Goal: Task Accomplishment & Management: Complete application form

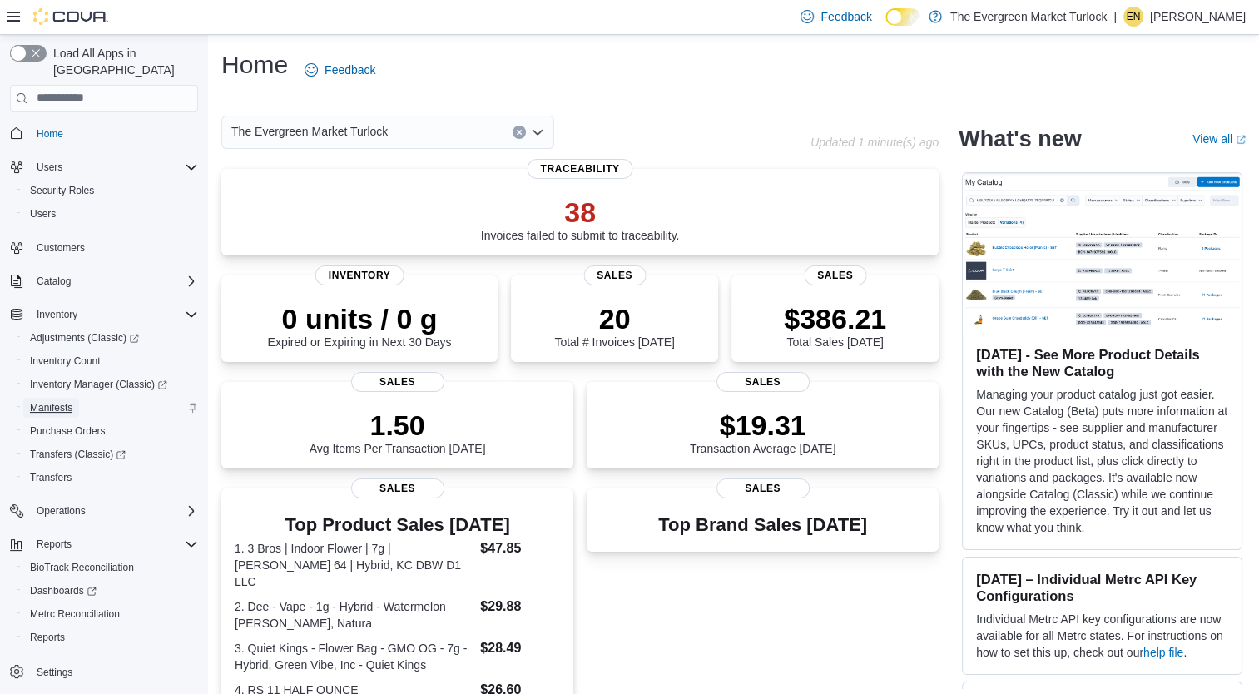
click at [63, 401] on span "Manifests" at bounding box center [51, 407] width 42 height 13
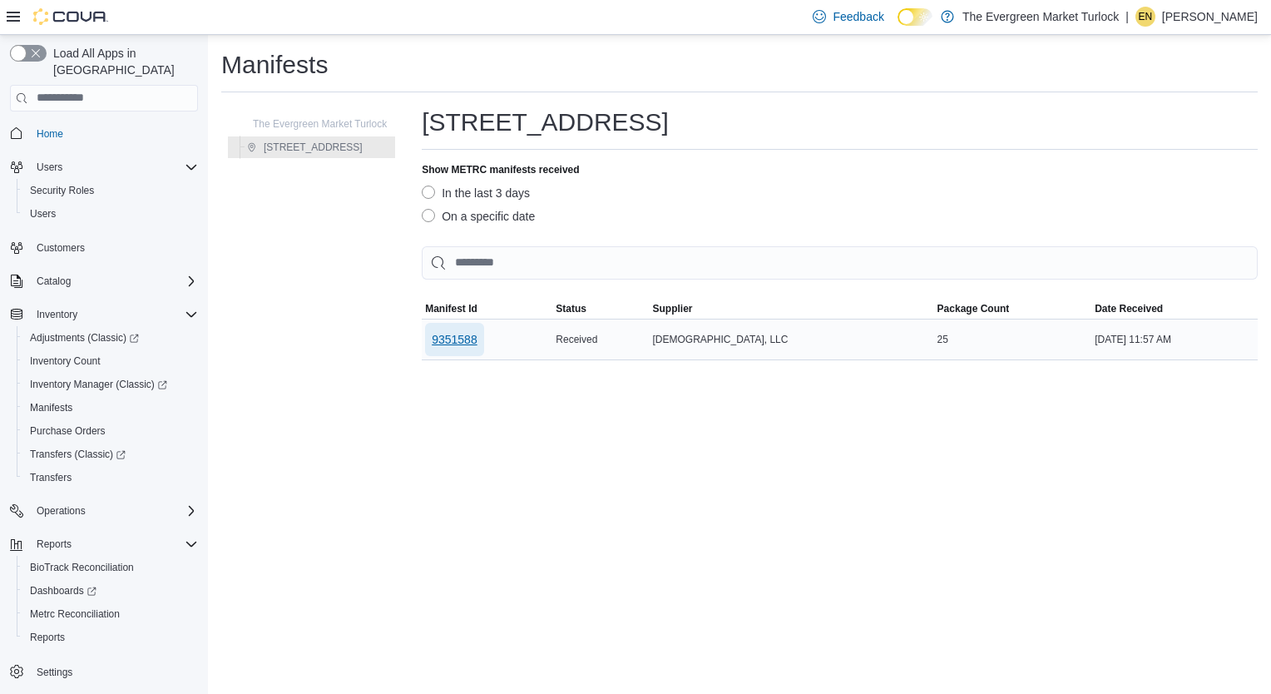
click at [461, 339] on span "9351588" at bounding box center [455, 339] width 46 height 17
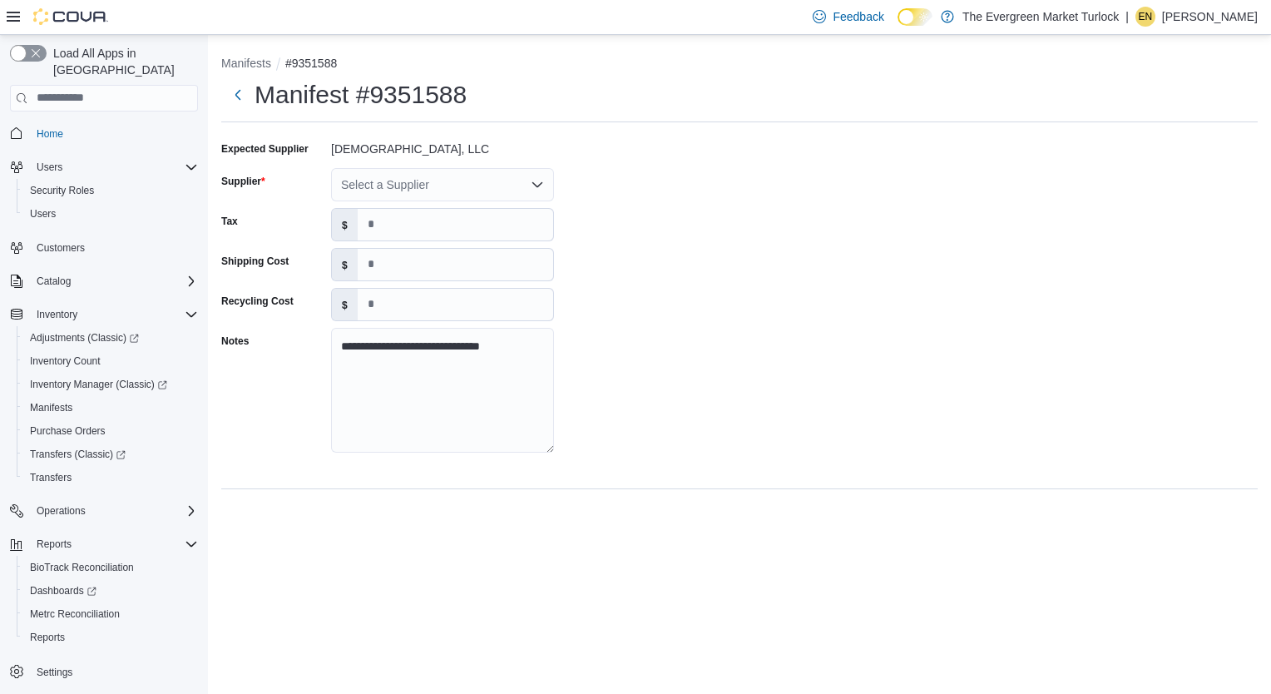
click at [425, 181] on div "Select a Supplier" at bounding box center [442, 184] width 223 height 33
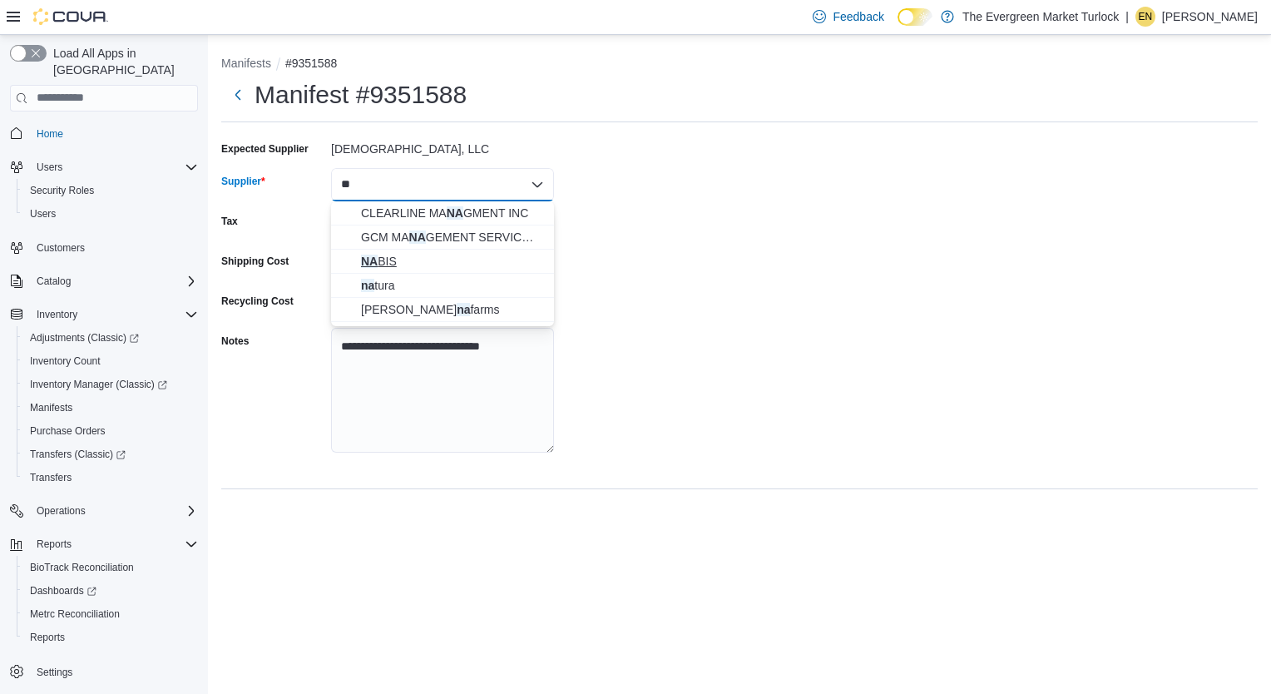
type input "**"
click at [418, 255] on span "NA BIS" at bounding box center [452, 261] width 183 height 17
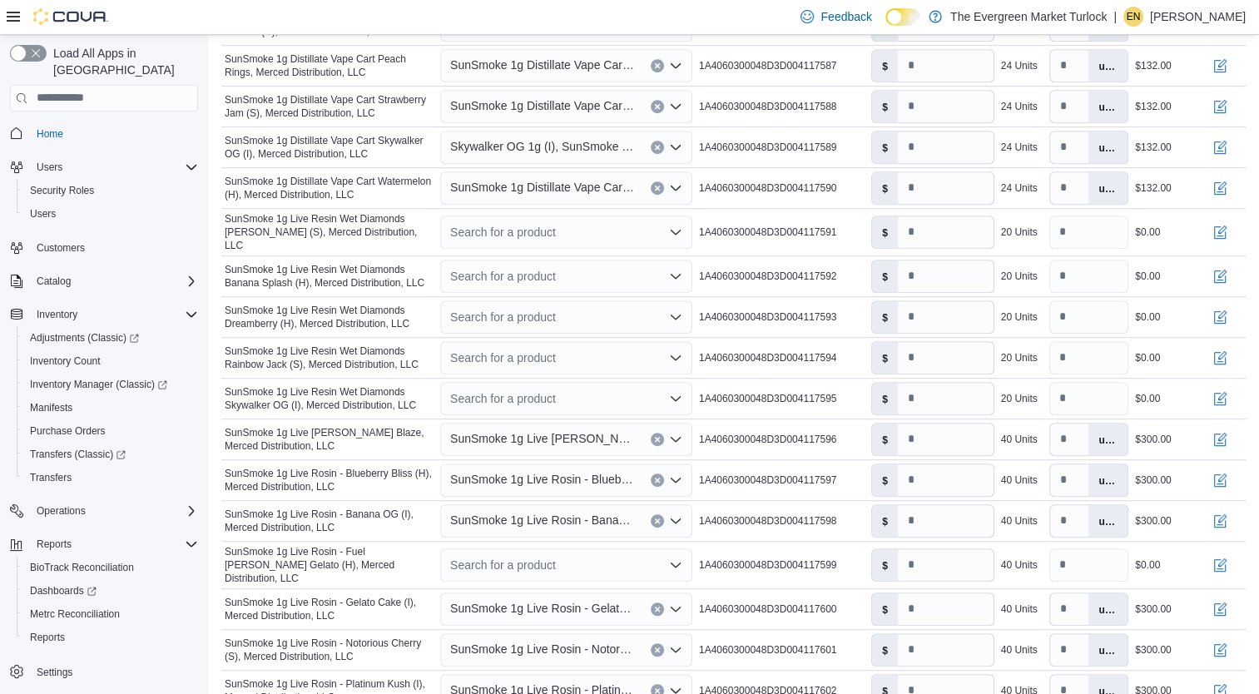
scroll to position [836, 0]
click at [536, 226] on div "Search for a product" at bounding box center [566, 231] width 252 height 33
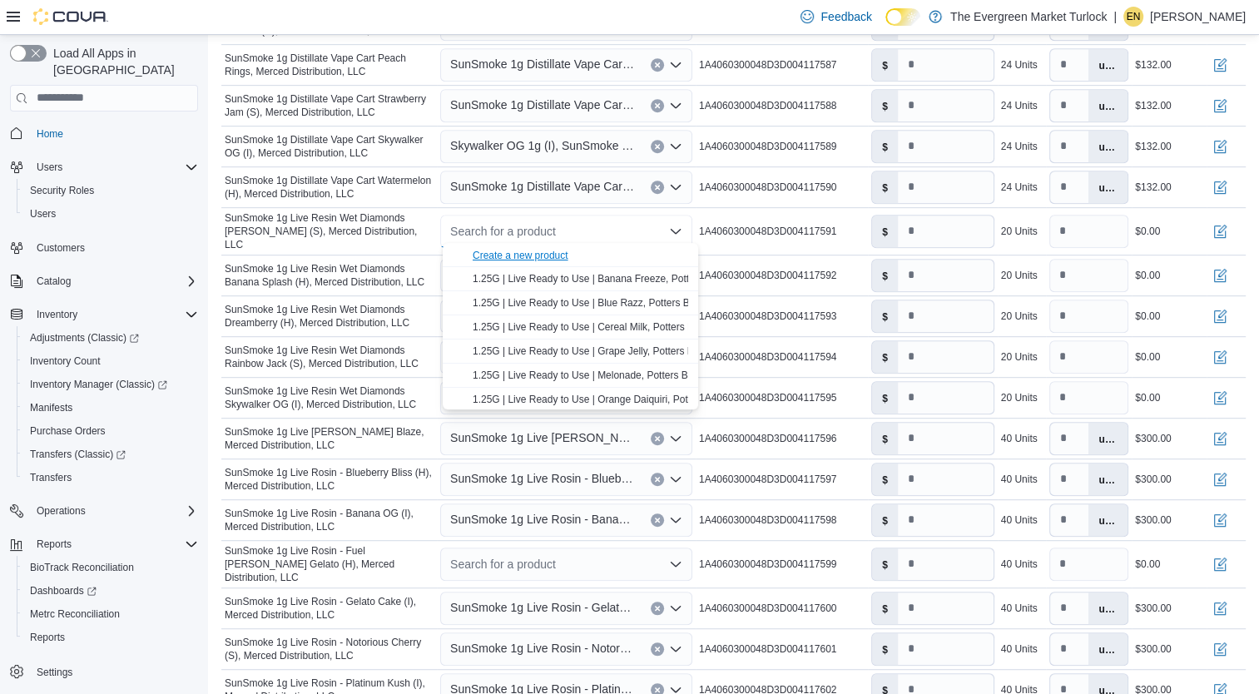
click at [548, 258] on div "Create a new product" at bounding box center [520, 255] width 96 height 13
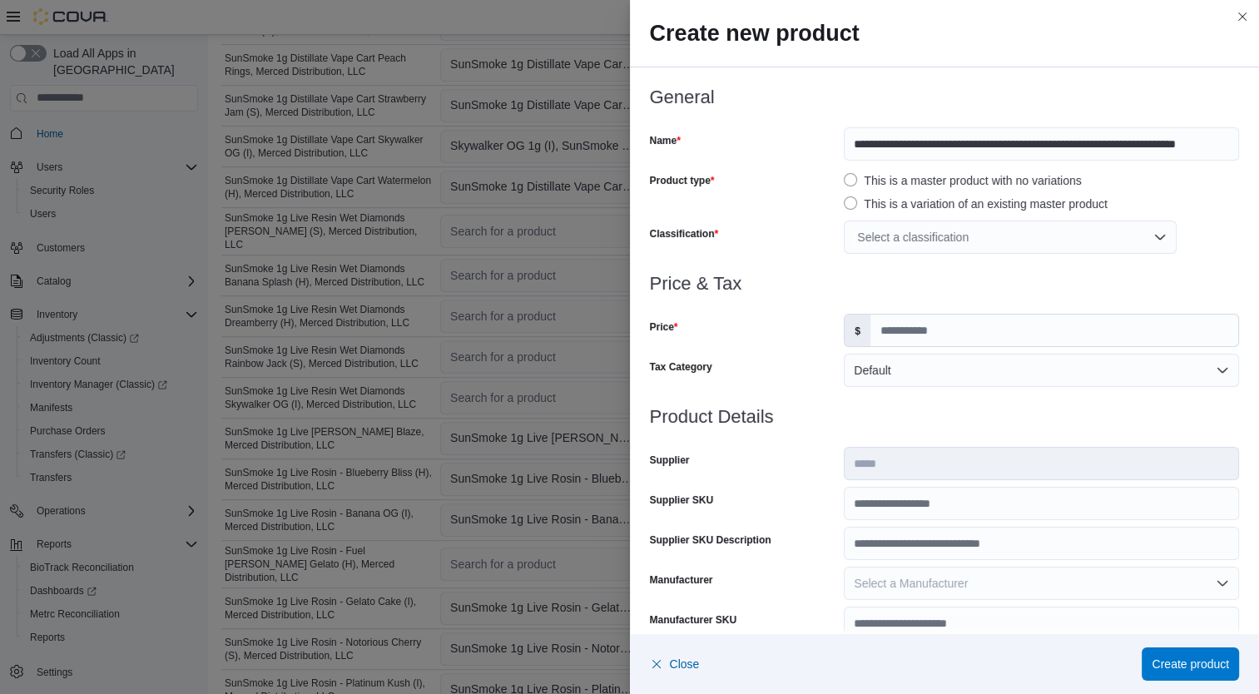
click at [953, 228] on div "Select a classification" at bounding box center [1009, 236] width 333 height 33
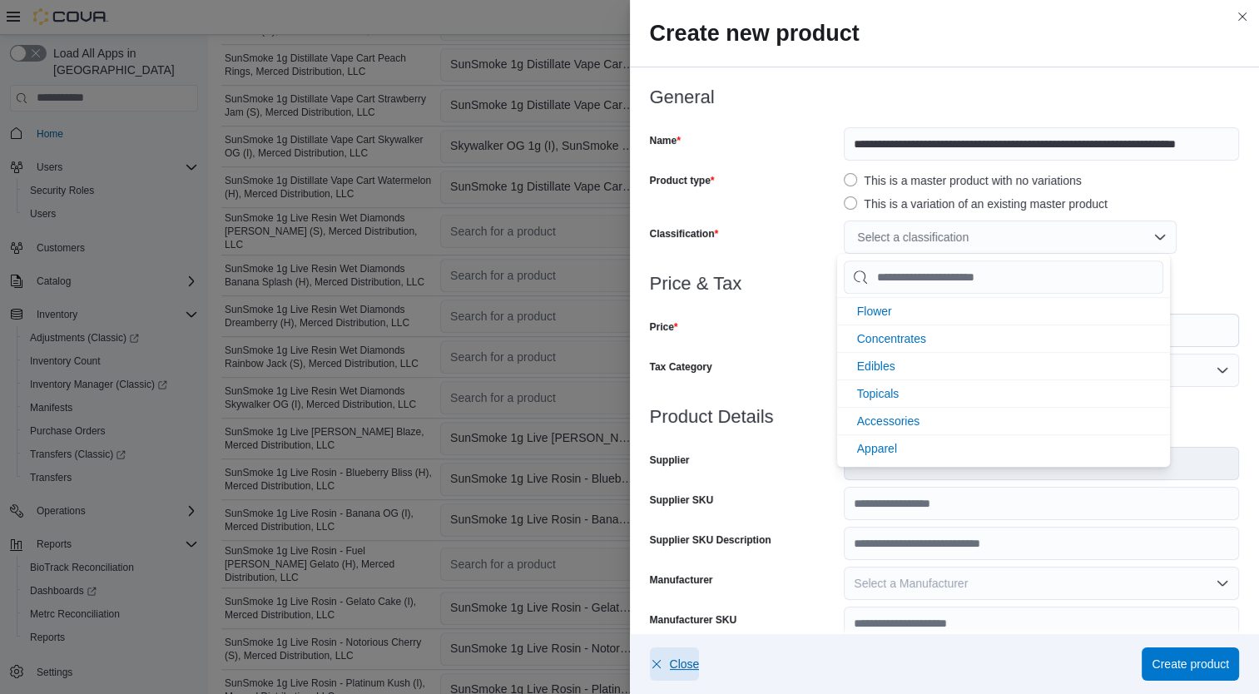
click at [682, 665] on span "Close" at bounding box center [685, 663] width 30 height 17
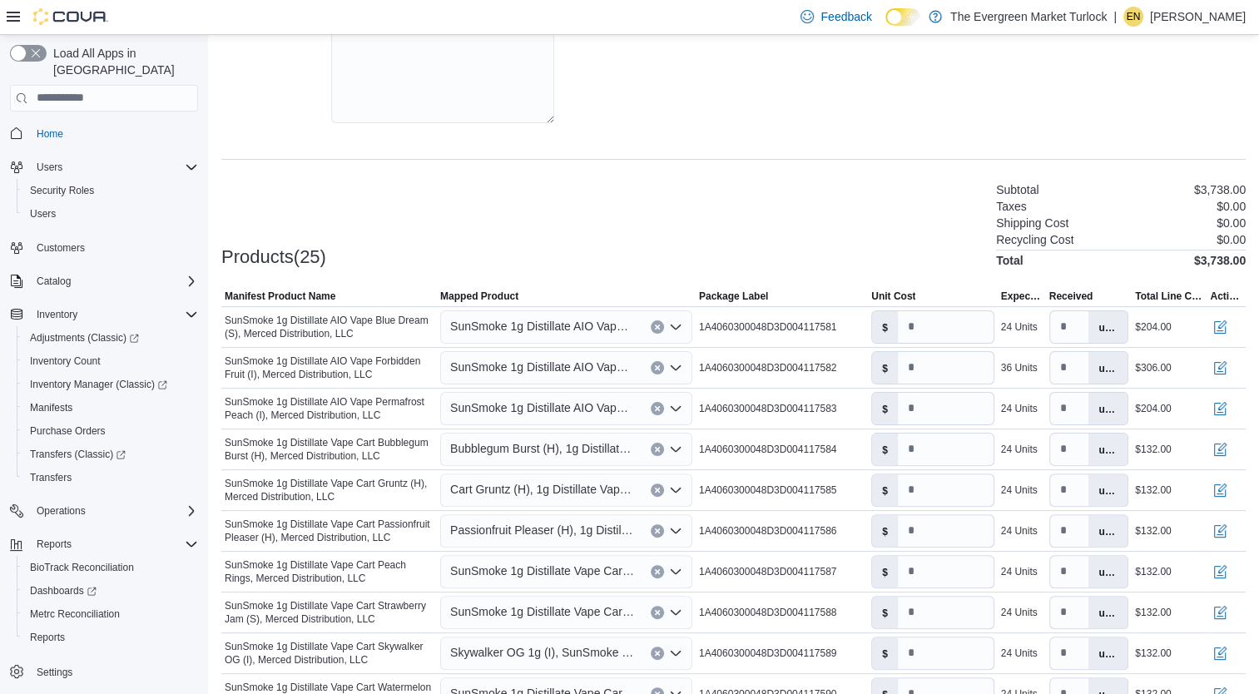
scroll to position [343, 0]
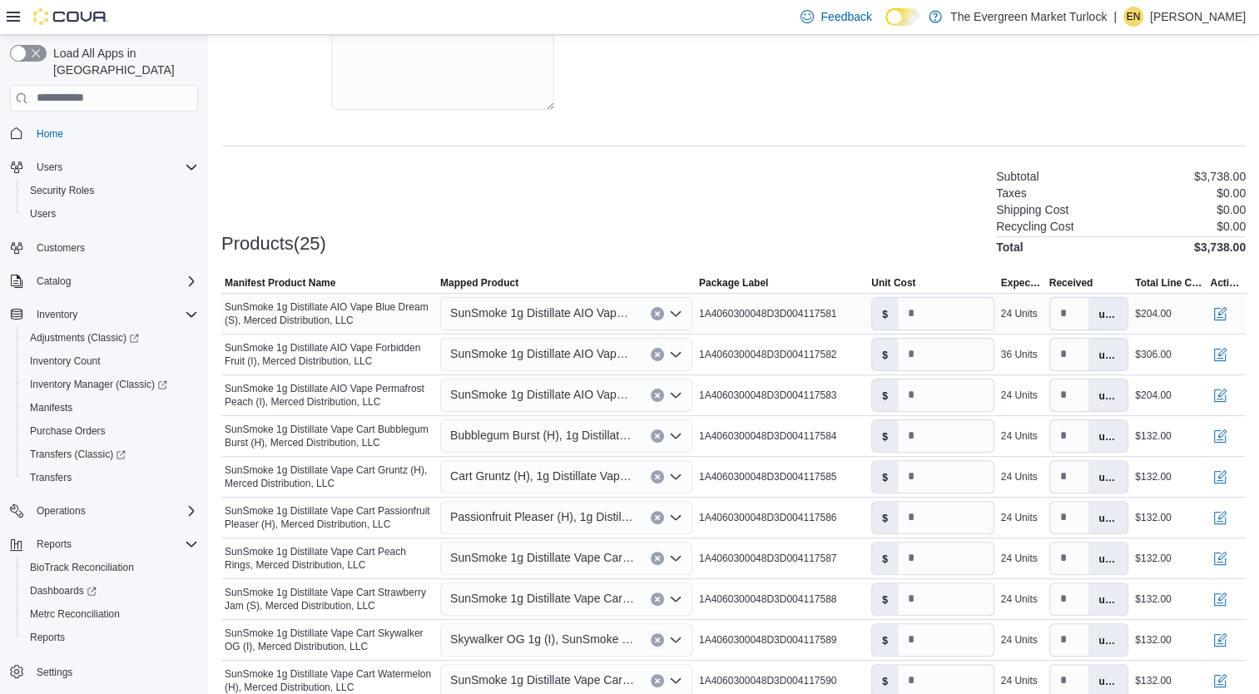
click at [482, 320] on span "SunSmoke 1g Distillate AIO Vape Blue Dream (S), Merced Distribution, LLC" at bounding box center [542, 313] width 184 height 20
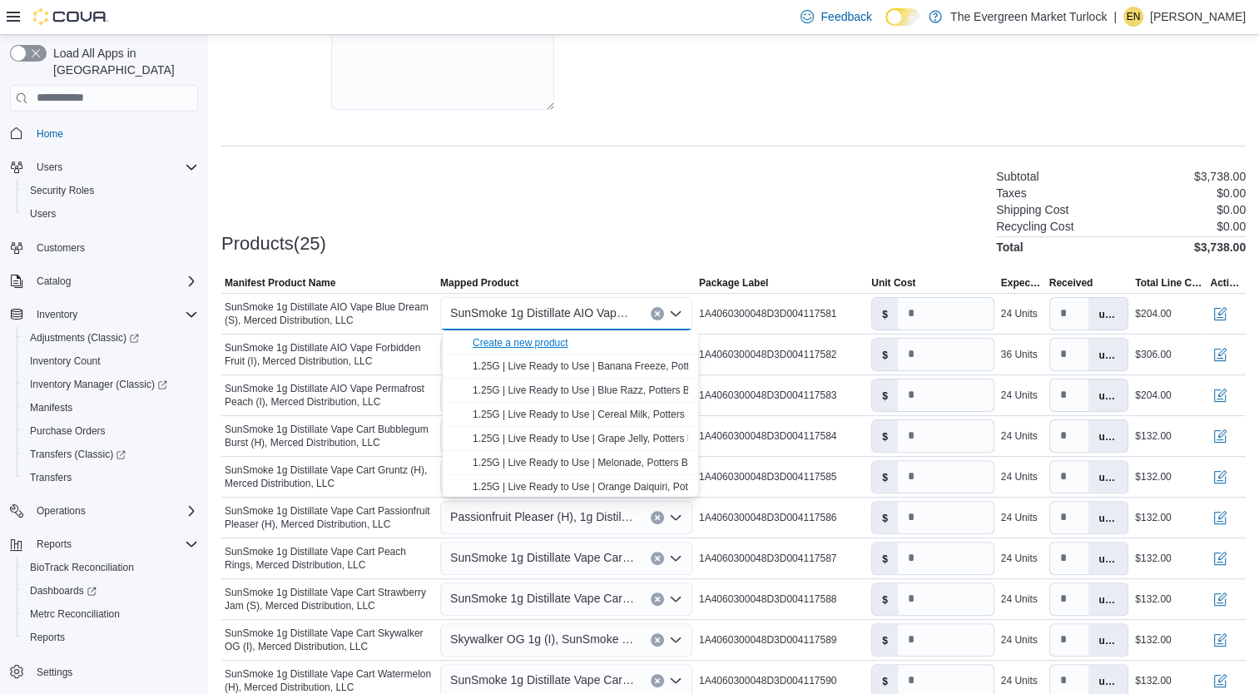
click at [492, 344] on div "Create a new product" at bounding box center [520, 342] width 96 height 13
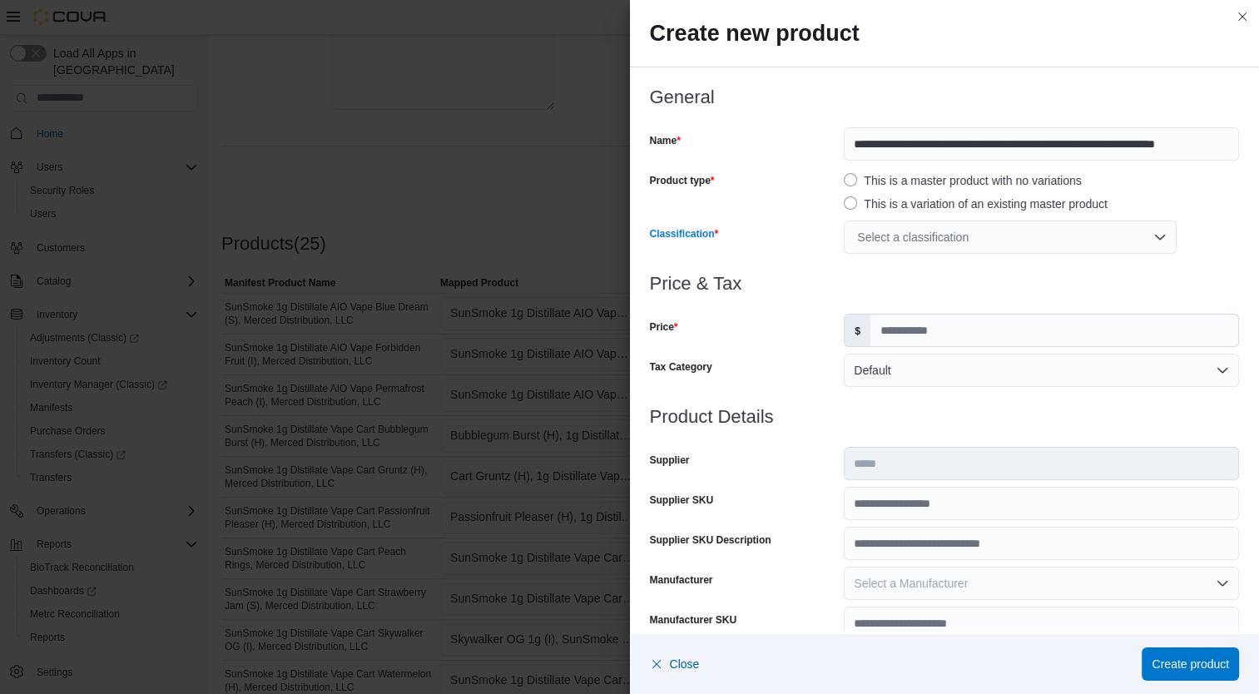
click at [1001, 238] on div "Select a classification" at bounding box center [1009, 236] width 333 height 33
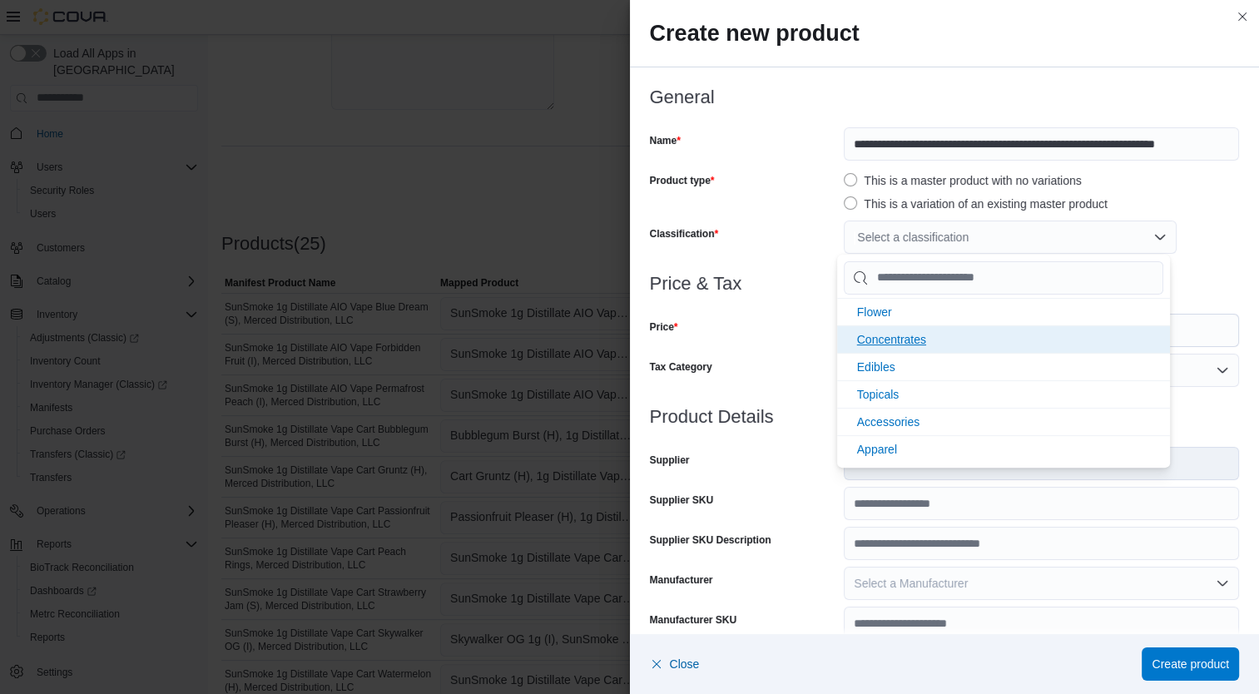
click at [936, 332] on li "Concentrates" at bounding box center [1003, 338] width 333 height 27
click at [779, 321] on div "Price" at bounding box center [744, 330] width 188 height 33
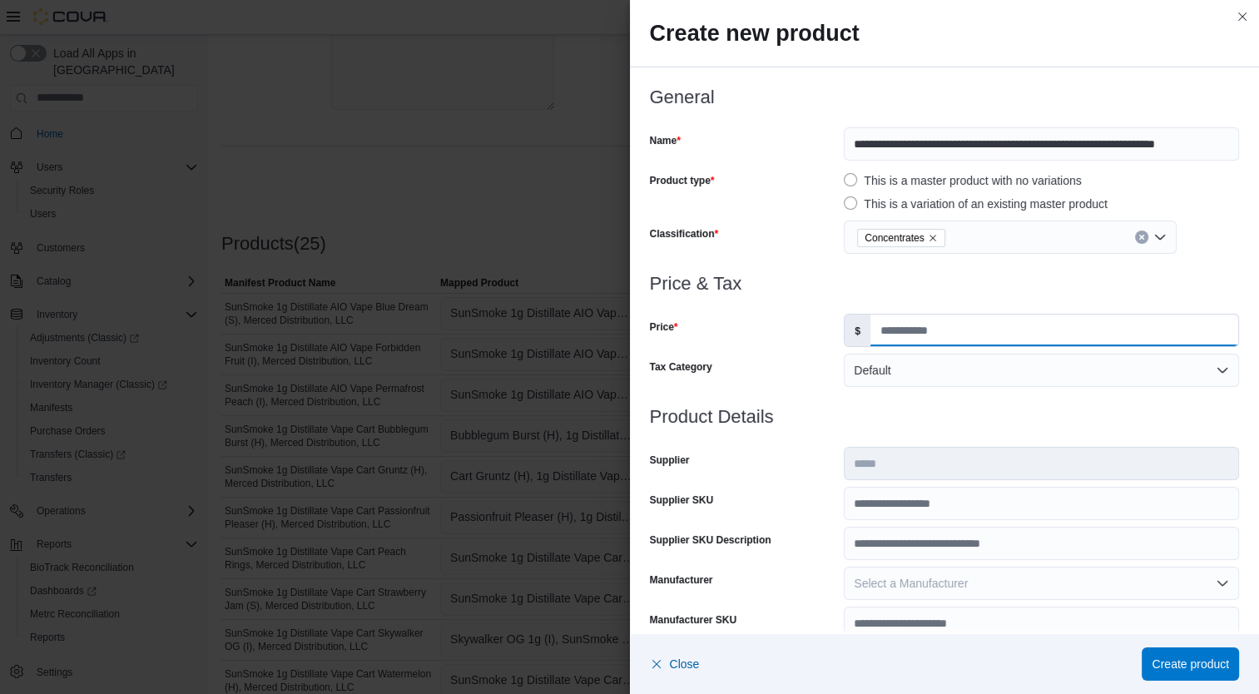
click at [914, 341] on input "Price" at bounding box center [1054, 330] width 368 height 32
type input "*****"
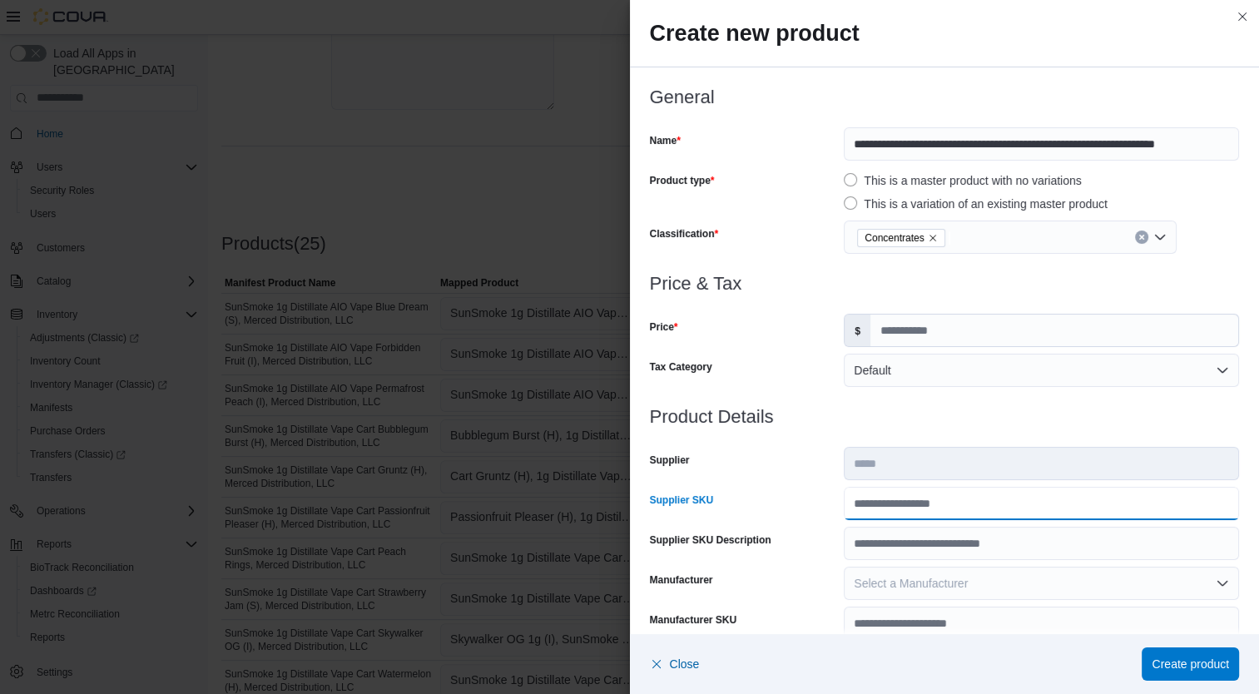
click at [923, 502] on input "Supplier SKU" at bounding box center [1040, 503] width 395 height 33
type input "**********"
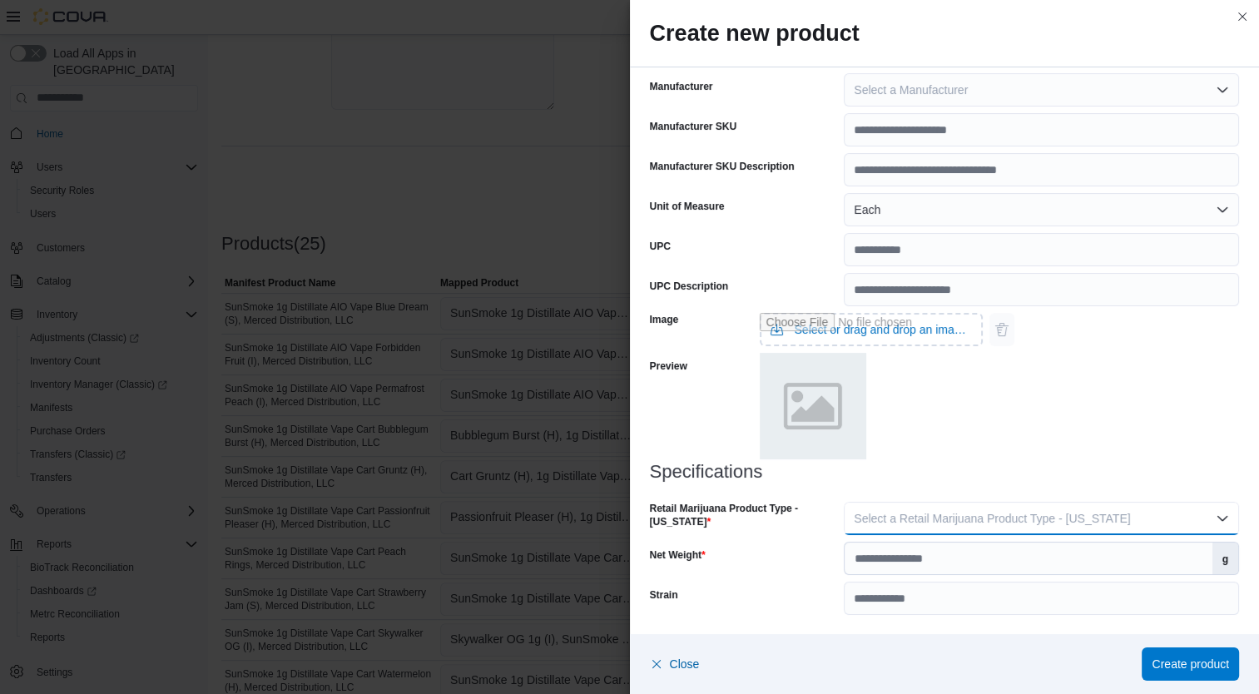
click at [1098, 512] on span "Select a Retail Marijuana Product Type - [US_STATE]" at bounding box center [991, 518] width 276 height 13
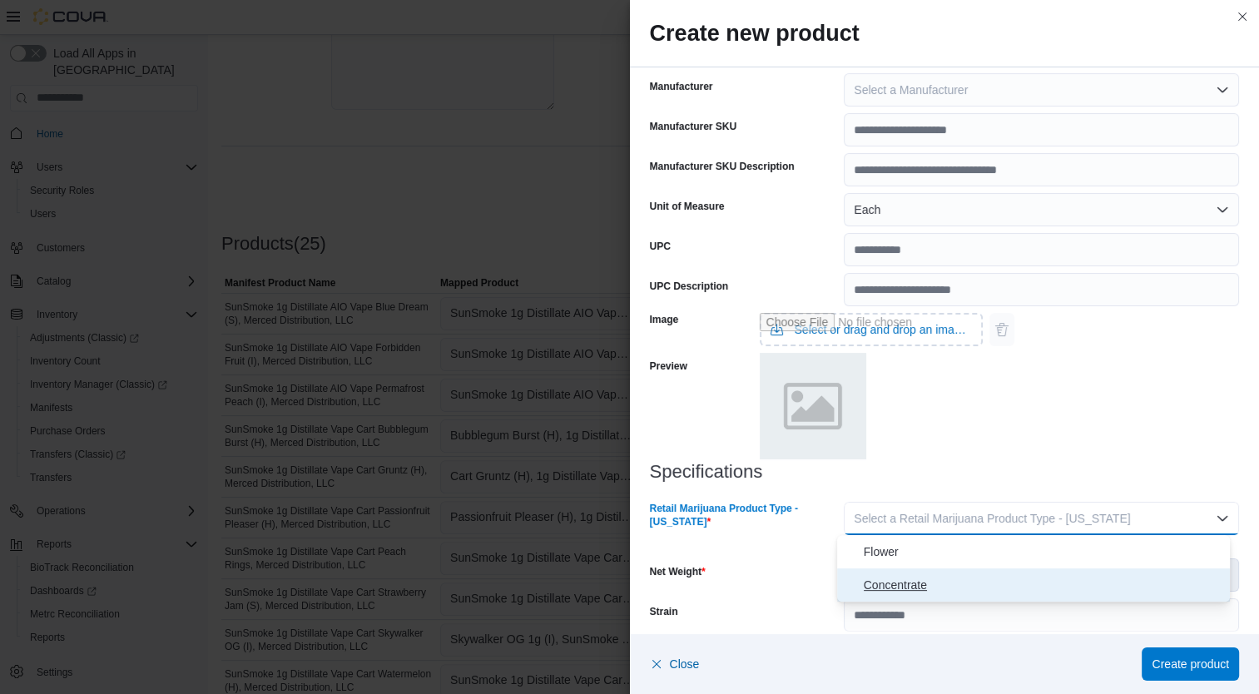
click at [975, 586] on span "Concentrate" at bounding box center [1043, 585] width 360 height 20
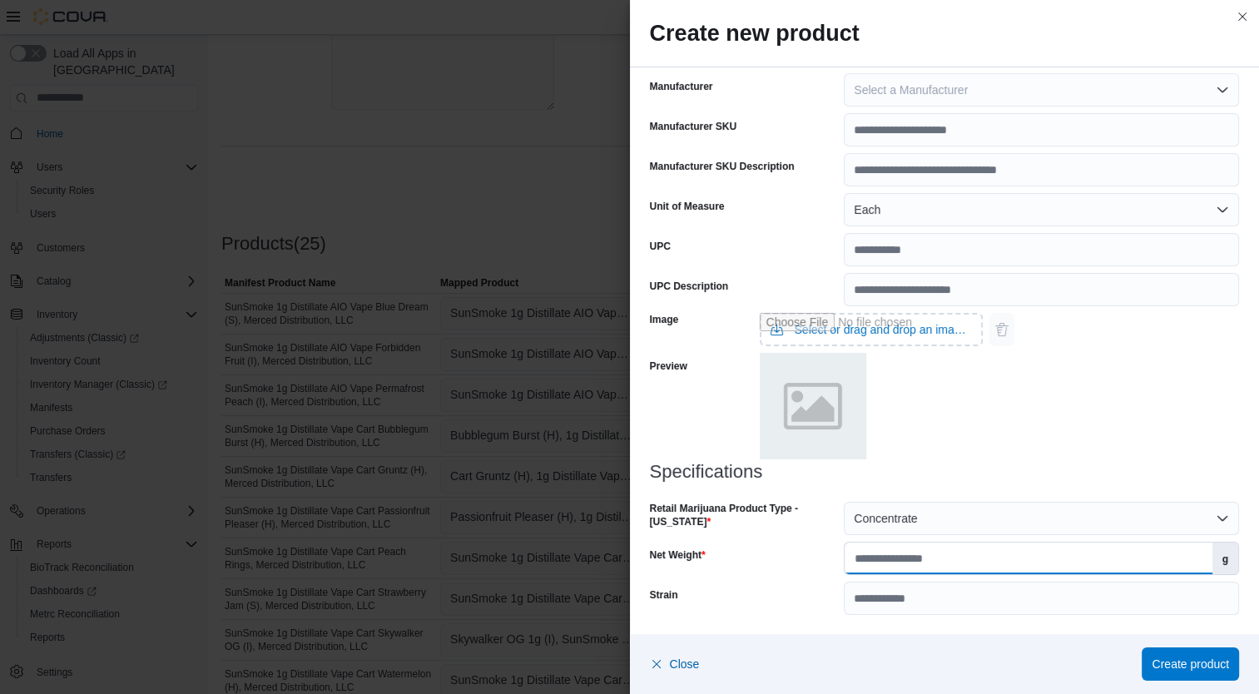
click at [974, 560] on input "Net Weight" at bounding box center [1027, 558] width 367 height 32
type input "*"
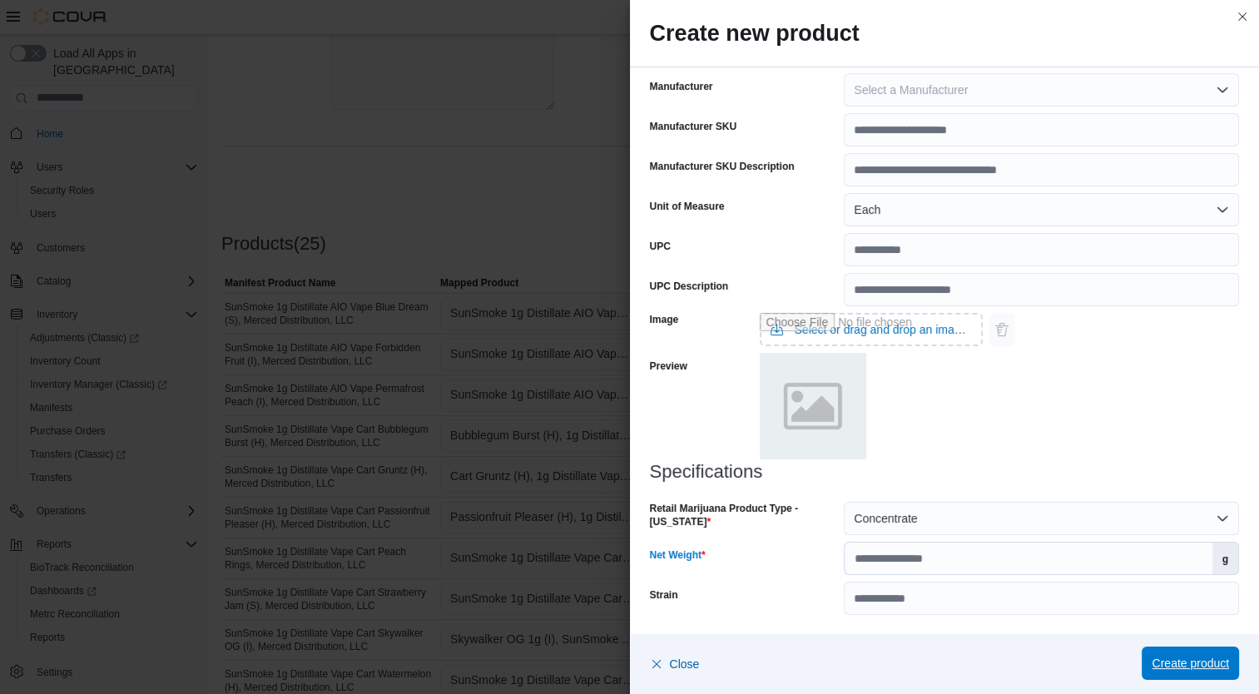
click at [1170, 665] on span "Create product" at bounding box center [1189, 663] width 77 height 17
type input "*"
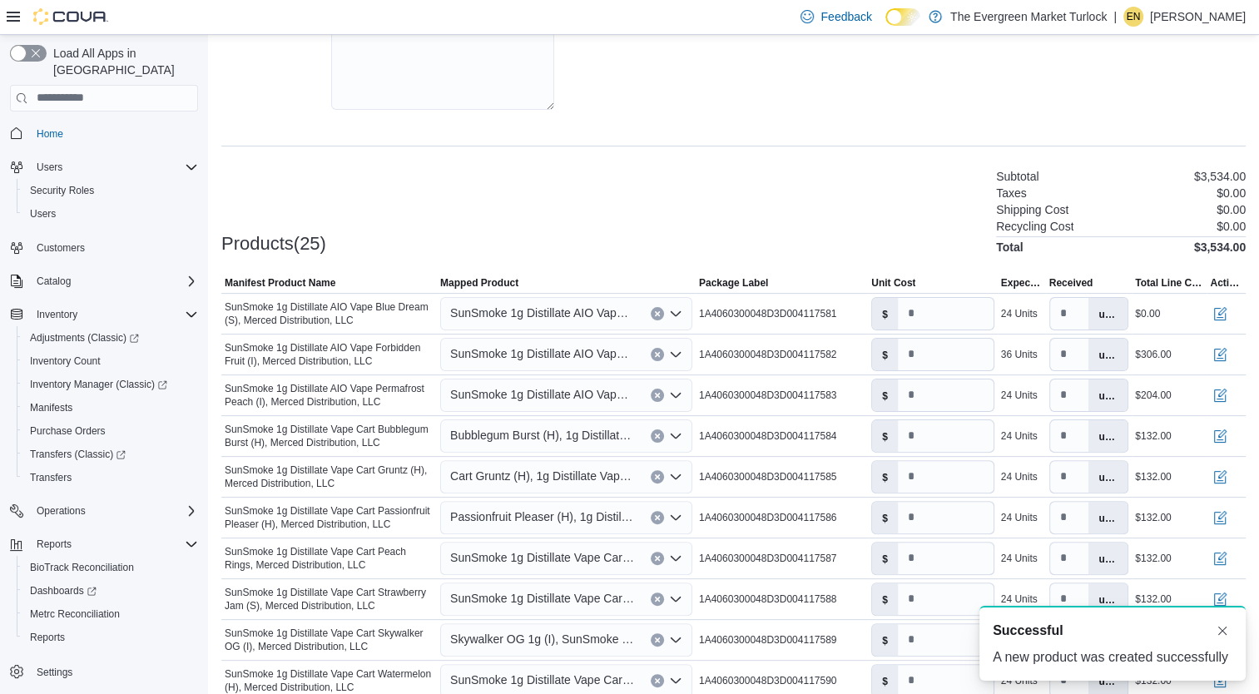
scroll to position [0, 0]
click at [570, 357] on span "SunSmoke 1g Distillate AIO Vape Forbidden Fruit (I), Merced Distribution, LLC" at bounding box center [542, 354] width 184 height 20
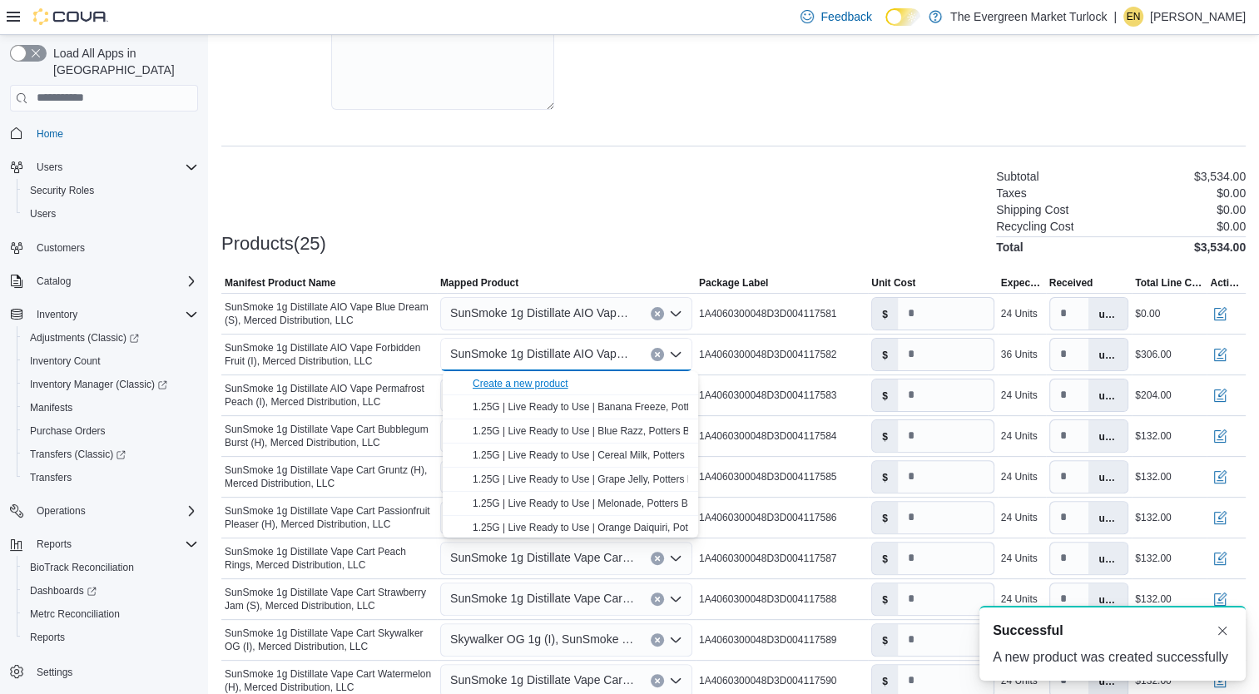
click at [542, 384] on div "Create a new product" at bounding box center [520, 383] width 96 height 13
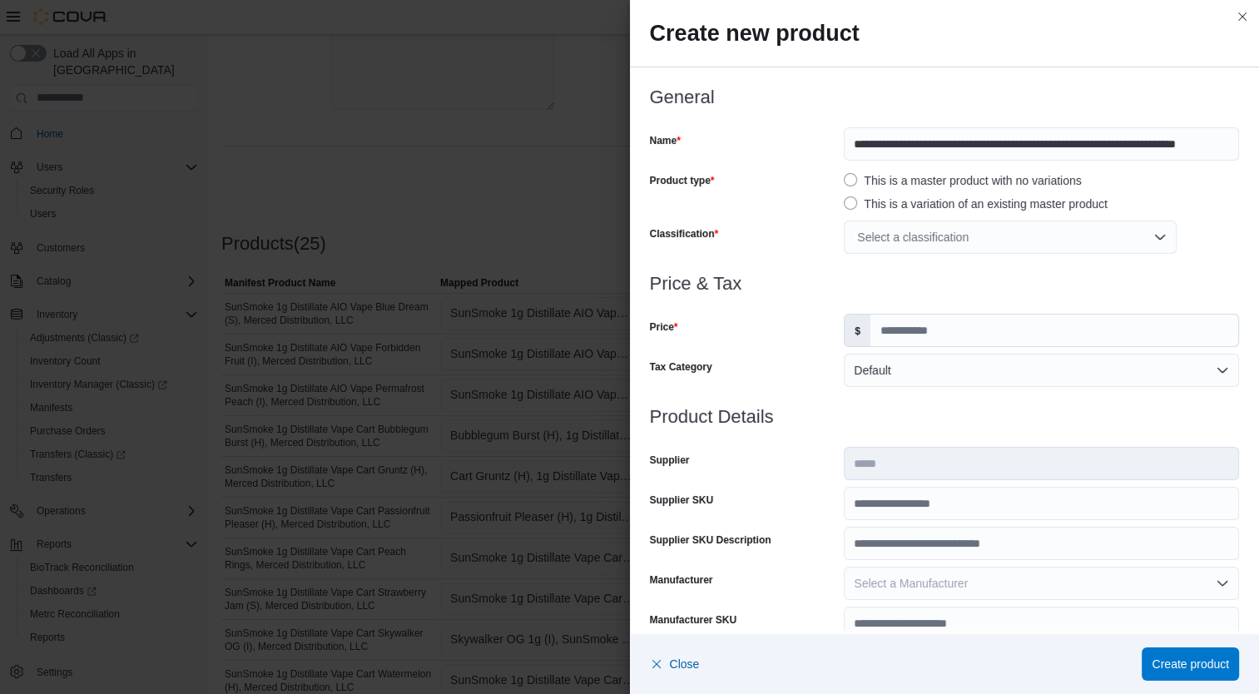
click at [977, 231] on div "Select a classification" at bounding box center [1009, 236] width 333 height 33
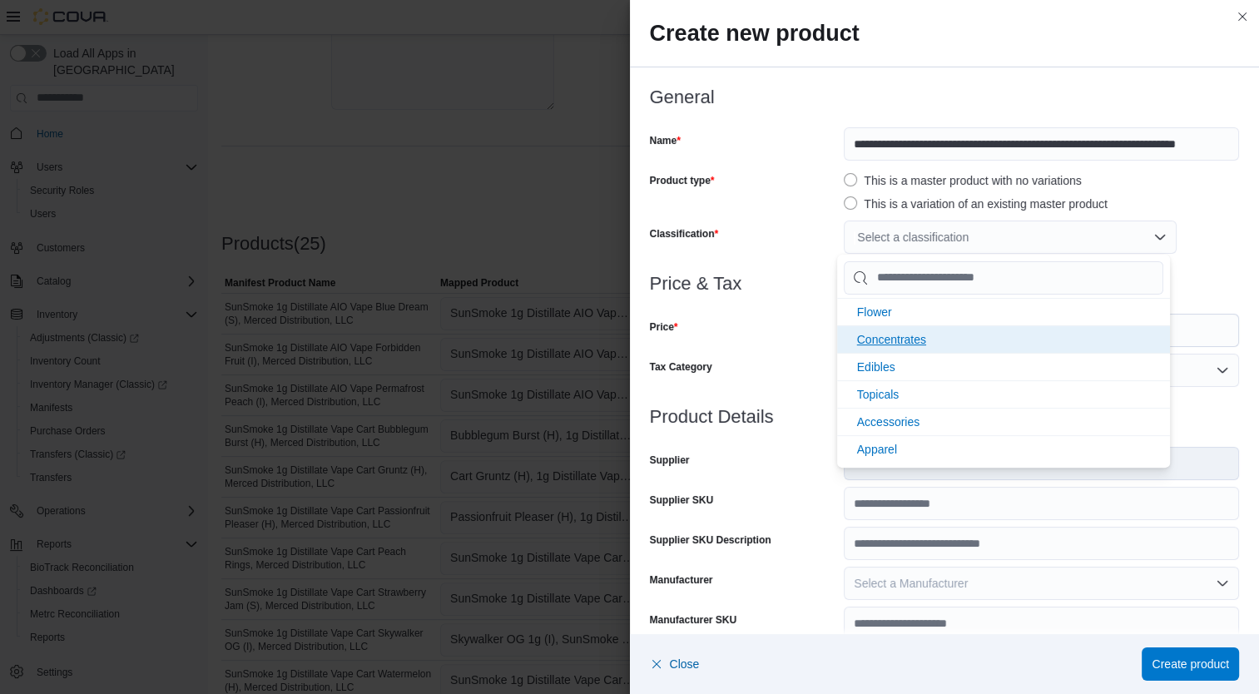
click at [932, 325] on li "Concentrates" at bounding box center [1003, 338] width 333 height 27
click at [764, 328] on div "Price" at bounding box center [744, 330] width 188 height 33
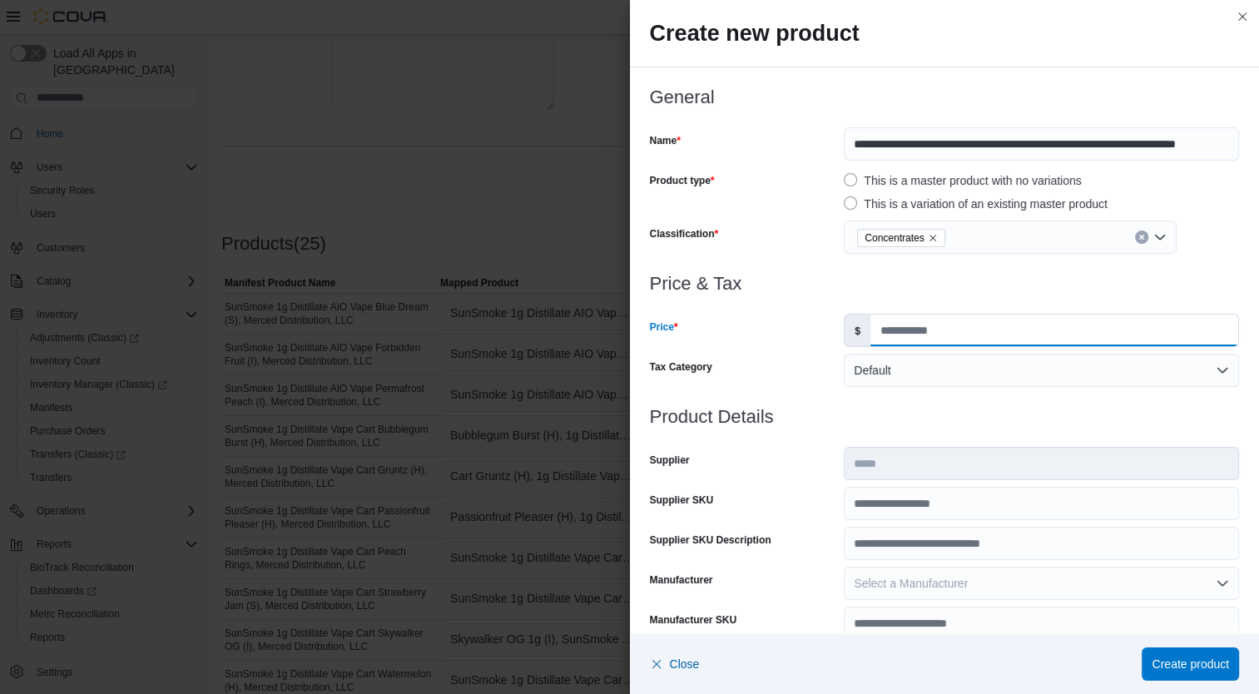
click at [909, 331] on input "Price" at bounding box center [1054, 330] width 368 height 32
type input "*****"
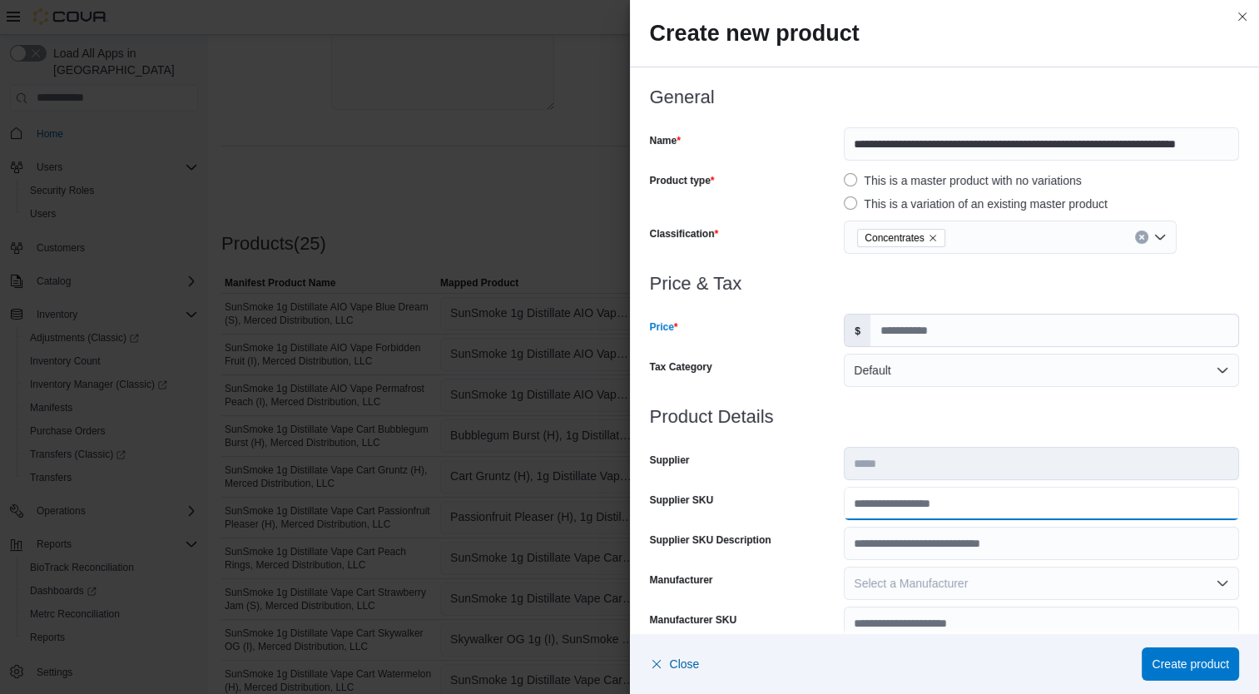
click at [890, 504] on input "Supplier SKU" at bounding box center [1040, 503] width 395 height 33
type input "**********"
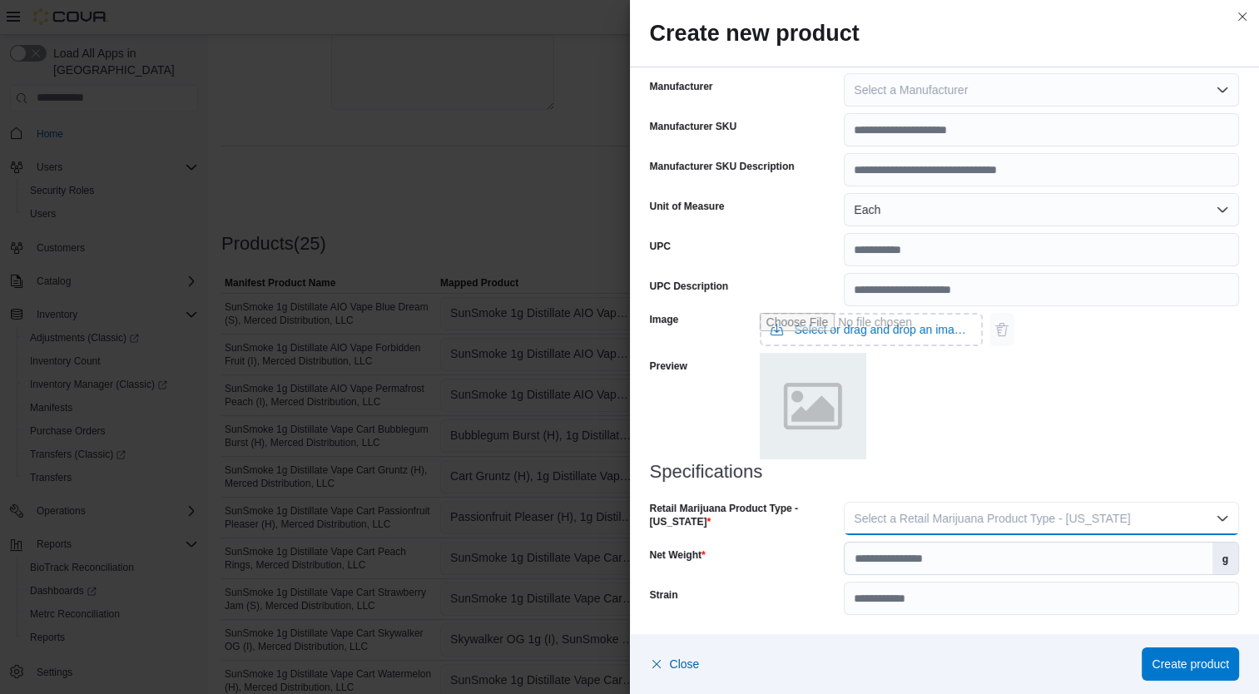
click at [1075, 532] on button "Select a Retail Marijuana Product Type - [US_STATE]" at bounding box center [1040, 518] width 395 height 33
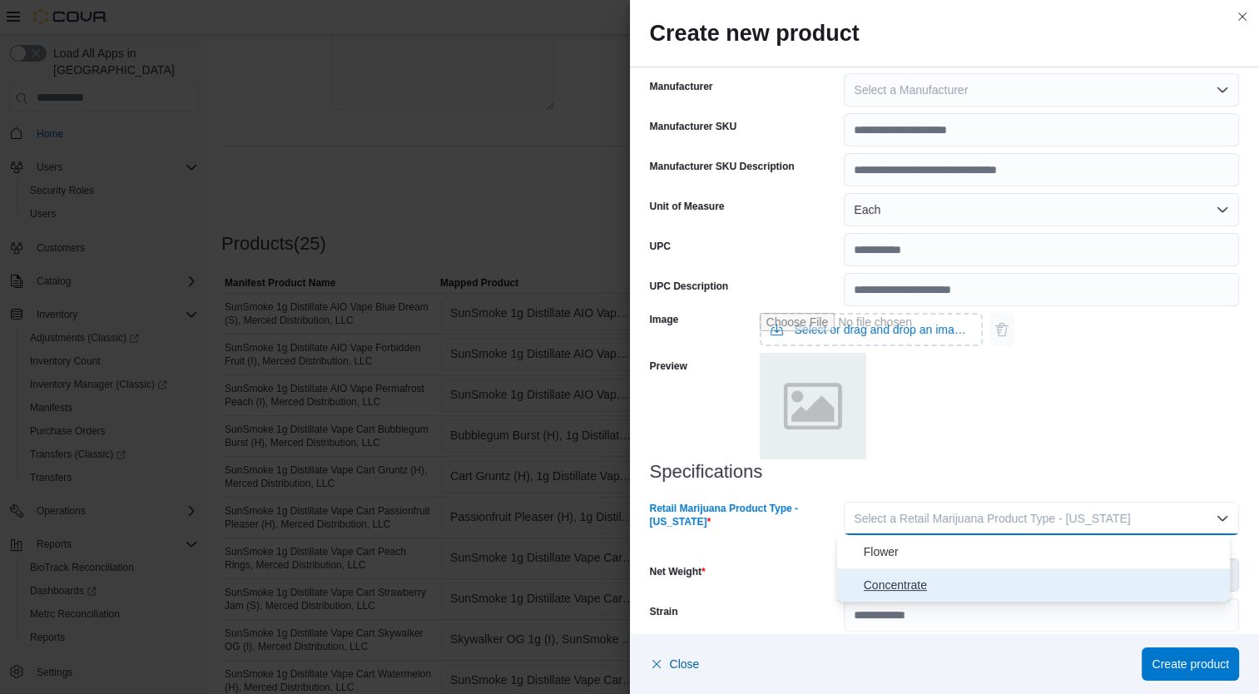
click at [970, 588] on span "Concentrate" at bounding box center [1043, 585] width 360 height 20
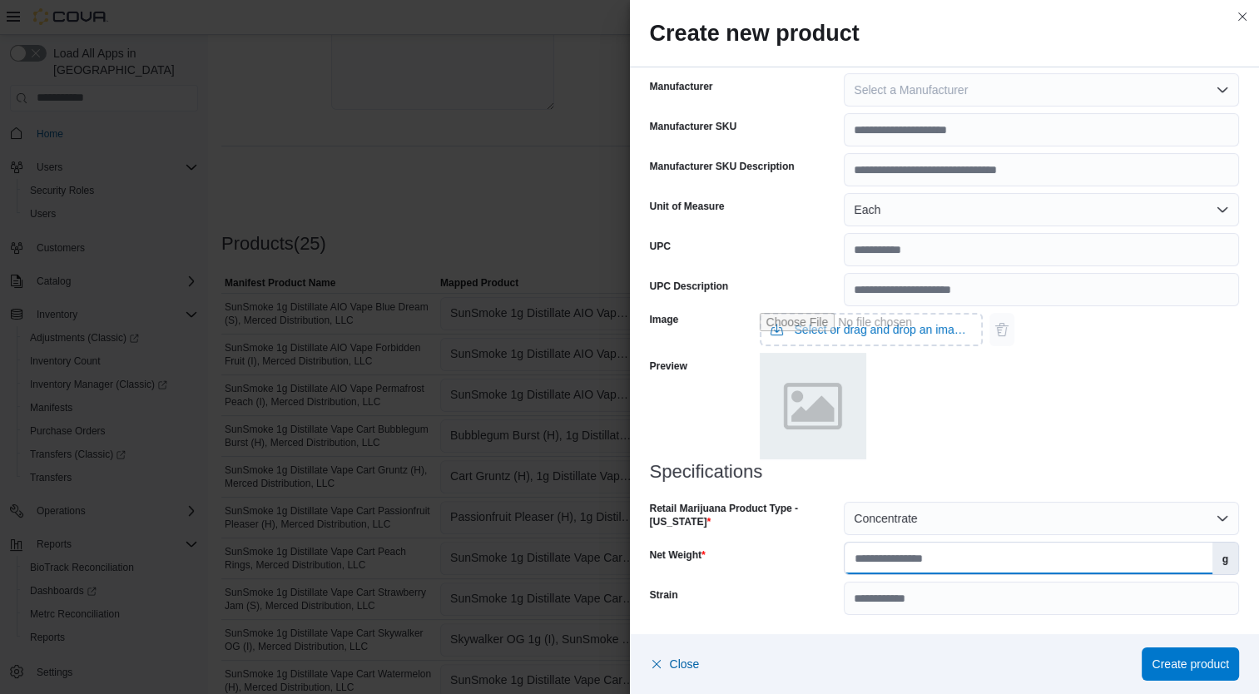
click at [979, 562] on input "Net Weight" at bounding box center [1027, 558] width 367 height 32
type input "*"
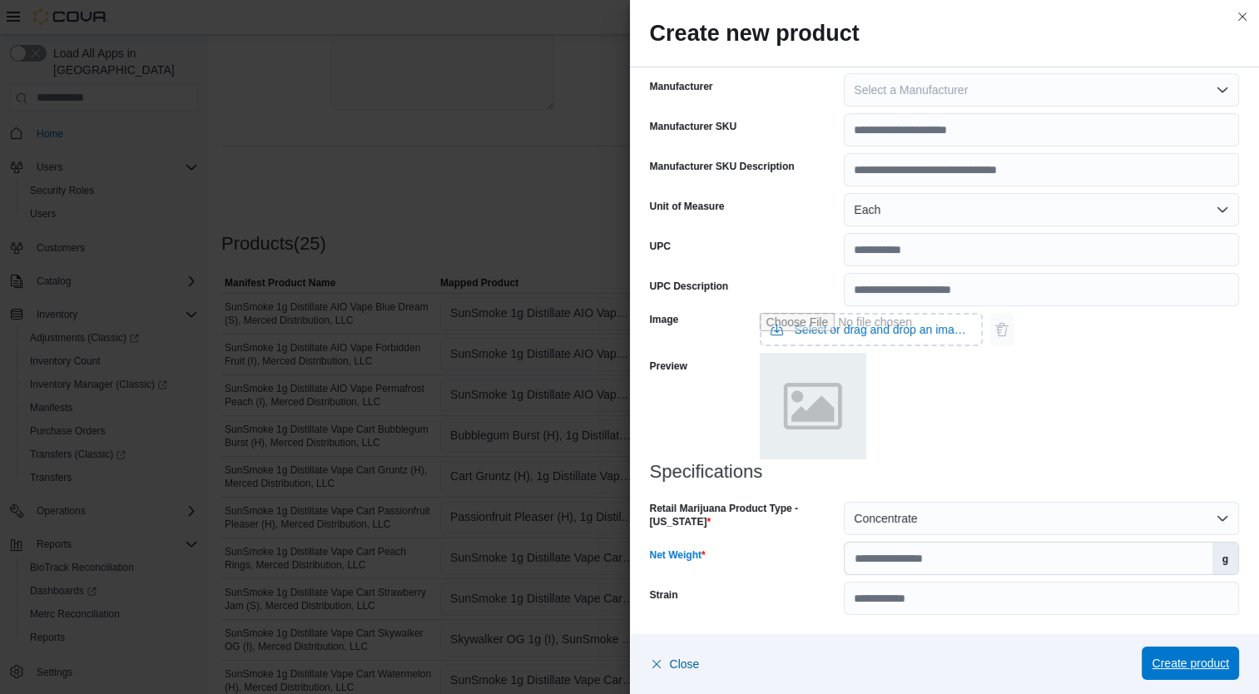
click at [1196, 675] on span "Create product" at bounding box center [1189, 662] width 77 height 33
type input "*"
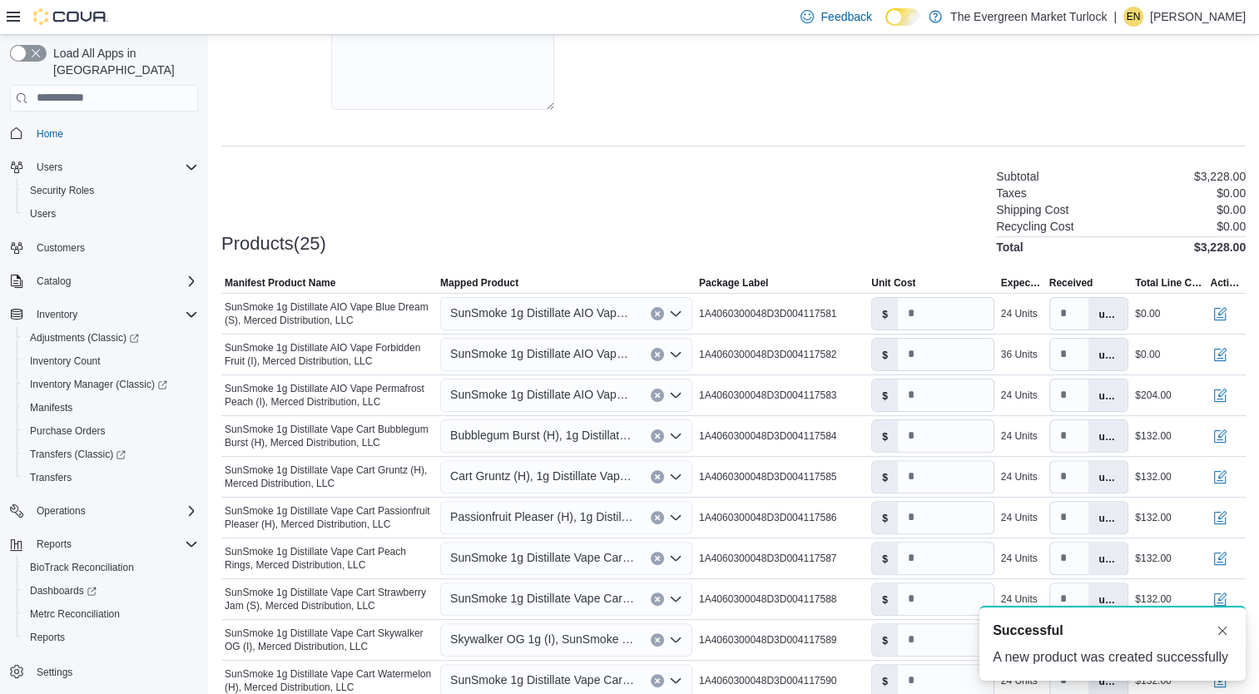
scroll to position [0, 0]
click at [580, 393] on span "SunSmoke 1g Distillate AIO Vape Permafrost Peach (I), Merced Distribution, LLC" at bounding box center [542, 394] width 184 height 20
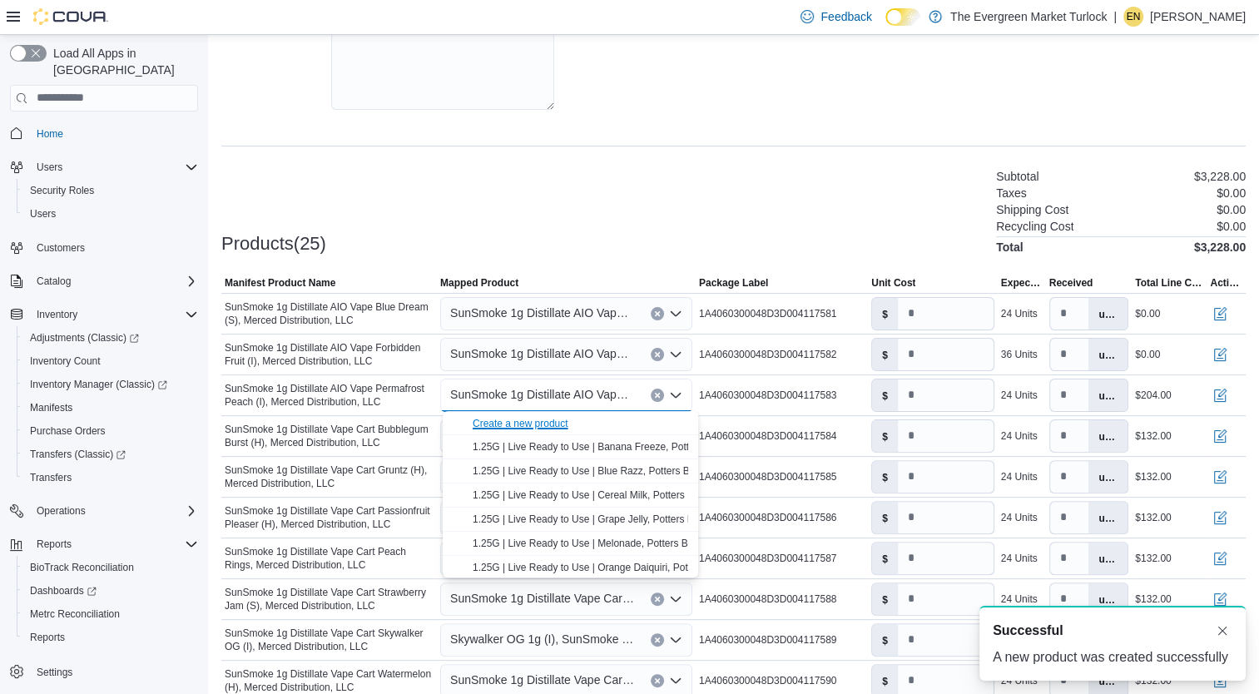
click at [552, 424] on div "Create a new product" at bounding box center [520, 423] width 96 height 13
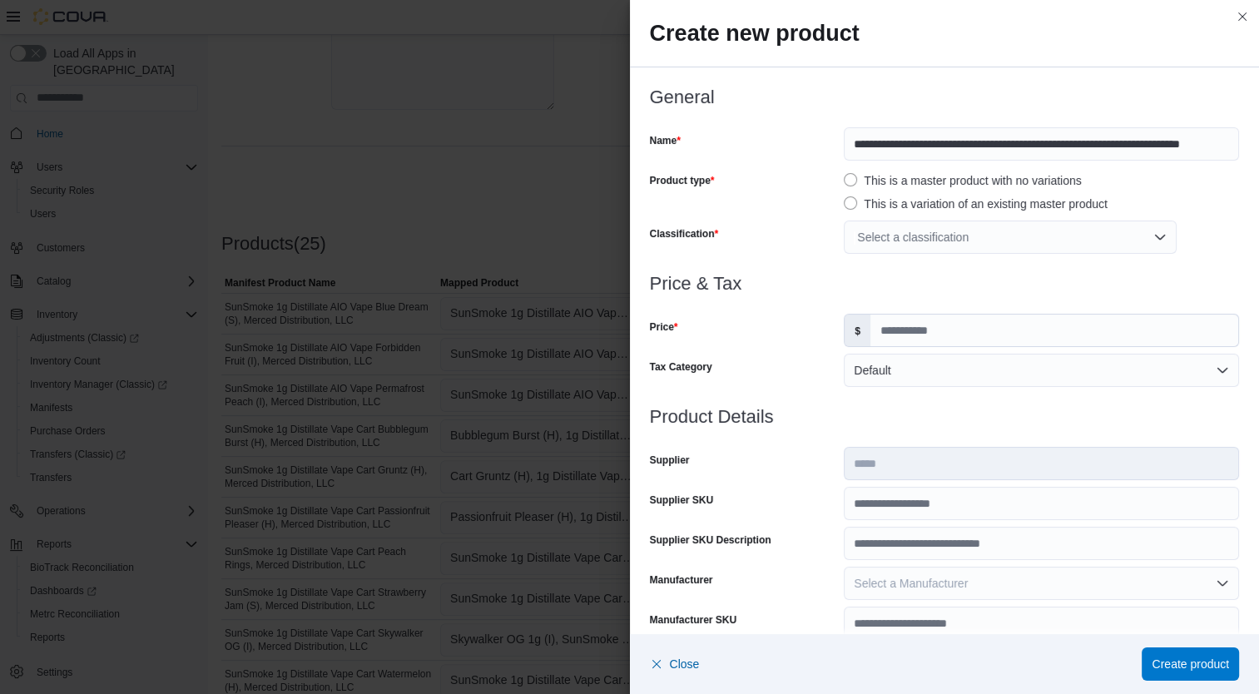
click at [1008, 230] on div "Select a classification" at bounding box center [1009, 236] width 333 height 33
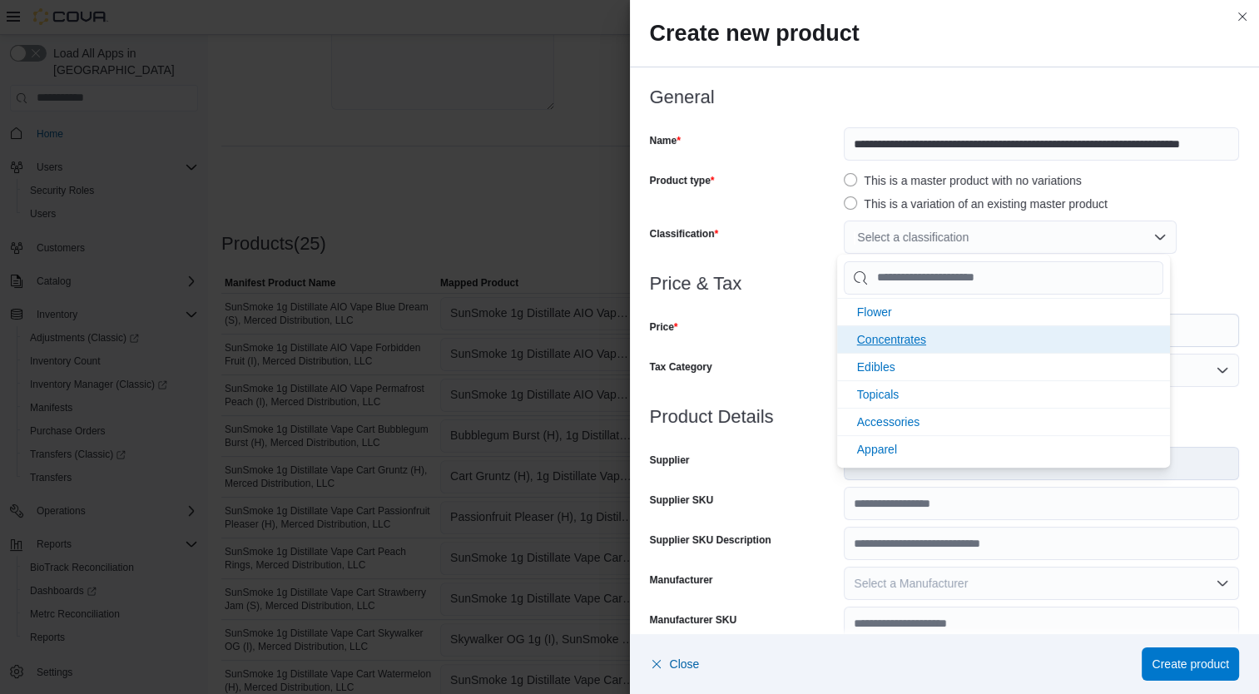
click at [928, 348] on li "Concentrates" at bounding box center [1003, 338] width 333 height 27
click at [762, 346] on div "Price" at bounding box center [744, 330] width 188 height 33
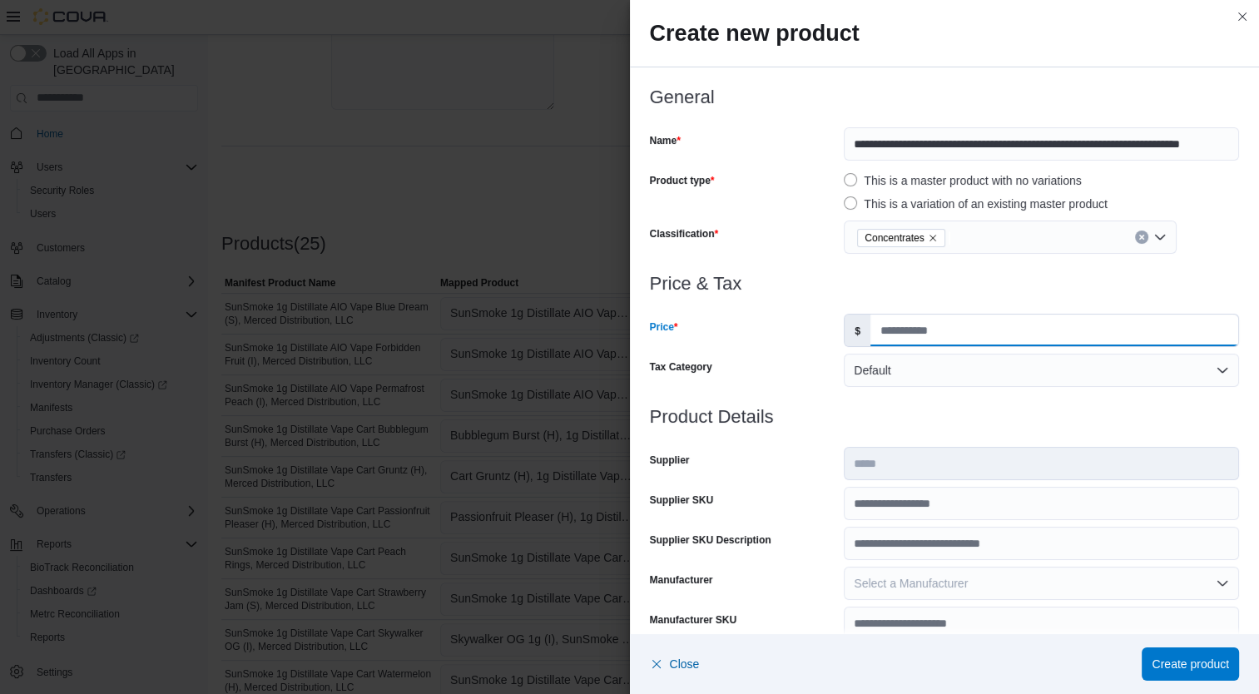
click at [922, 338] on input "Price" at bounding box center [1054, 330] width 368 height 32
type input "*****"
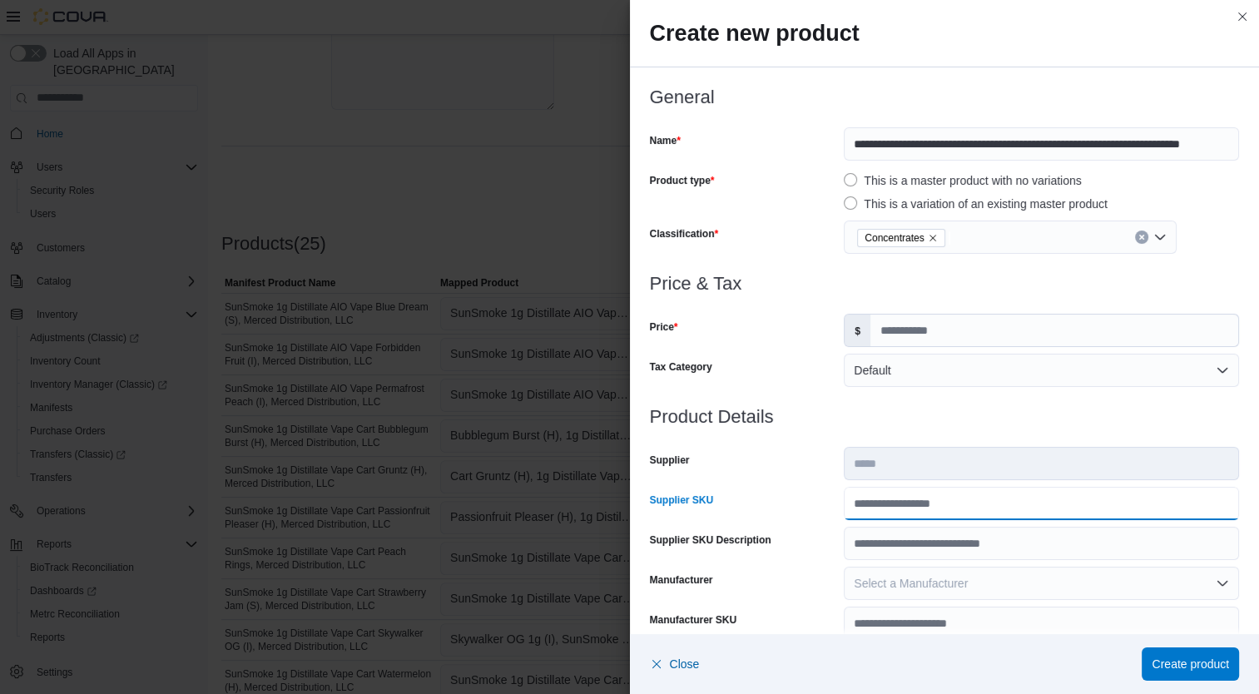
click at [903, 509] on input "Supplier SKU" at bounding box center [1040, 503] width 395 height 33
type input "**********"
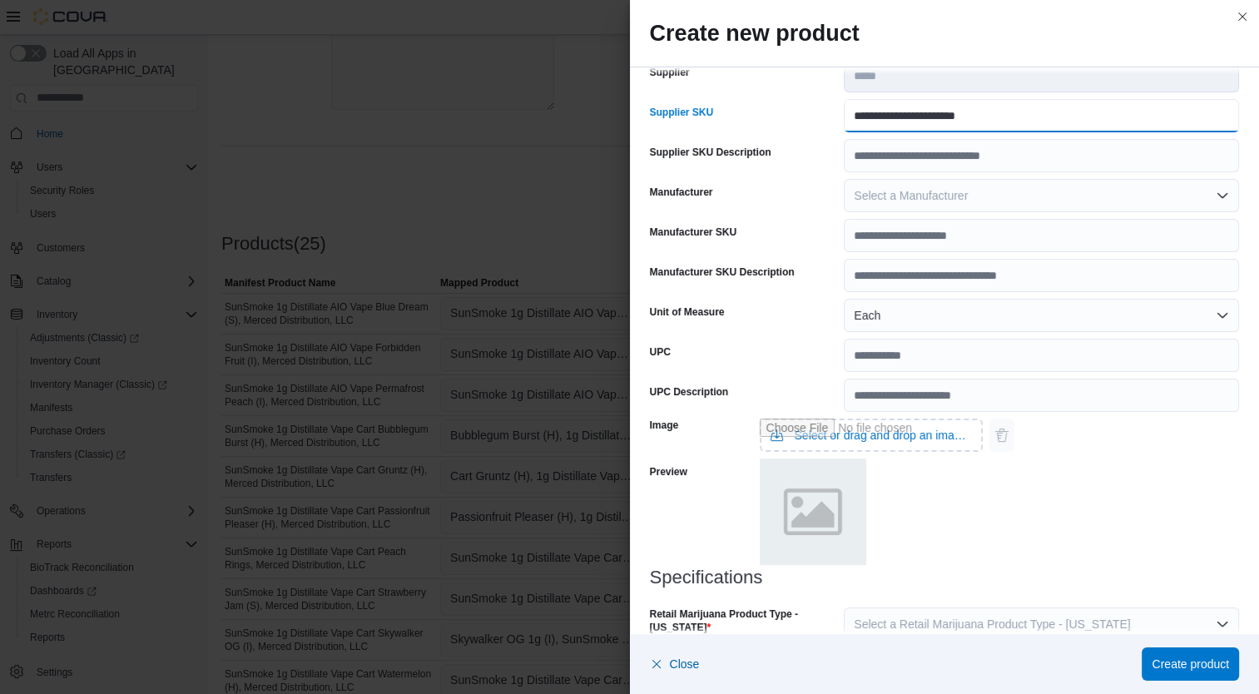
scroll to position [493, 0]
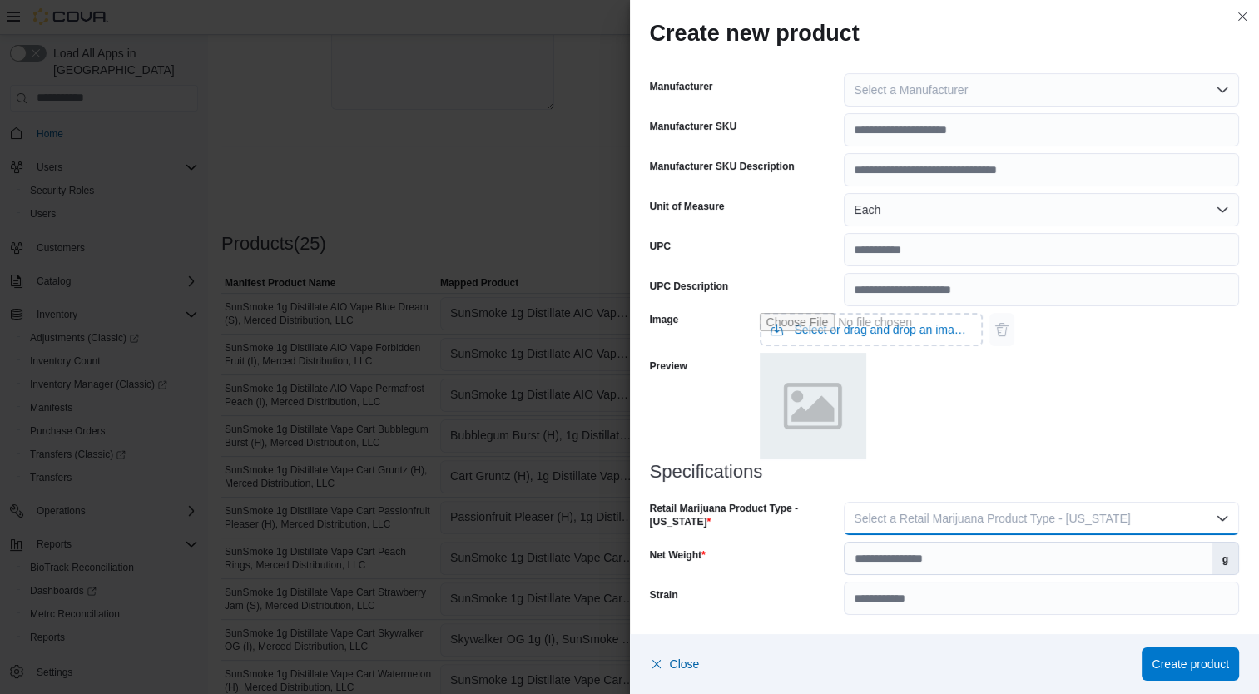
click at [1081, 512] on span "Select a Retail Marijuana Product Type - [US_STATE]" at bounding box center [991, 518] width 276 height 13
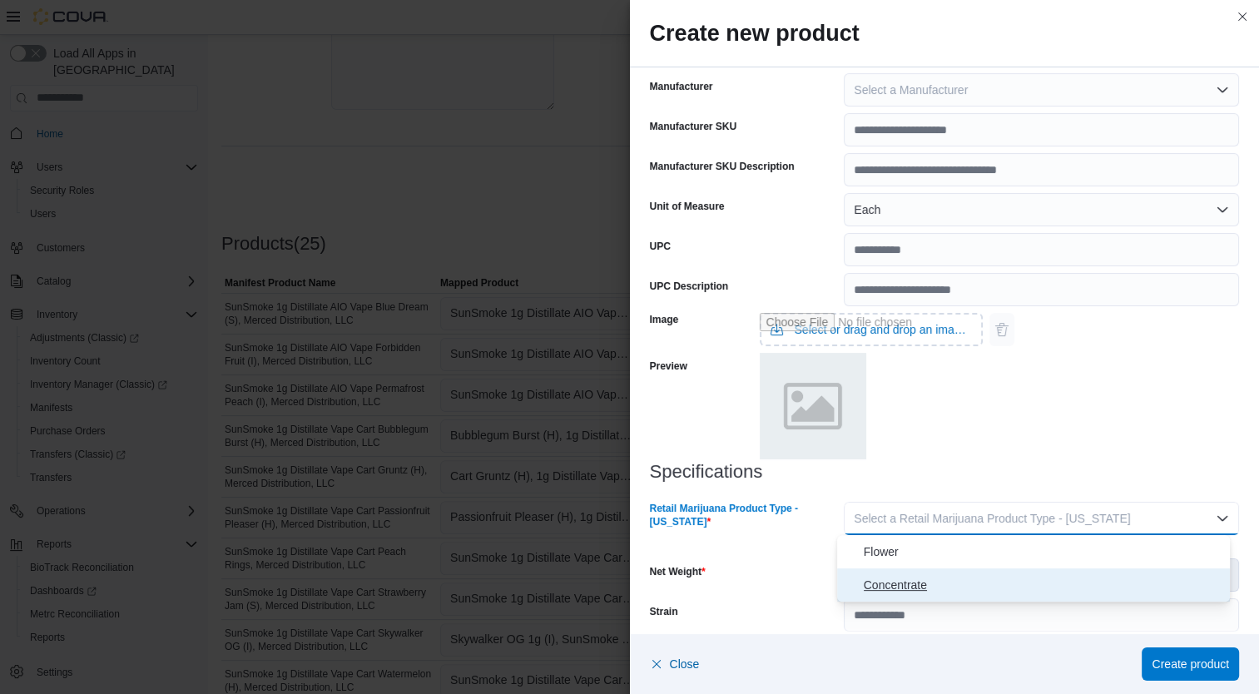
click at [982, 591] on span "Concentrate" at bounding box center [1043, 585] width 360 height 20
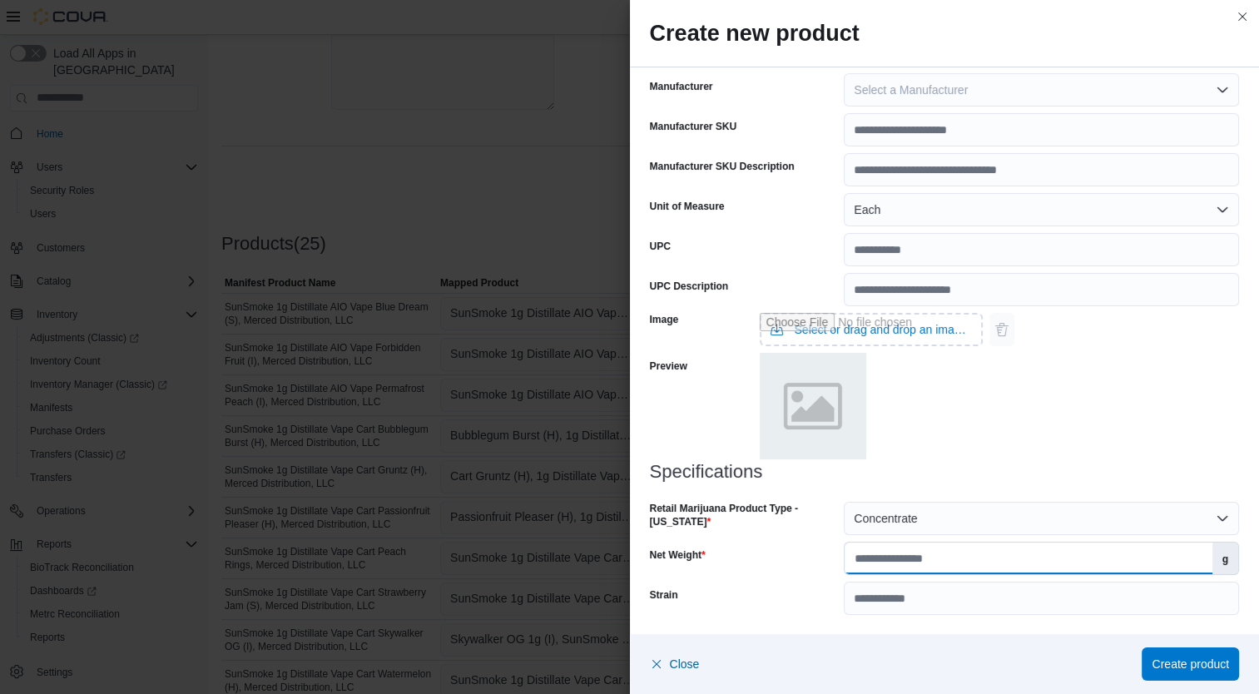
click at [989, 561] on input "Net Weight" at bounding box center [1027, 558] width 367 height 32
type input "*"
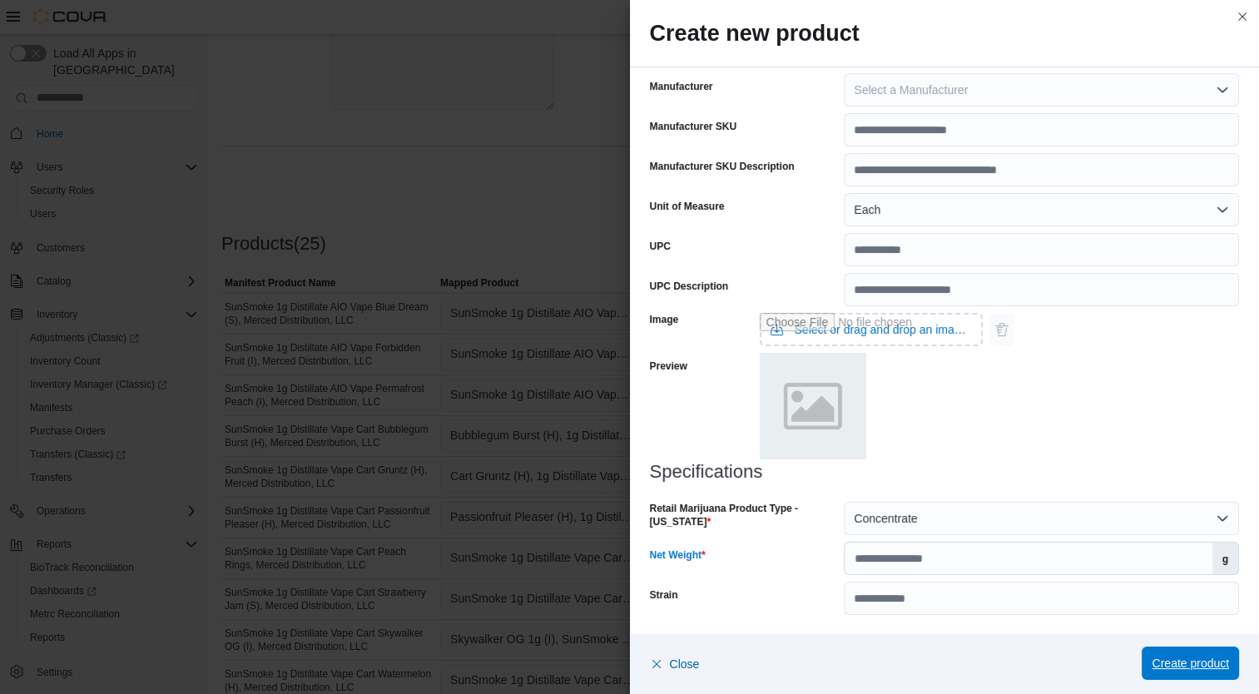
click at [1187, 668] on span "Create product" at bounding box center [1189, 663] width 77 height 17
type input "*"
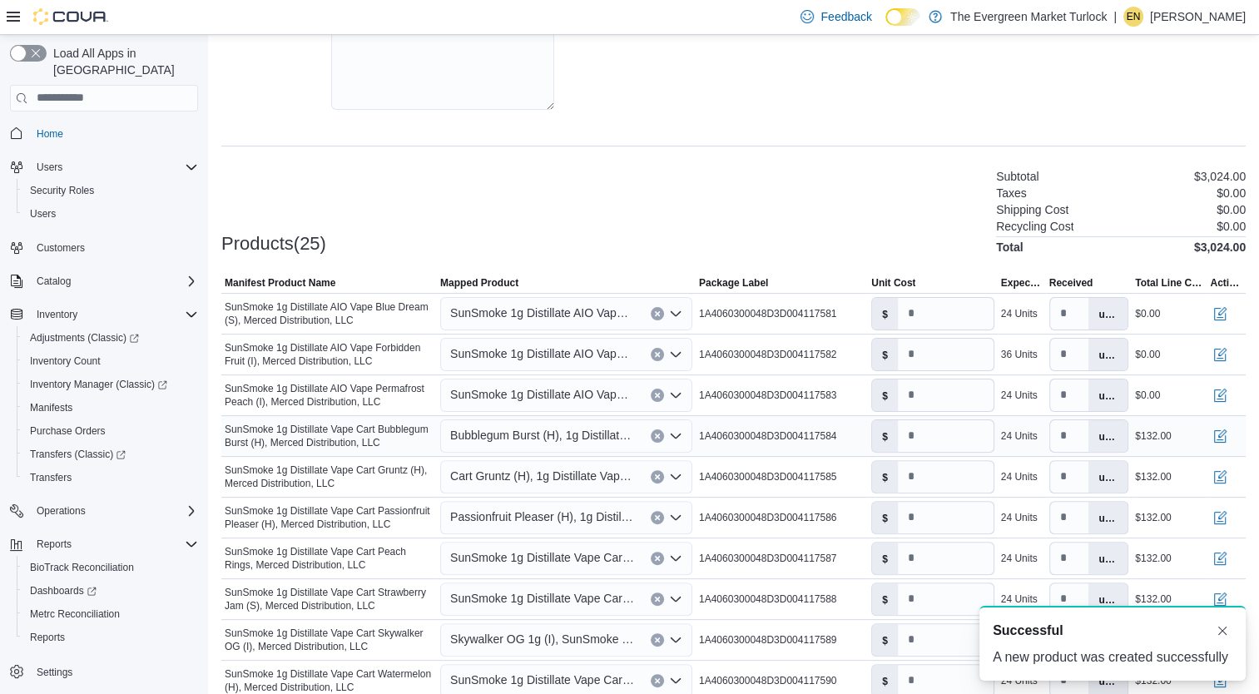
scroll to position [0, 0]
click at [515, 435] on span "Bubblegum Burst (H), 1g Distillate Vape Cart SunSmoke" at bounding box center [542, 435] width 184 height 20
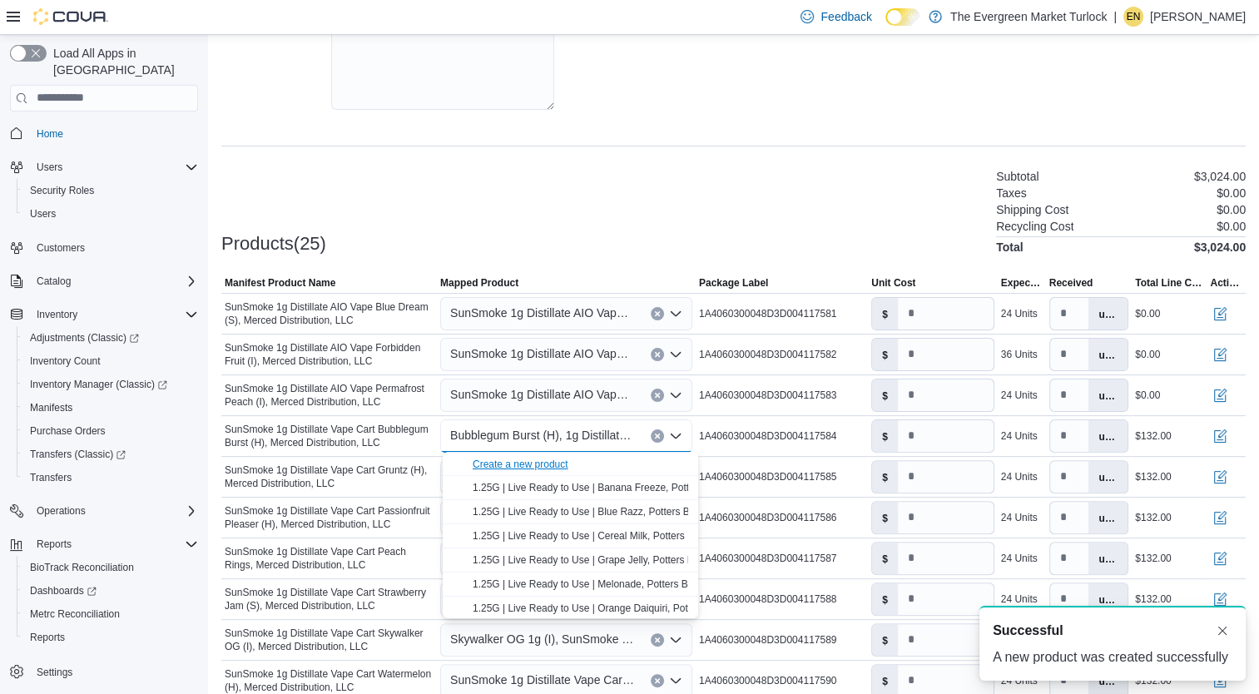
click at [505, 461] on div "Create a new product" at bounding box center [520, 464] width 96 height 13
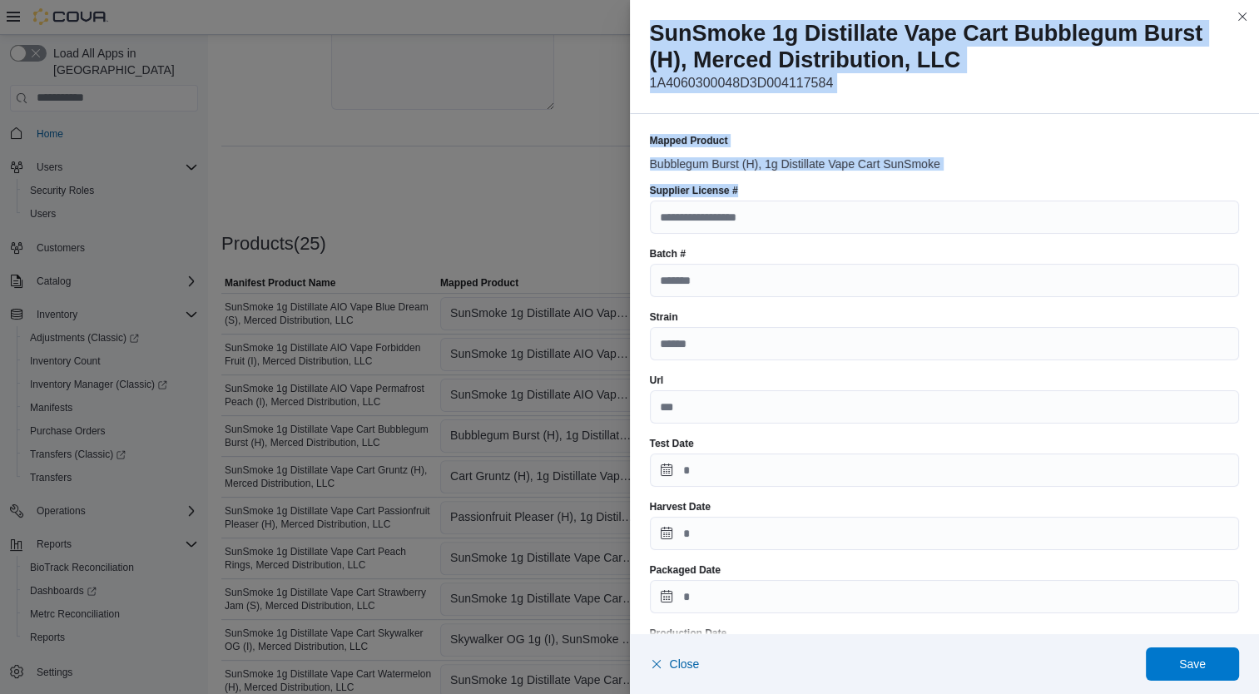
drag, startPoint x: 505, startPoint y: 461, endPoint x: 655, endPoint y: 235, distance: 271.8
click at [674, 664] on span "Close" at bounding box center [685, 663] width 30 height 17
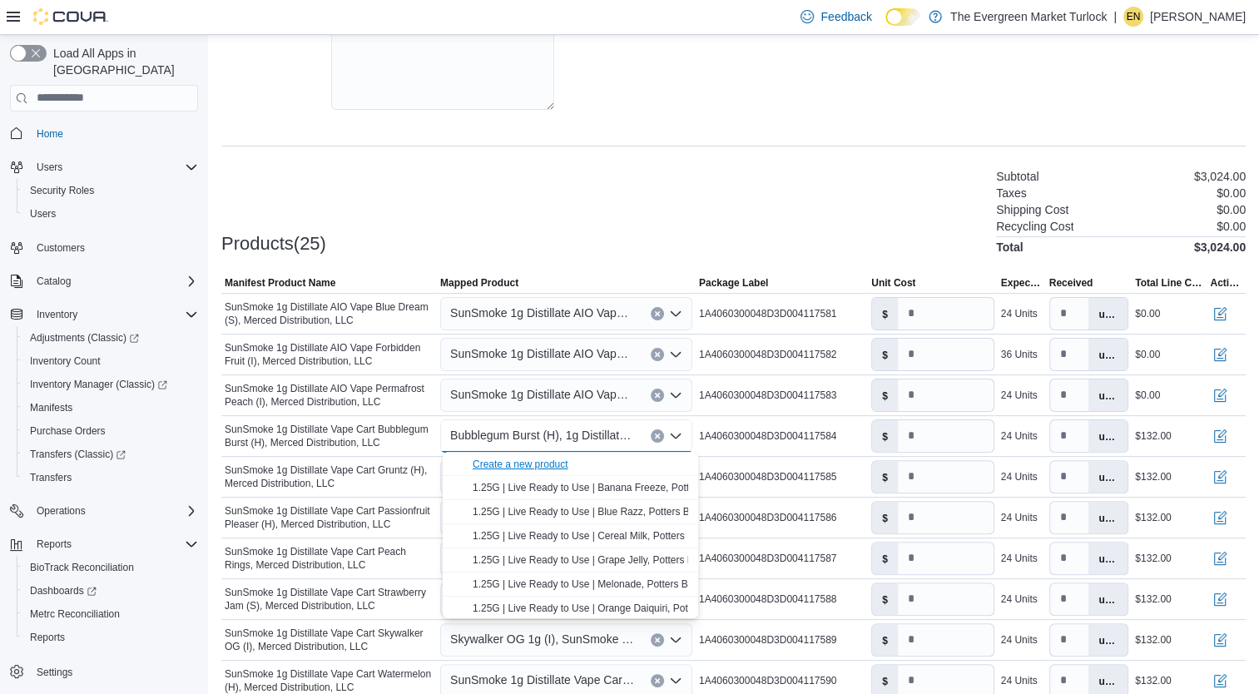
click at [552, 465] on div "Create a new product" at bounding box center [520, 464] width 96 height 13
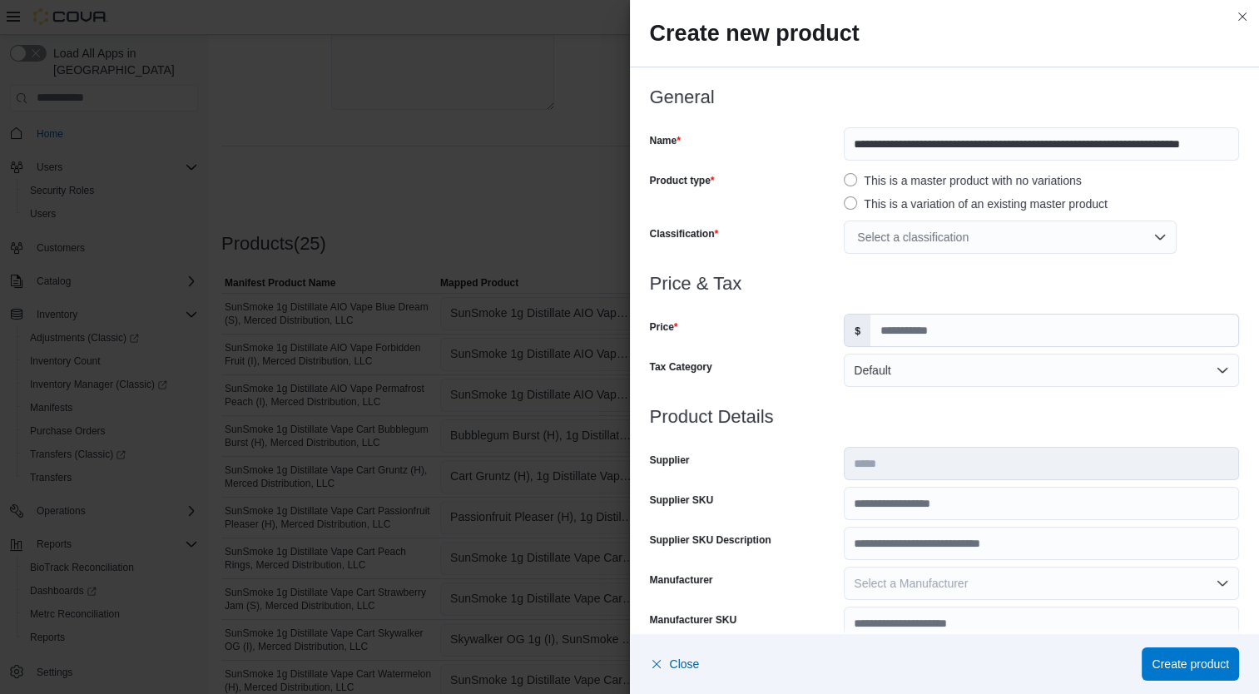
click at [914, 234] on div "Select a classification" at bounding box center [1009, 236] width 333 height 33
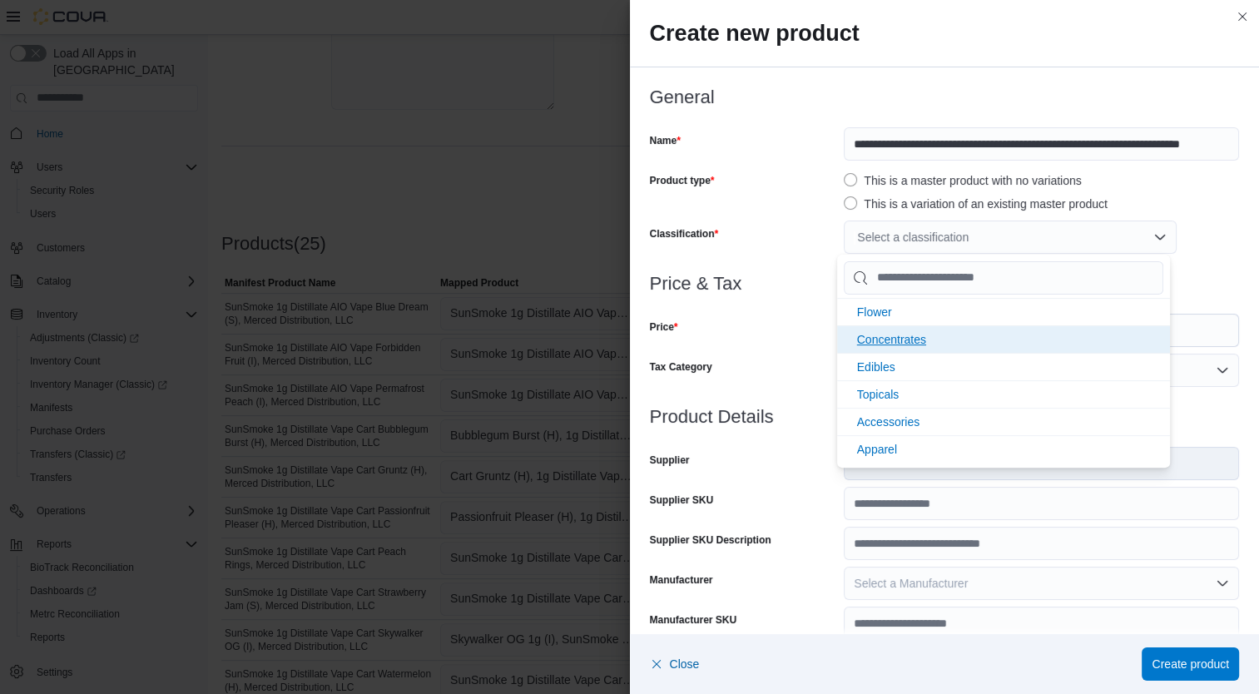
click at [898, 339] on span "Concentrates" at bounding box center [891, 339] width 69 height 13
click at [782, 349] on div "Price & Tax Price $ Tax Category Default" at bounding box center [945, 340] width 590 height 133
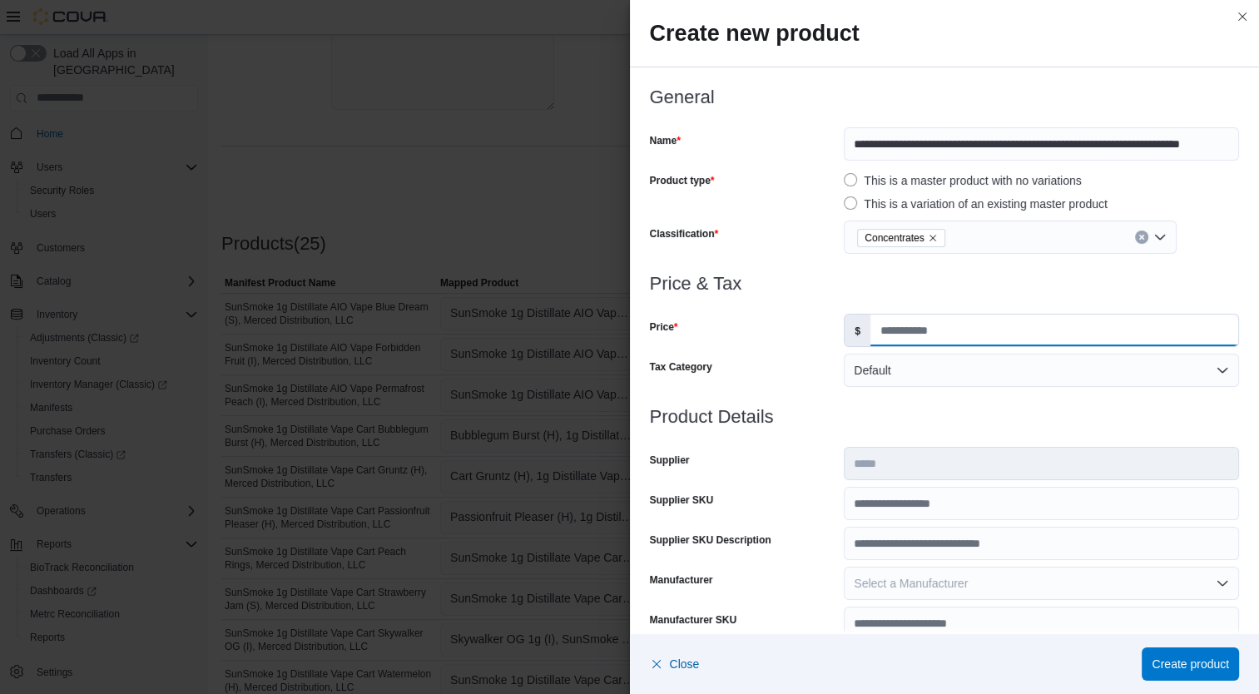
click at [906, 331] on input "Price" at bounding box center [1054, 330] width 368 height 32
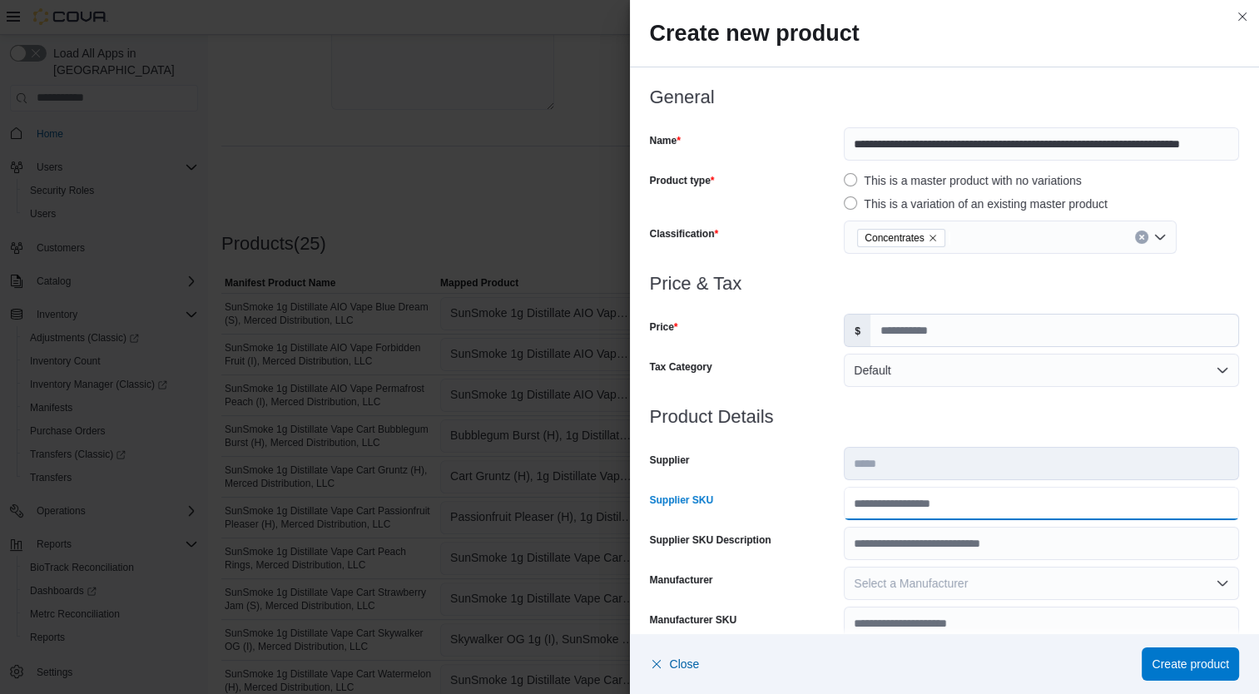
click at [913, 507] on input "Supplier SKU" at bounding box center [1040, 503] width 395 height 33
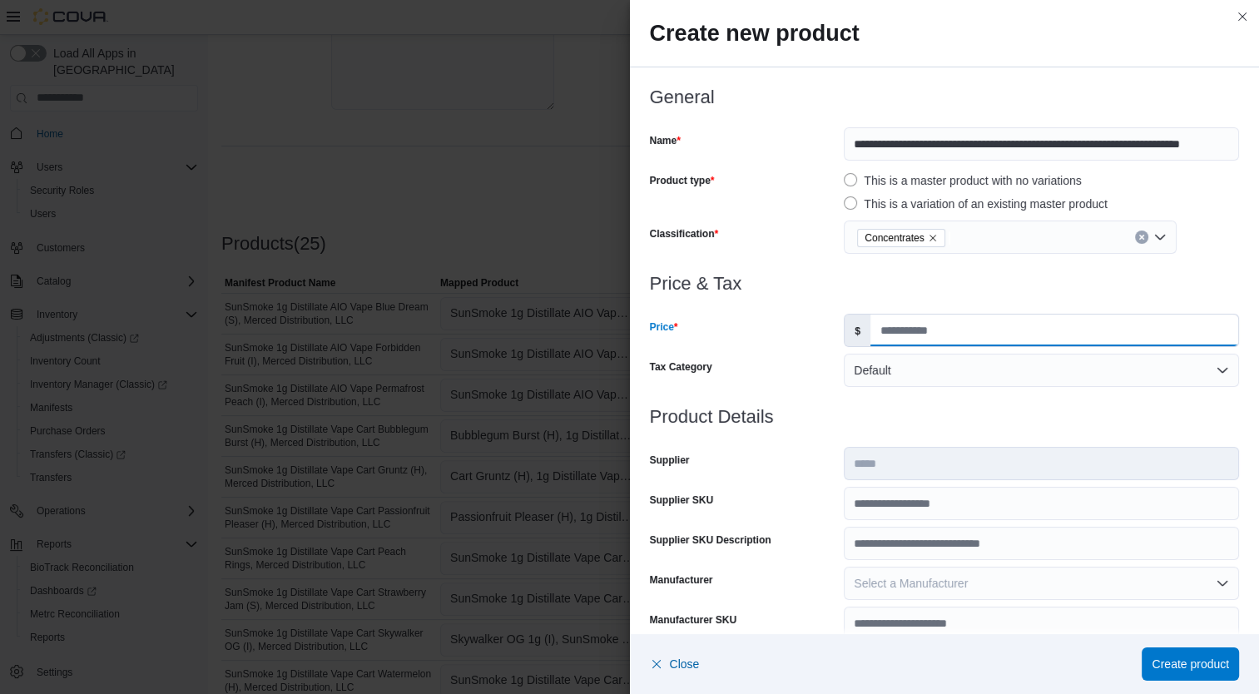
click at [918, 318] on input "*****" at bounding box center [1054, 330] width 368 height 32
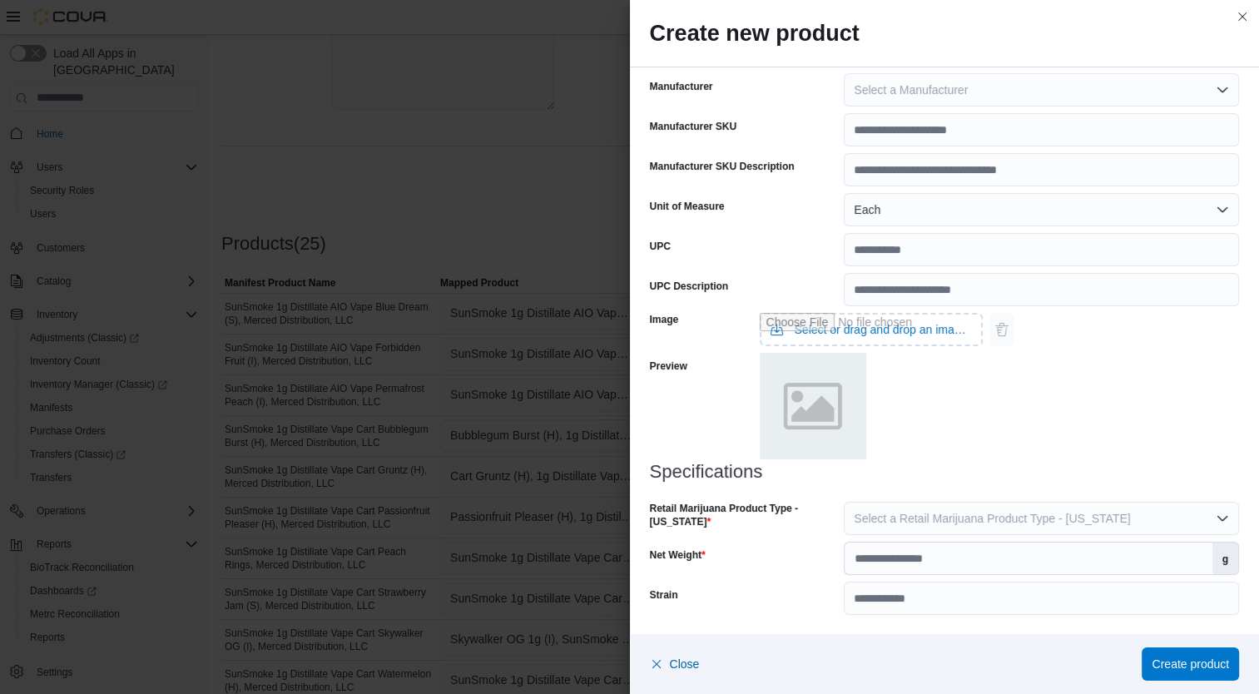
scroll to position [255, 0]
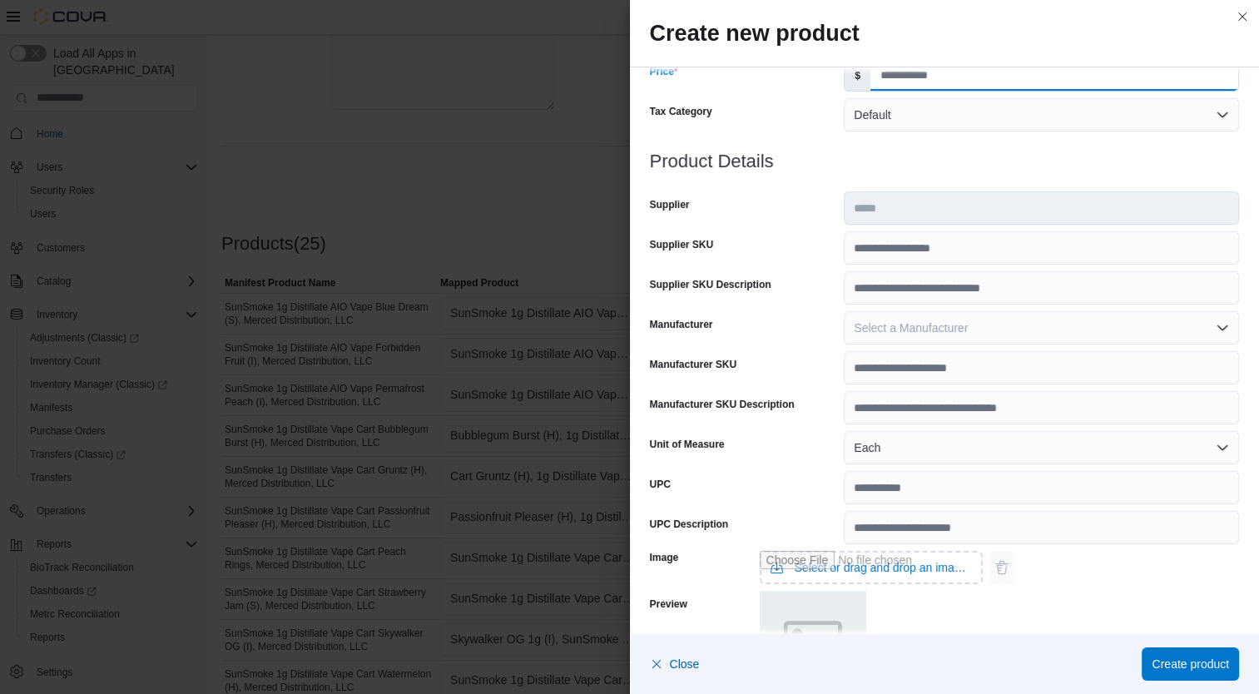
type input "*"
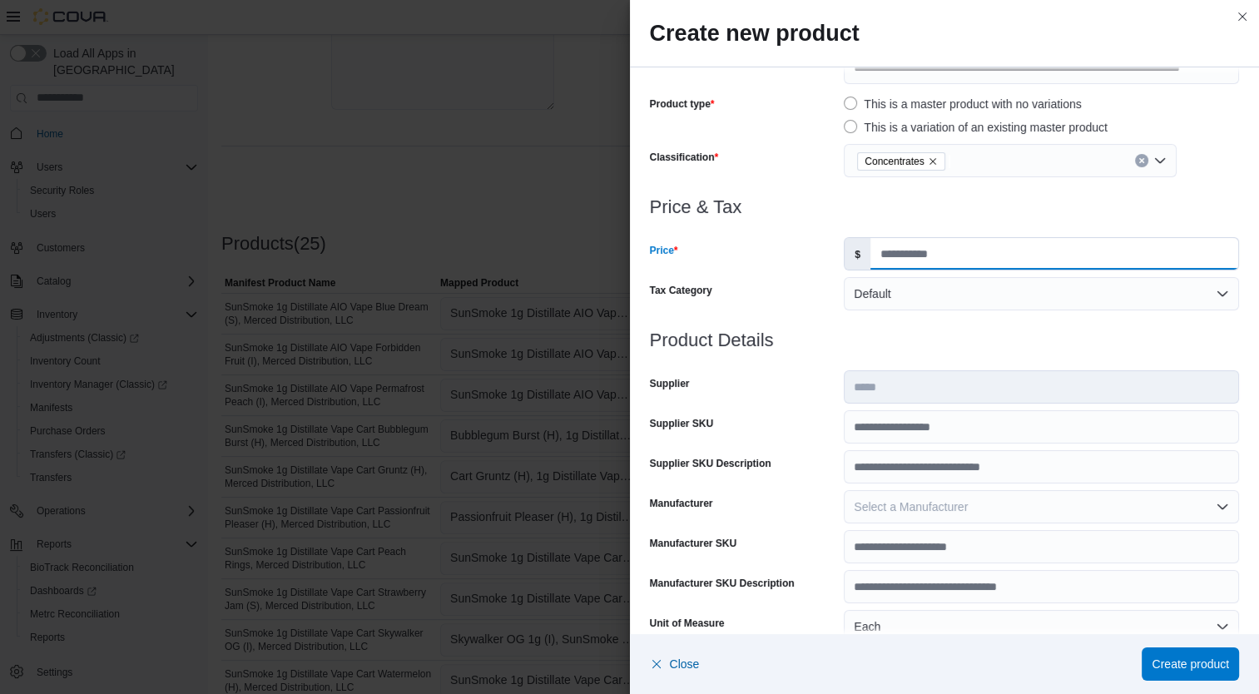
scroll to position [69, 0]
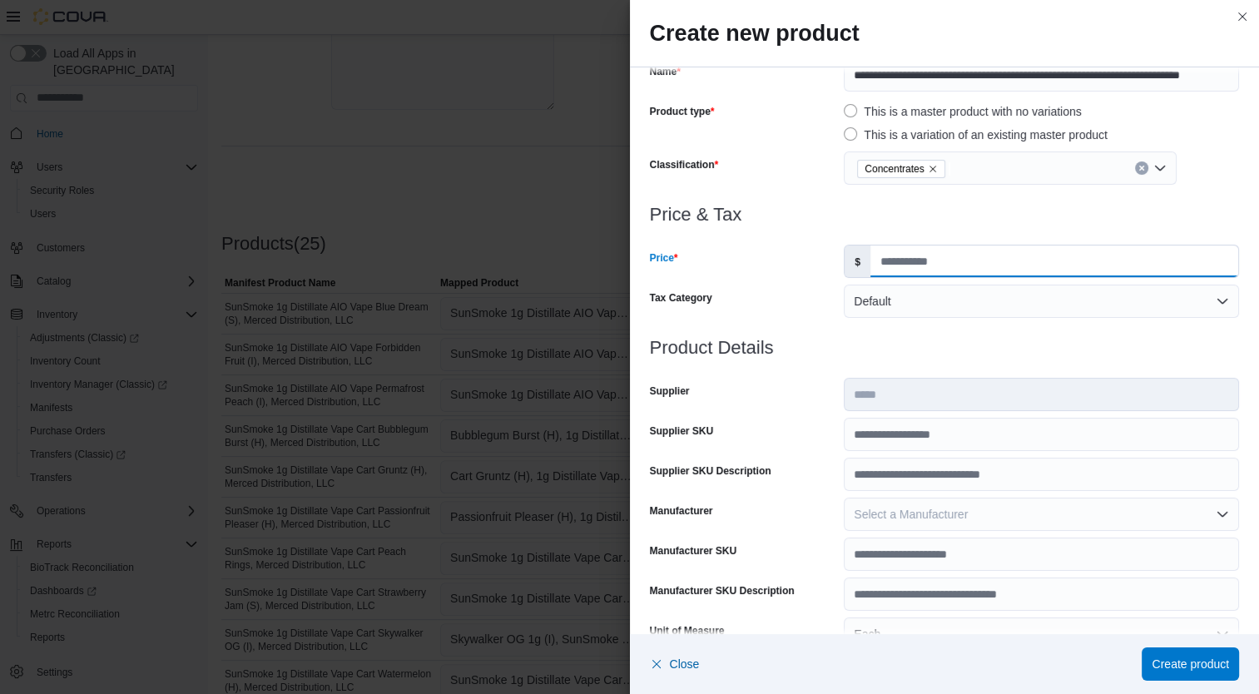
type input "*"
type input "*****"
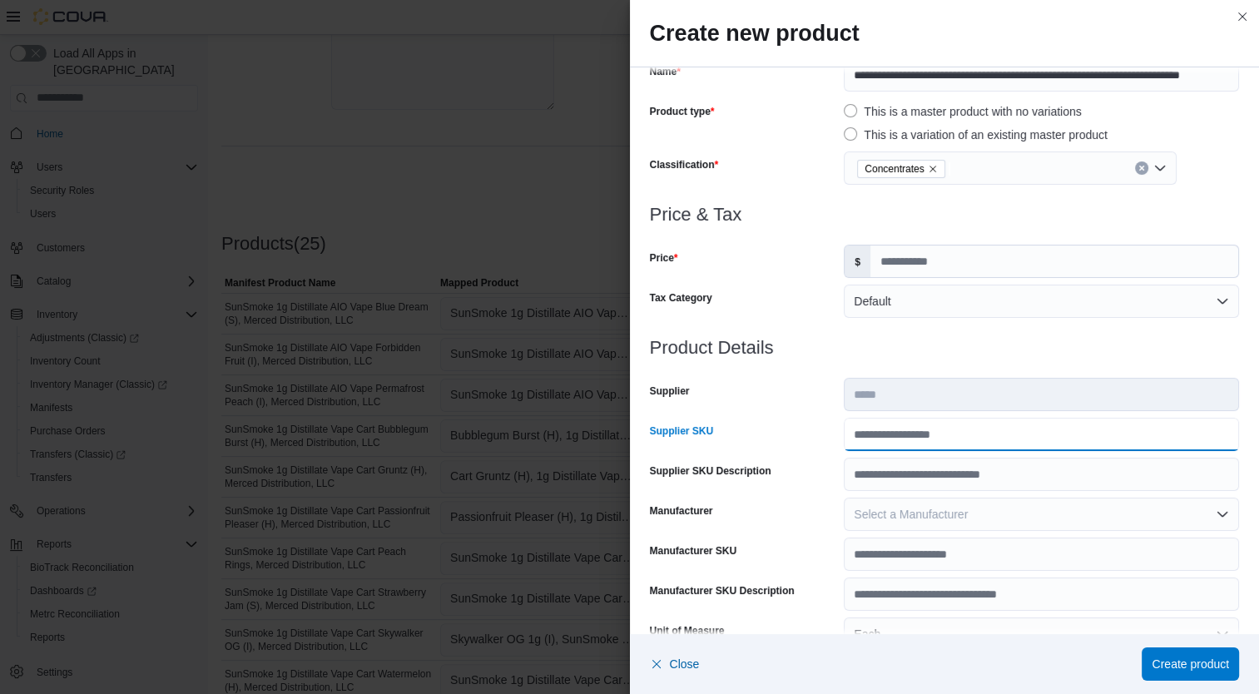
click at [922, 428] on input "Supplier SKU" at bounding box center [1040, 434] width 395 height 33
type input "**********"
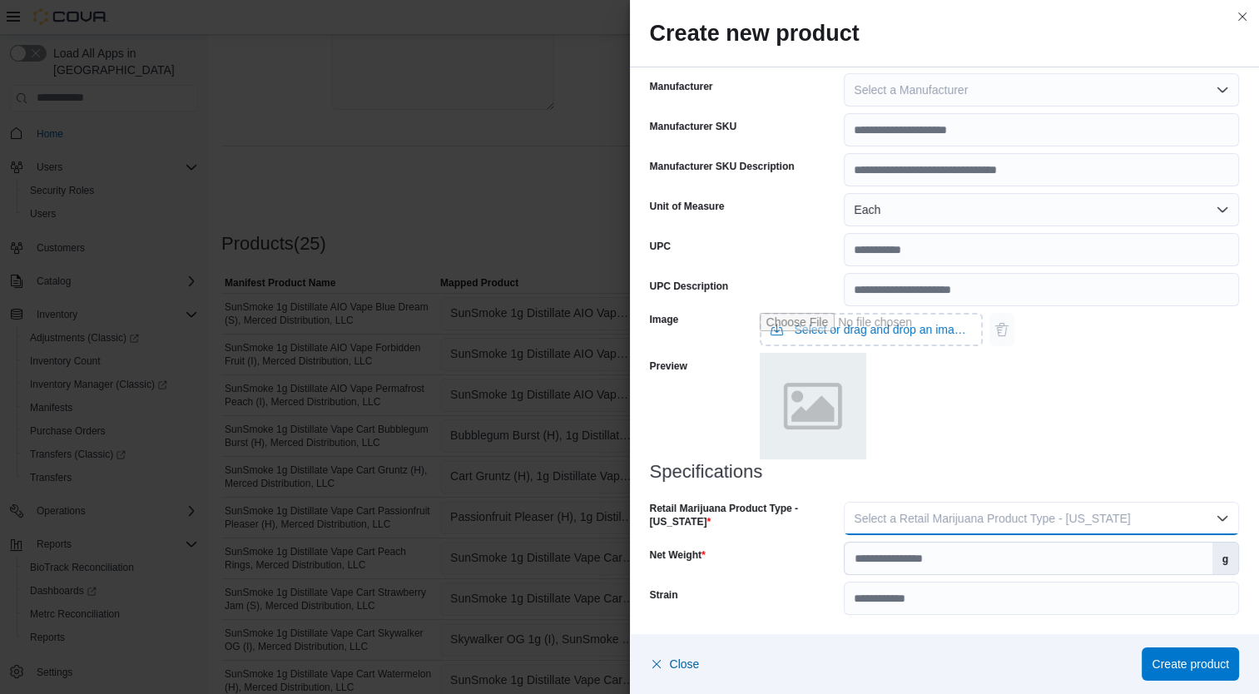
click at [1041, 516] on span "Select a Retail Marijuana Product Type - [US_STATE]" at bounding box center [991, 518] width 276 height 13
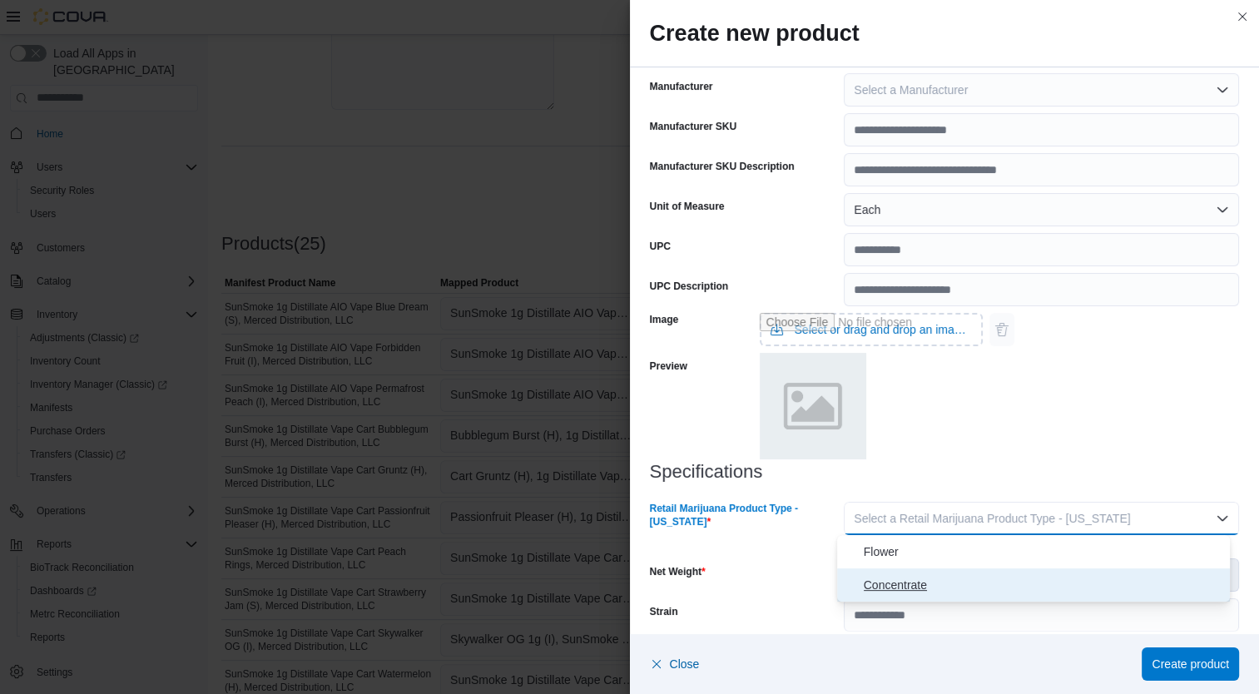
click at [959, 591] on span "Concentrate" at bounding box center [1043, 585] width 360 height 20
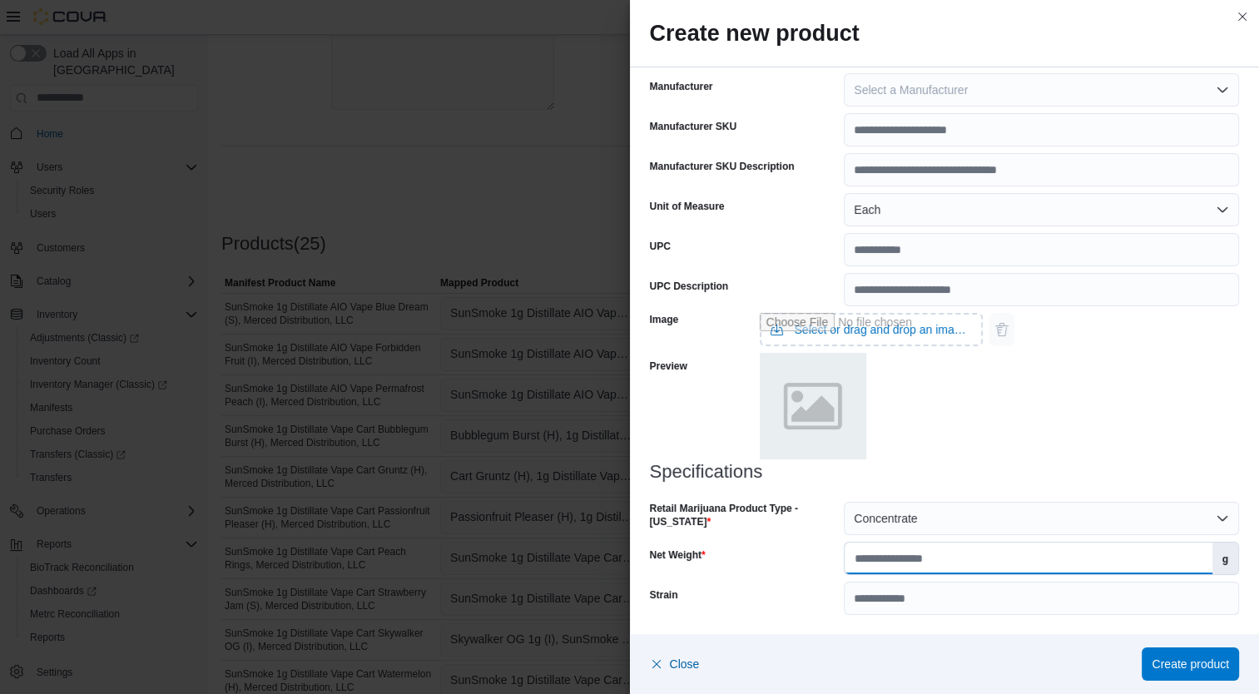
click at [958, 561] on input "Net Weight" at bounding box center [1027, 558] width 367 height 32
type input "*"
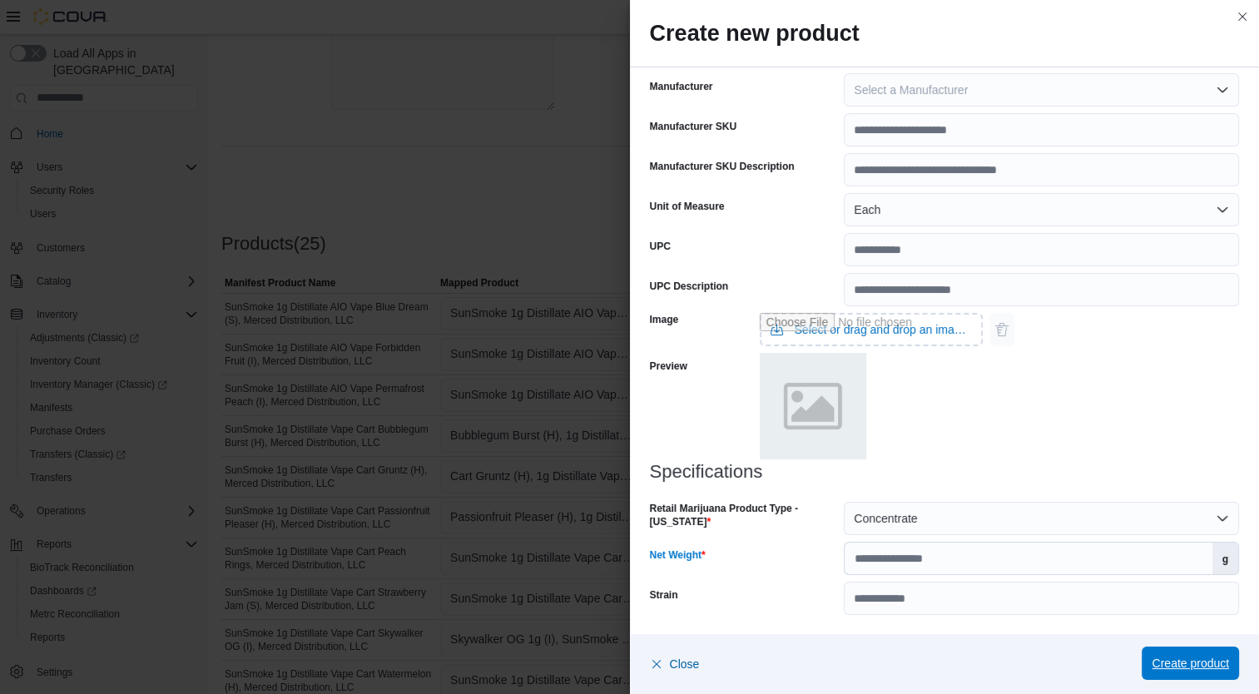
click at [1209, 665] on span "Create product" at bounding box center [1189, 663] width 77 height 17
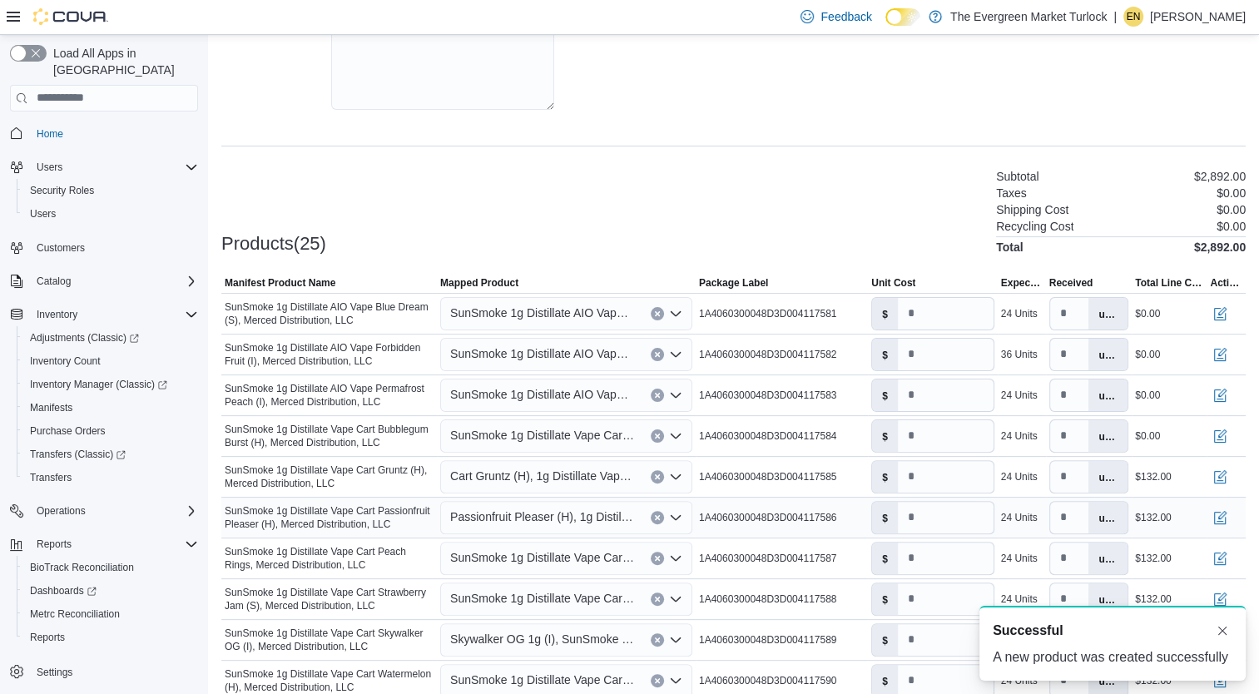
type input "*"
click at [584, 484] on span "Cart Gruntz (H), 1g Distillate Vape Cart SunSmoke" at bounding box center [542, 476] width 184 height 20
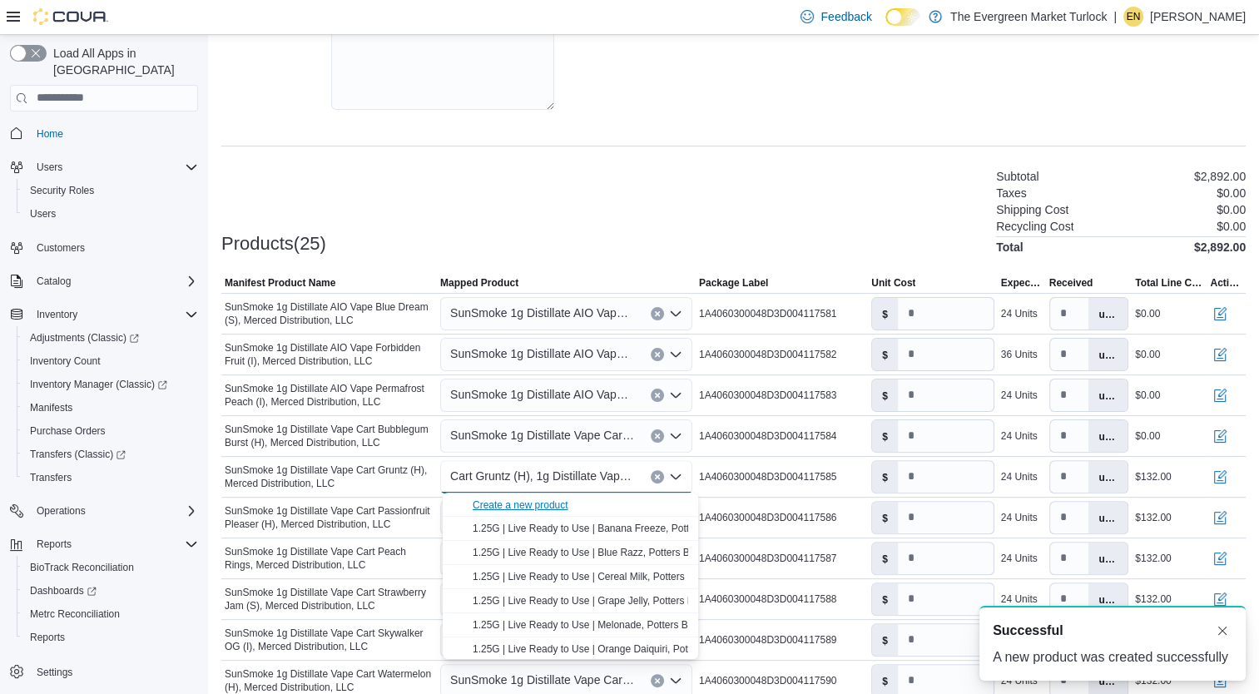
click at [543, 504] on div "Create a new product" at bounding box center [520, 504] width 96 height 13
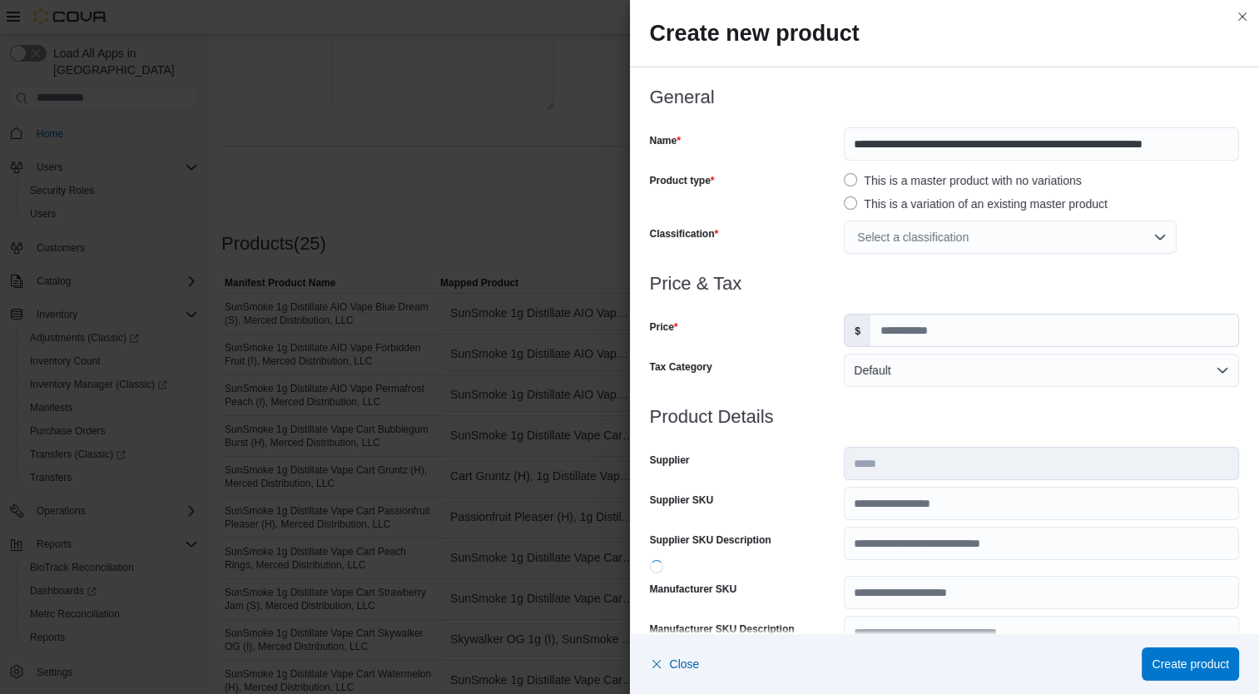
click at [967, 232] on div "Select a classification" at bounding box center [1009, 236] width 333 height 33
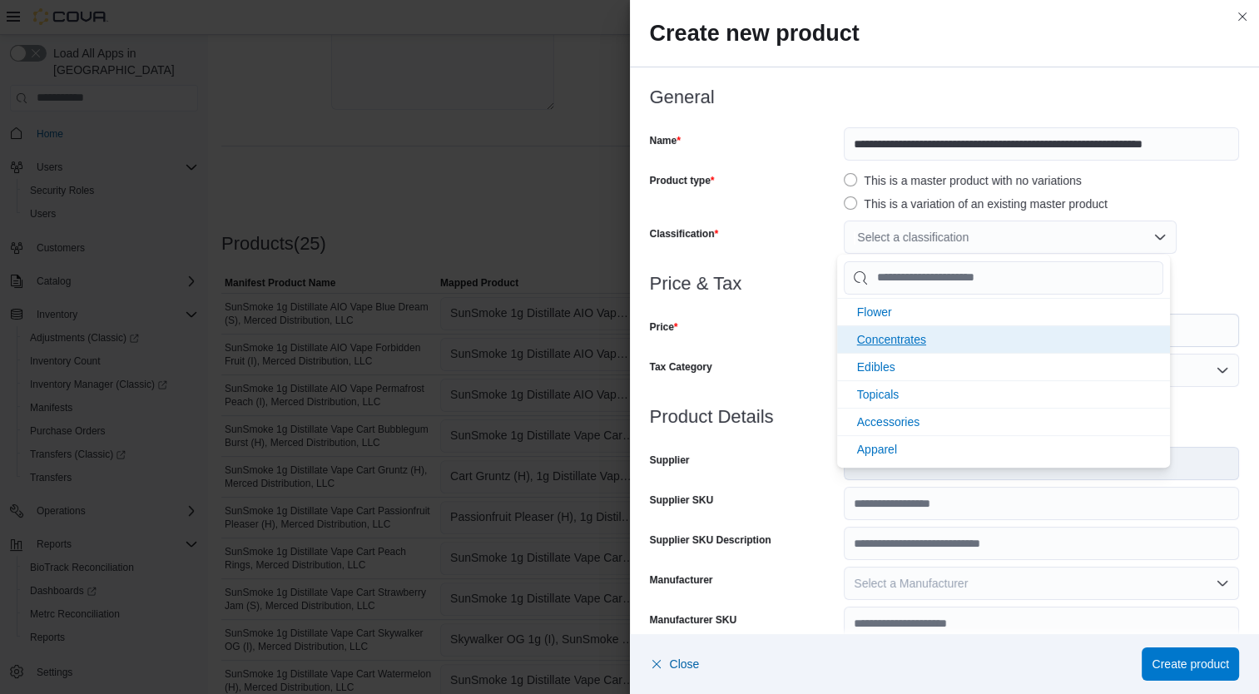
click at [922, 339] on span "Concentrates" at bounding box center [891, 339] width 69 height 13
click at [772, 342] on div "Price" at bounding box center [744, 330] width 188 height 33
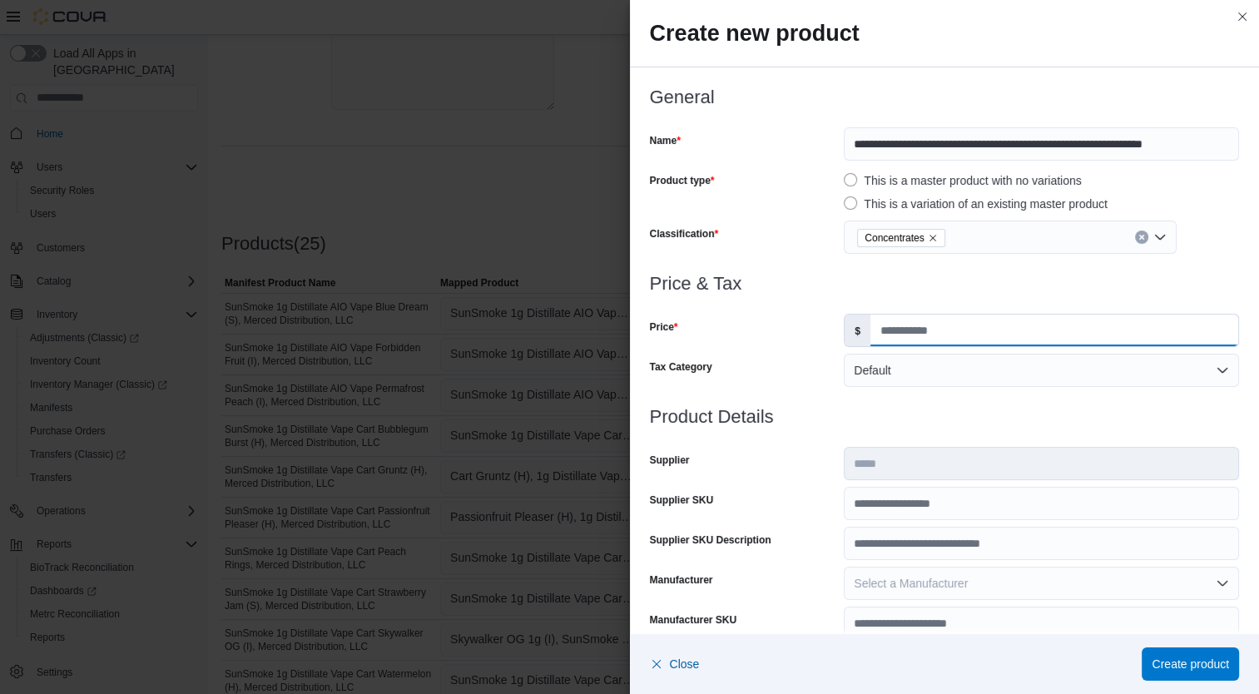
click at [902, 329] on input "Price" at bounding box center [1054, 330] width 368 height 32
type input "*****"
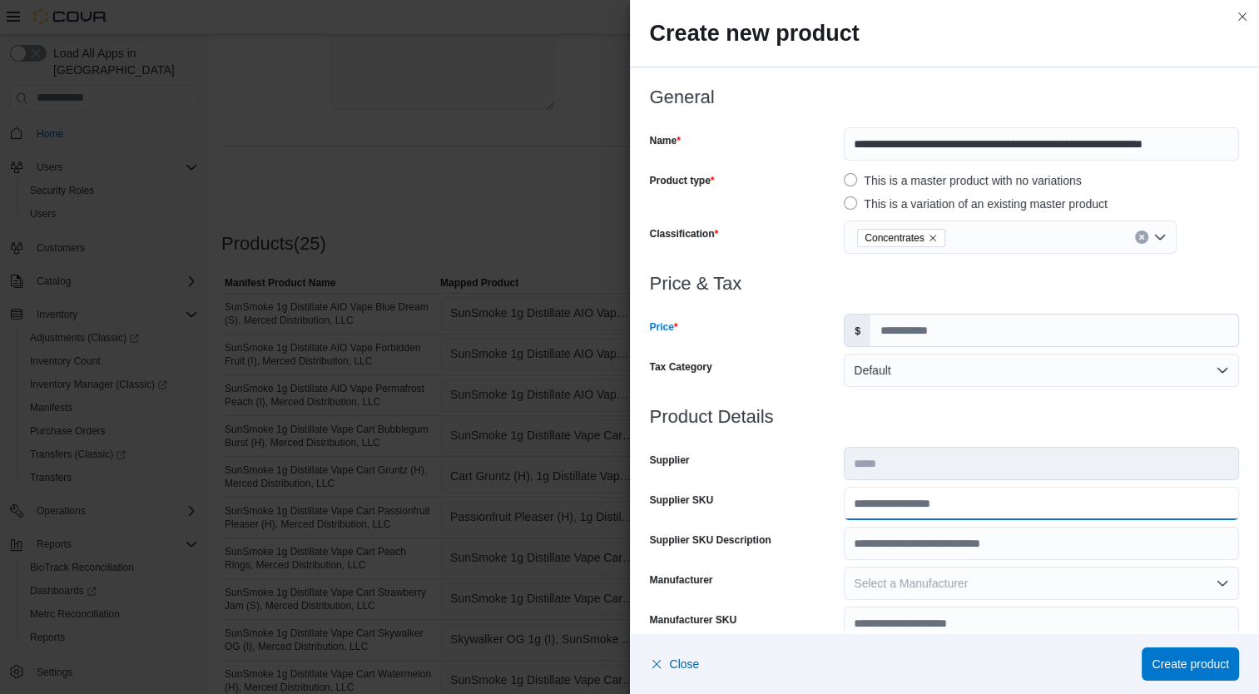
click at [903, 512] on input "Supplier SKU" at bounding box center [1040, 503] width 395 height 33
type input "**********"
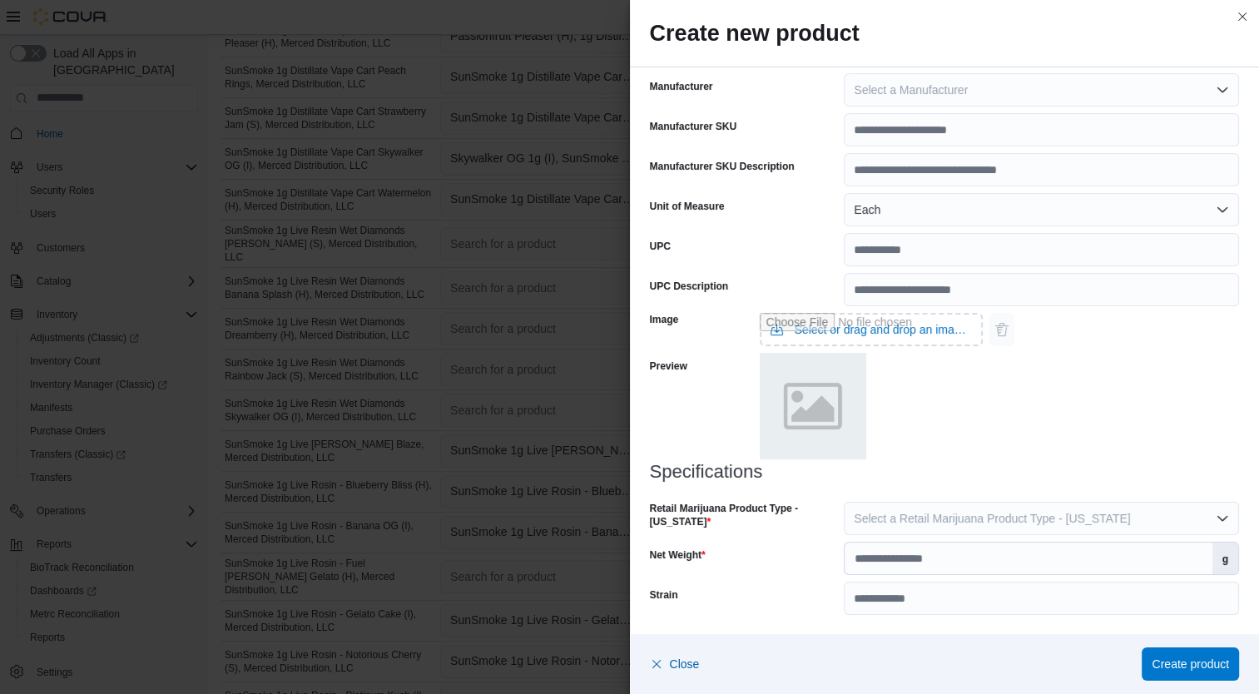
scroll to position [898, 0]
click at [1008, 522] on span "Select a Retail Marijuana Product Type - [US_STATE]" at bounding box center [991, 518] width 276 height 13
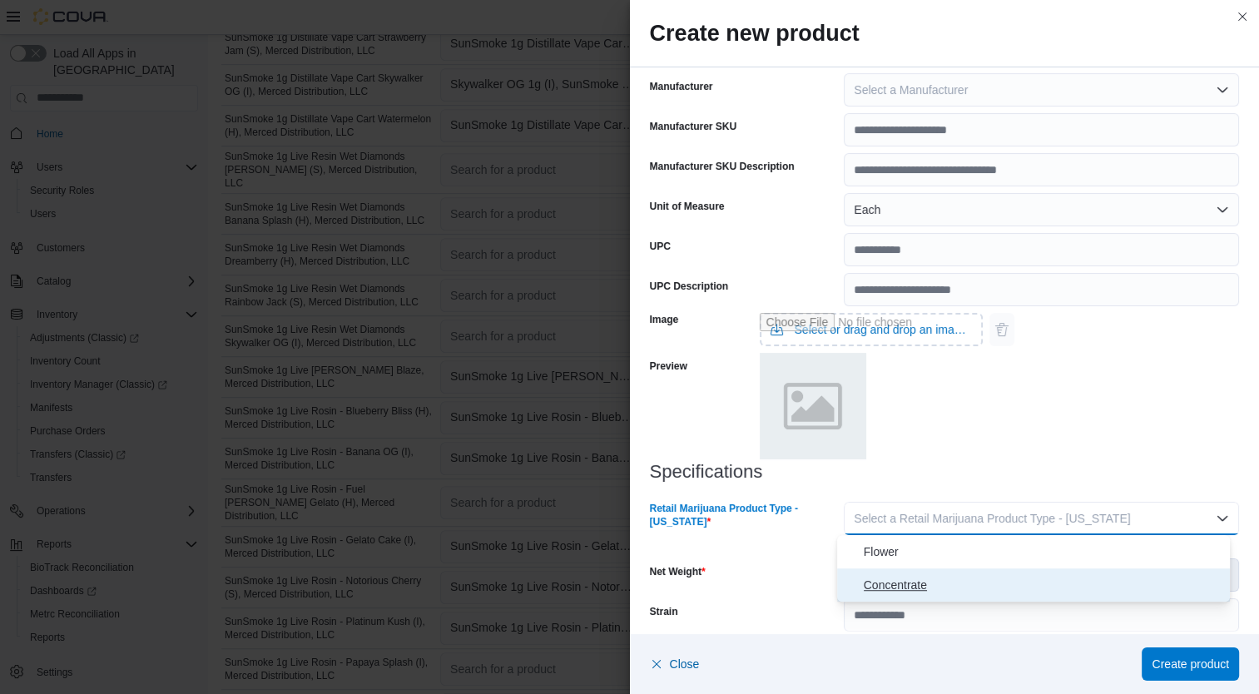
click at [947, 590] on span "Concentrate" at bounding box center [1043, 585] width 360 height 20
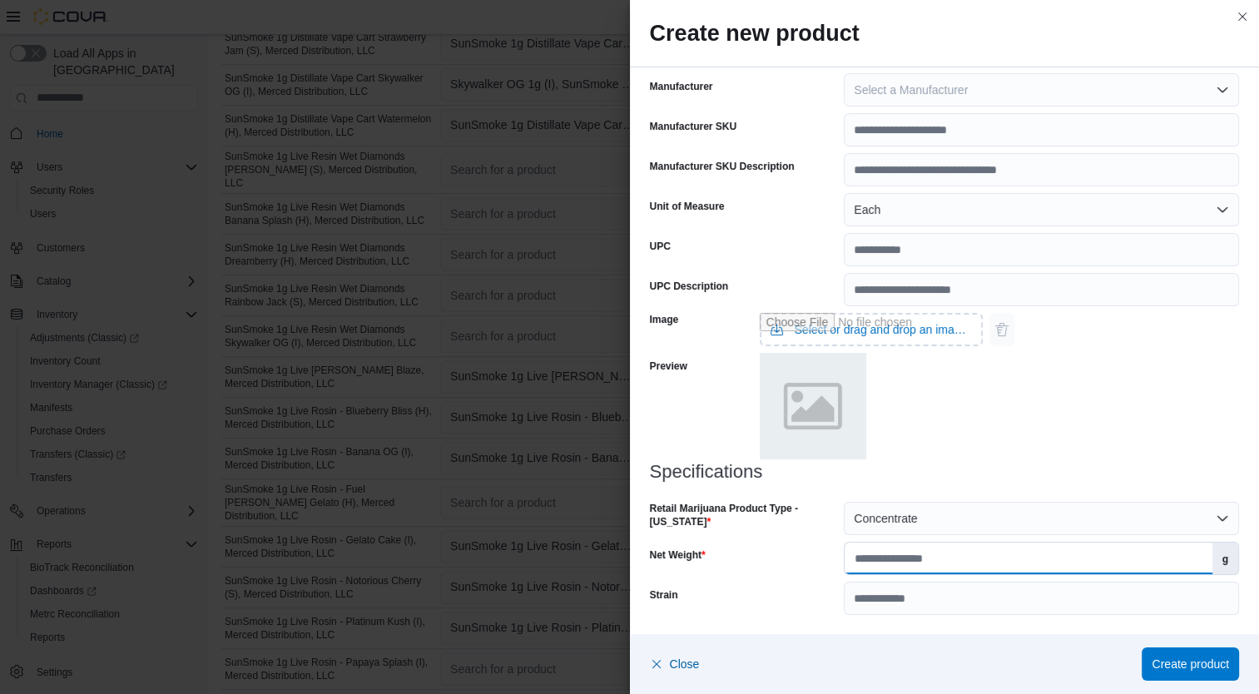
click at [947, 561] on input "Net Weight" at bounding box center [1027, 558] width 367 height 32
type input "*"
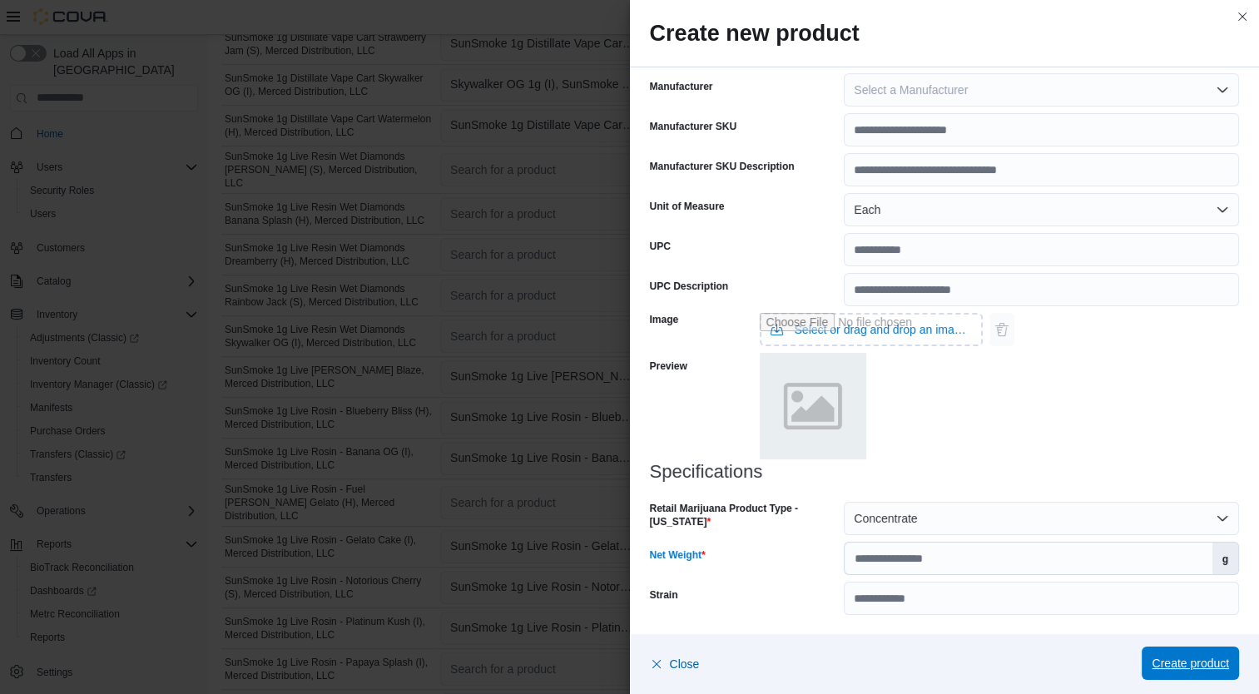
click at [1206, 665] on span "Create product" at bounding box center [1189, 663] width 77 height 17
type input "*"
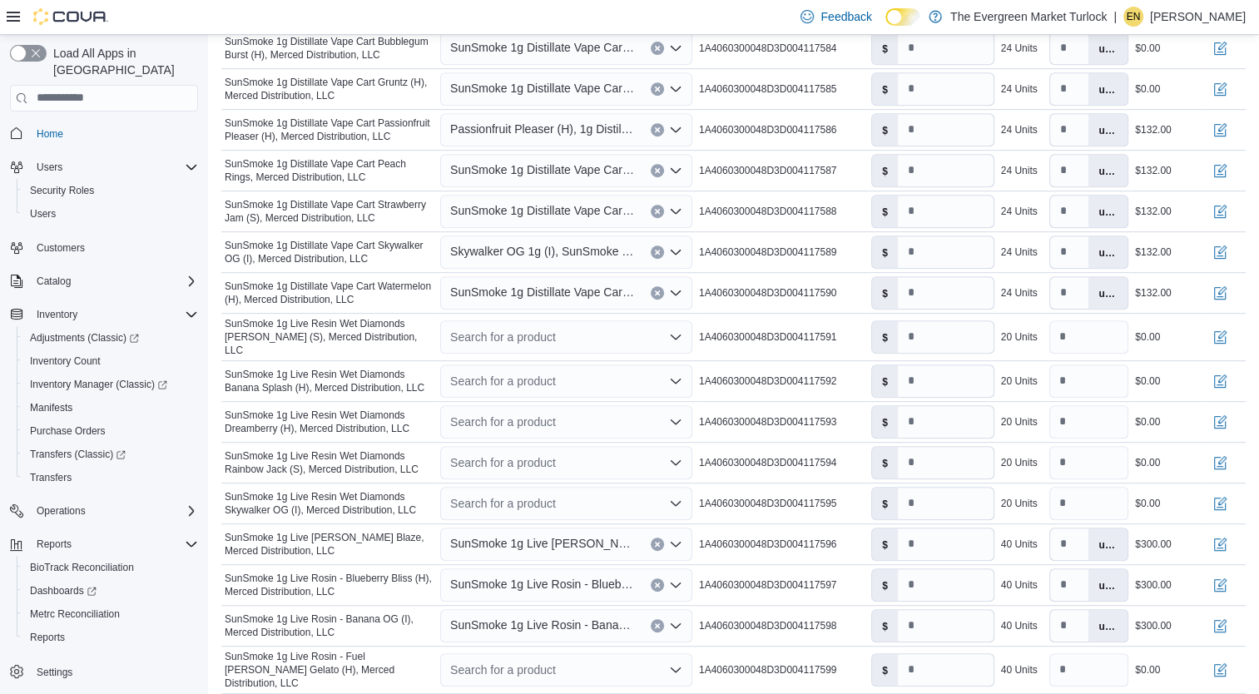
scroll to position [725, 0]
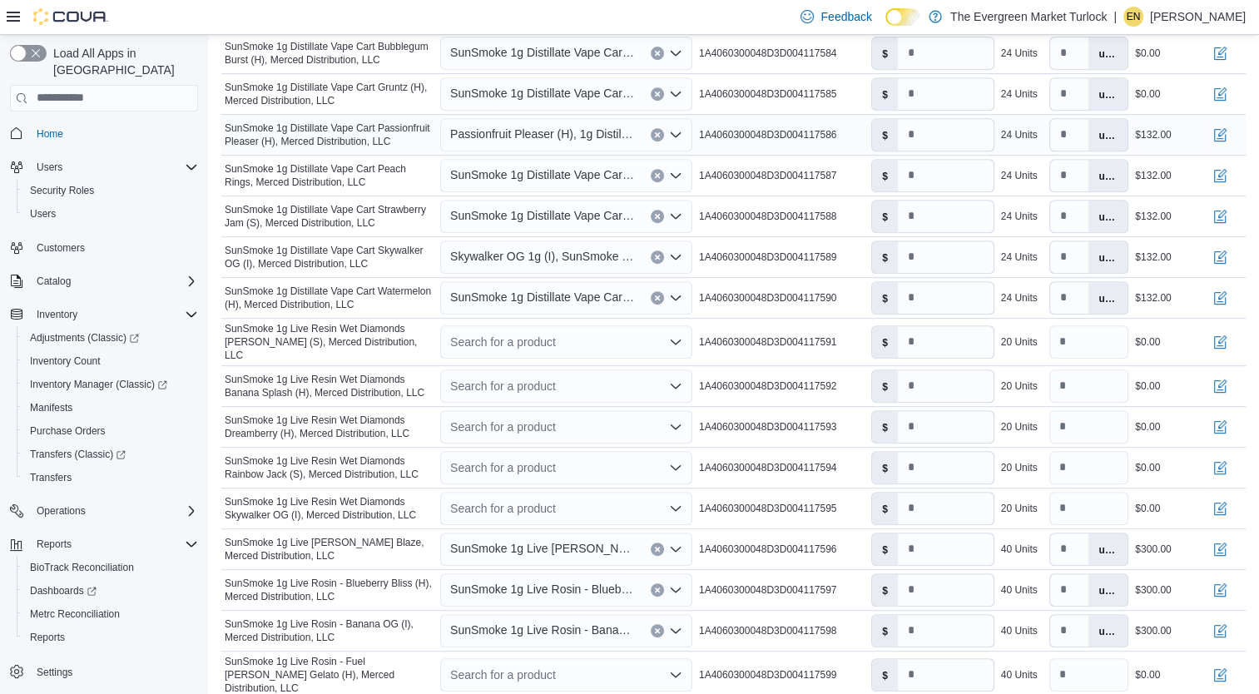
click at [518, 140] on span "Passionfruit Pleaser (H), 1g Distillate Vape Cart SunSmoke" at bounding box center [542, 134] width 184 height 20
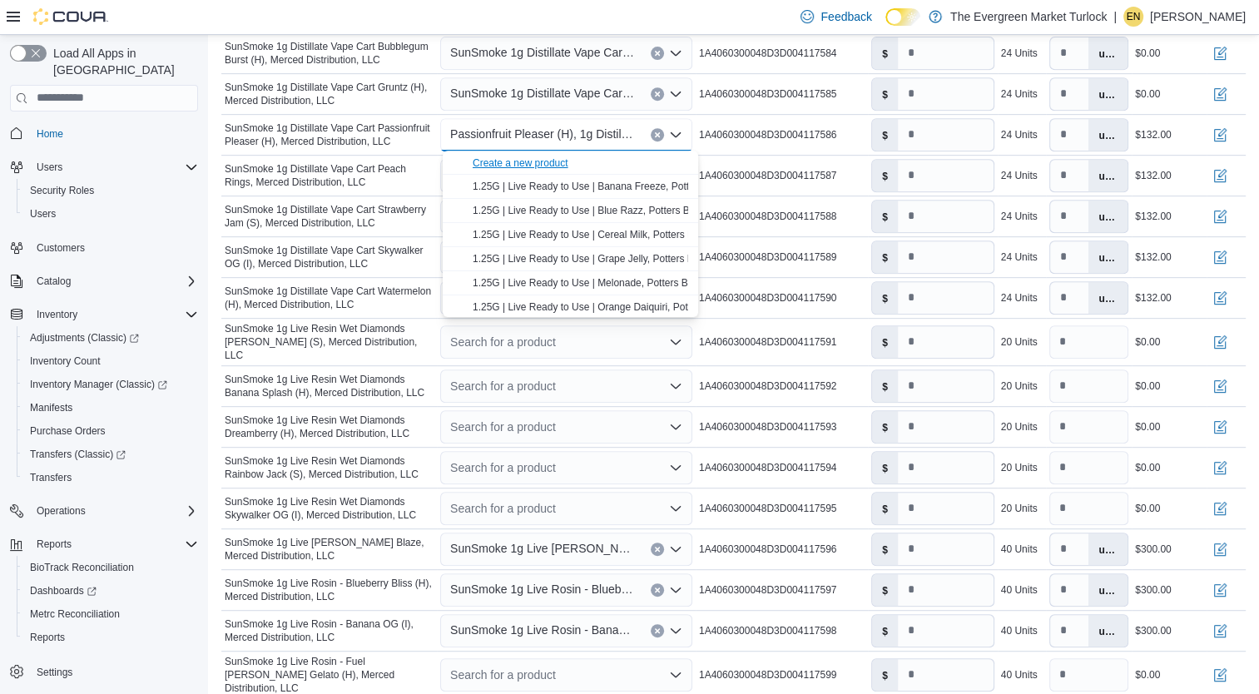
click at [517, 168] on div "Create a new product" at bounding box center [520, 162] width 96 height 13
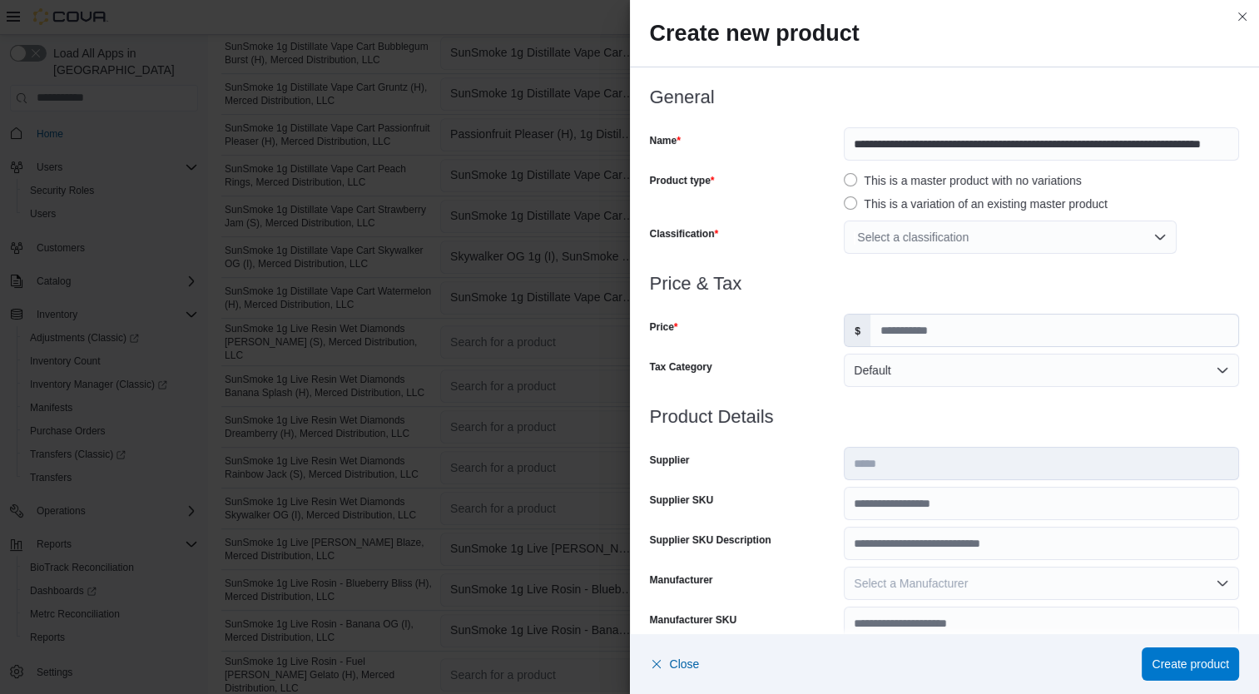
click at [992, 236] on div "Select a classification" at bounding box center [1009, 236] width 333 height 33
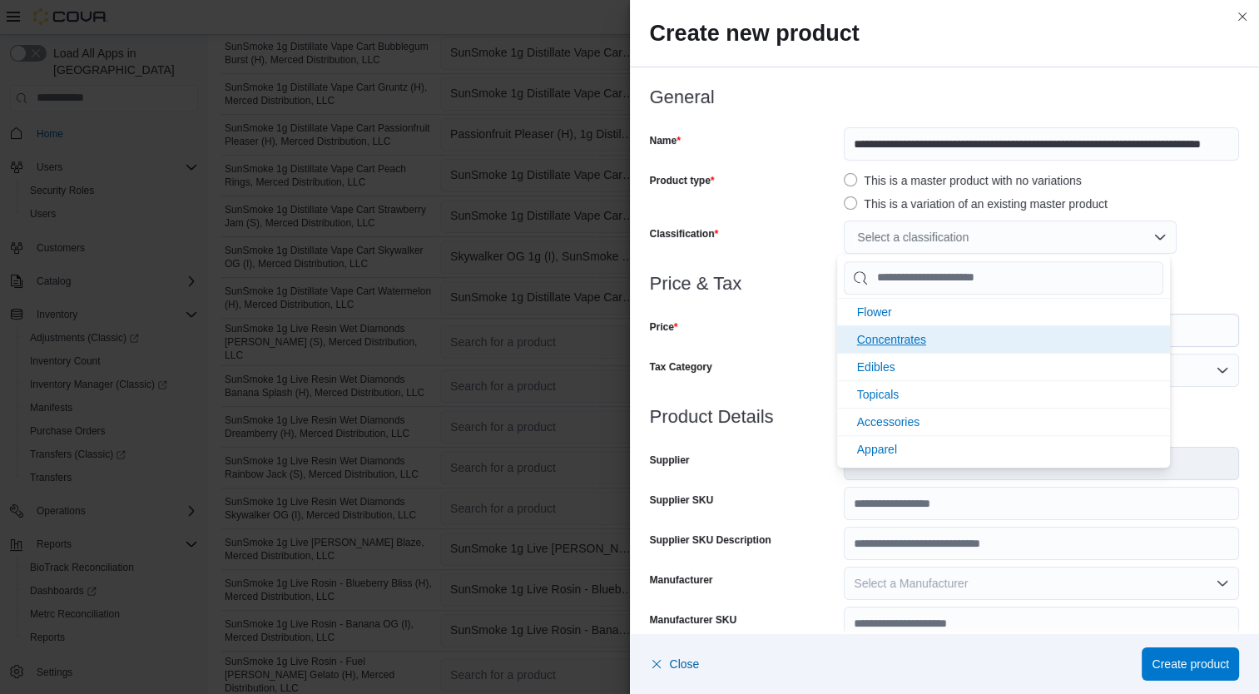
click at [944, 336] on li "Concentrates" at bounding box center [1003, 338] width 333 height 27
click at [709, 361] on div "Tax Category" at bounding box center [744, 370] width 188 height 33
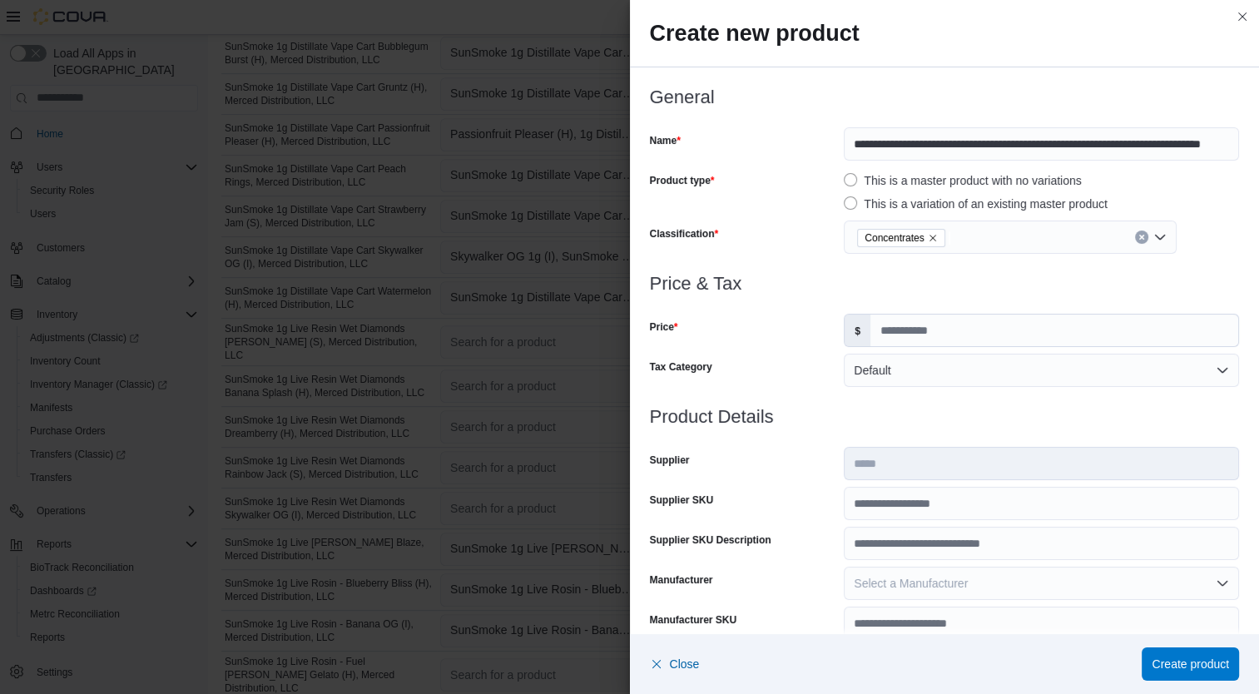
scroll to position [0, 0]
click at [938, 332] on input "Price" at bounding box center [1054, 330] width 368 height 32
type input "*****"
click at [950, 507] on input "Supplier SKU" at bounding box center [1040, 503] width 395 height 33
type input "**********"
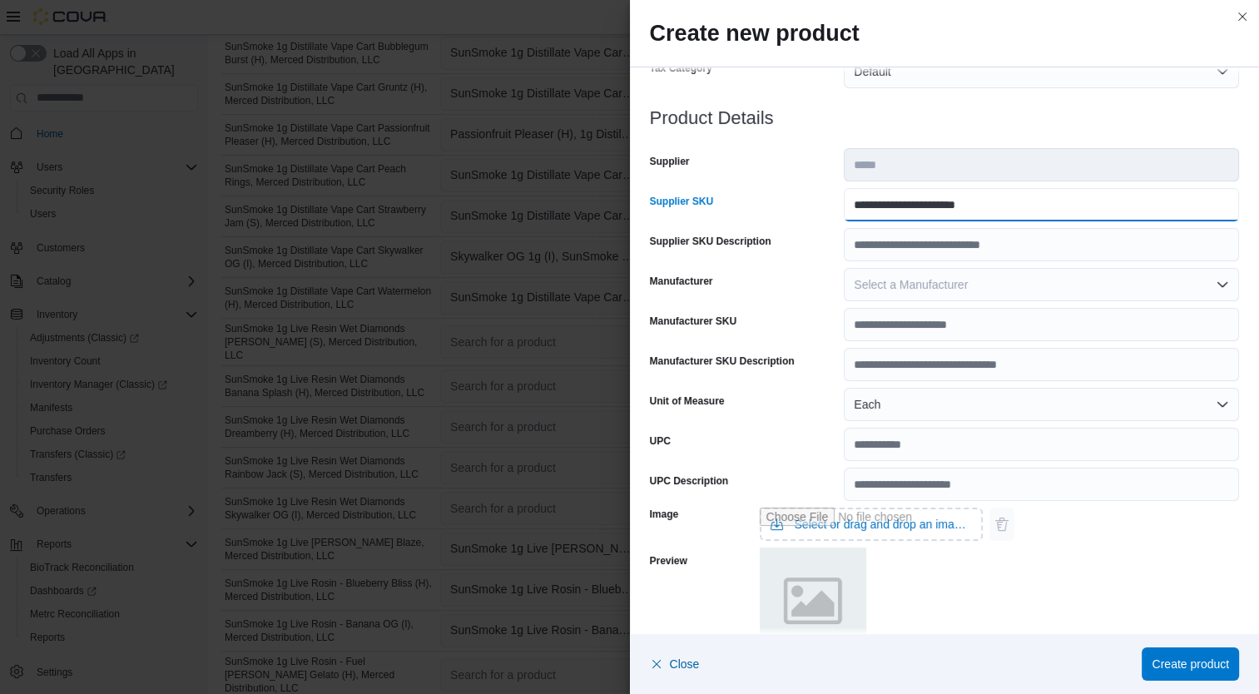
scroll to position [493, 0]
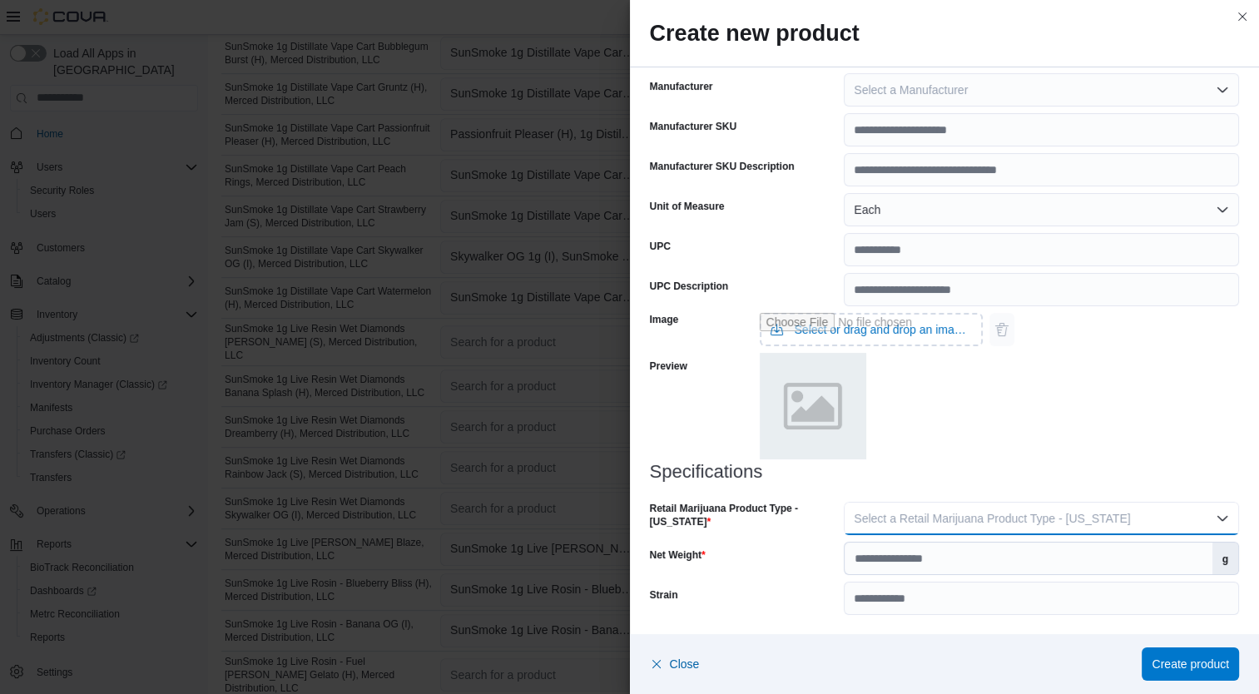
click at [1093, 519] on span "Select a Retail Marijuana Product Type - [US_STATE]" at bounding box center [991, 518] width 276 height 13
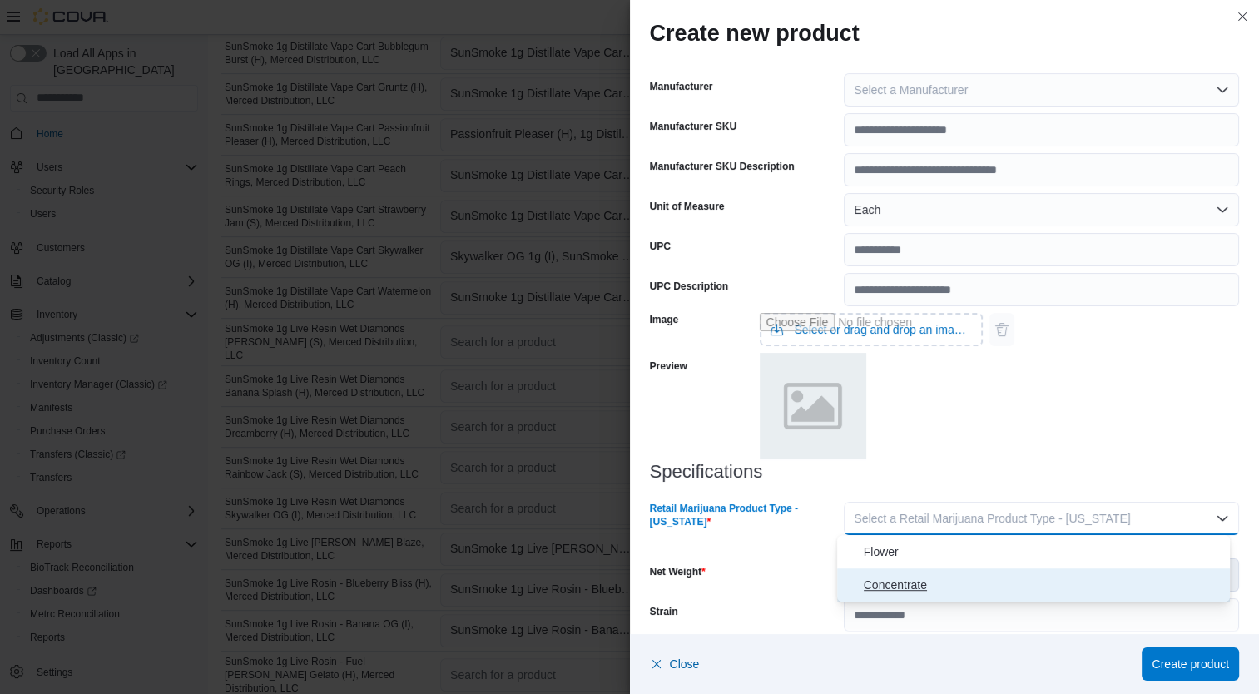
click at [965, 591] on span "Concentrate" at bounding box center [1043, 585] width 360 height 20
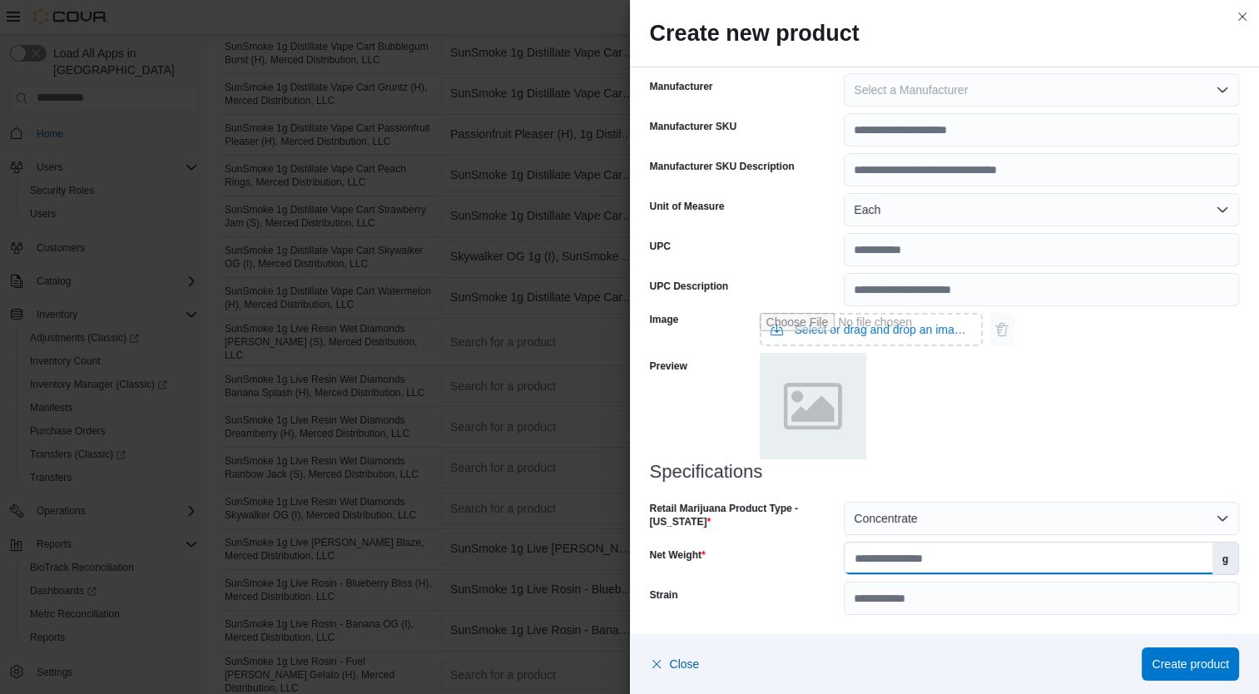
click at [938, 559] on input "Net Weight" at bounding box center [1027, 558] width 367 height 32
type input "*"
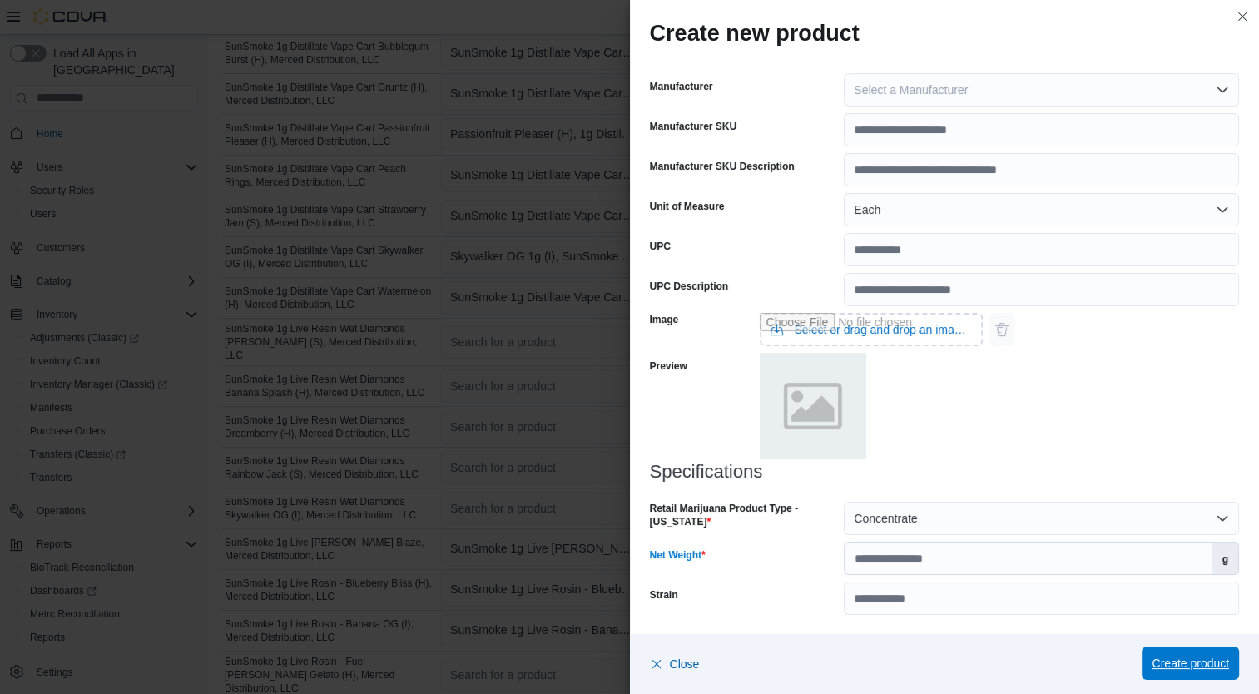
click at [1179, 665] on span "Create product" at bounding box center [1189, 663] width 77 height 17
type input "*"
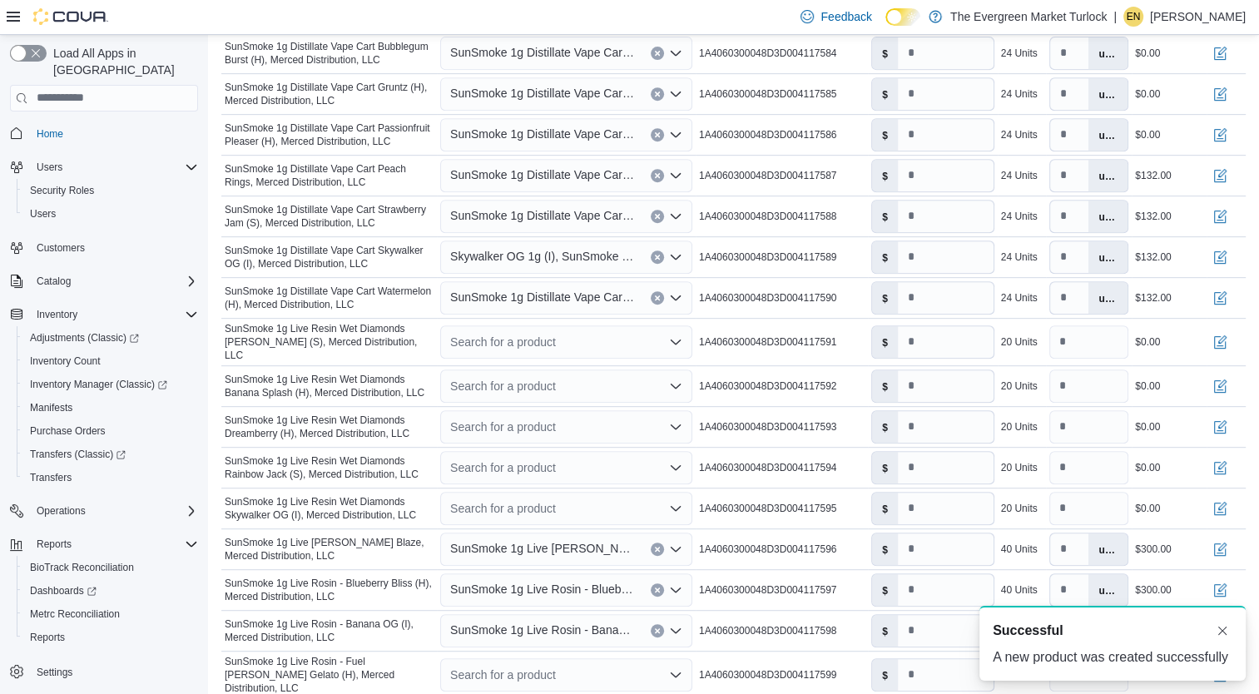
scroll to position [0, 0]
click at [517, 171] on span "SunSmoke 1g Distillate Vape Cart Peach Rings" at bounding box center [542, 175] width 184 height 20
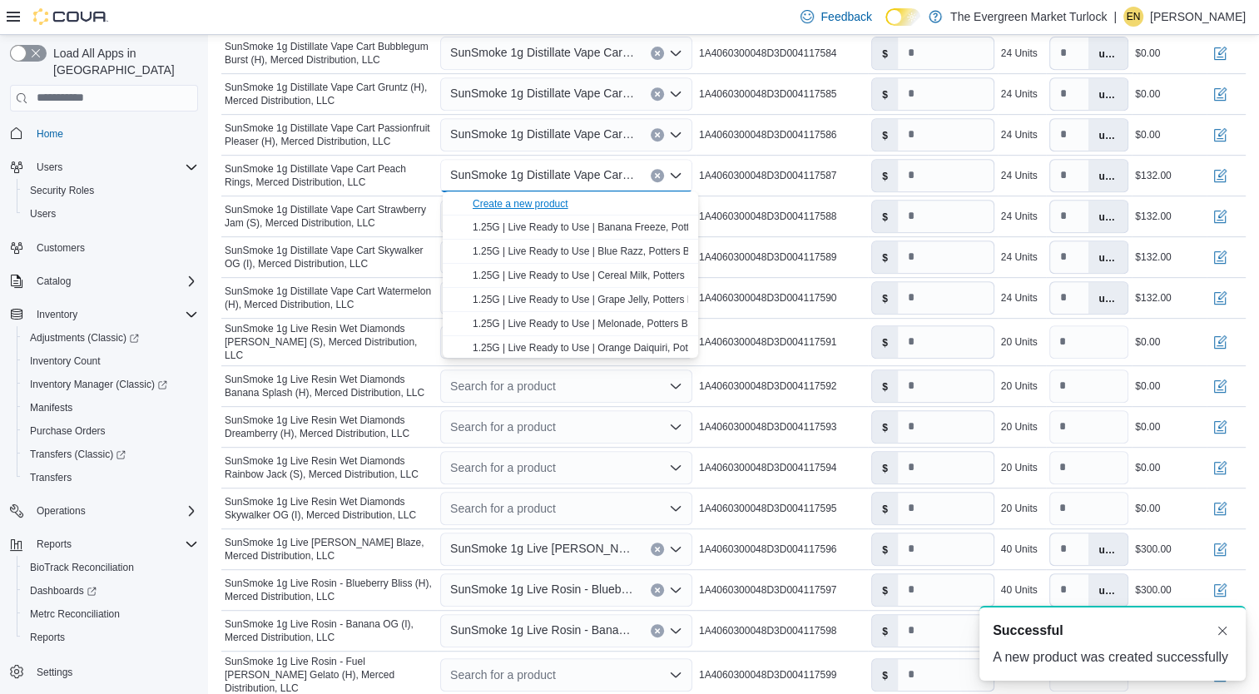
click at [509, 204] on div "Create a new product" at bounding box center [520, 203] width 96 height 13
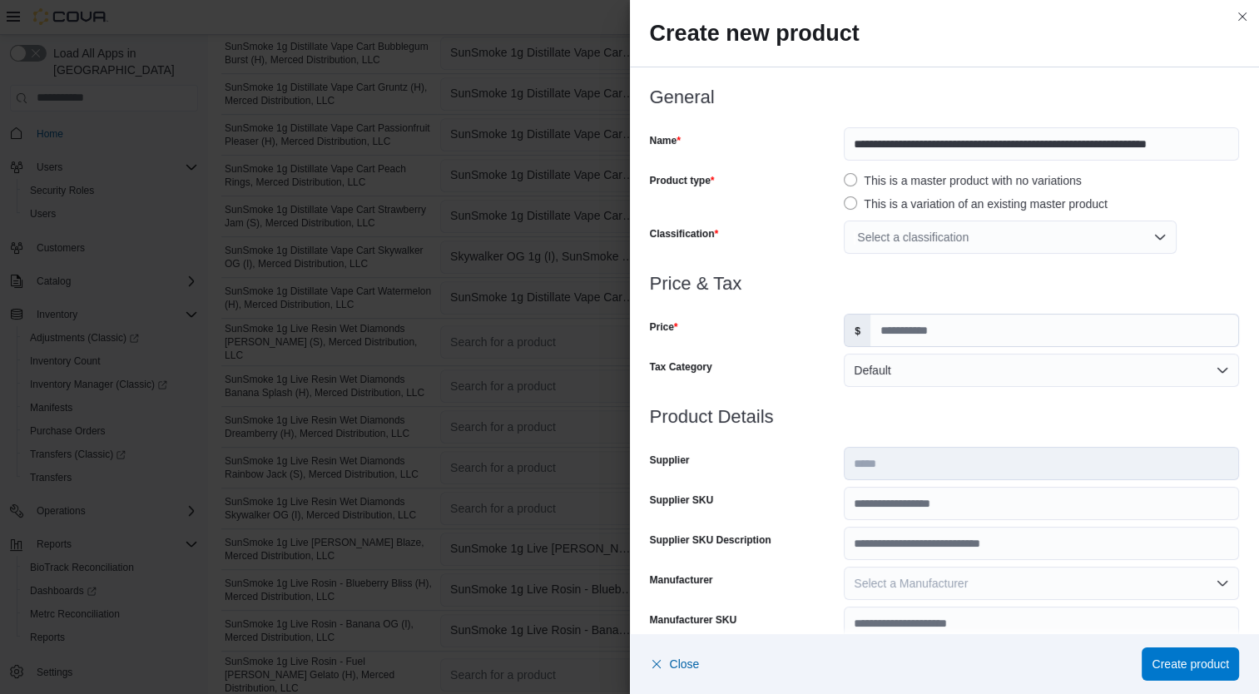
click at [916, 241] on div "Select a classification" at bounding box center [1009, 236] width 333 height 33
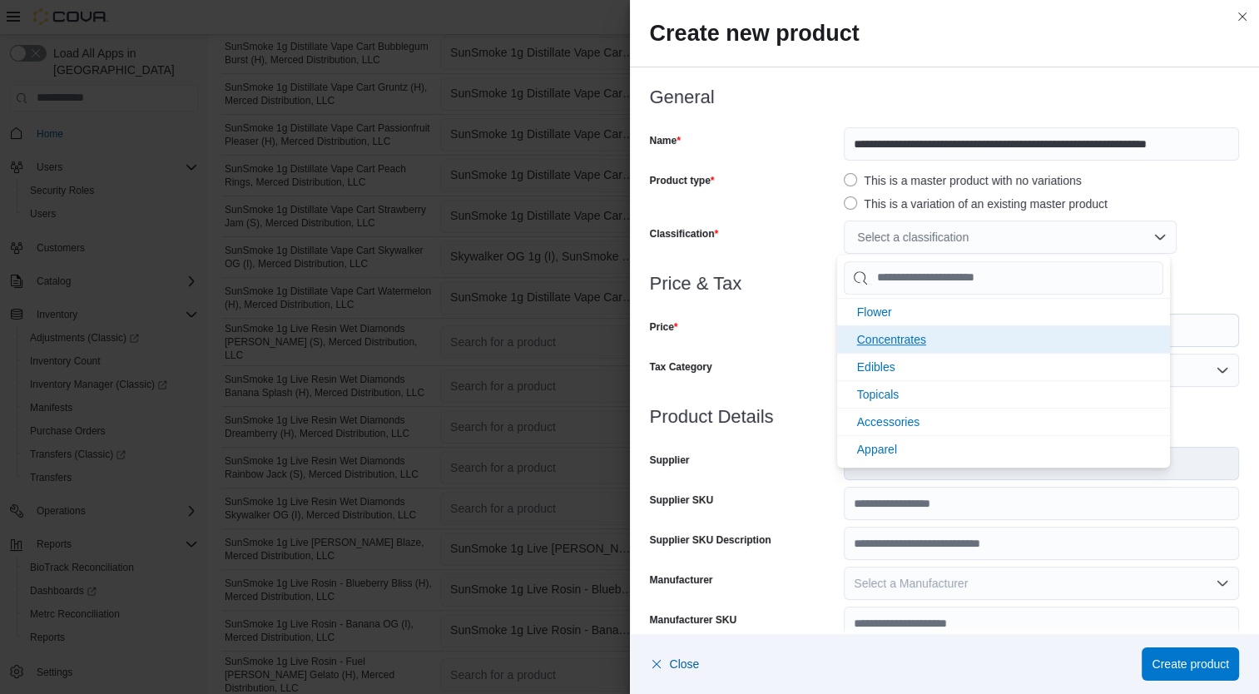
click at [902, 337] on span "Concentrates" at bounding box center [891, 339] width 69 height 13
click at [759, 338] on div "Price" at bounding box center [744, 330] width 188 height 33
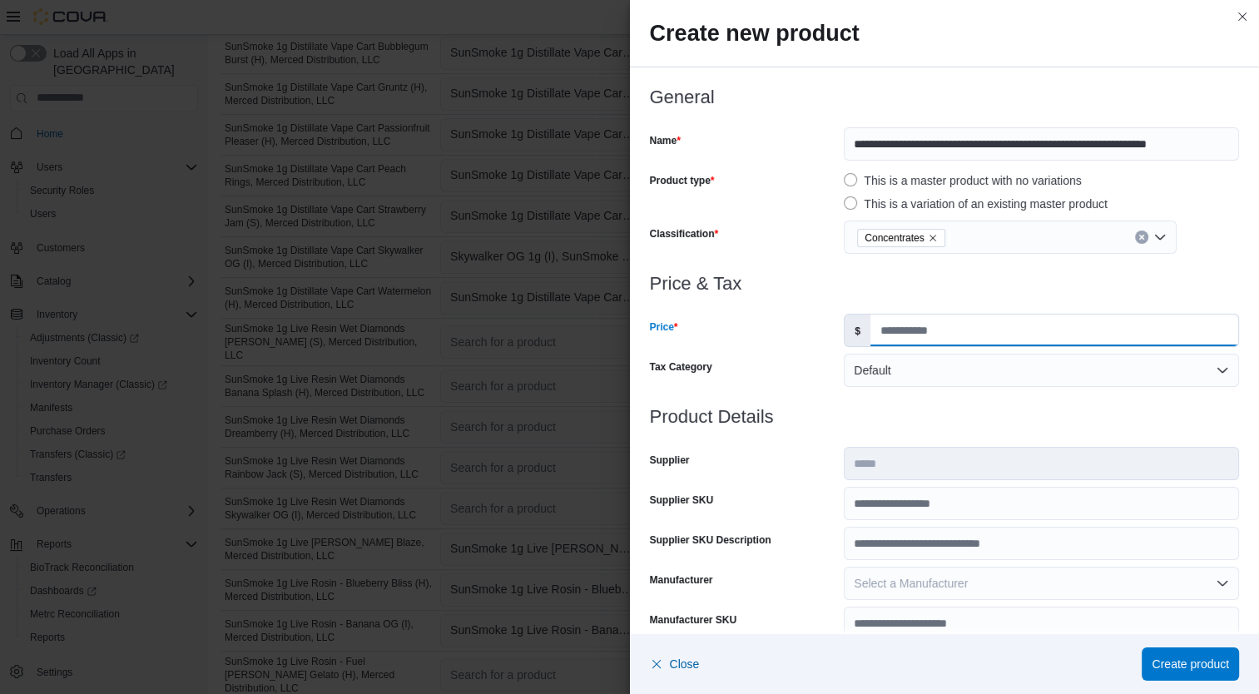
click at [888, 331] on input "Price" at bounding box center [1054, 330] width 368 height 32
type input "*****"
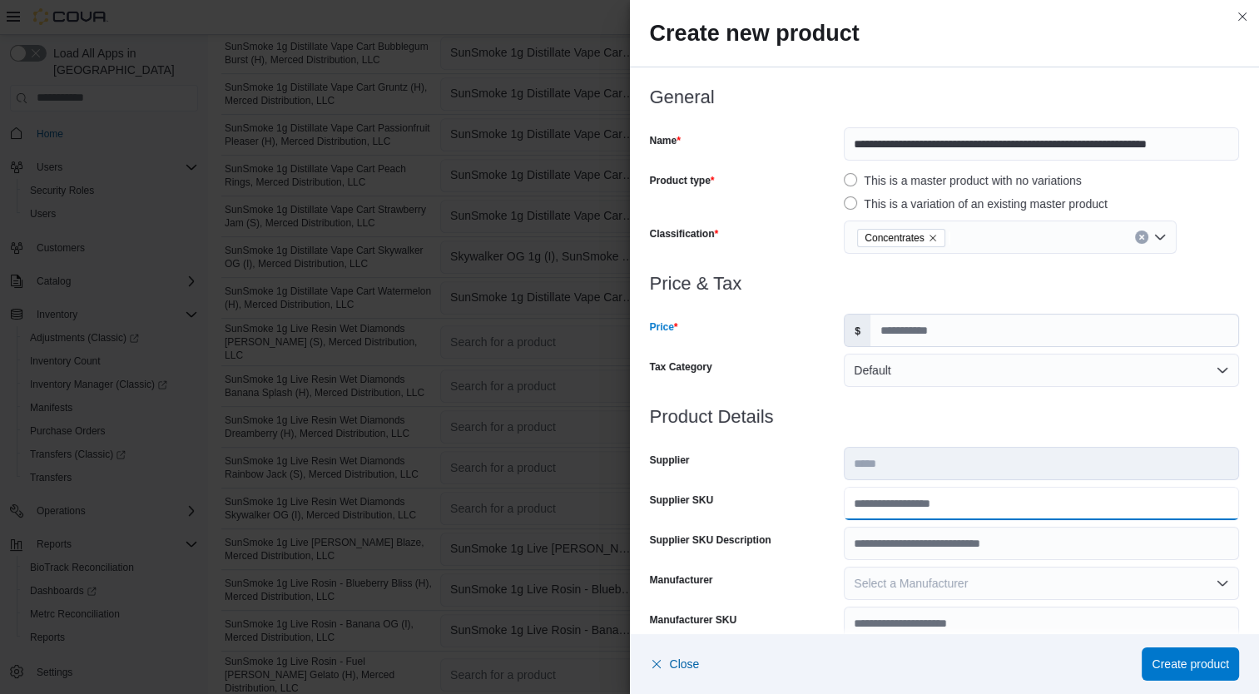
click at [908, 491] on input "Supplier SKU" at bounding box center [1040, 503] width 395 height 33
type input "**********"
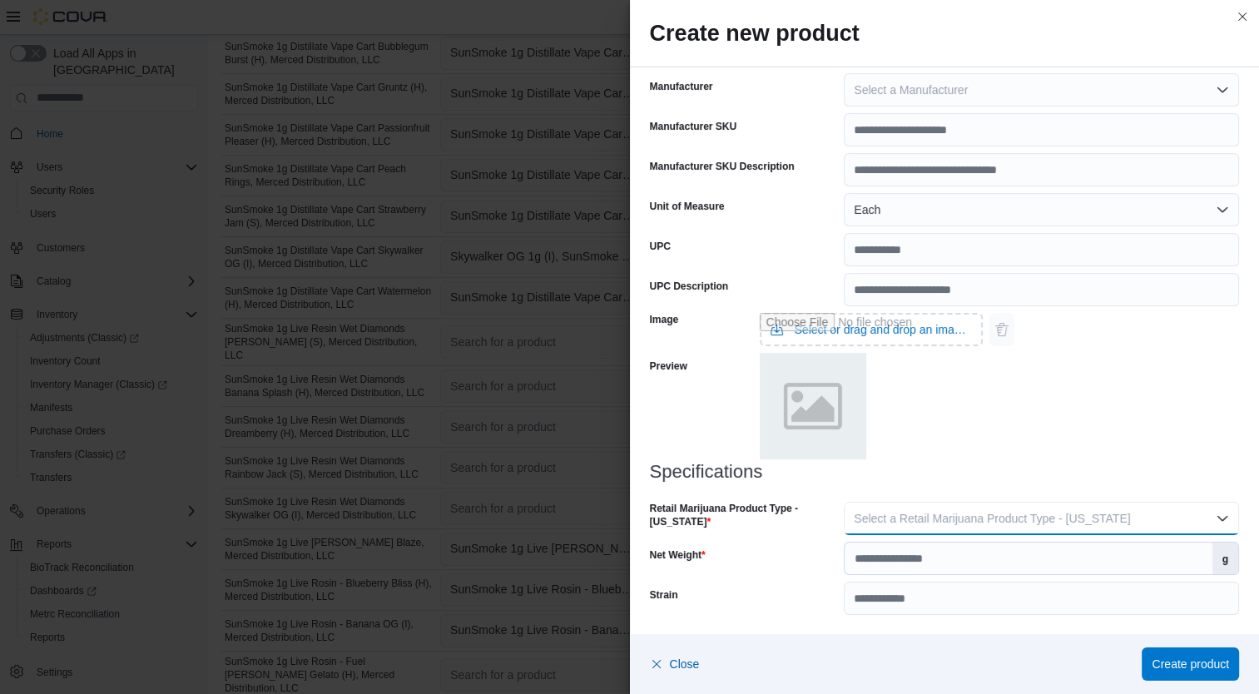
click at [1072, 519] on span "Select a Retail Marijuana Product Type - [US_STATE]" at bounding box center [991, 518] width 276 height 13
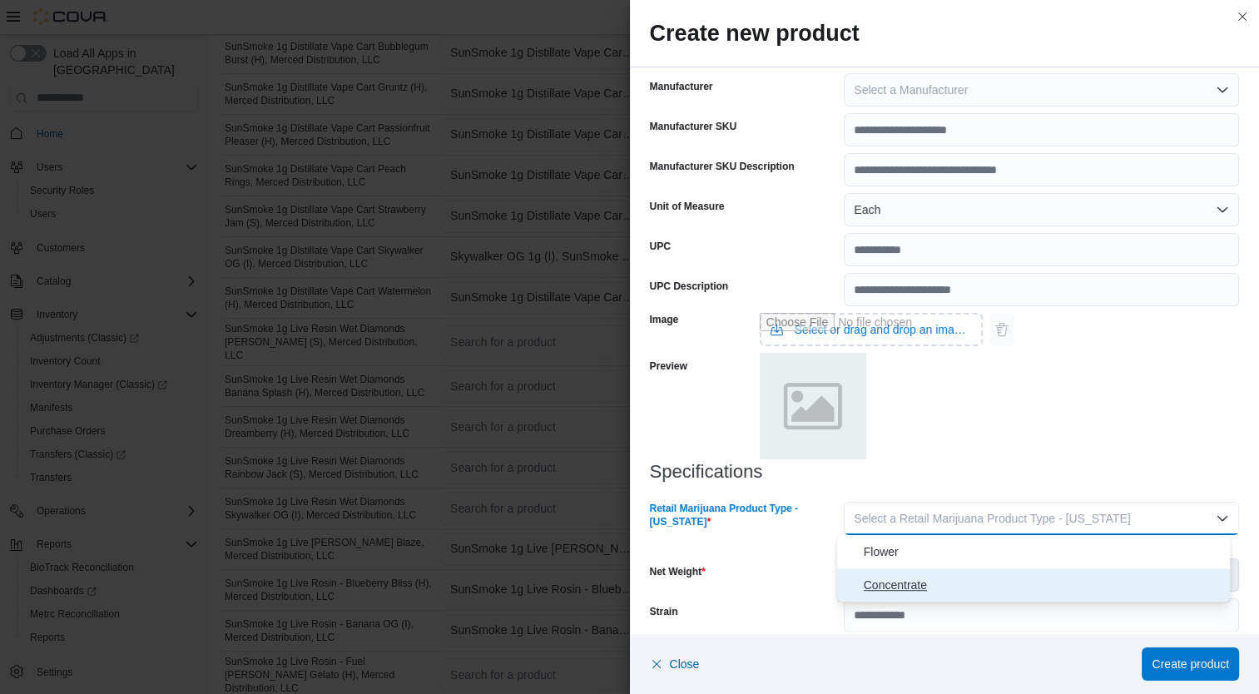
click at [958, 583] on span "Concentrate" at bounding box center [1043, 585] width 360 height 20
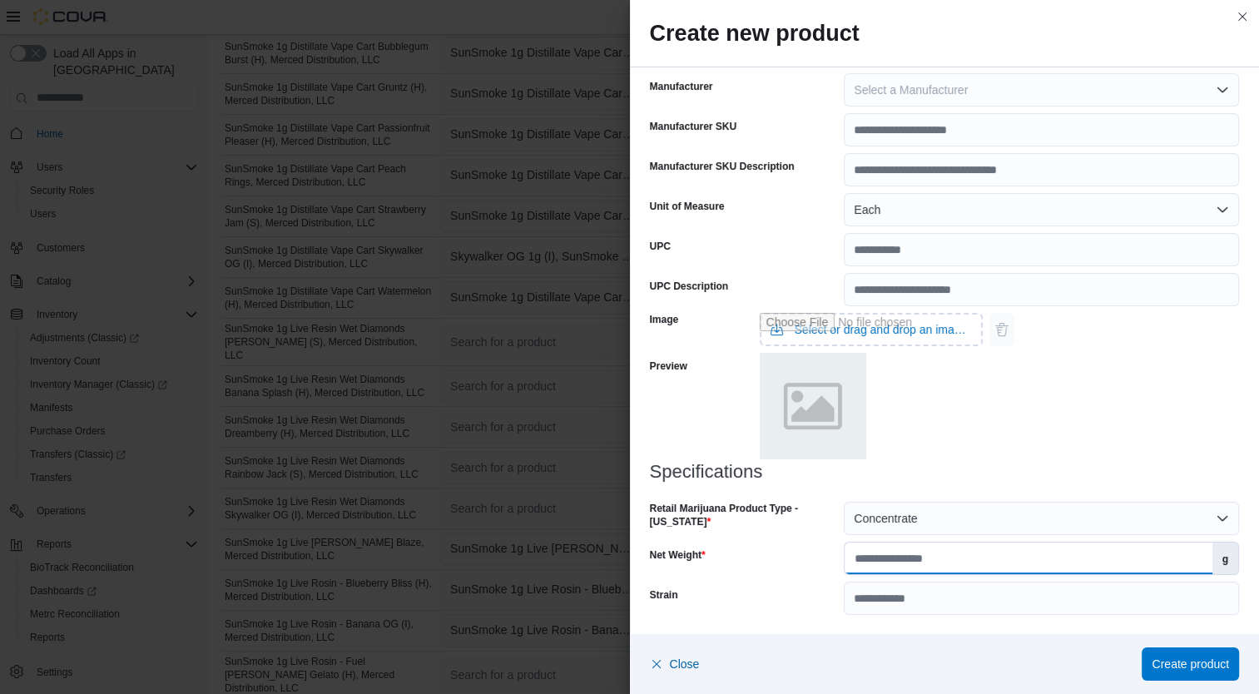
click at [958, 561] on input "Net Weight" at bounding box center [1027, 558] width 367 height 32
type input "*"
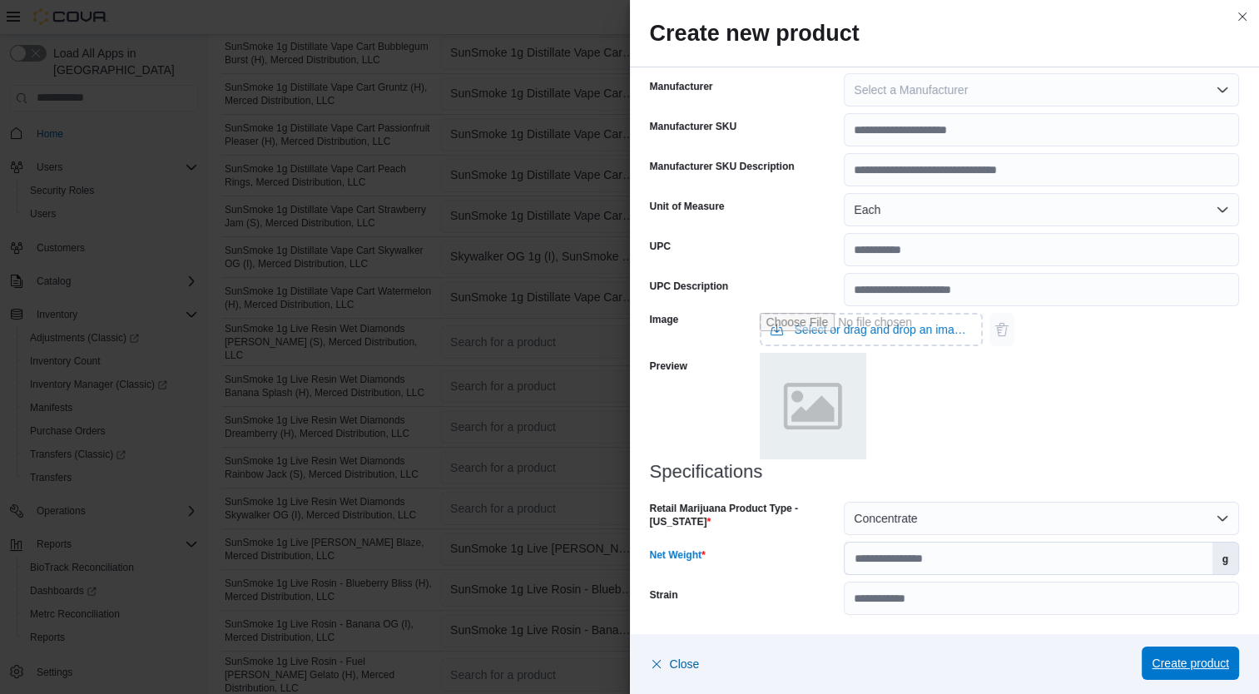
click at [1180, 660] on span "Create product" at bounding box center [1189, 663] width 77 height 17
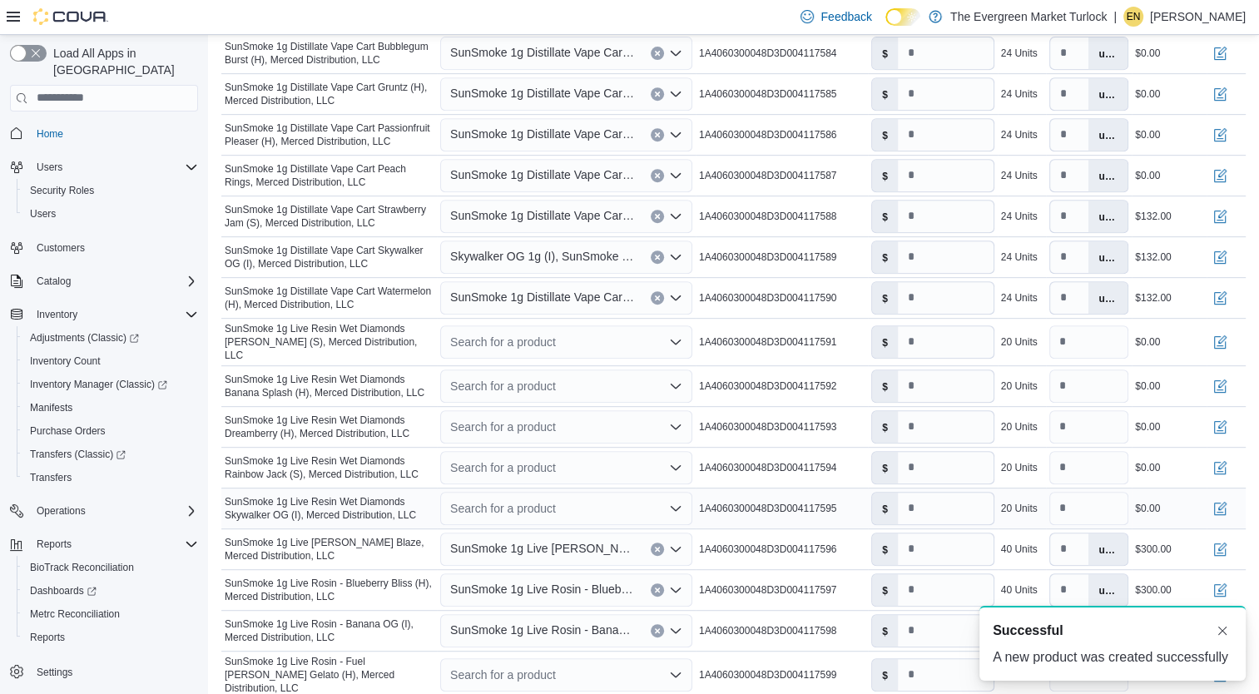
type input "*"
click at [523, 210] on span "SunSmoke 1g Distillate Vape Cart Strawberry Jam (S), Merced Distribution, LLC" at bounding box center [542, 215] width 184 height 20
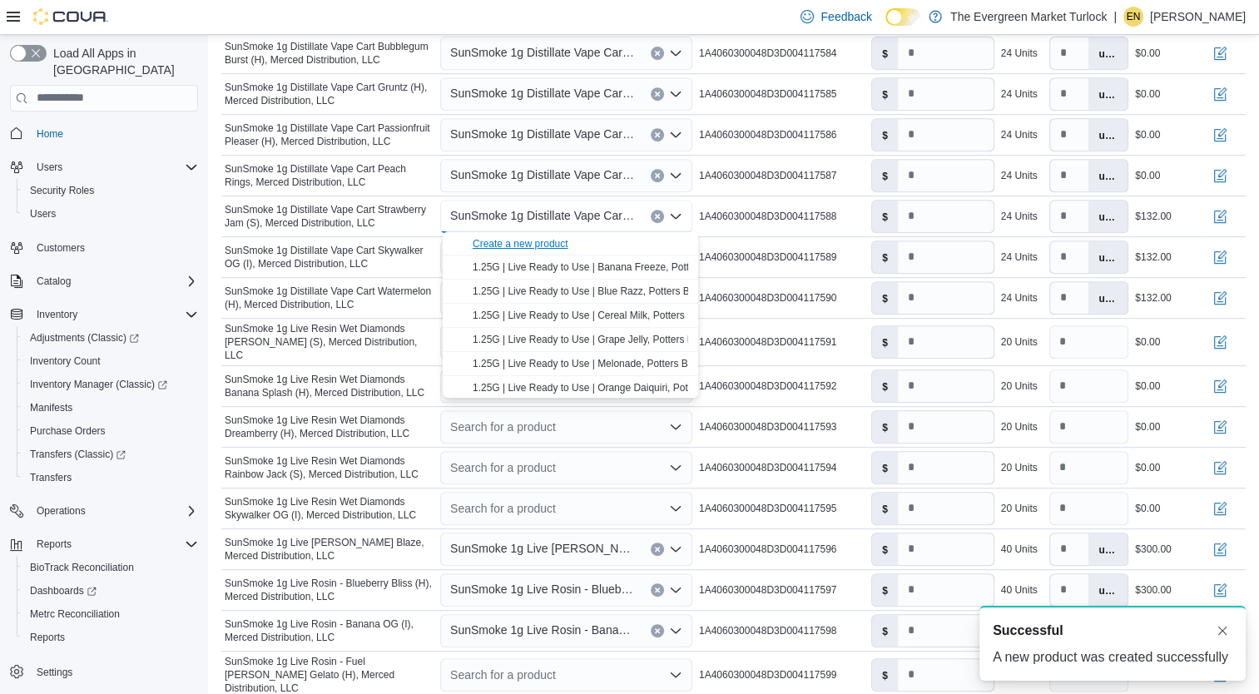
click at [529, 238] on div "Create a new product" at bounding box center [520, 243] width 96 height 13
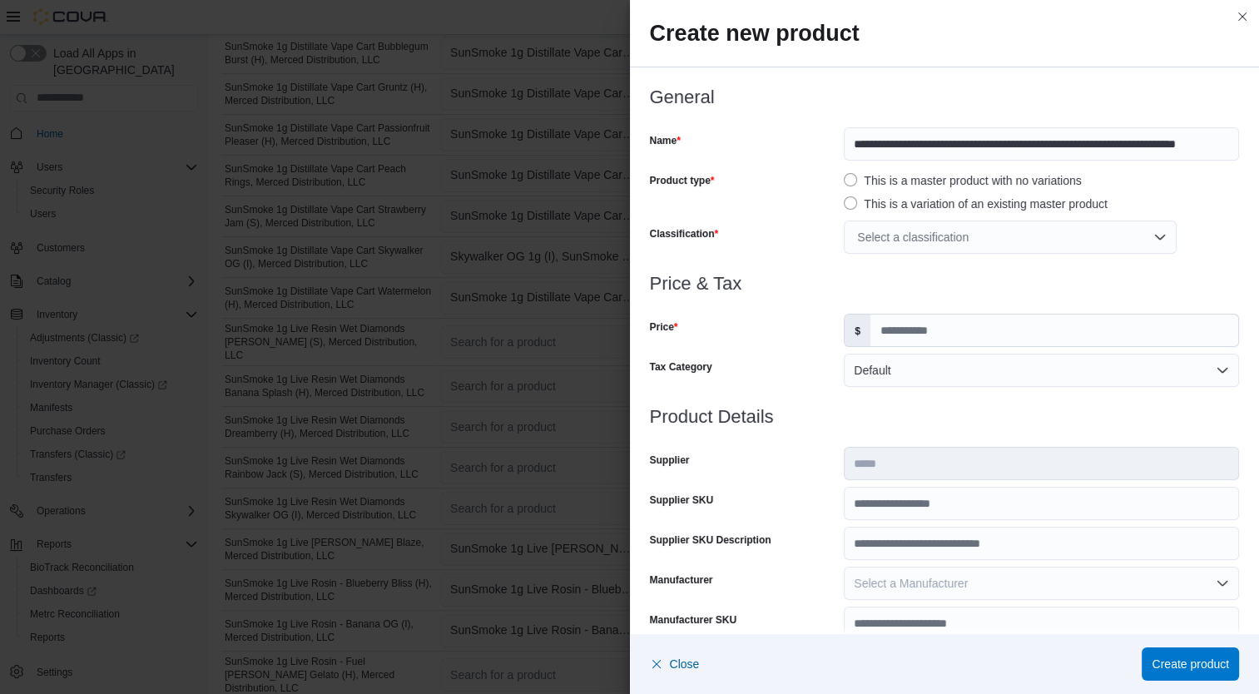
click at [950, 235] on div "Select a classification" at bounding box center [1009, 236] width 333 height 33
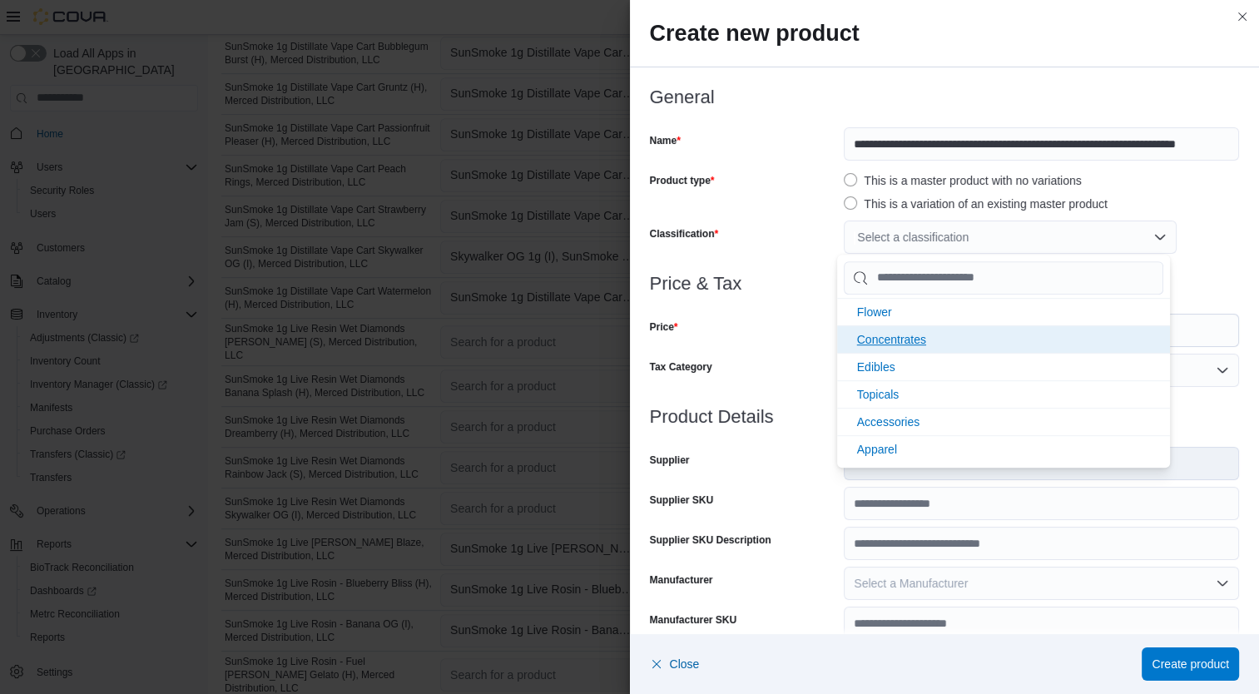
click at [919, 333] on span "Concentrates" at bounding box center [891, 339] width 69 height 13
click at [804, 328] on div "Price" at bounding box center [744, 330] width 188 height 33
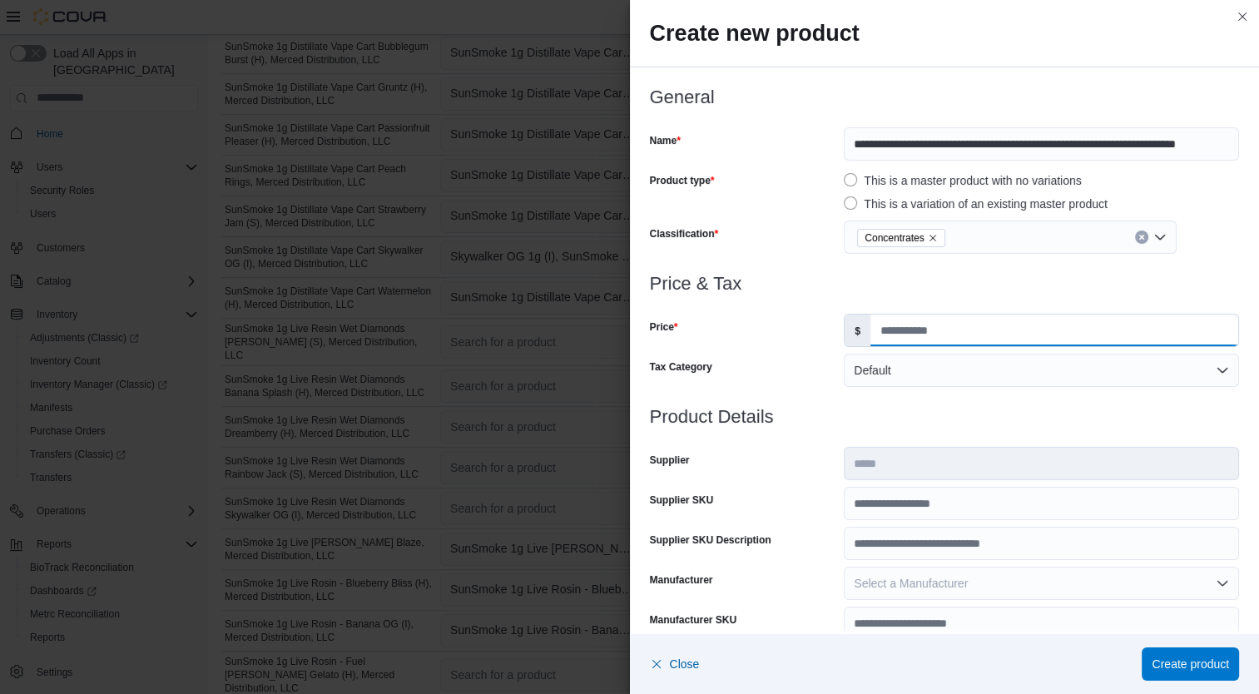
click at [926, 343] on input "Price" at bounding box center [1054, 330] width 368 height 32
type input "*****"
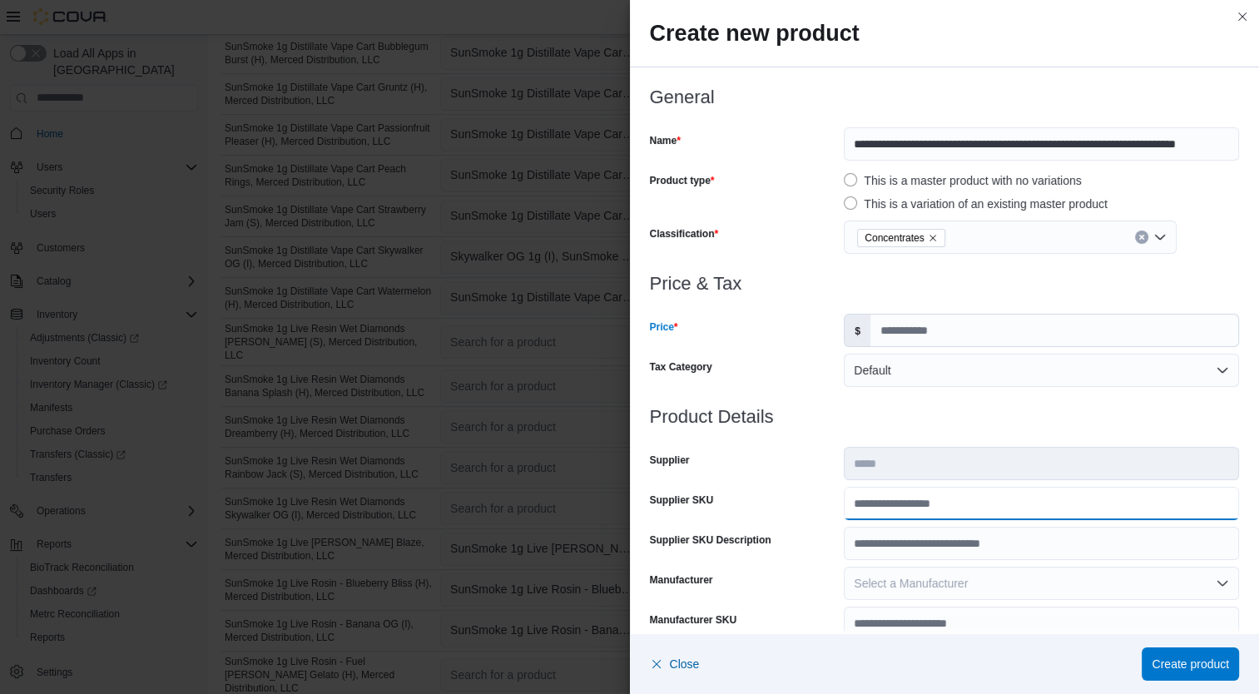
click at [926, 504] on input "Supplier SKU" at bounding box center [1040, 503] width 395 height 33
type input "**********"
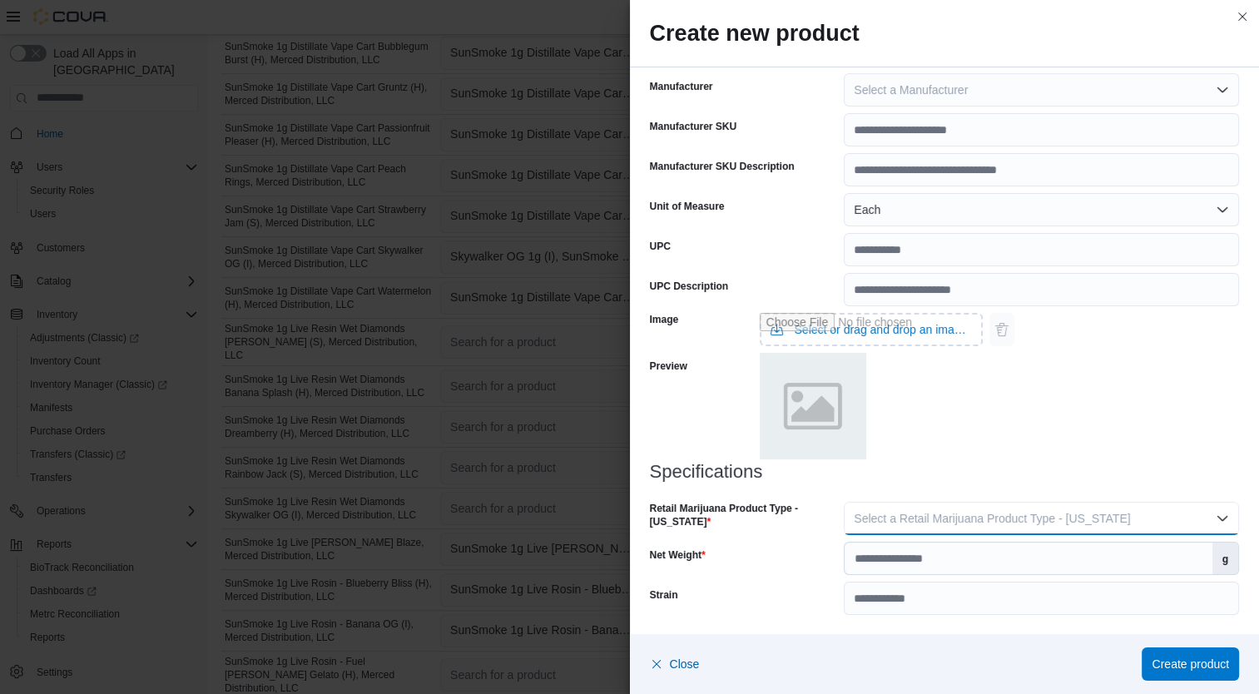
click at [1078, 517] on span "Select a Retail Marijuana Product Type - [US_STATE]" at bounding box center [991, 518] width 276 height 13
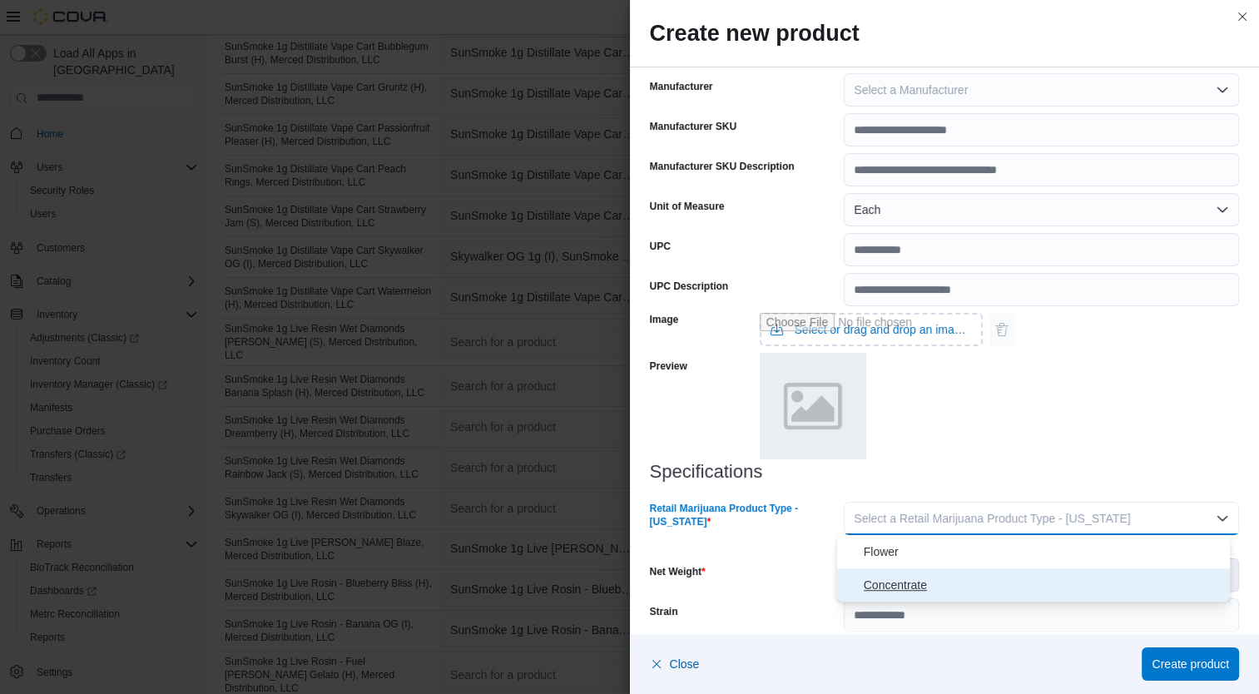
click at [970, 586] on span "Concentrate" at bounding box center [1043, 585] width 360 height 20
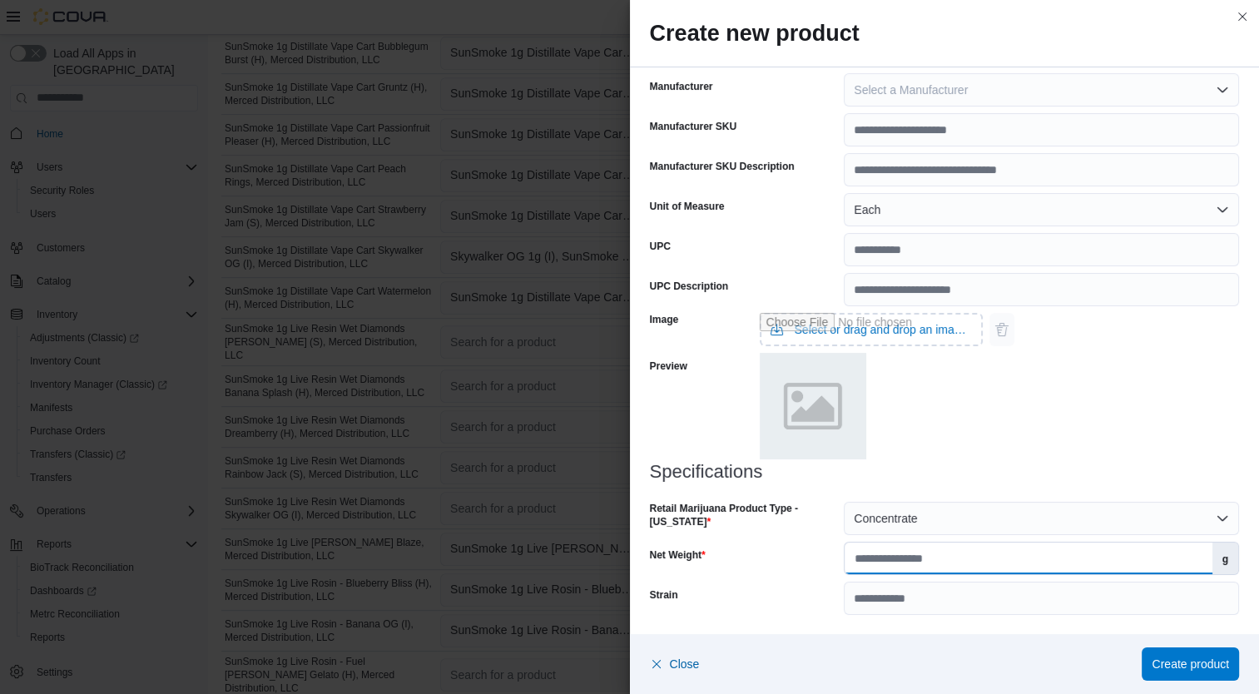
click at [972, 559] on input "Net Weight" at bounding box center [1027, 558] width 367 height 32
type input "*"
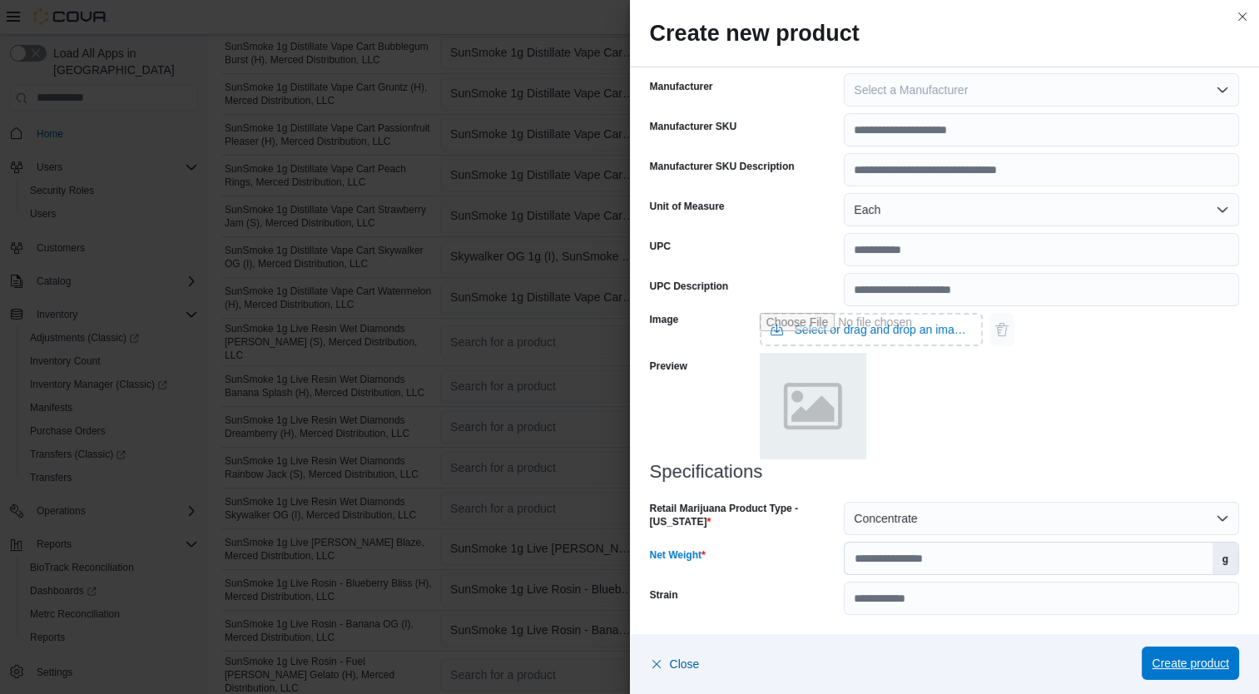
click at [1210, 666] on span "Create product" at bounding box center [1189, 663] width 77 height 17
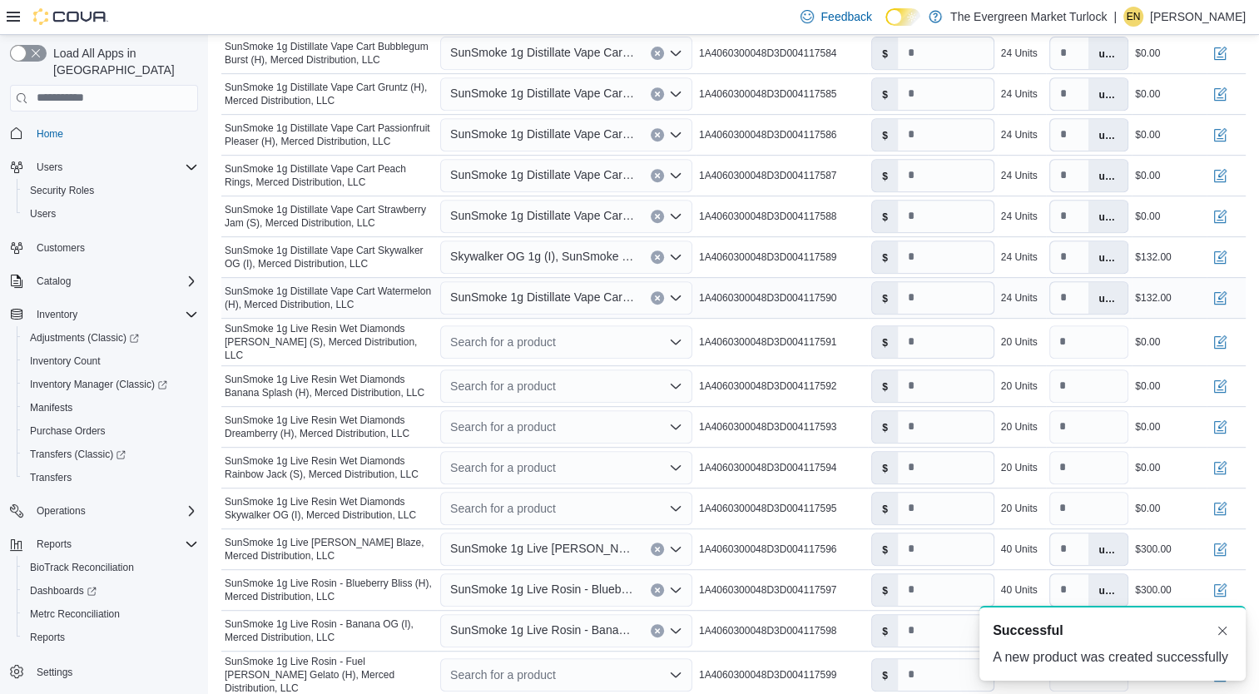
type input "*"
click at [509, 327] on div "Search for a product" at bounding box center [566, 341] width 252 height 33
click at [394, 456] on span "SunSmoke 1g Live Resin Wet Diamonds Rainbow Jack (S), Merced Distribution, LLC" at bounding box center [329, 467] width 209 height 27
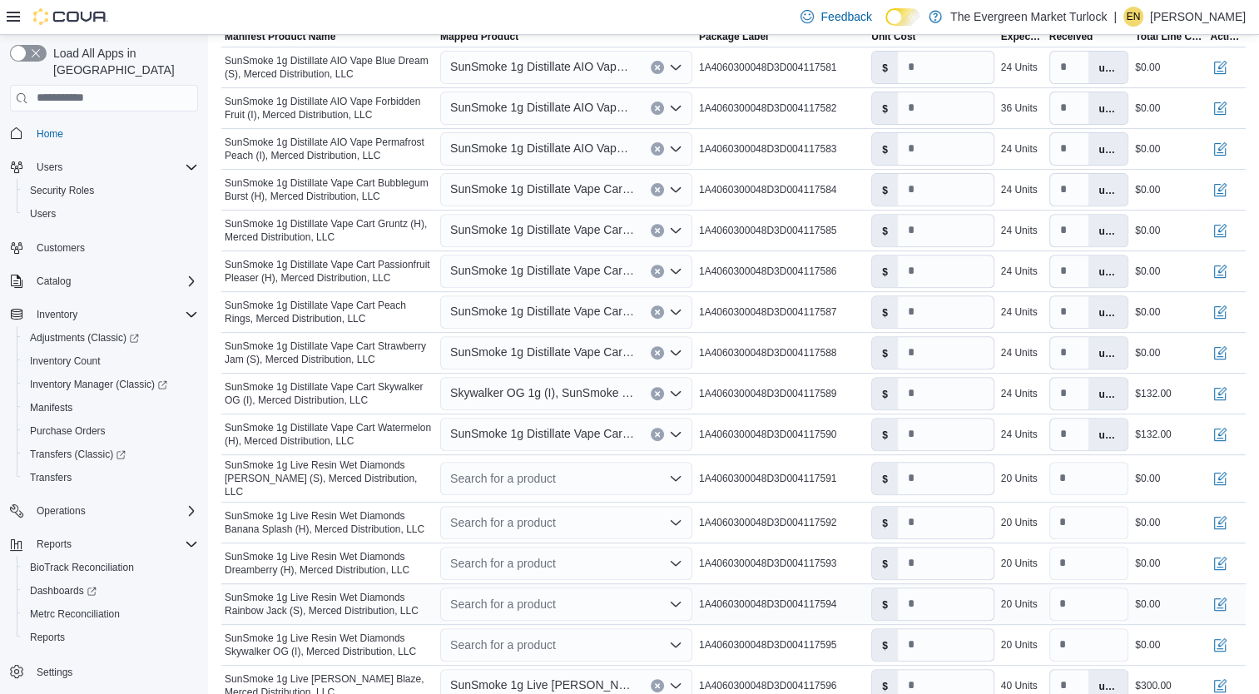
scroll to position [589, 0]
drag, startPoint x: 227, startPoint y: 373, endPoint x: 545, endPoint y: 403, distance: 319.2
click at [545, 403] on tr "Manifest Product Name SunSmoke 1g Distillate Vape Cart Skywalker OG (I), Merced…" at bounding box center [733, 393] width 1024 height 41
click at [642, 491] on div "Search for a product" at bounding box center [566, 478] width 259 height 40
click at [569, 393] on span "Skywalker OG 1g (I), SunSmoke Distillate Cart" at bounding box center [542, 393] width 184 height 20
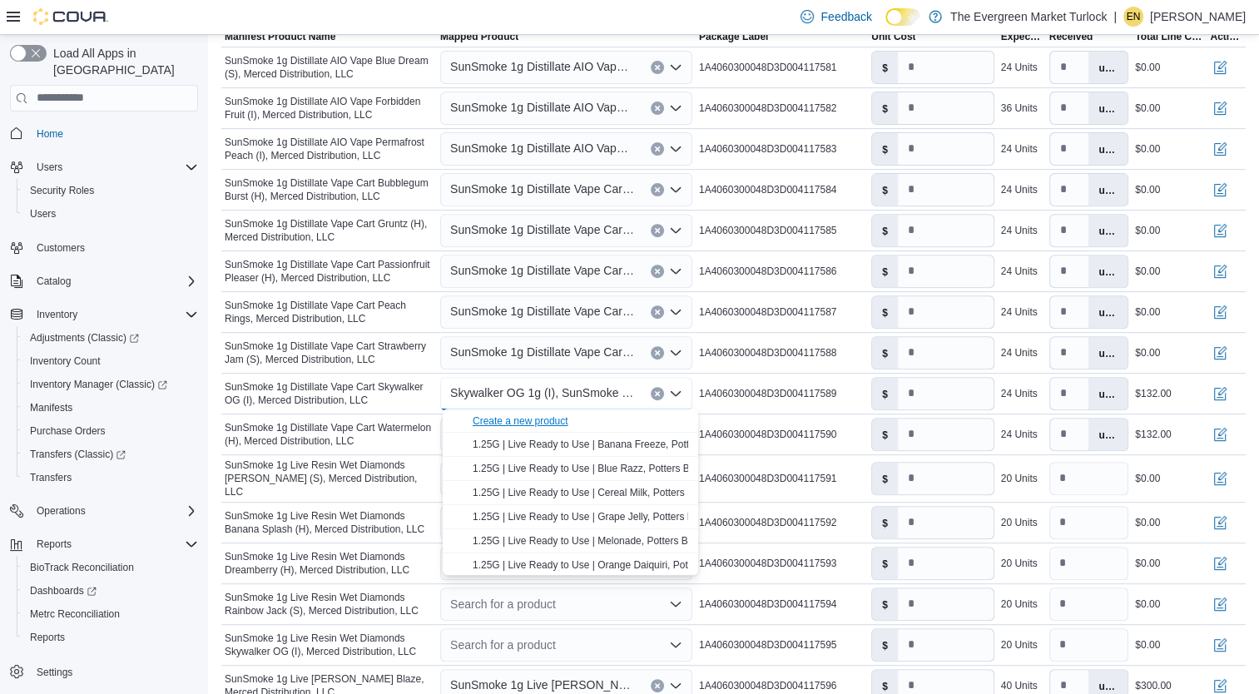
click at [524, 417] on div "Create a new product" at bounding box center [520, 420] width 96 height 13
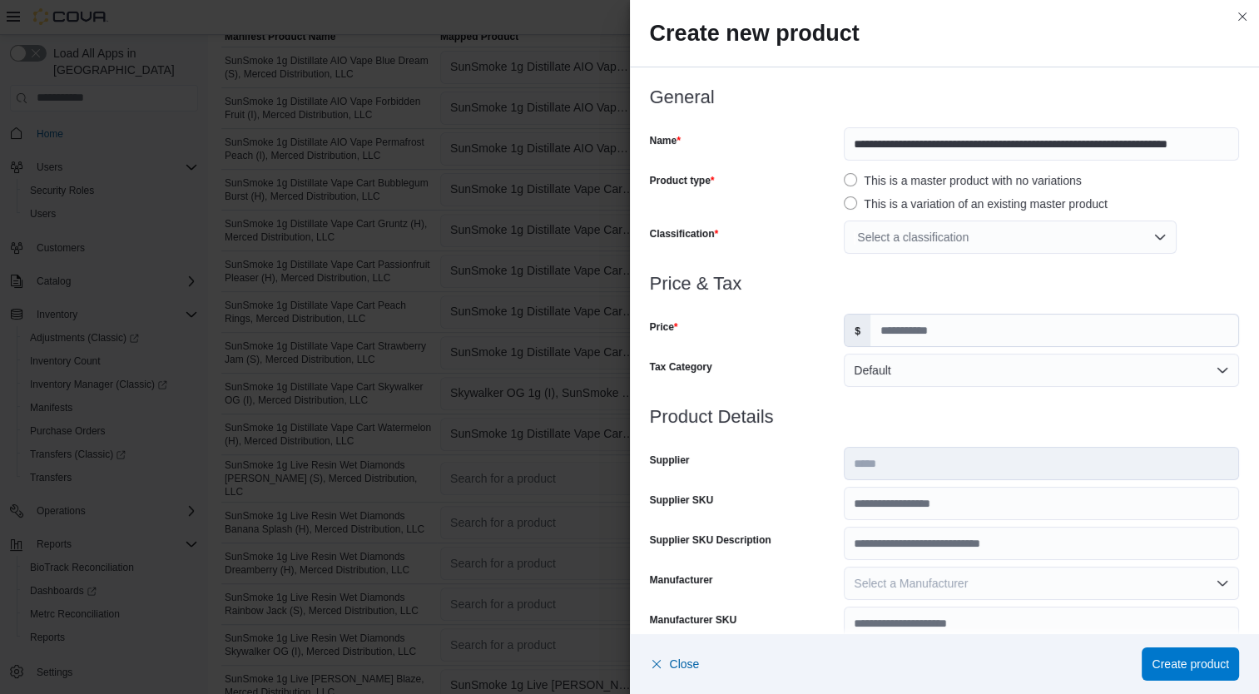
click at [958, 237] on div "Select a classification" at bounding box center [1009, 236] width 333 height 33
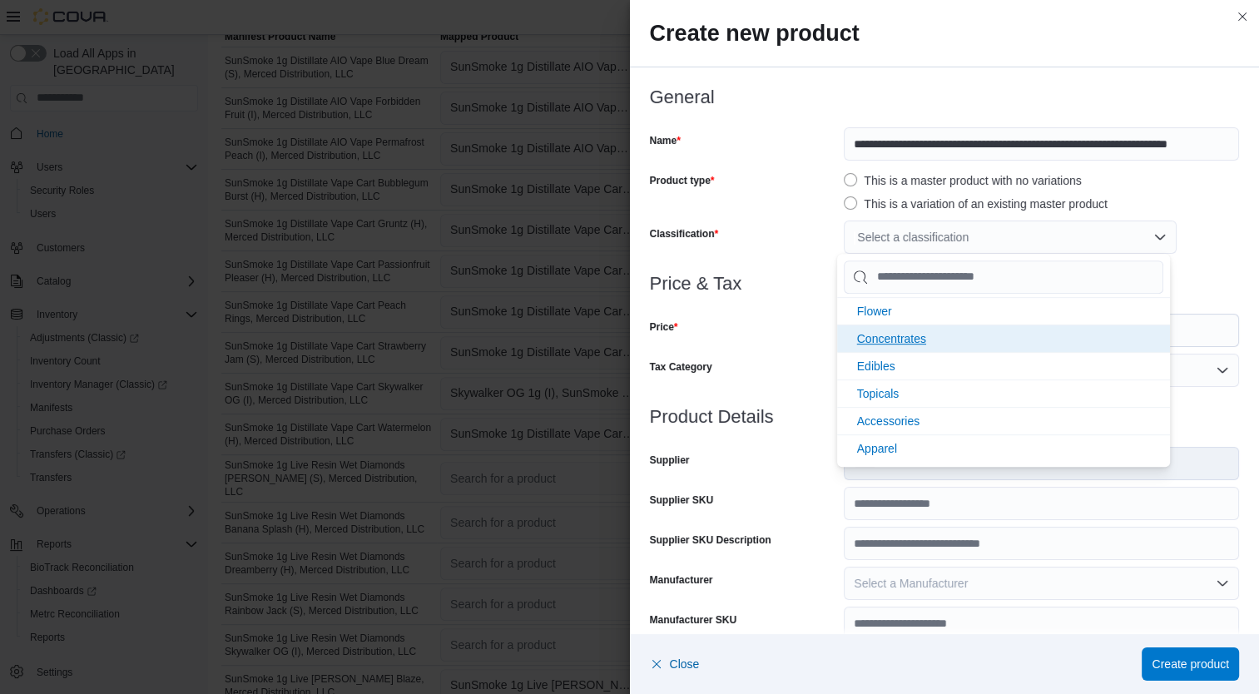
click at [919, 338] on span "Concentrates" at bounding box center [891, 338] width 69 height 13
click at [802, 344] on div "Price" at bounding box center [744, 330] width 188 height 33
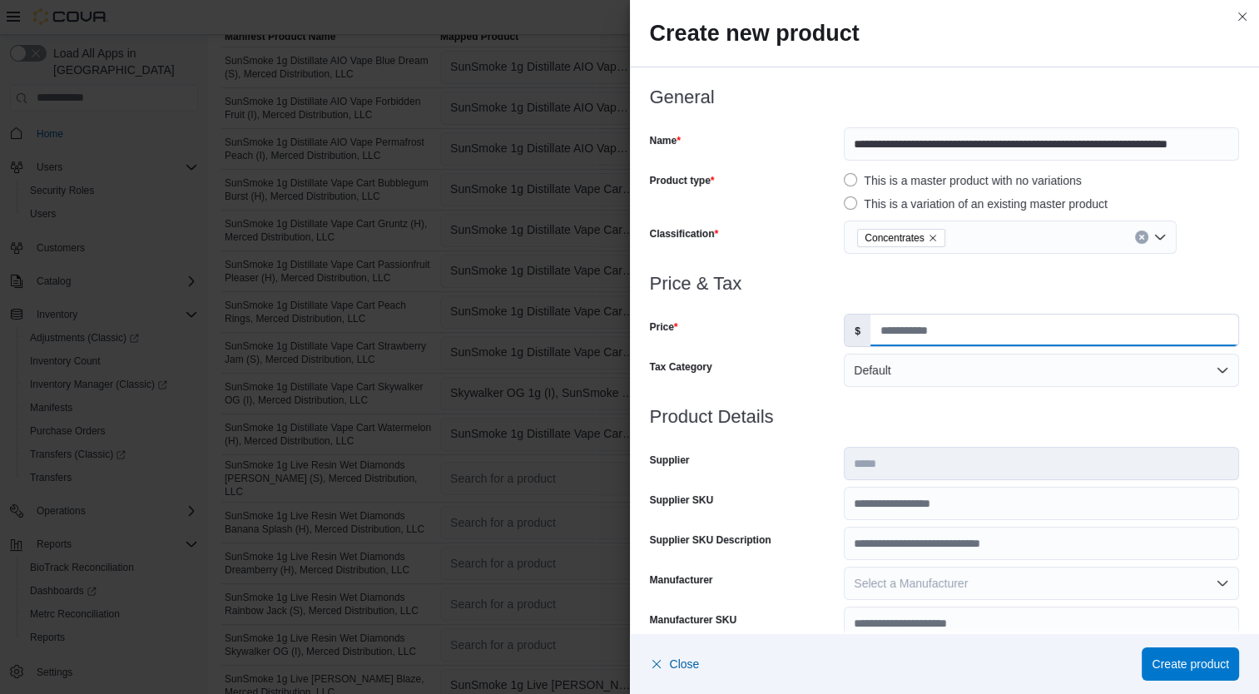
click at [913, 332] on input "Price" at bounding box center [1054, 330] width 368 height 32
type input "*****"
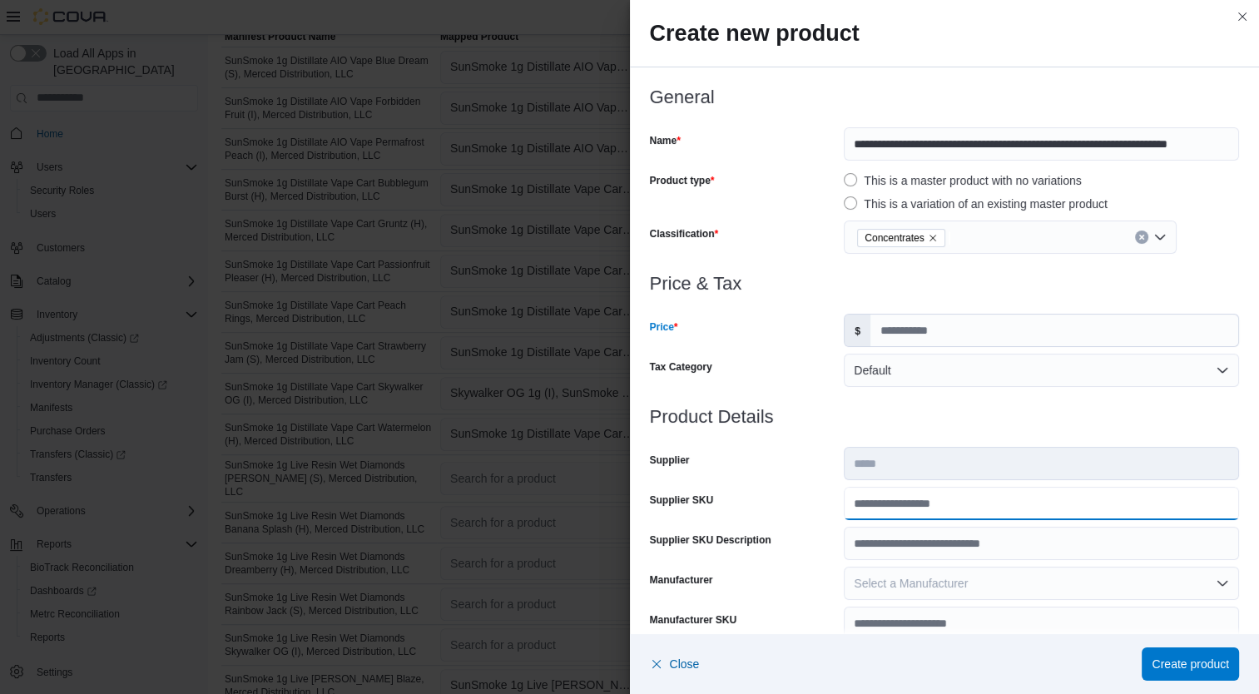
click at [904, 507] on input "Supplier SKU" at bounding box center [1040, 503] width 395 height 33
type input "**********"
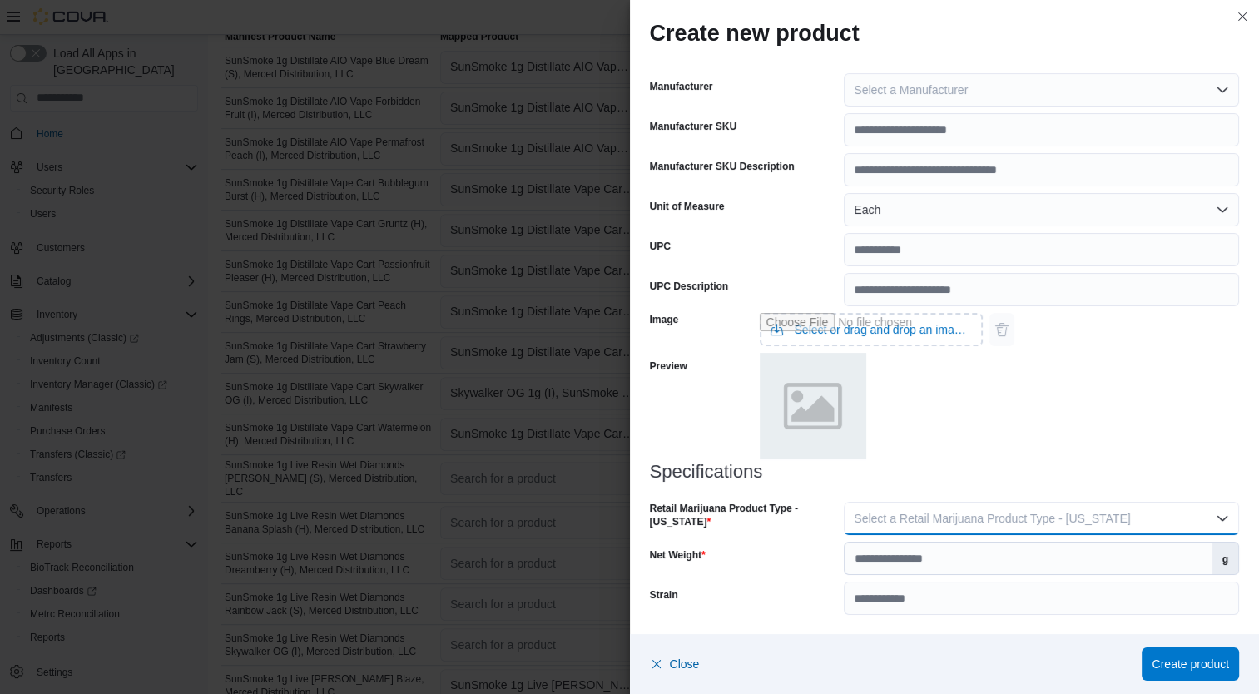
click at [1091, 516] on span "Select a Retail Marijuana Product Type - [US_STATE]" at bounding box center [991, 518] width 276 height 13
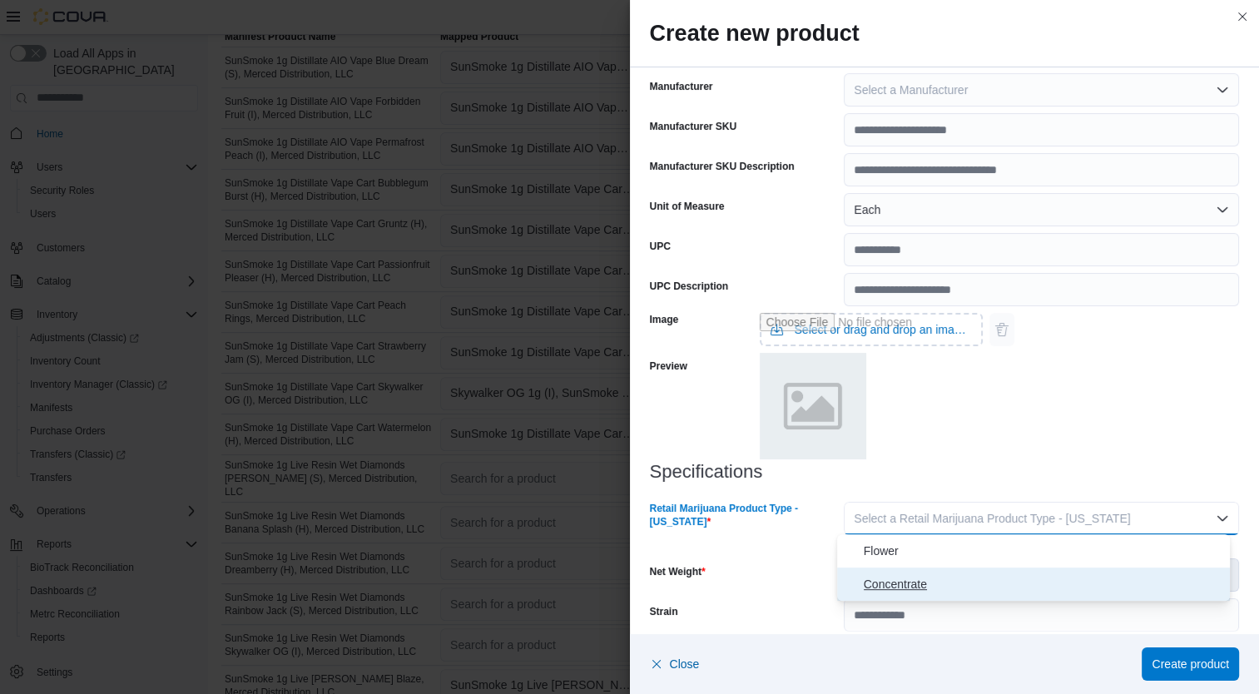
click at [968, 587] on span "Concentrate" at bounding box center [1043, 584] width 360 height 20
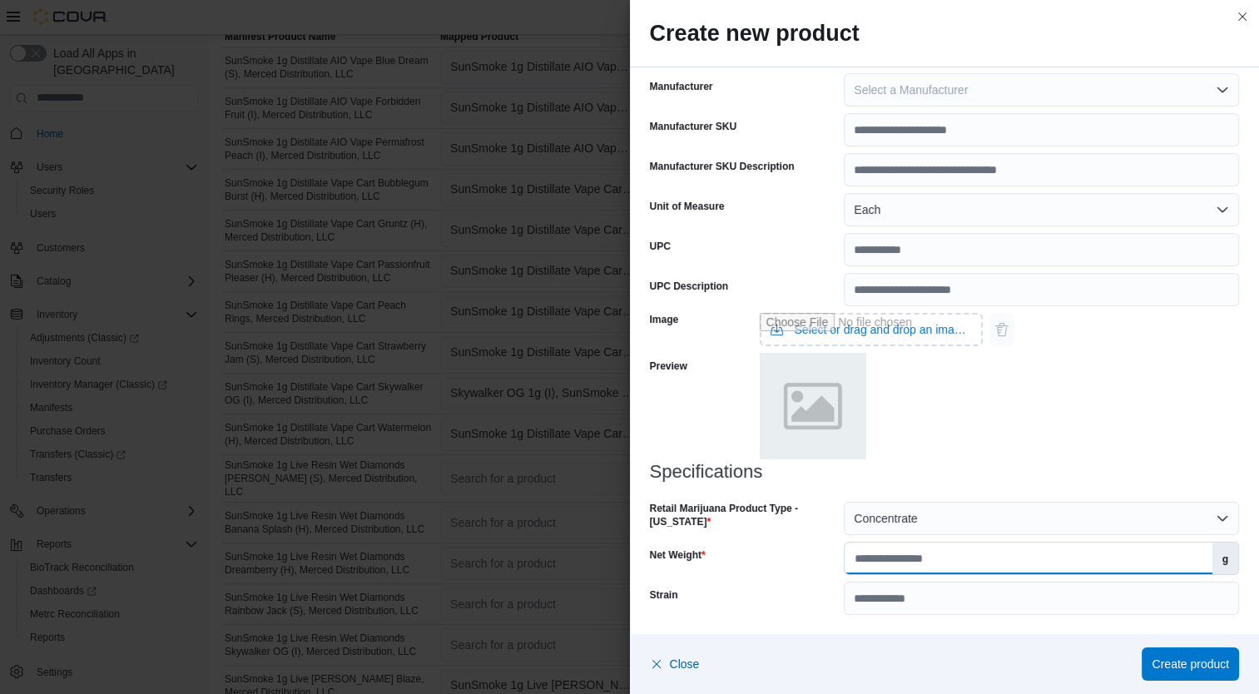
click at [954, 559] on input "Net Weight" at bounding box center [1027, 558] width 367 height 32
type input "*"
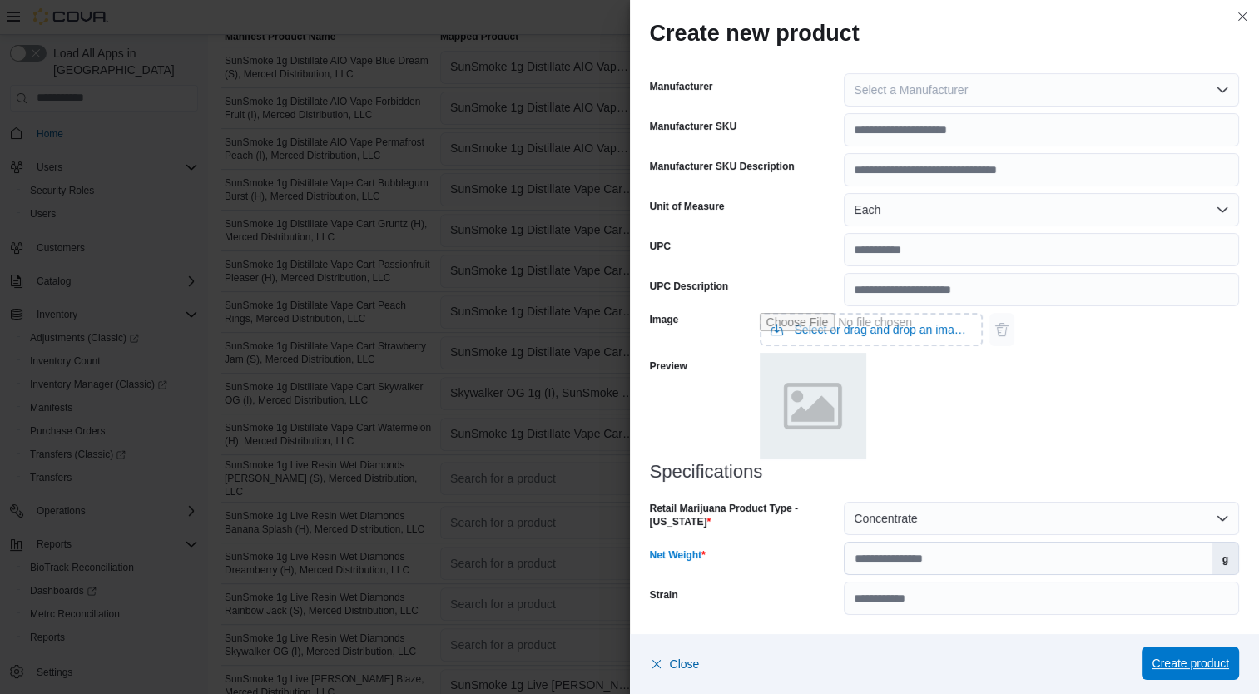
click at [1200, 663] on span "Create product" at bounding box center [1189, 663] width 77 height 17
type input "*"
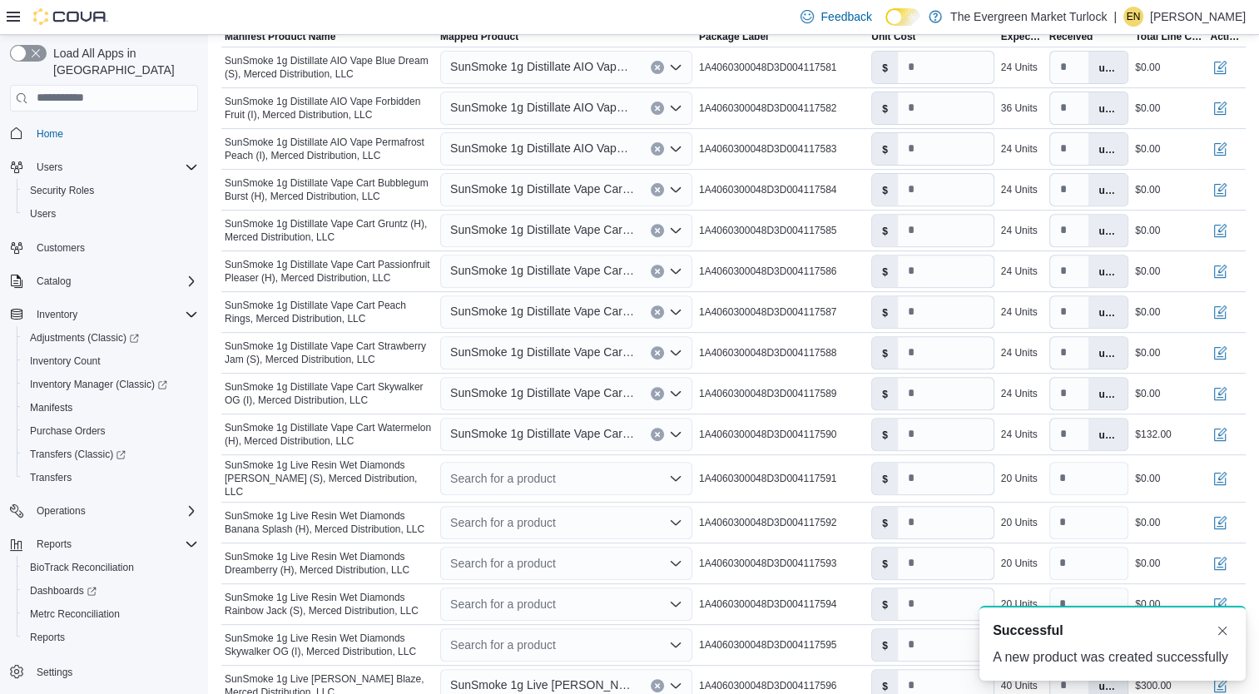
scroll to position [0, 0]
click at [572, 432] on span "SunSmoke 1g Distillate Vape Cart Watermelon (H), Merced Distribution, LLC" at bounding box center [542, 433] width 184 height 20
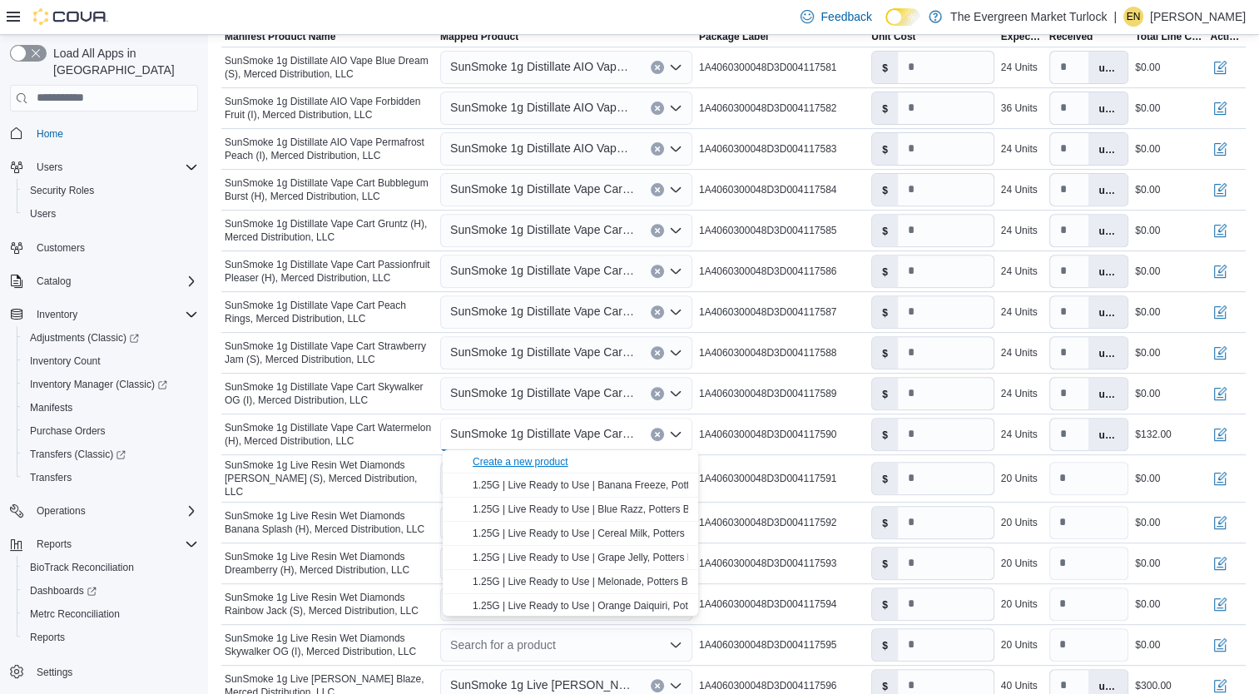
click at [548, 458] on div "Create a new product" at bounding box center [520, 461] width 96 height 13
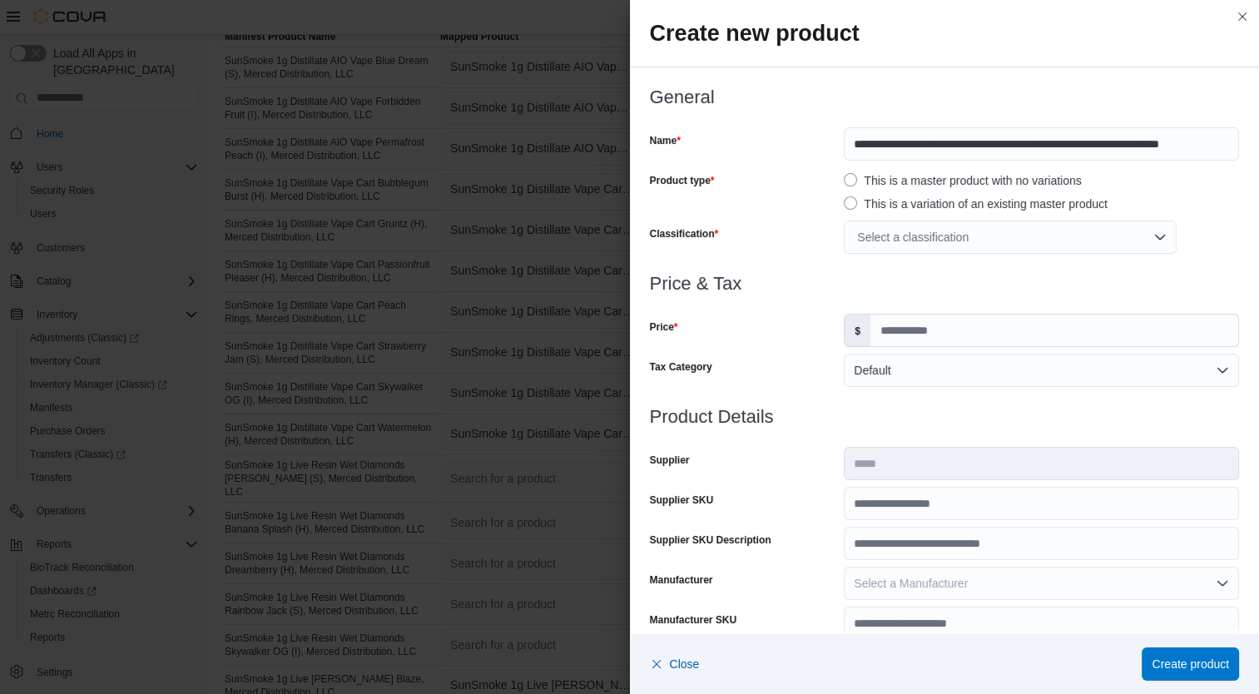
click at [977, 233] on div "Select a classification" at bounding box center [1009, 236] width 333 height 33
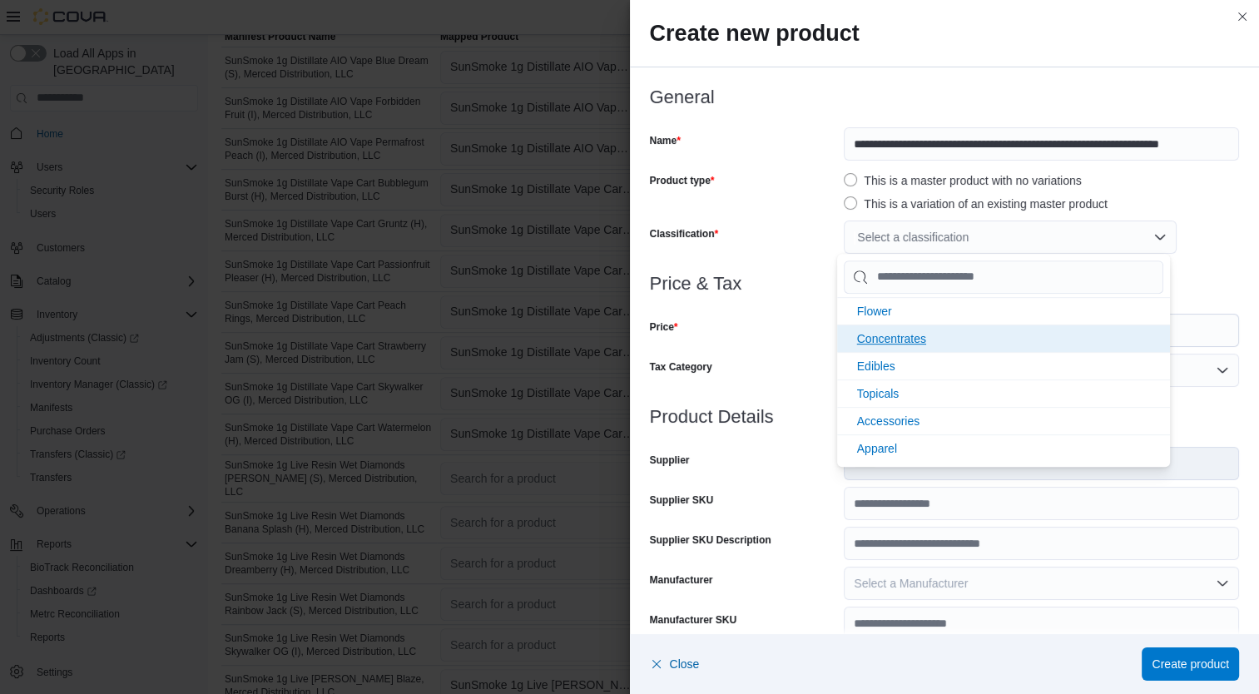
click at [922, 334] on span "Concentrates" at bounding box center [891, 338] width 69 height 13
click at [809, 350] on div "Price & Tax Price $ Tax Category Default" at bounding box center [945, 340] width 590 height 133
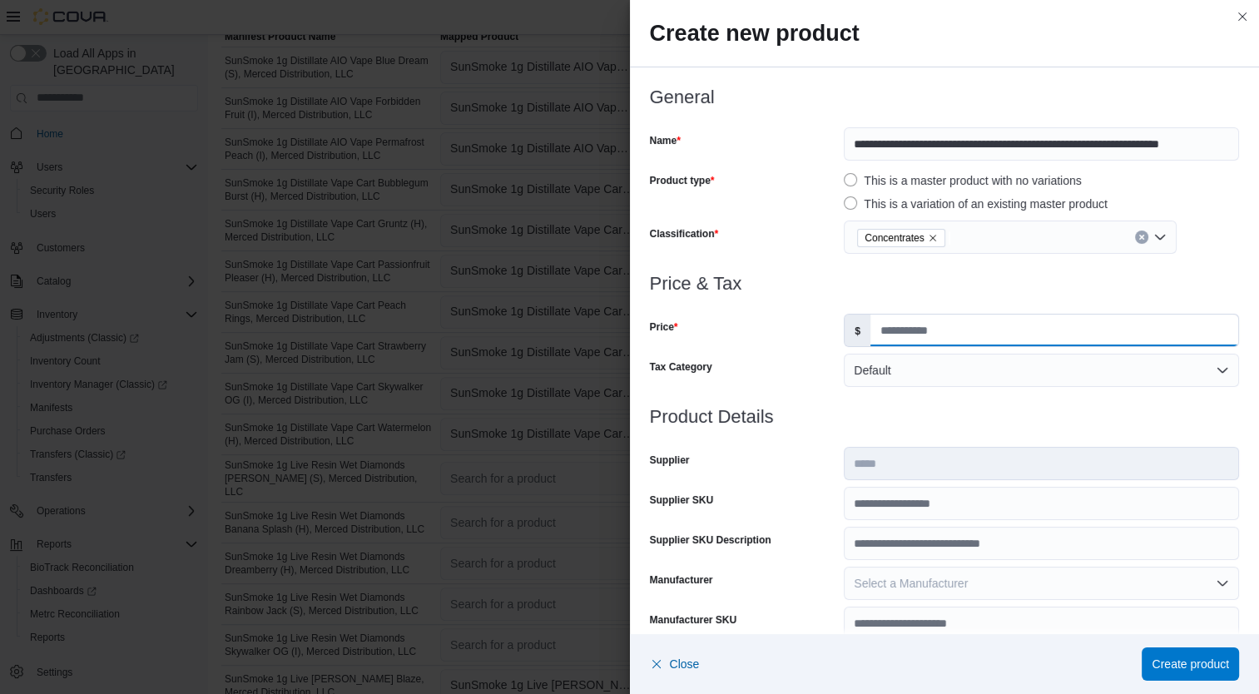
click at [918, 328] on input "Price" at bounding box center [1054, 330] width 368 height 32
type input "*****"
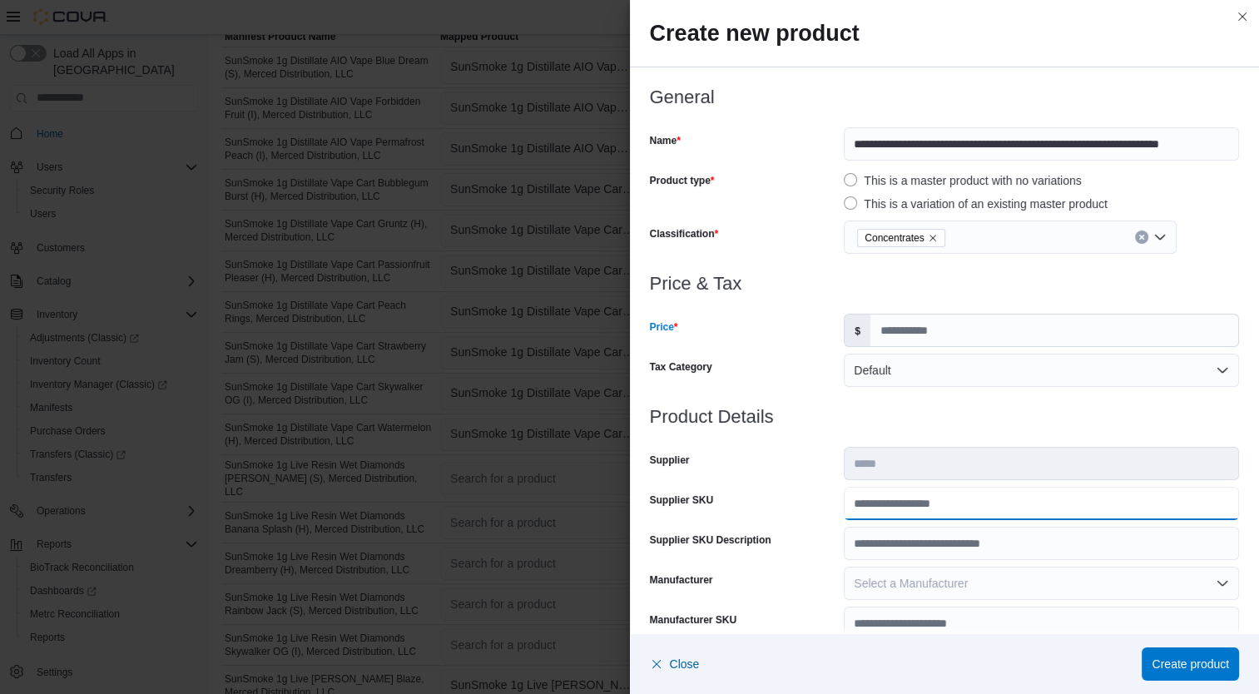
click at [986, 502] on input "Supplier SKU" at bounding box center [1040, 503] width 395 height 33
type input "**********"
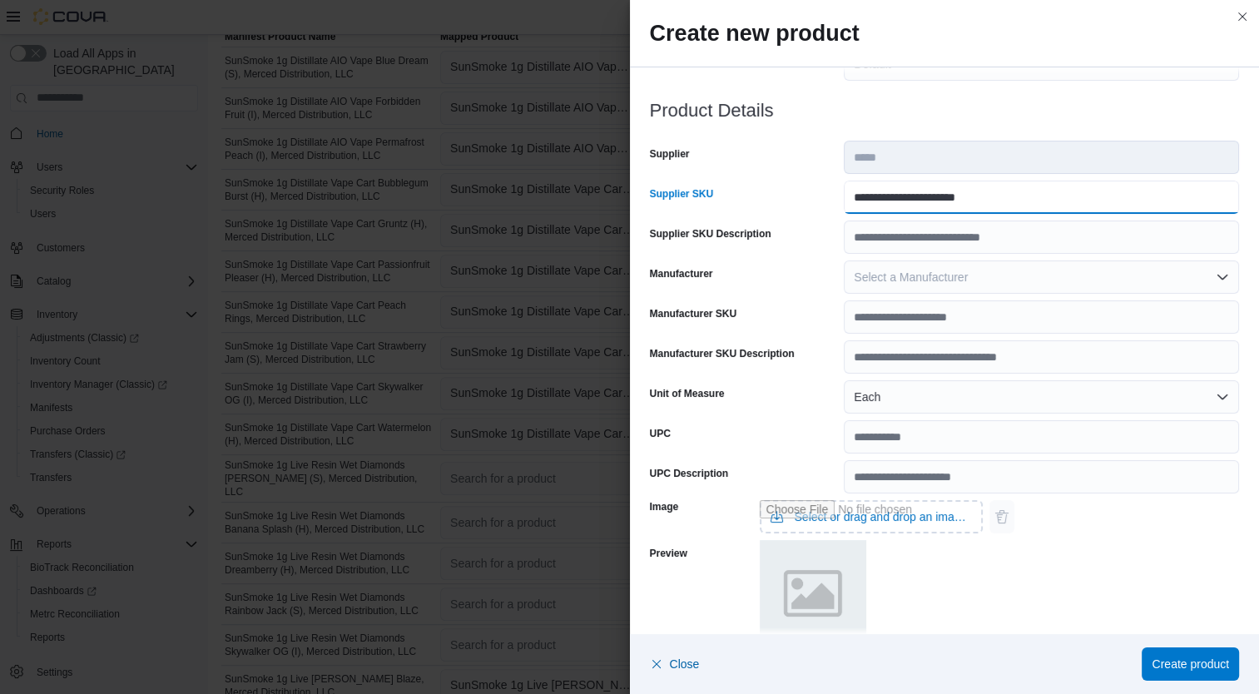
scroll to position [493, 0]
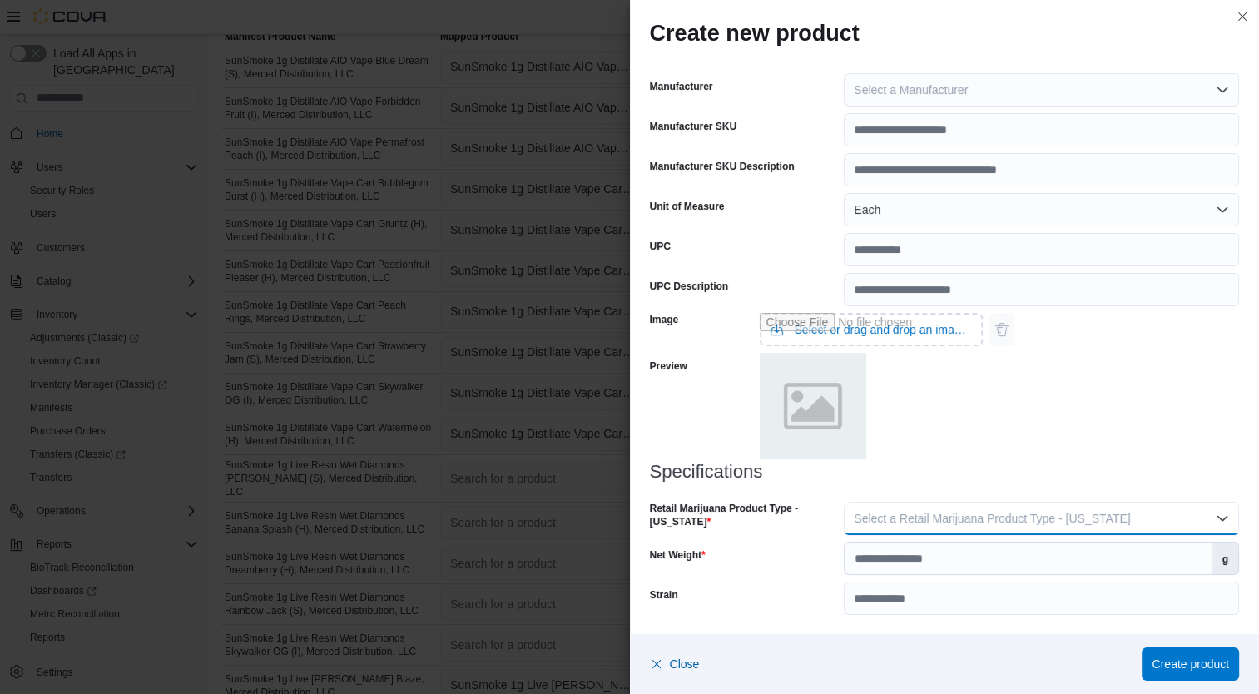
click at [1068, 512] on span "Select a Retail Marijuana Product Type - [US_STATE]" at bounding box center [991, 518] width 276 height 13
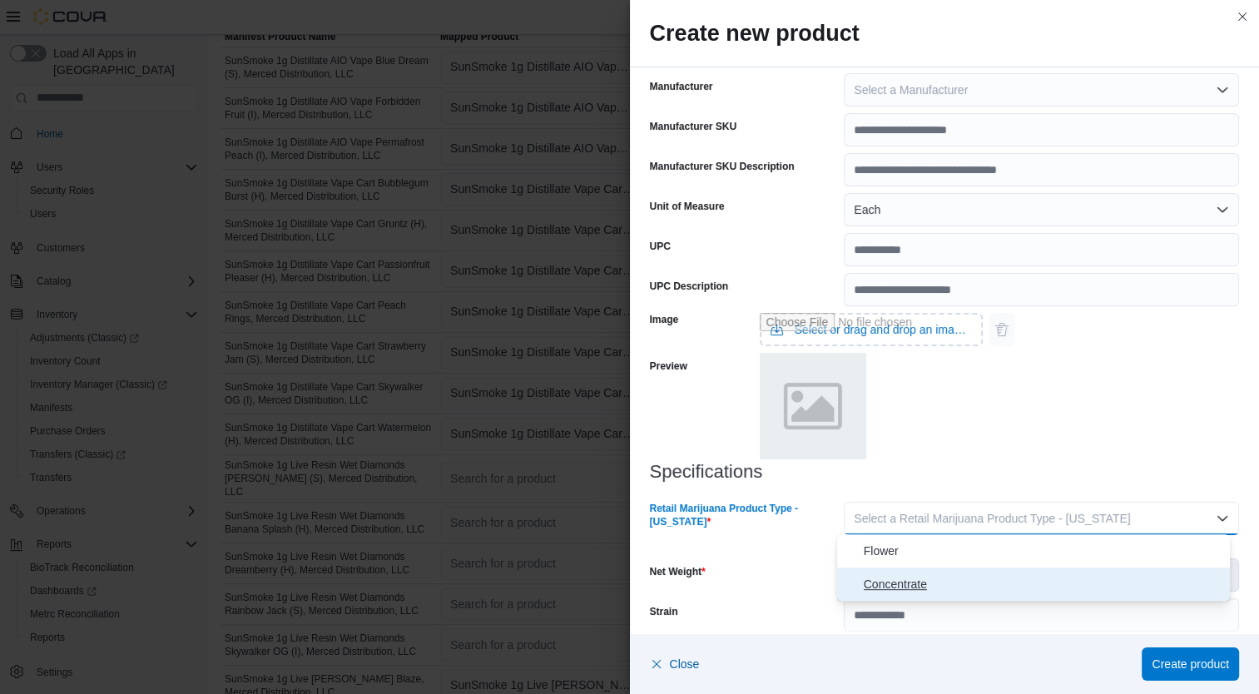
click at [963, 588] on span "Concentrate" at bounding box center [1043, 584] width 360 height 20
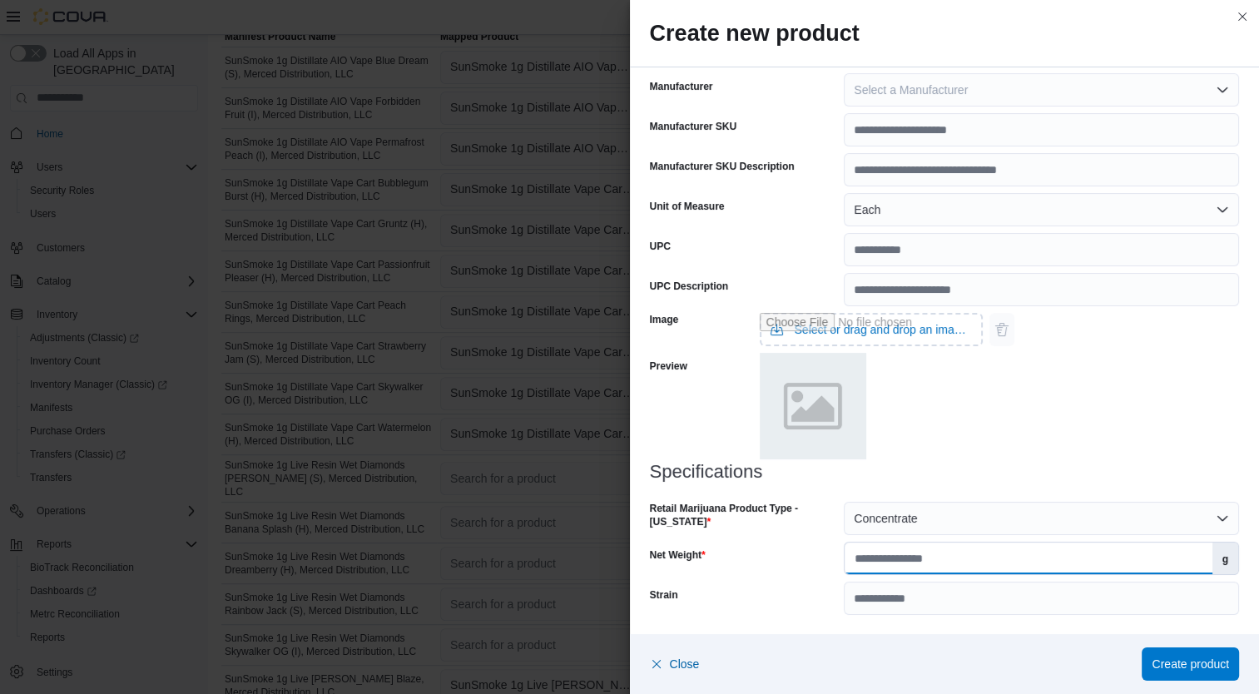
click at [972, 557] on input "Net Weight" at bounding box center [1027, 558] width 367 height 32
type input "*"
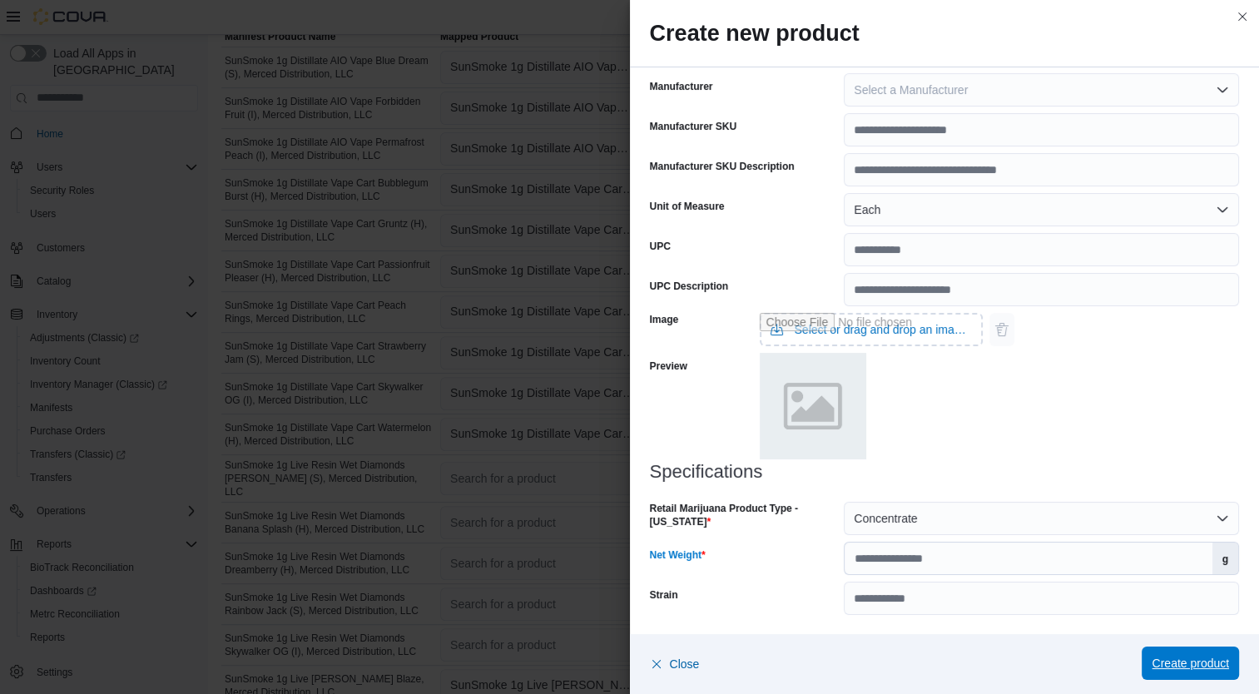
click at [1196, 665] on span "Create product" at bounding box center [1189, 663] width 77 height 17
type input "*"
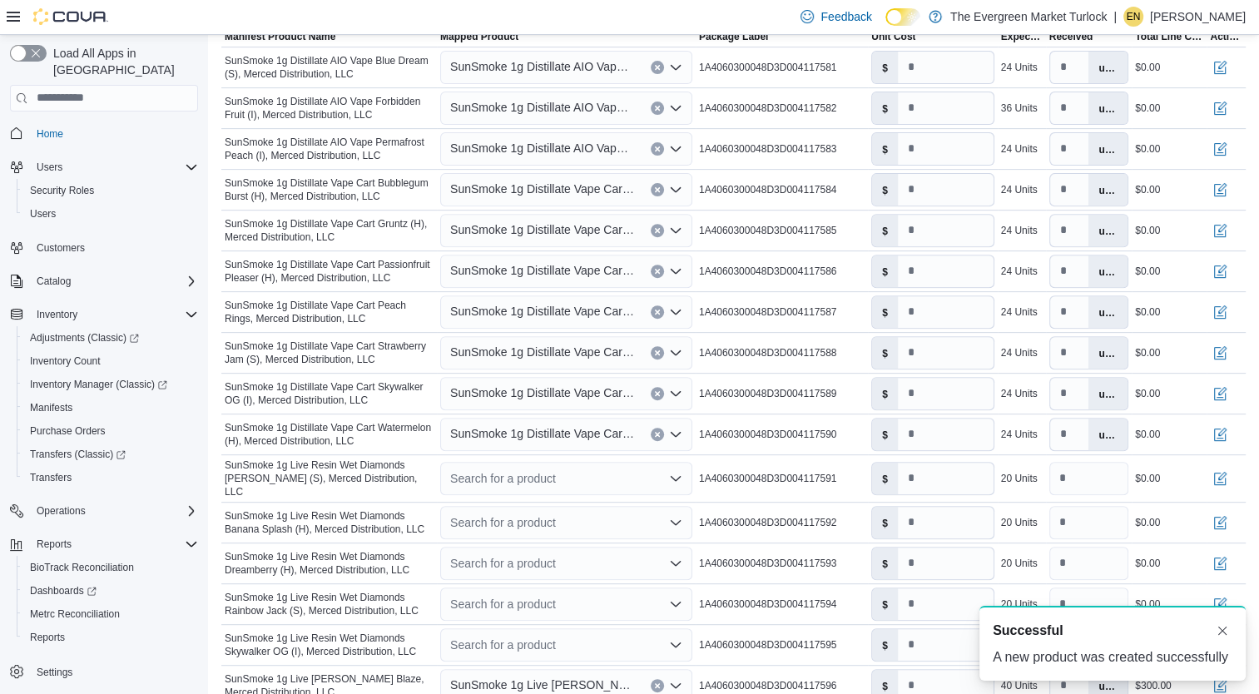
scroll to position [0, 0]
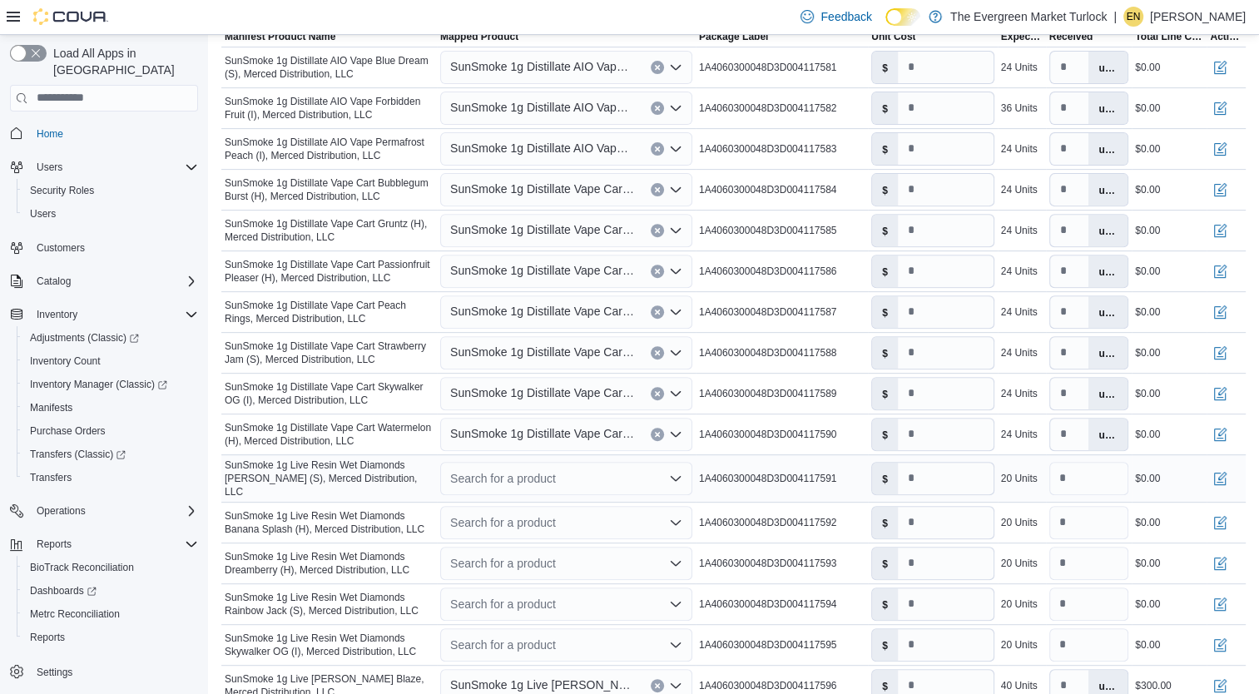
click at [512, 471] on div "Search for a product" at bounding box center [566, 478] width 252 height 33
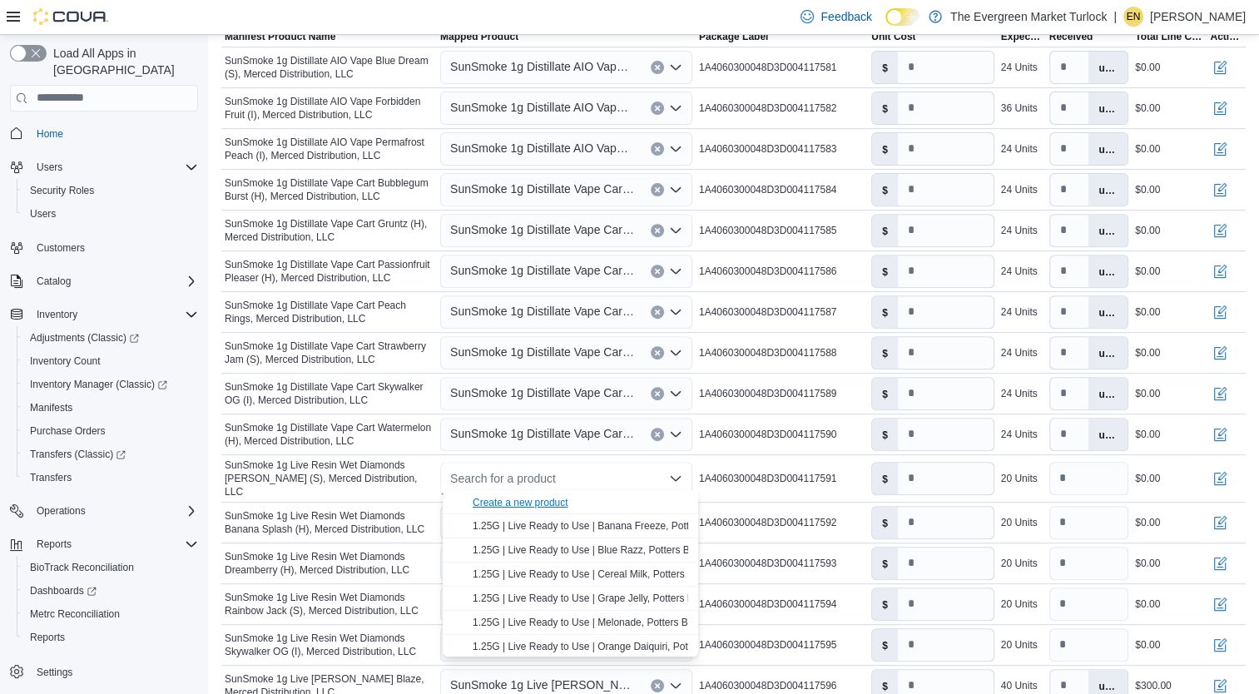
click at [529, 502] on div "Create a new product" at bounding box center [520, 502] width 96 height 13
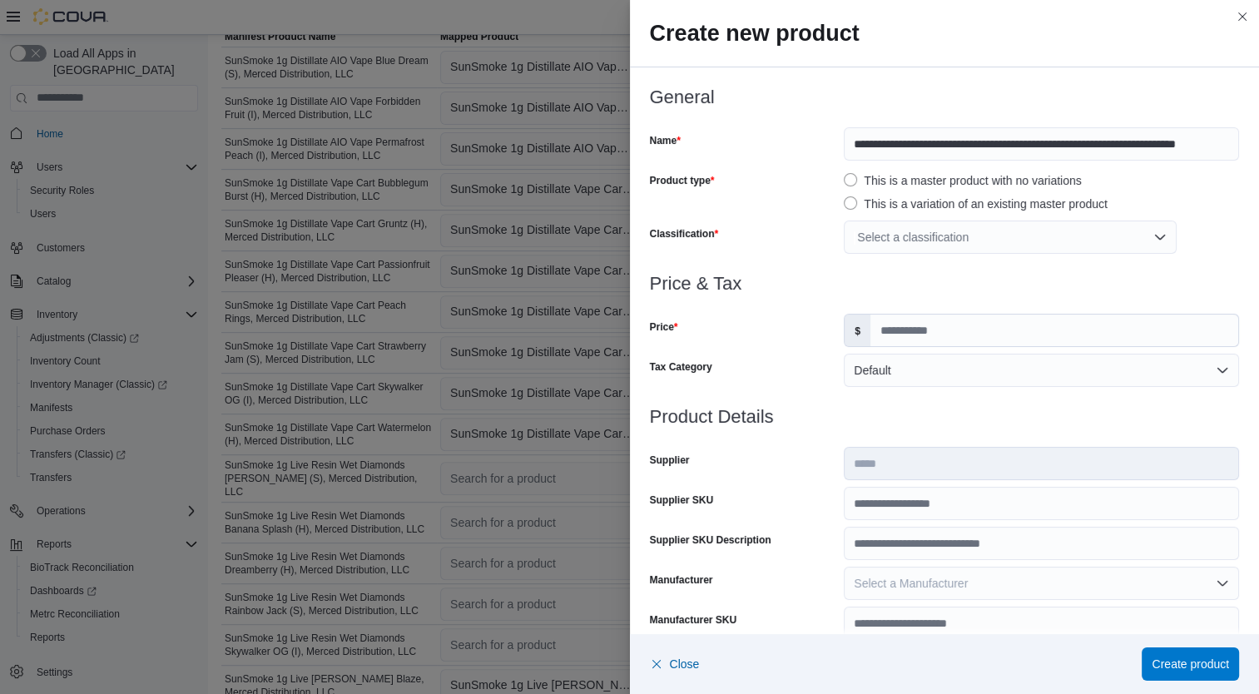
click at [932, 235] on div "Select a classification" at bounding box center [1009, 236] width 333 height 33
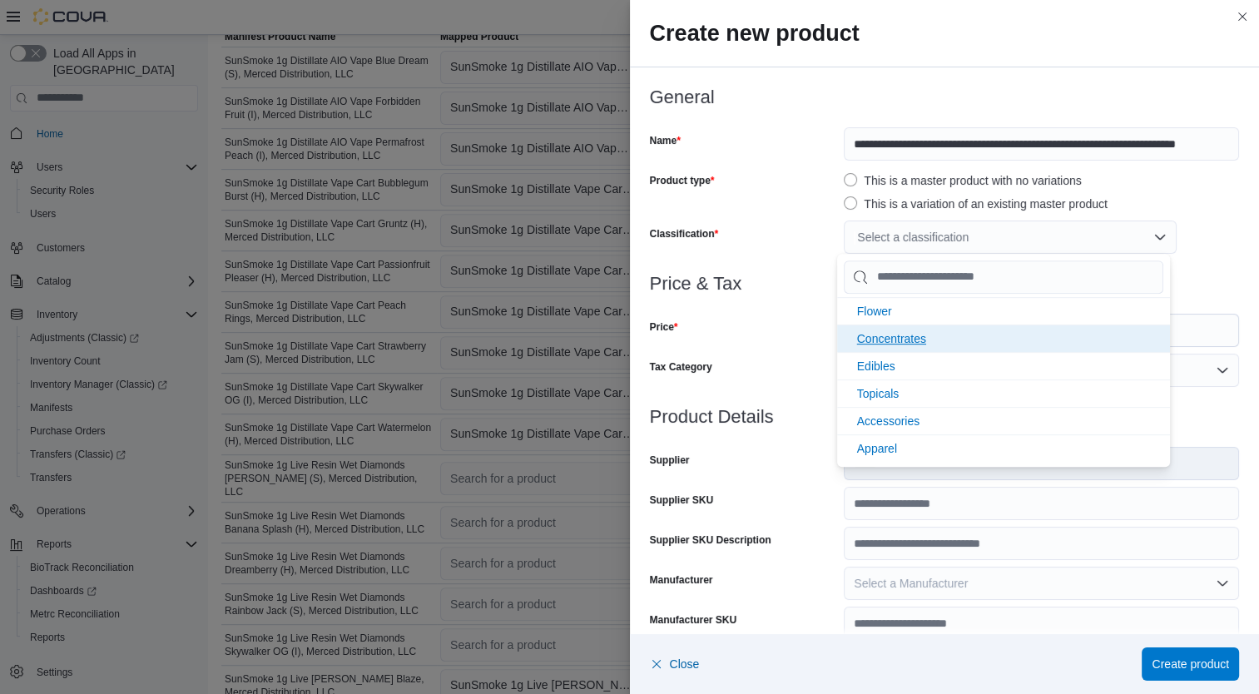
click at [918, 333] on span "Concentrates" at bounding box center [891, 338] width 69 height 13
click at [777, 348] on div "Price & Tax Price $ Tax Category Default" at bounding box center [945, 340] width 590 height 133
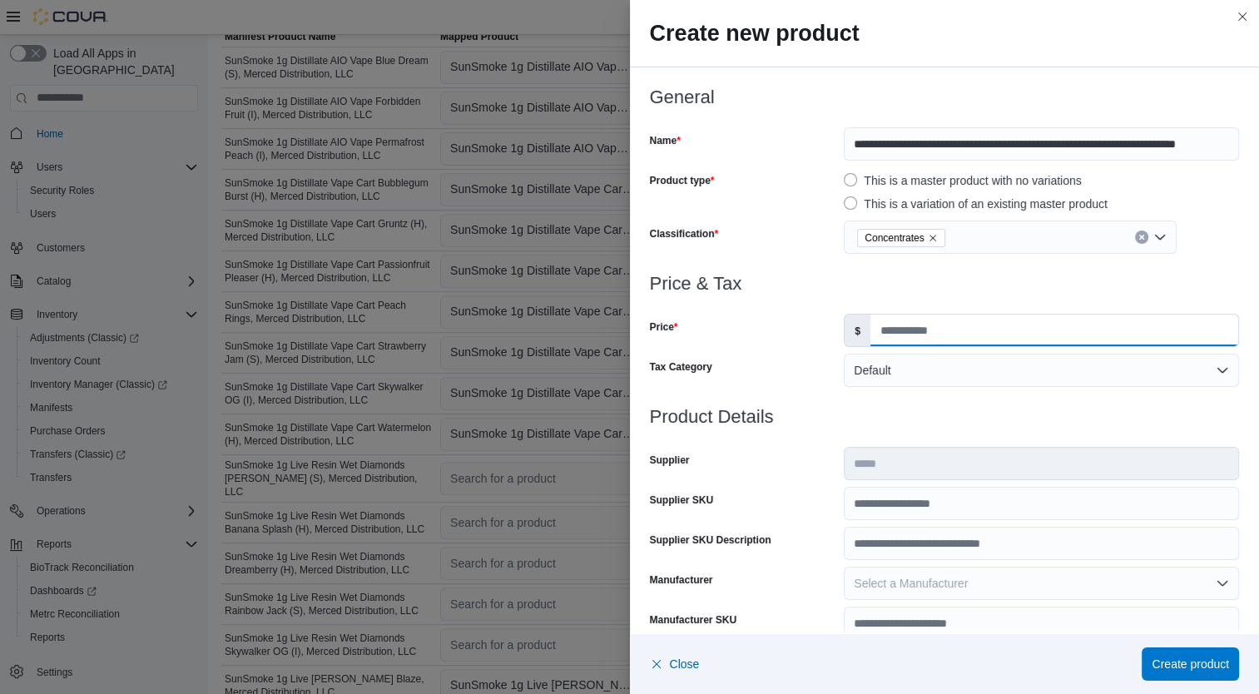
click at [885, 335] on input "Price" at bounding box center [1054, 330] width 368 height 32
type input "*****"
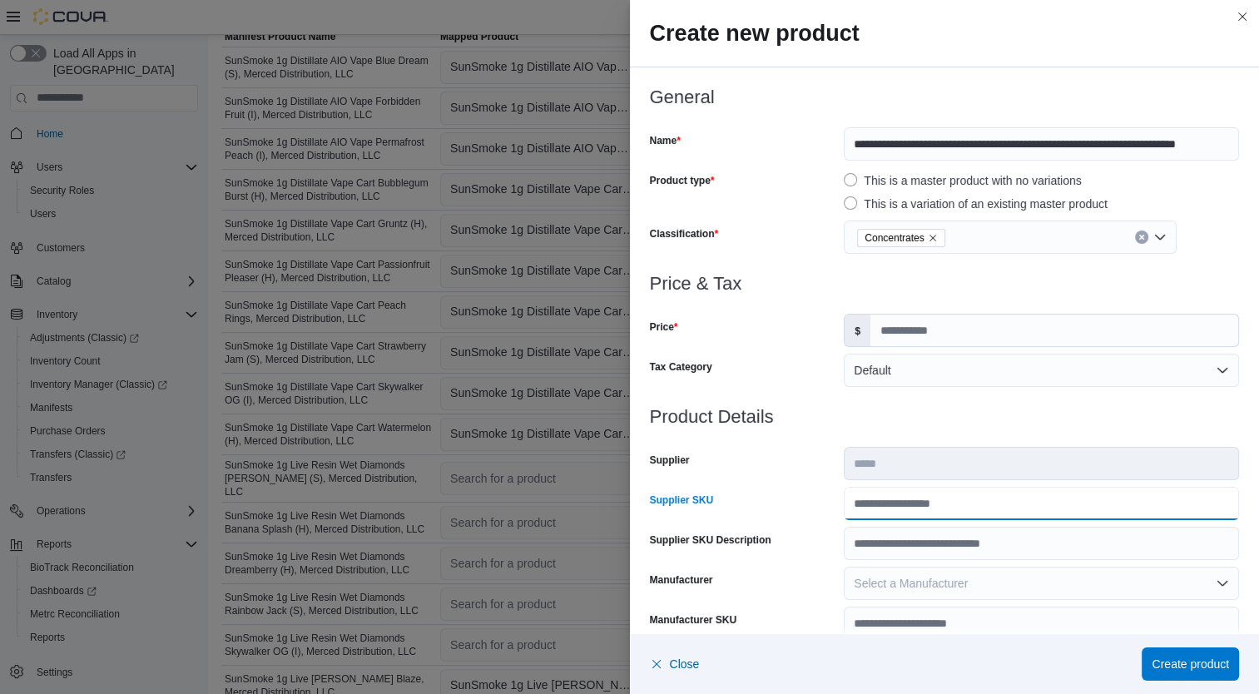
click at [932, 504] on input "Supplier SKU" at bounding box center [1040, 503] width 395 height 33
type input "**********"
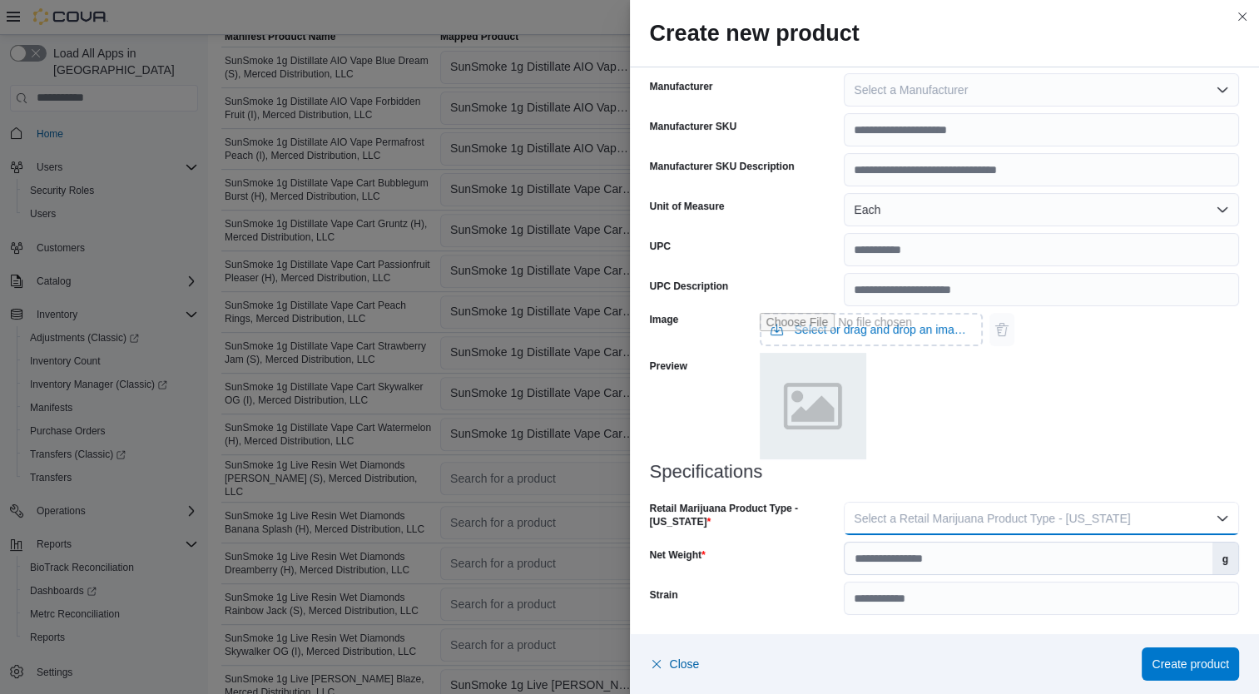
click at [1061, 529] on button "Select a Retail Marijuana Product Type - [US_STATE]" at bounding box center [1040, 518] width 395 height 33
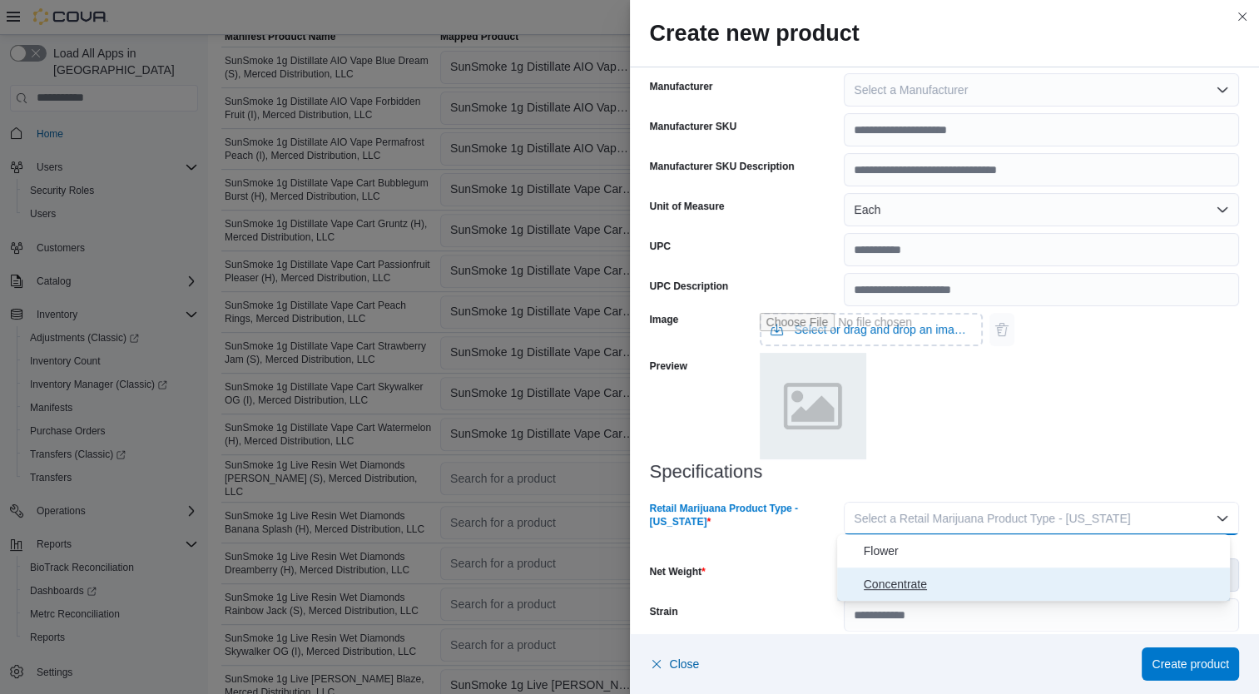
click at [969, 571] on button "Concentrate" at bounding box center [1033, 583] width 393 height 33
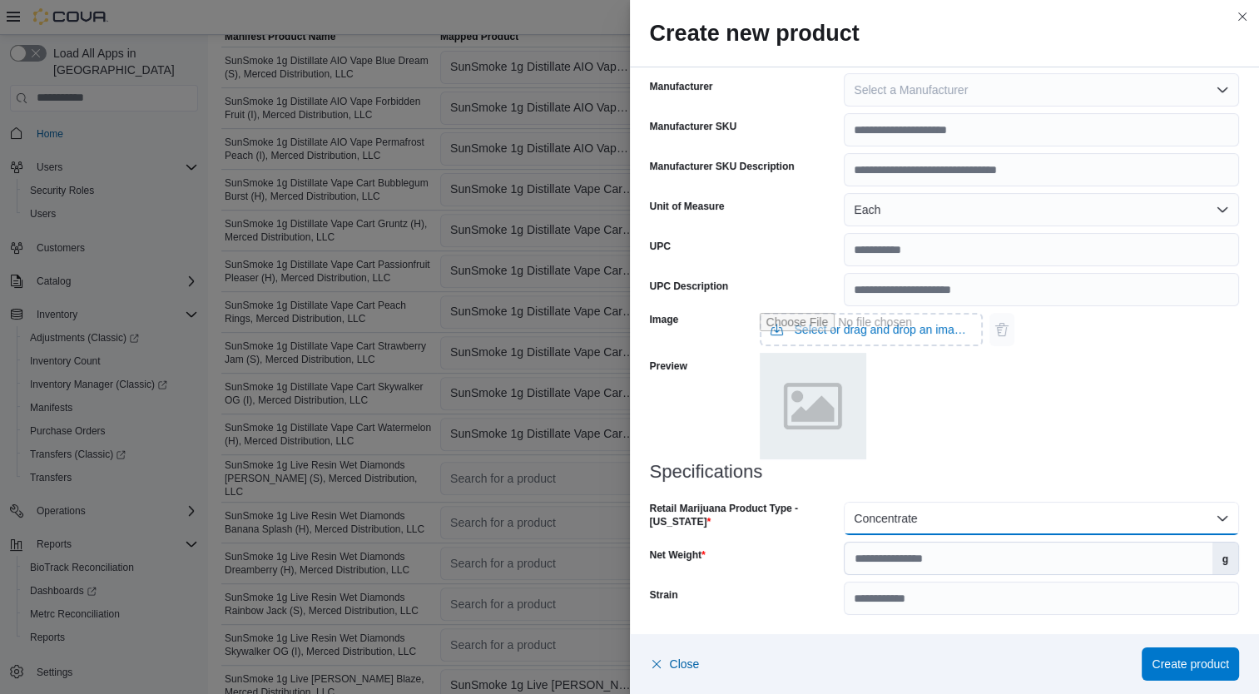
click at [974, 522] on button "Concentrate" at bounding box center [1040, 518] width 395 height 33
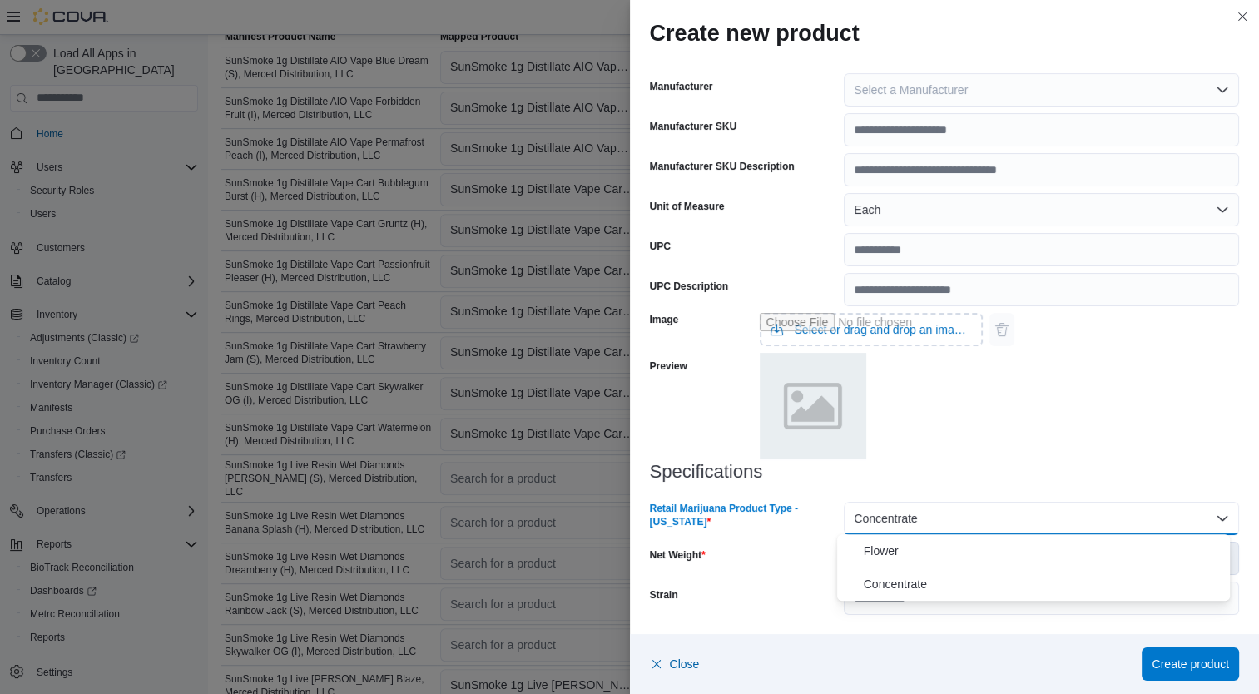
click at [802, 578] on div "Specifications Retail Marijuana Product Type - [US_STATE] Concentrate Net Weigh…" at bounding box center [945, 538] width 590 height 153
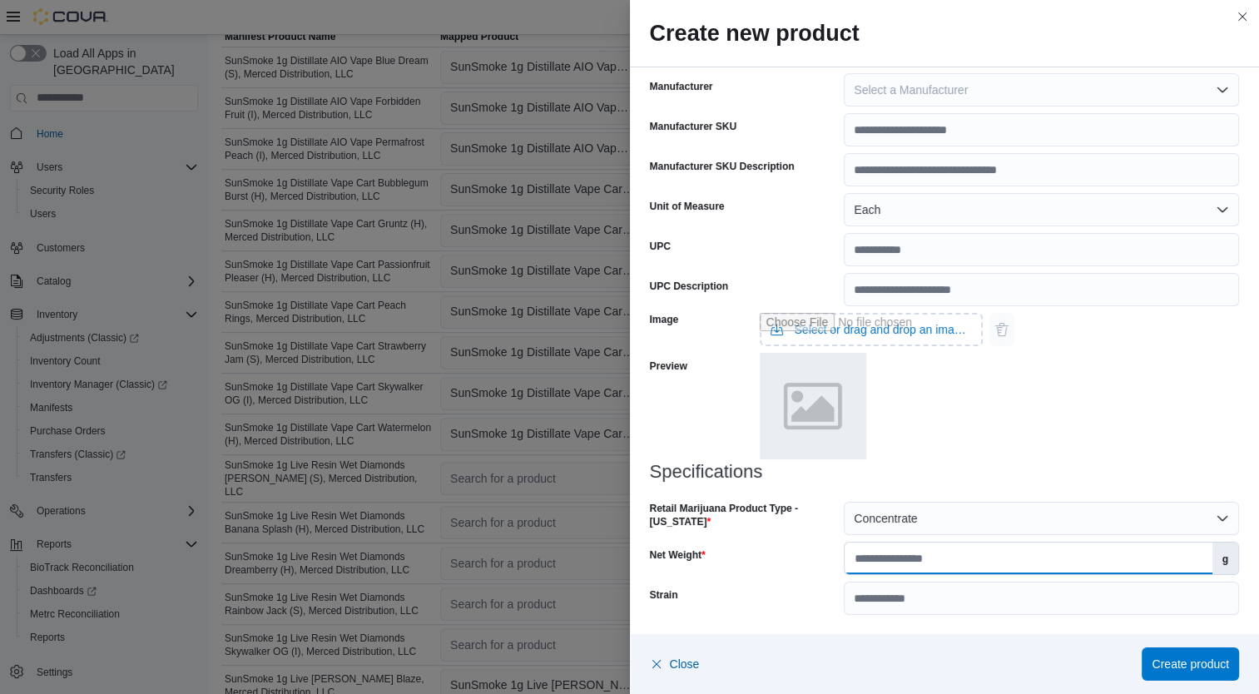
click at [958, 564] on input "Net Weight" at bounding box center [1027, 558] width 367 height 32
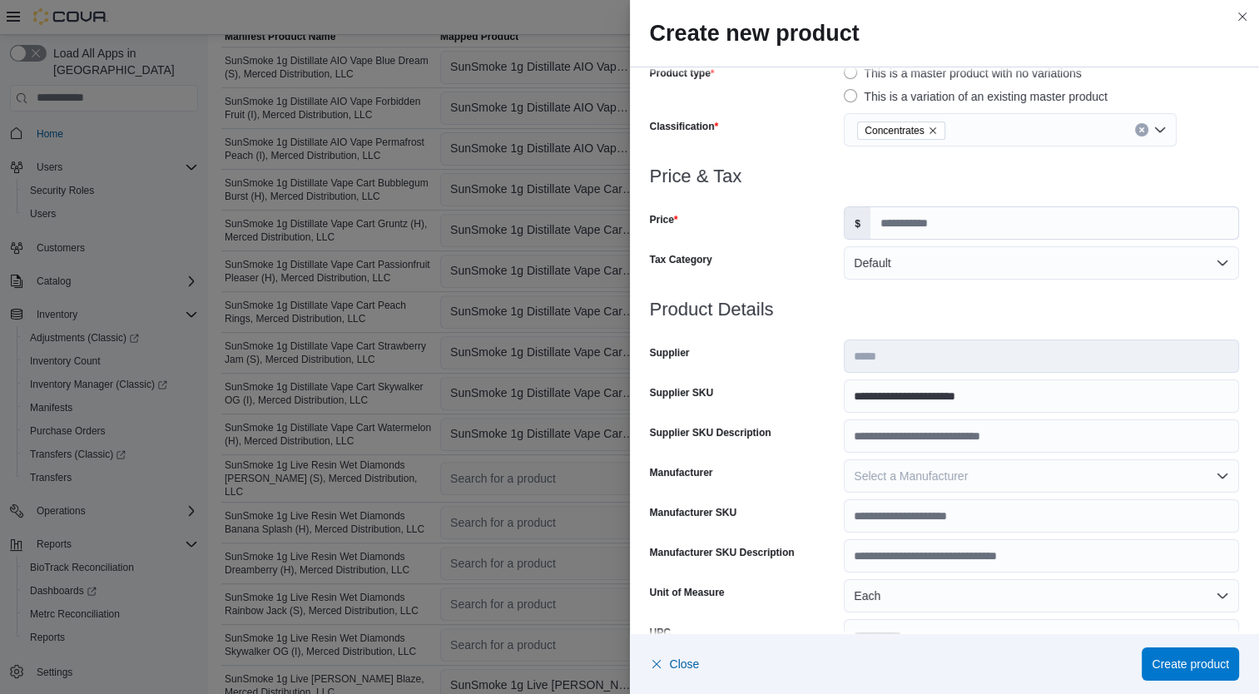
scroll to position [0, 0]
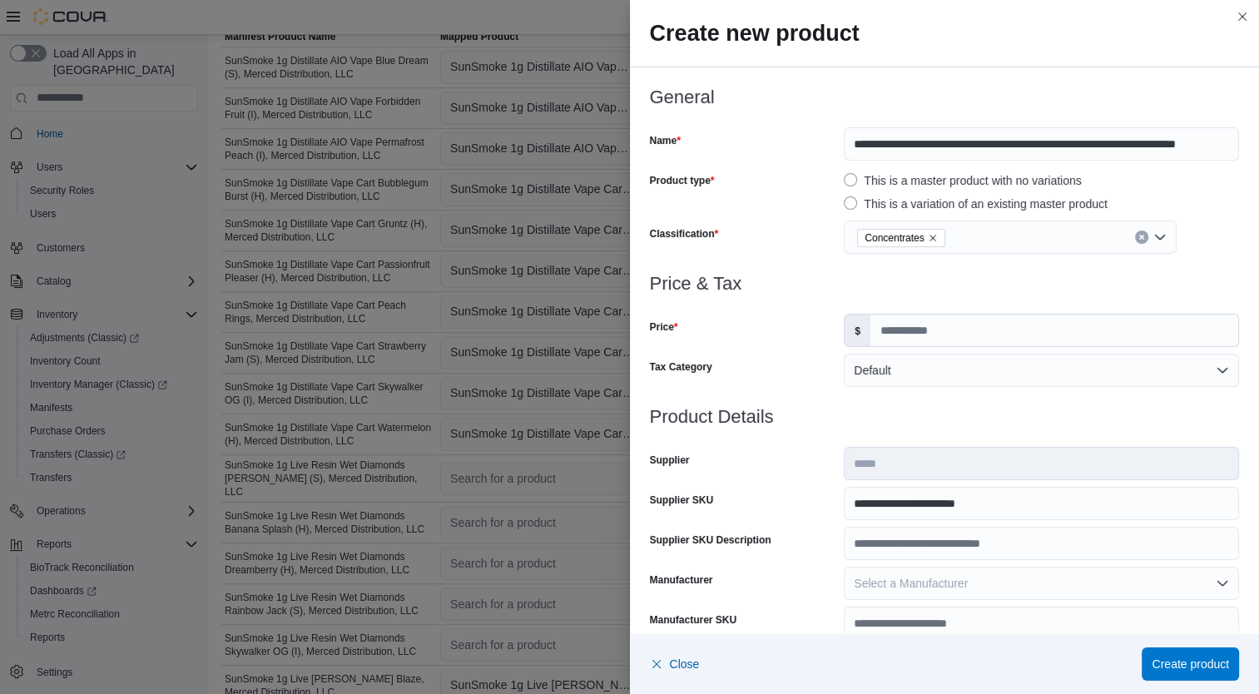
type input "*"
click at [1220, 664] on span "Create product" at bounding box center [1189, 663] width 77 height 17
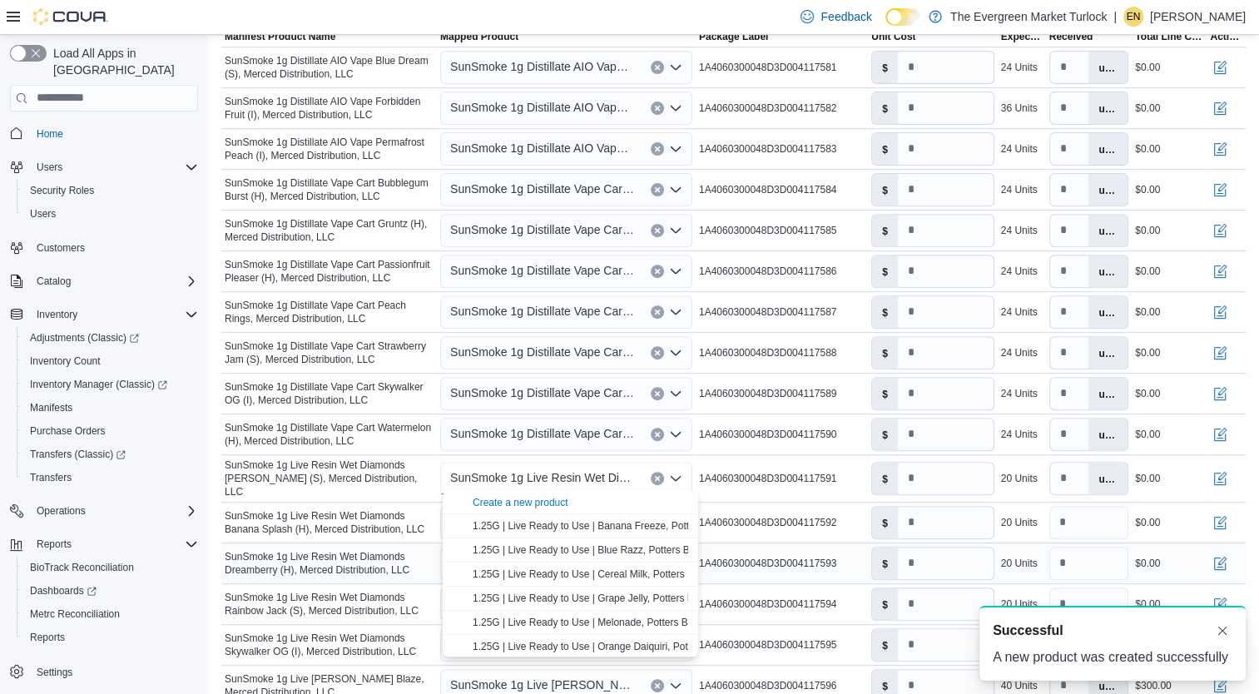
click at [352, 542] on td "Manifest Product Name SunSmoke 1g Live Resin Wet Diamonds Dreamberry (H), Merce…" at bounding box center [328, 562] width 215 height 41
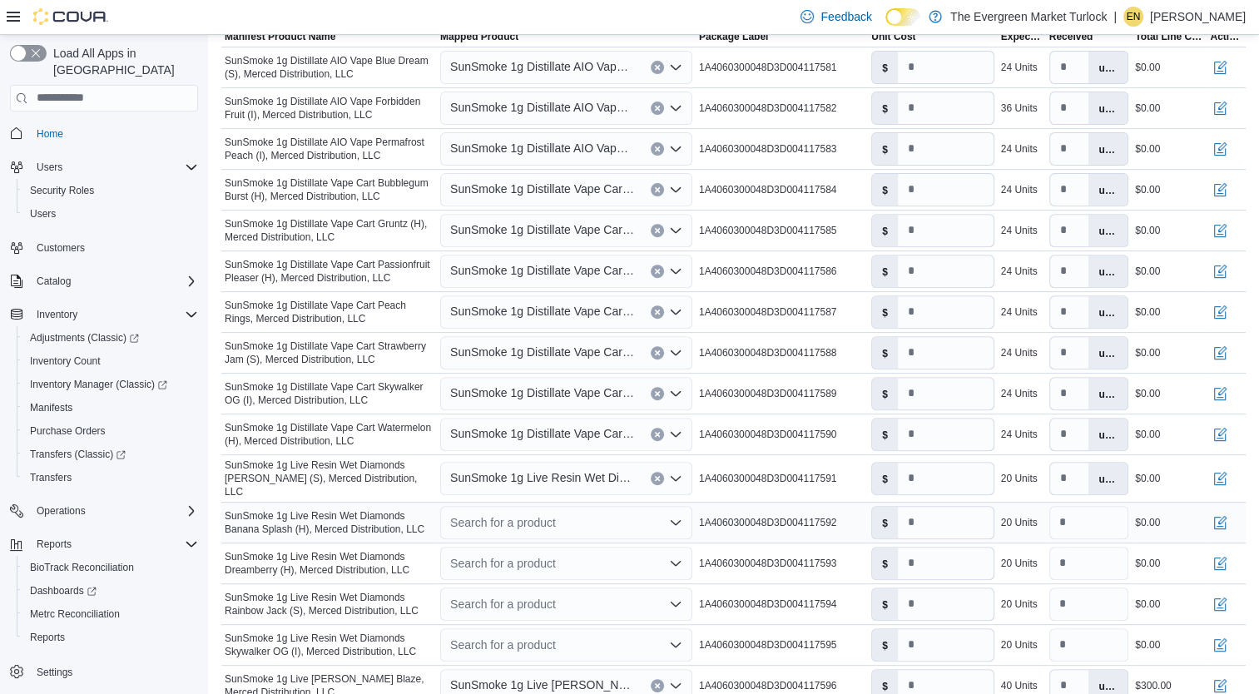
click at [551, 511] on div "Search for a product" at bounding box center [566, 522] width 252 height 33
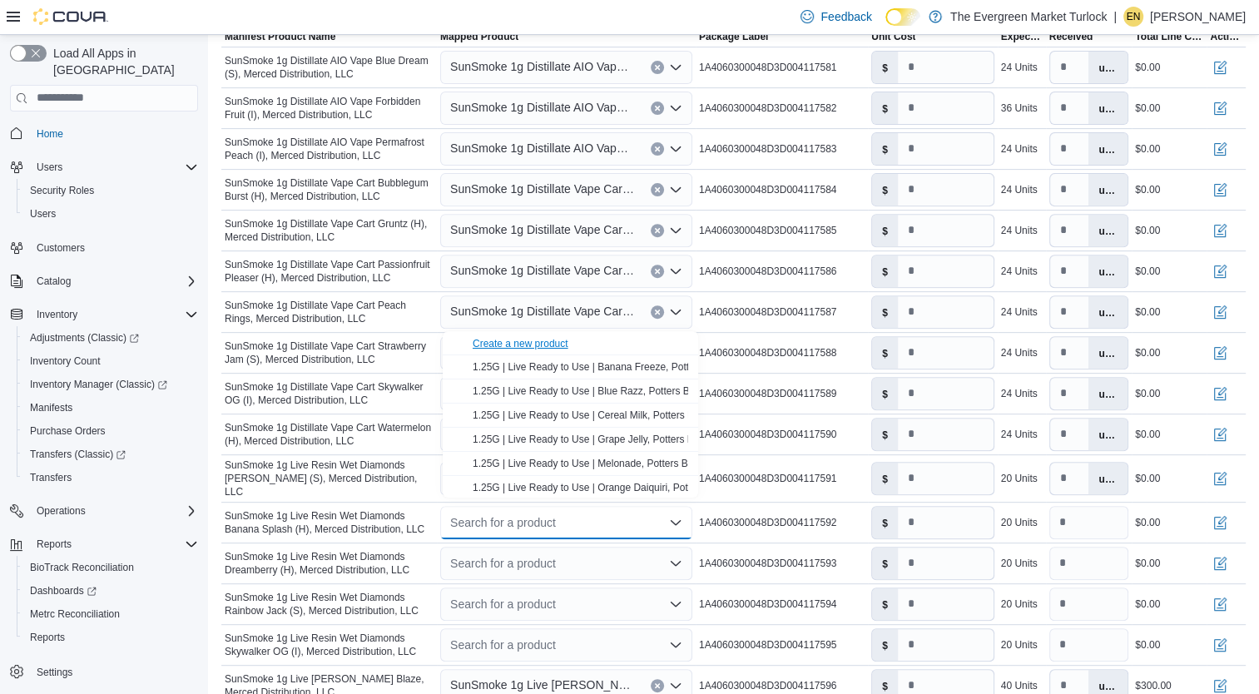
click at [552, 345] on div "Create a new product" at bounding box center [520, 343] width 96 height 13
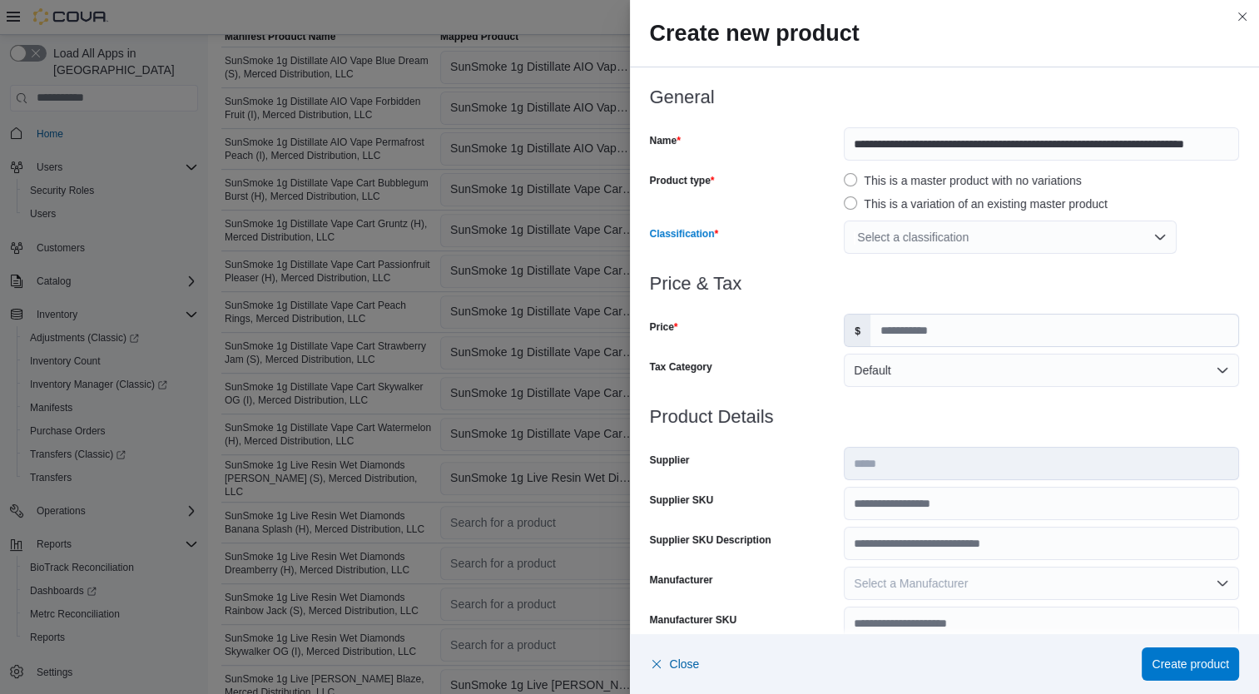
click at [966, 235] on div "Select a classification" at bounding box center [1009, 236] width 333 height 33
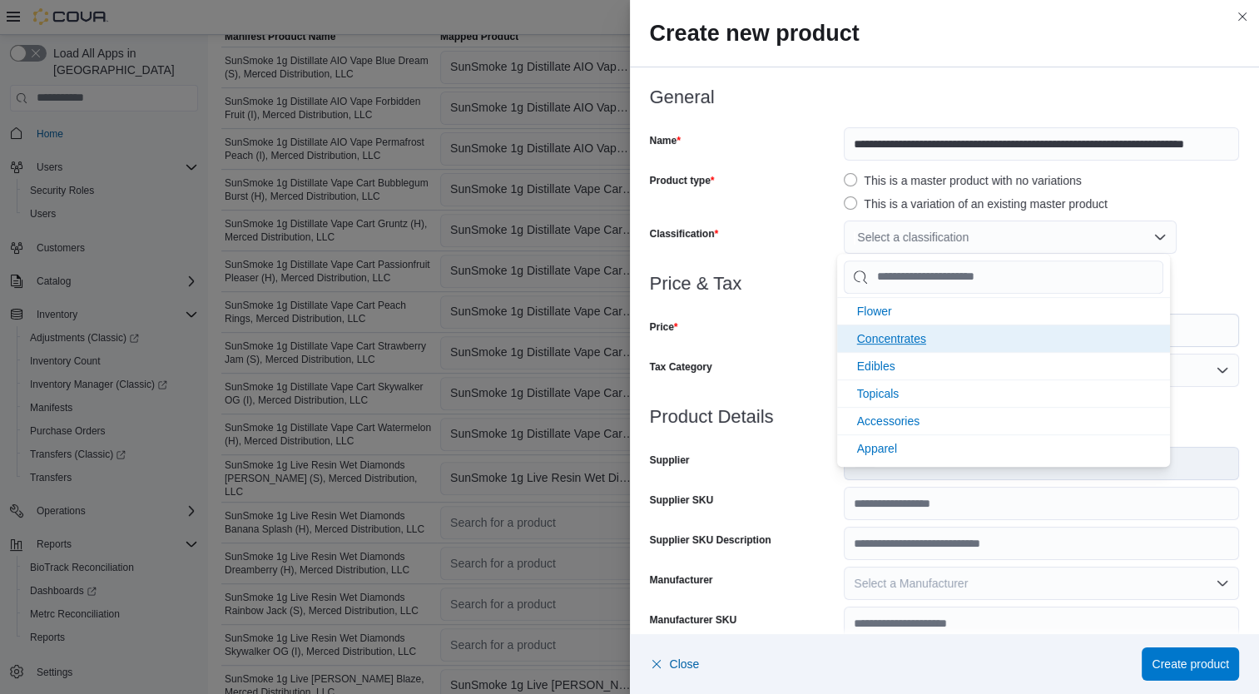
click at [955, 338] on li "Concentrates" at bounding box center [1003, 337] width 333 height 27
click at [771, 359] on div "Tax Category" at bounding box center [744, 370] width 188 height 33
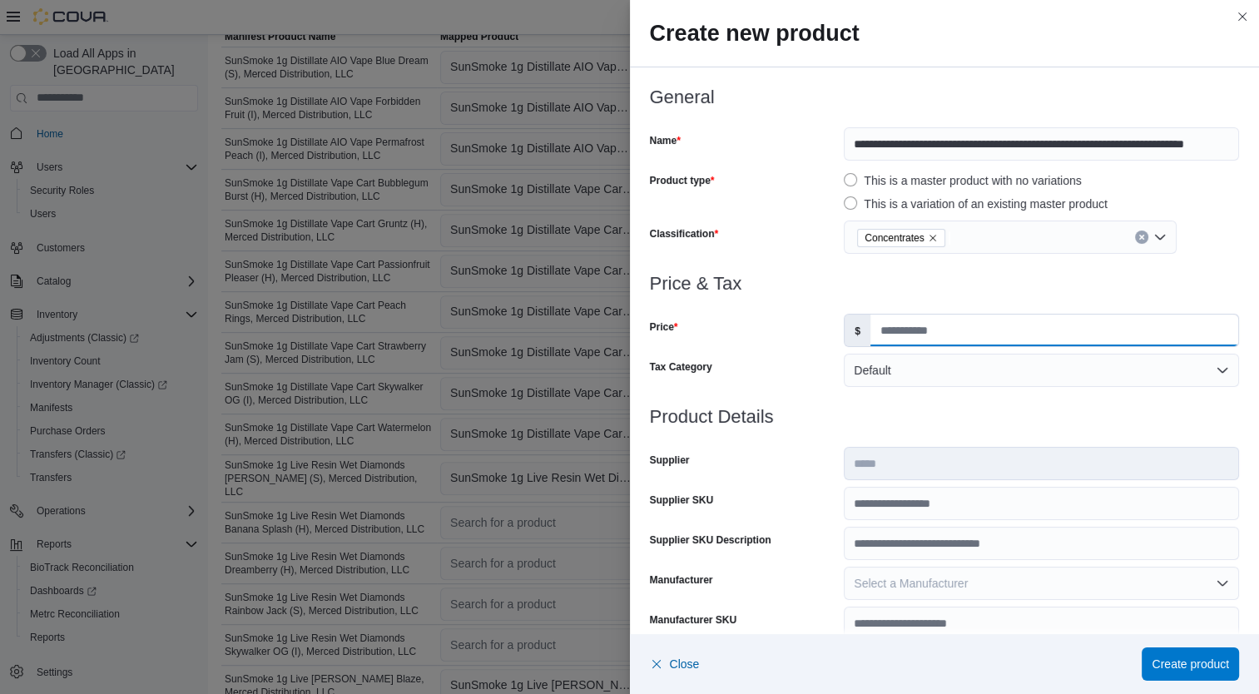
click at [898, 338] on input "Price" at bounding box center [1054, 330] width 368 height 32
type input "*****"
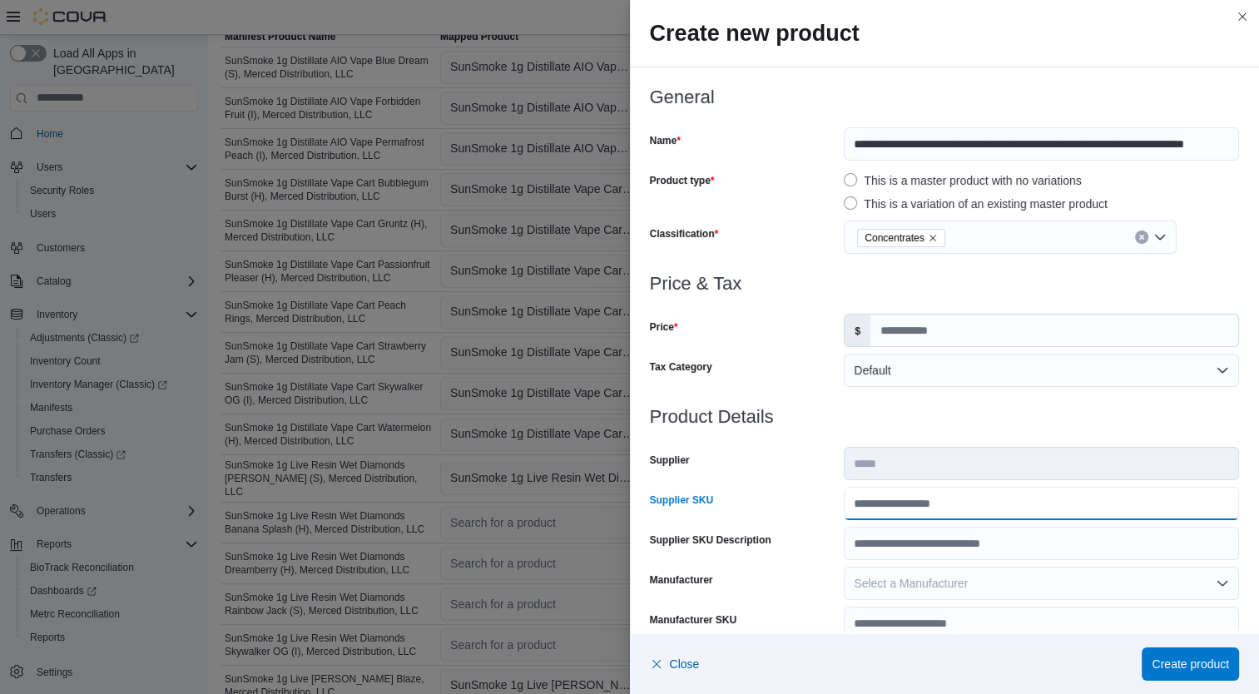
click at [924, 507] on input "Supplier SKU" at bounding box center [1040, 503] width 395 height 33
type input "**********"
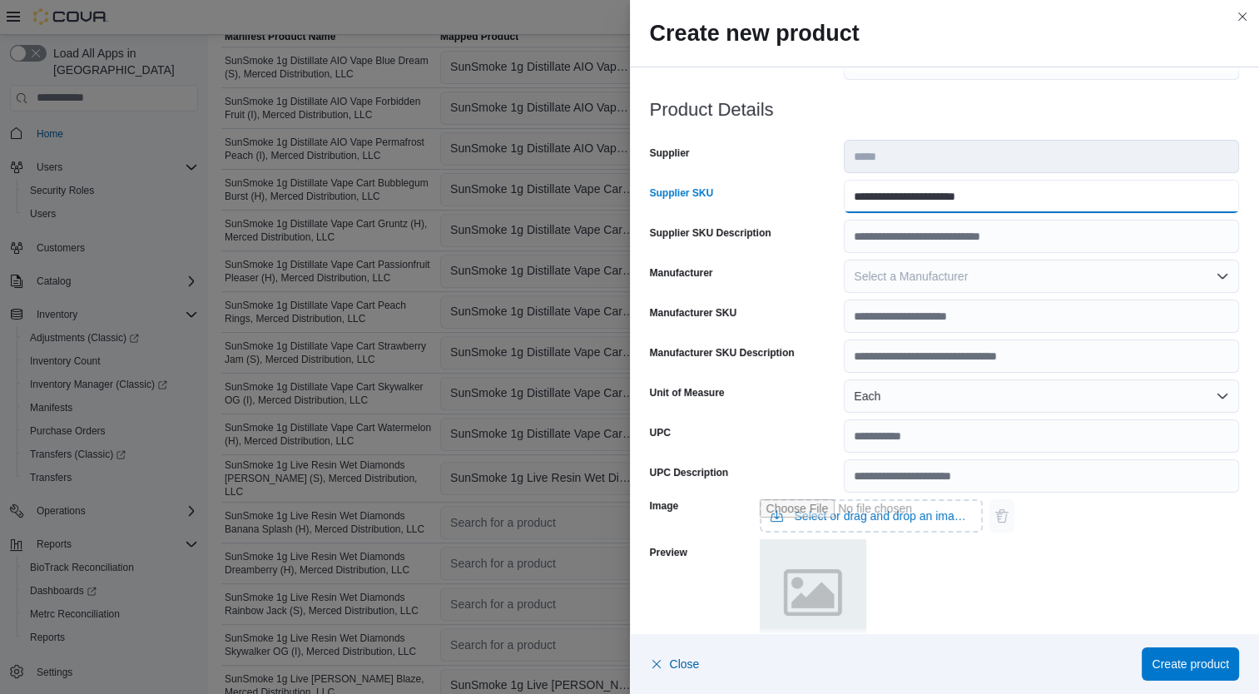
scroll to position [493, 0]
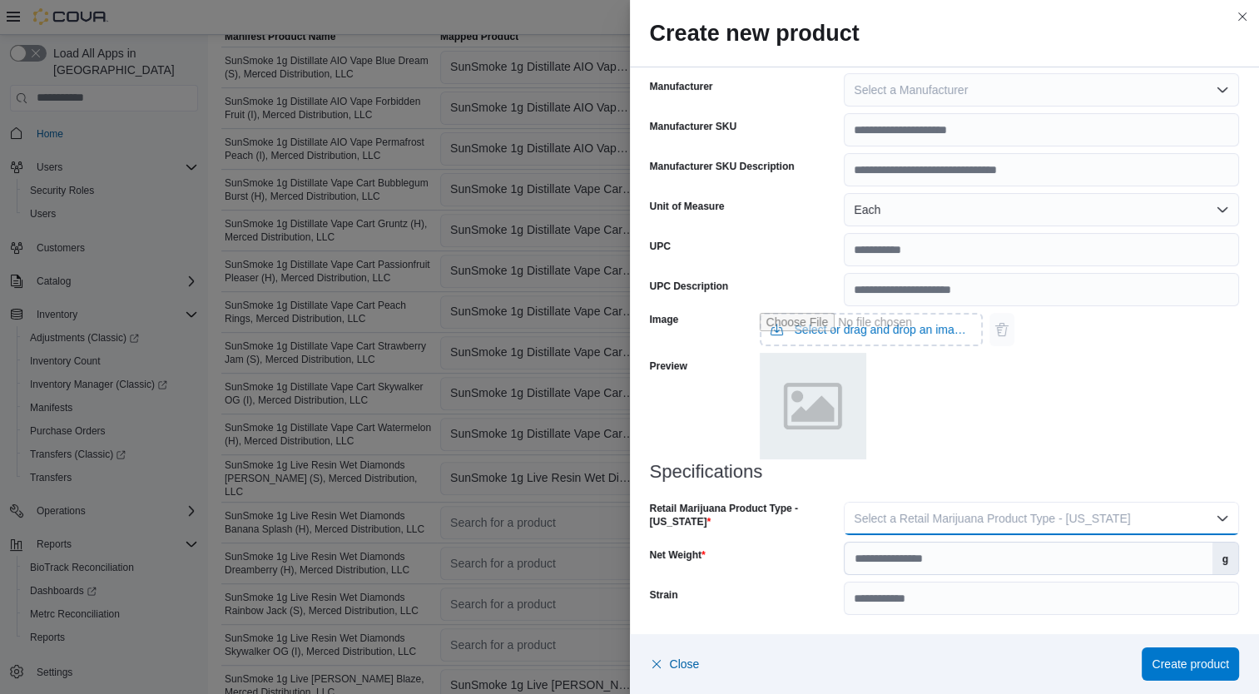
click at [1086, 522] on span "Select a Retail Marijuana Product Type - [US_STATE]" at bounding box center [991, 518] width 276 height 13
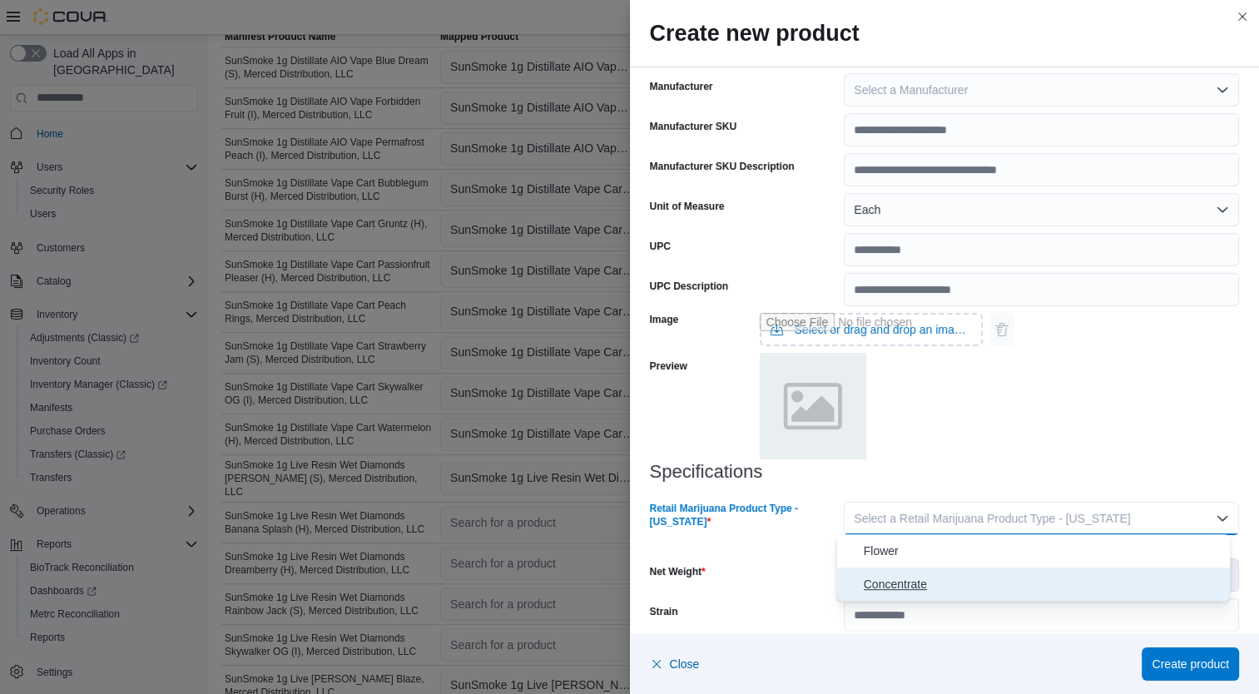
click at [975, 588] on span "Concentrate" at bounding box center [1043, 584] width 360 height 20
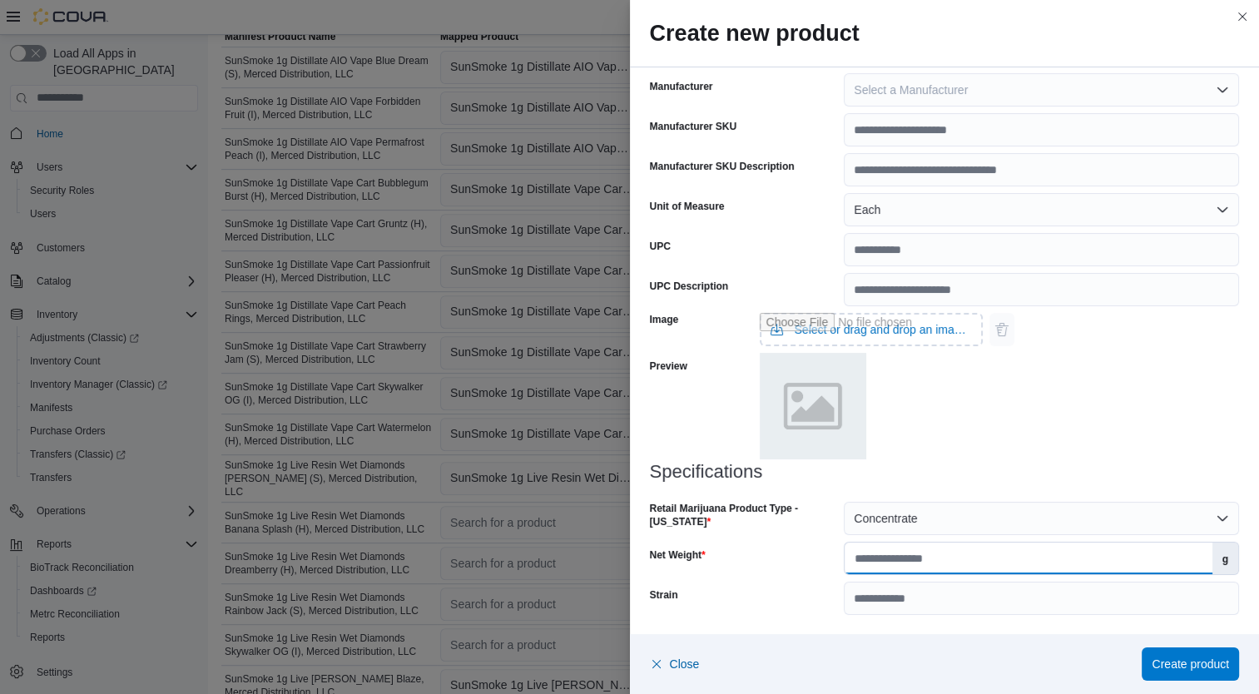
click at [979, 550] on input "Net Weight" at bounding box center [1027, 558] width 367 height 32
type input "*"
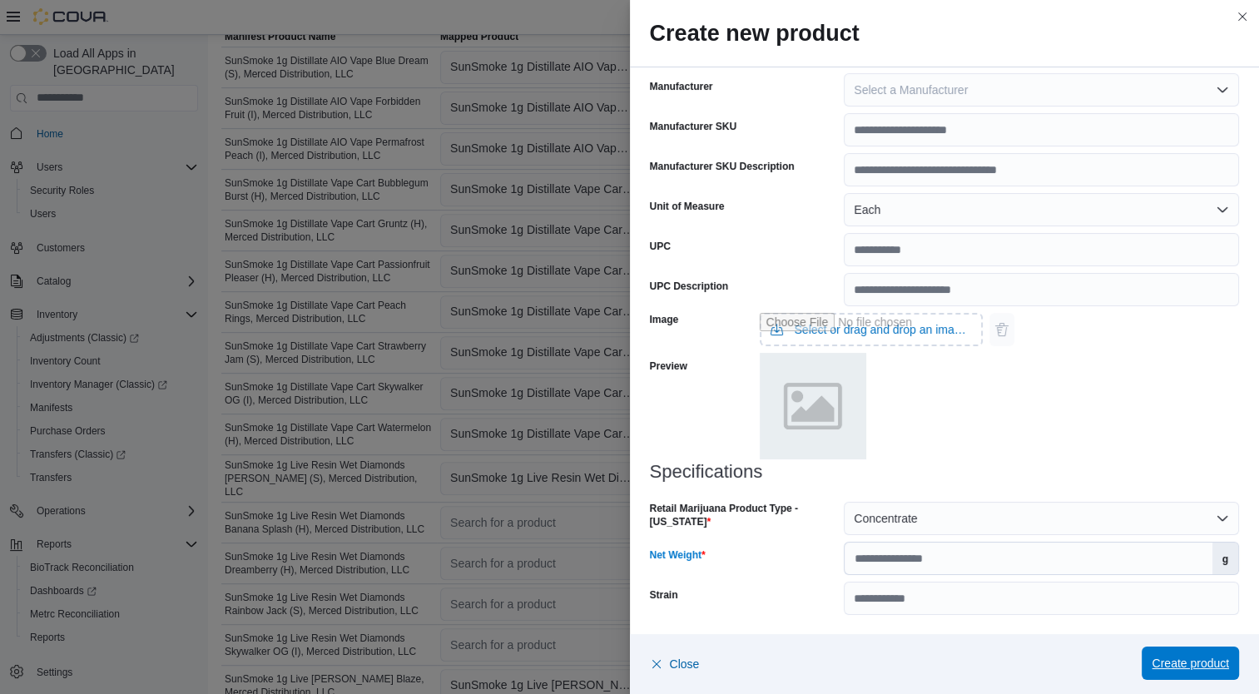
click at [1223, 664] on span "Create product" at bounding box center [1189, 663] width 77 height 17
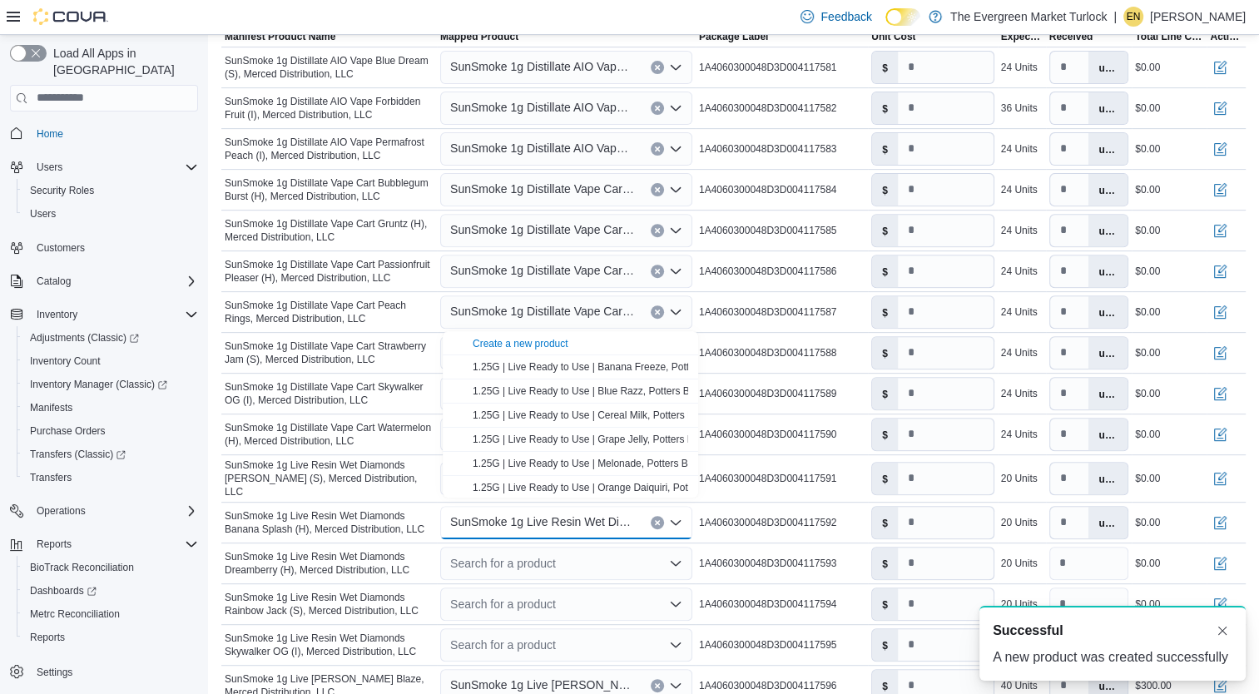
scroll to position [0, 0]
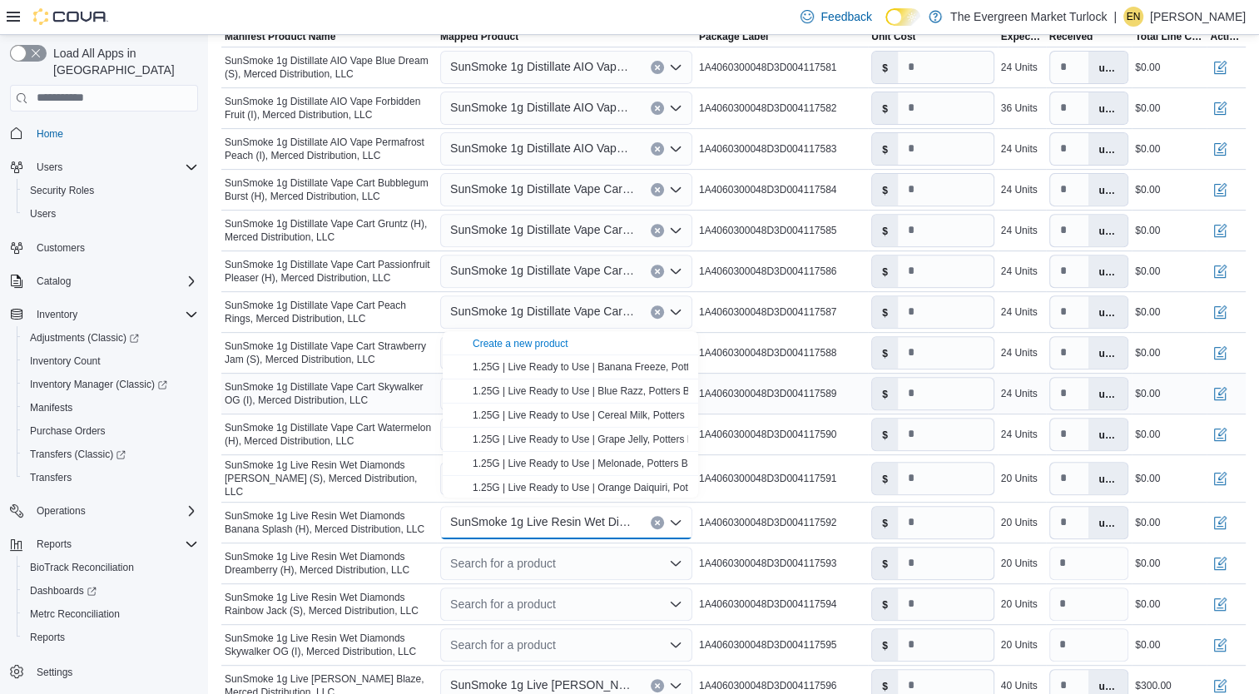
click at [843, 398] on div "1A4060300048D3D004117589" at bounding box center [781, 393] width 172 height 20
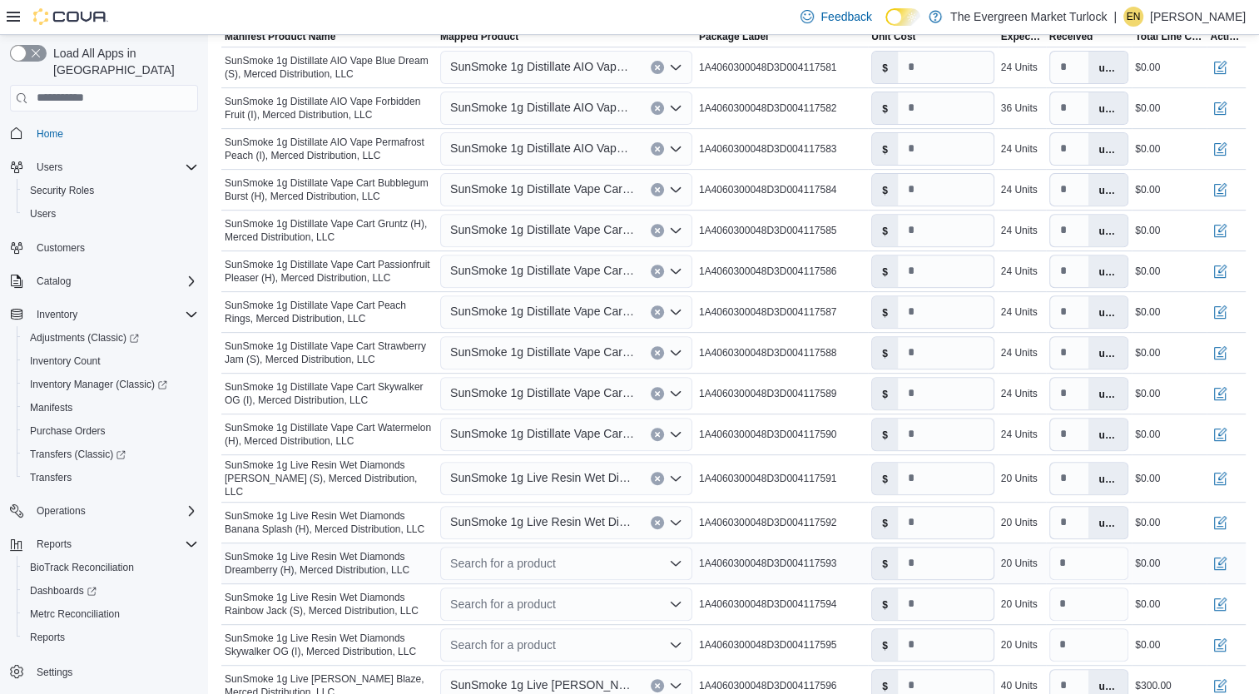
click at [532, 557] on div "Search for a product" at bounding box center [566, 563] width 252 height 33
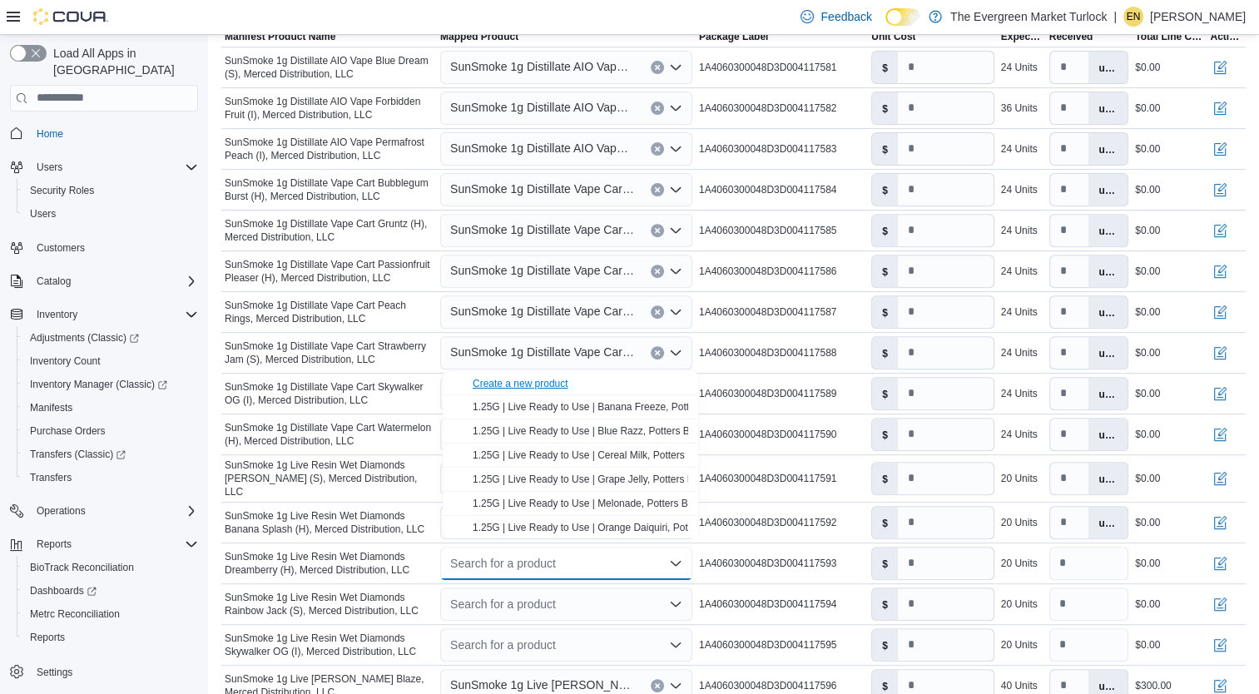
click at [546, 378] on div "Create a new product" at bounding box center [520, 383] width 96 height 13
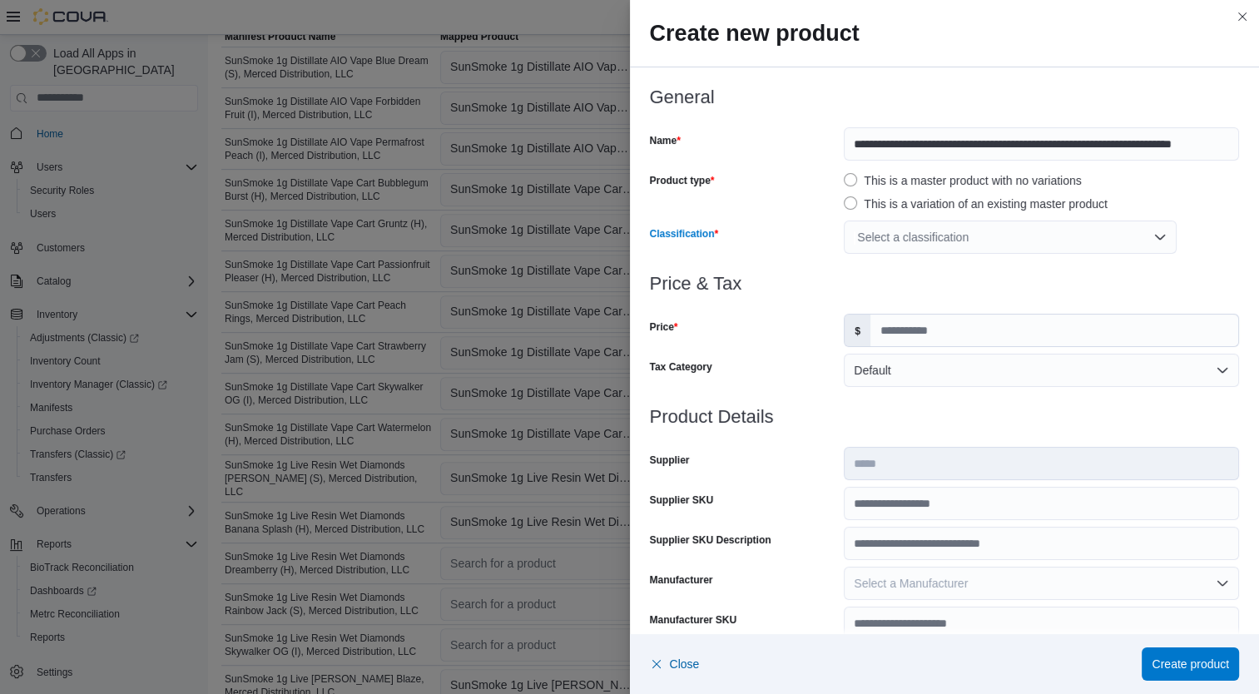
click at [927, 238] on div "Select a classification" at bounding box center [1009, 236] width 333 height 33
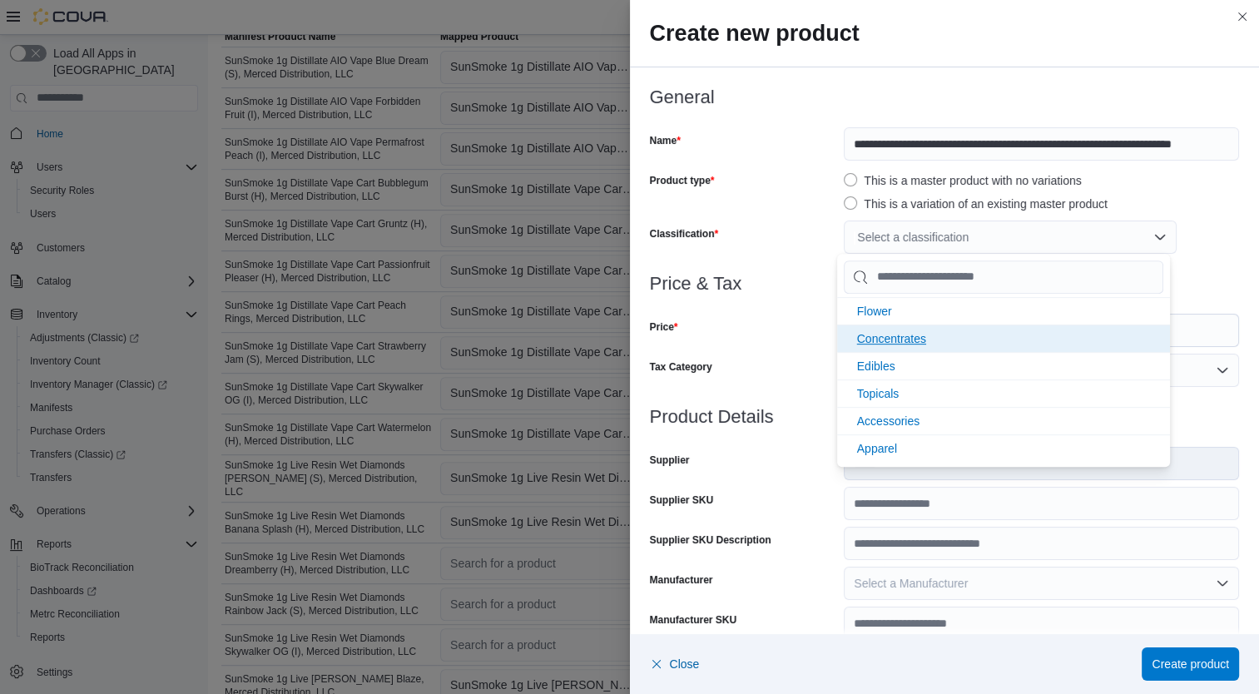
click at [901, 332] on span "Concentrates" at bounding box center [891, 338] width 69 height 13
click at [752, 341] on div "Price" at bounding box center [744, 330] width 188 height 33
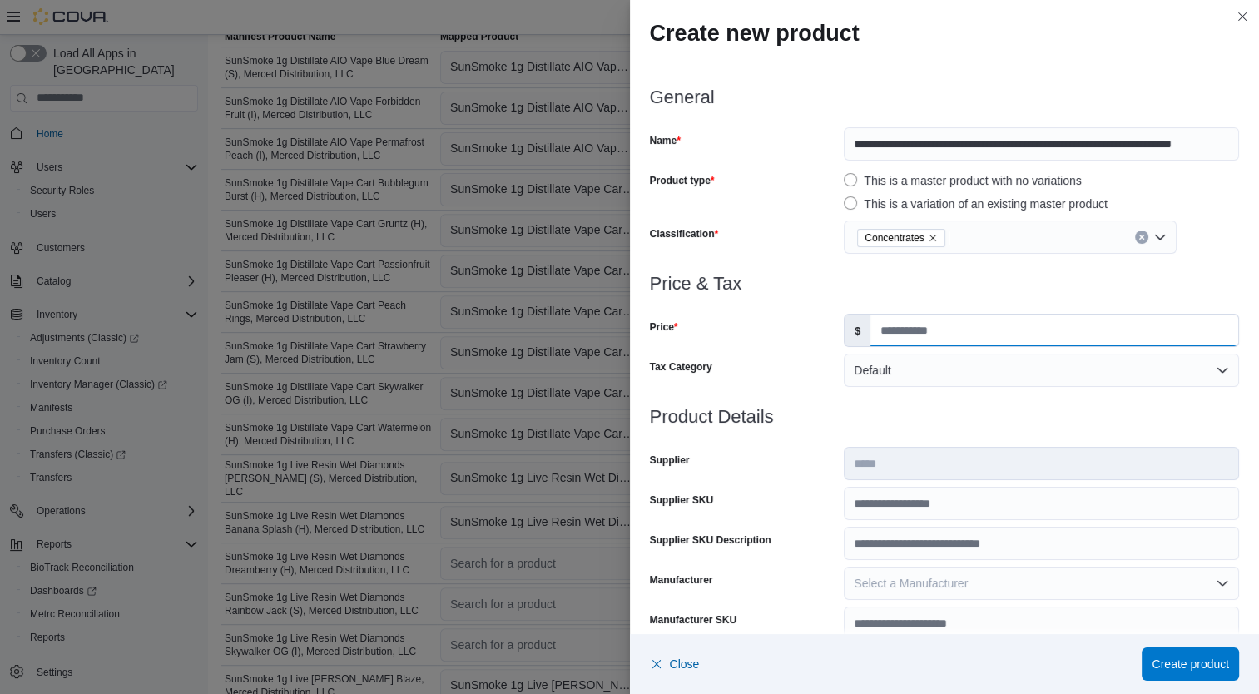
click at [912, 327] on input "Price" at bounding box center [1054, 330] width 368 height 32
type input "*****"
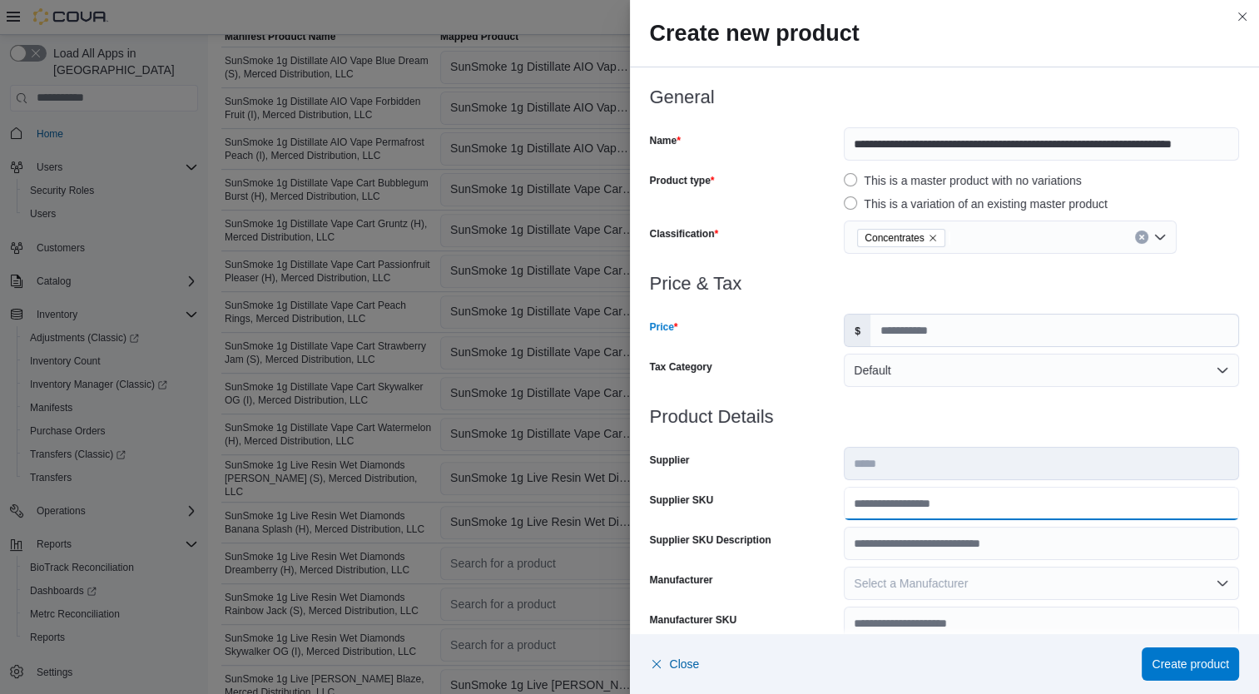
click at [912, 497] on input "Supplier SKU" at bounding box center [1040, 503] width 395 height 33
type input "**********"
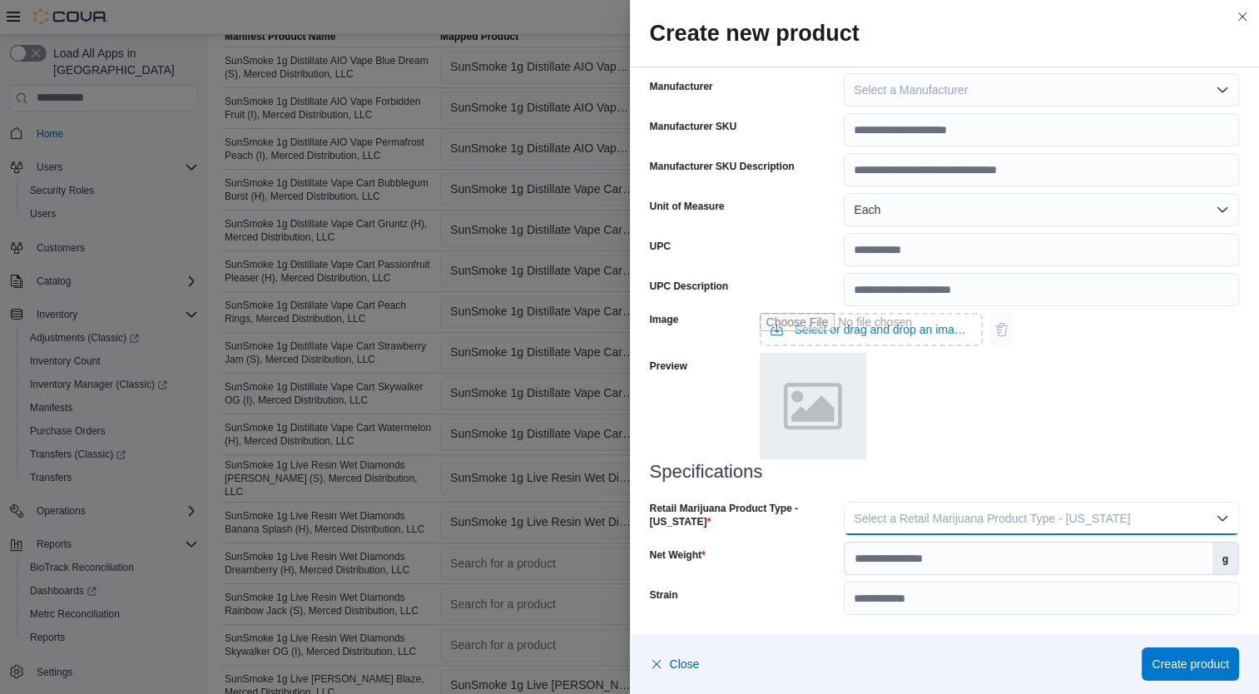
click at [1072, 504] on button "Select a Retail Marijuana Product Type - [US_STATE]" at bounding box center [1040, 518] width 395 height 33
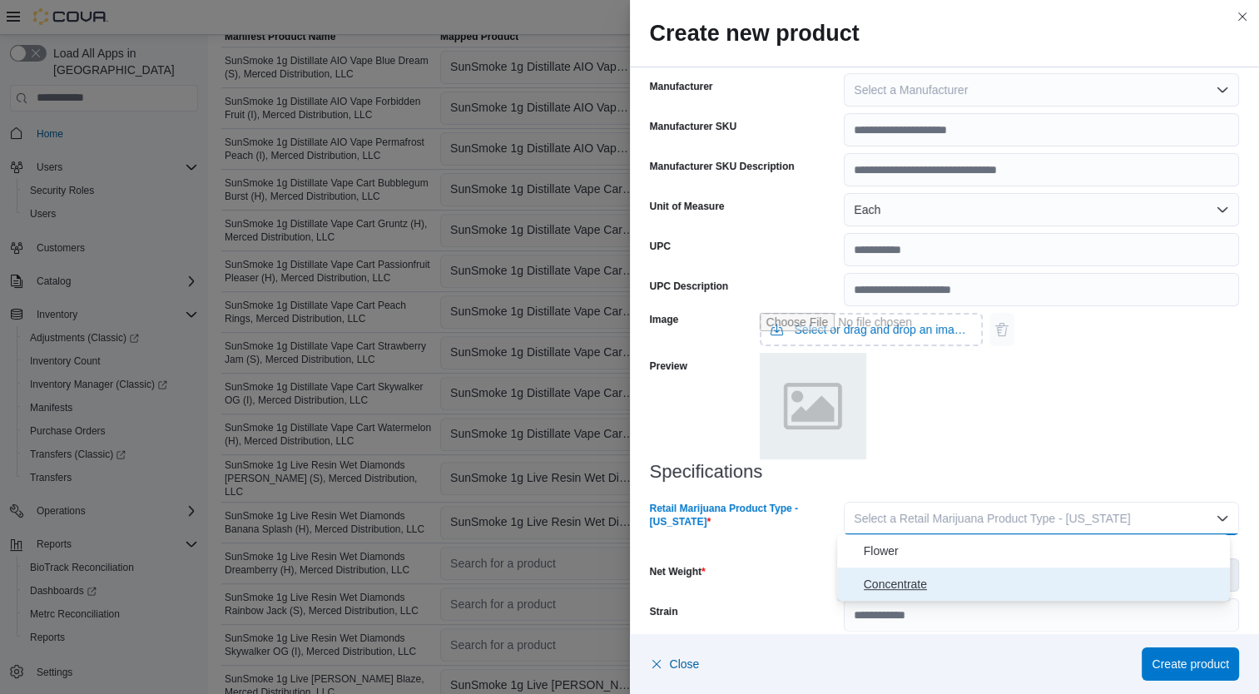
click at [959, 589] on span "Concentrate" at bounding box center [1043, 584] width 360 height 20
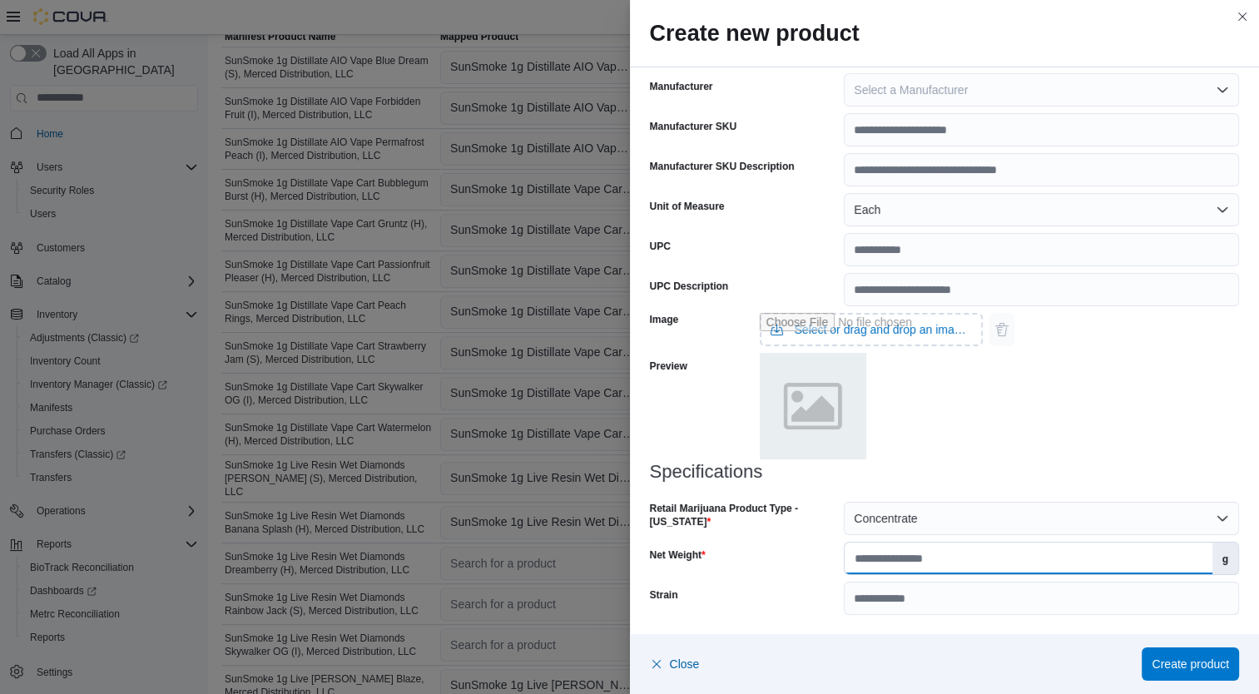
click at [982, 559] on input "Net Weight" at bounding box center [1027, 558] width 367 height 32
type input "*"
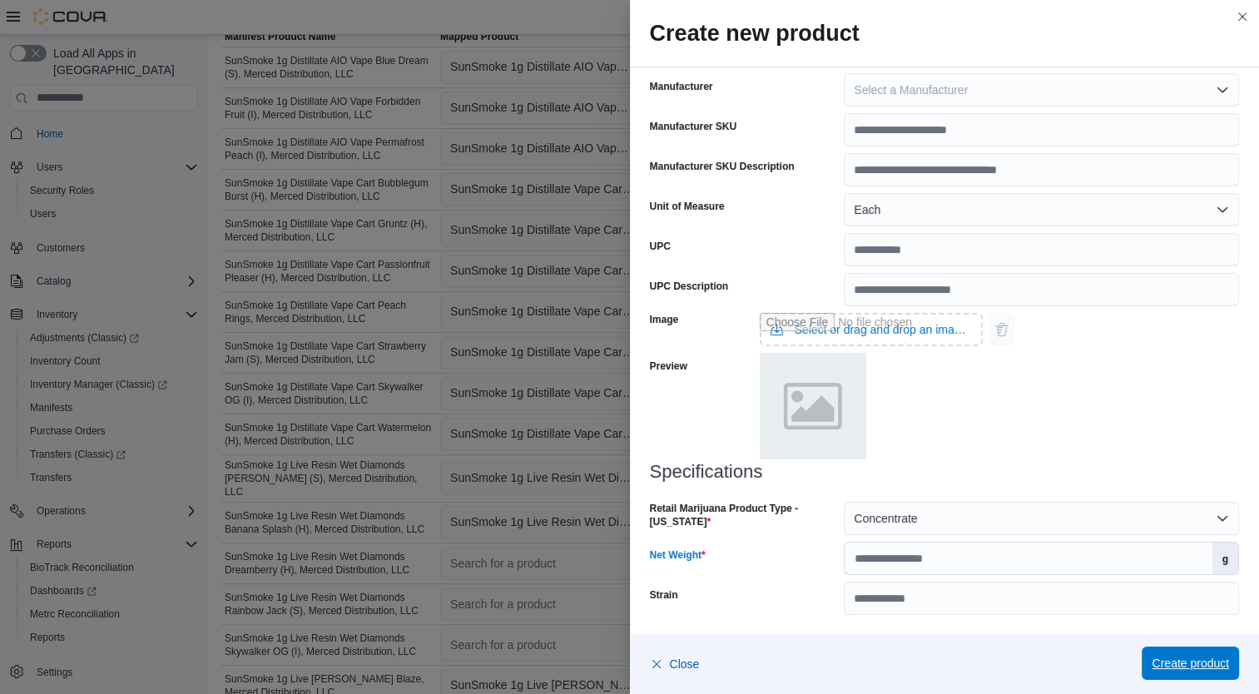
click at [1202, 676] on span "Create product" at bounding box center [1189, 662] width 77 height 33
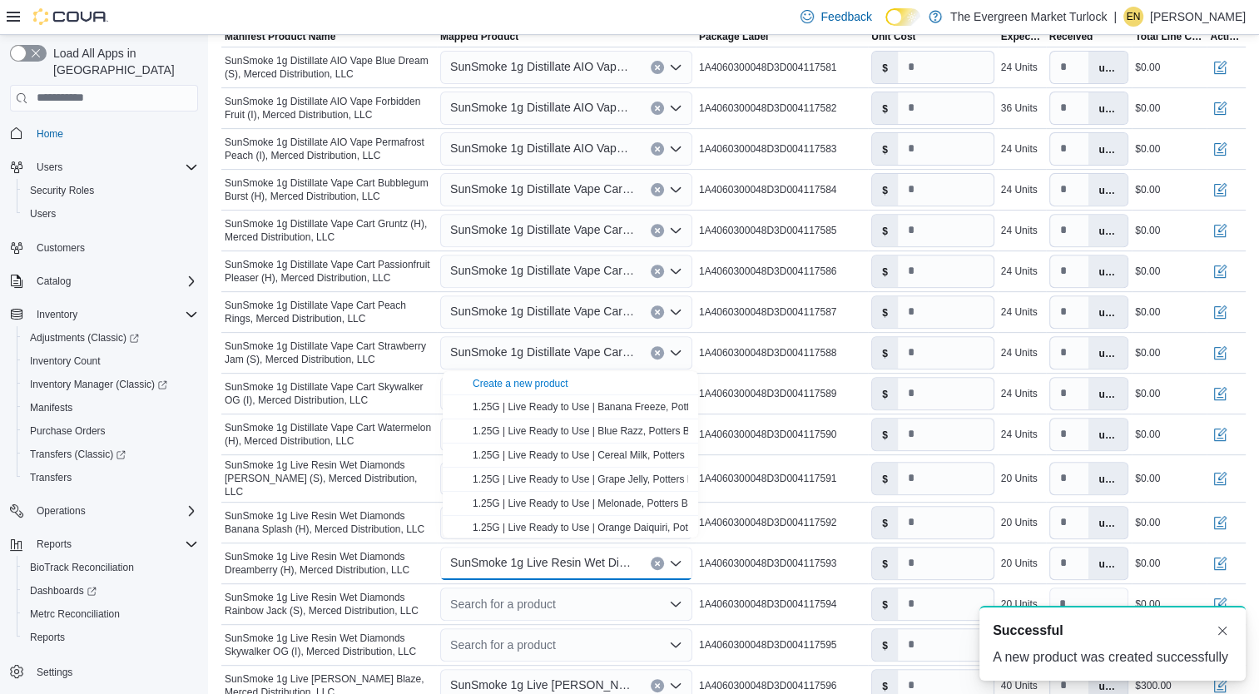
scroll to position [0, 0]
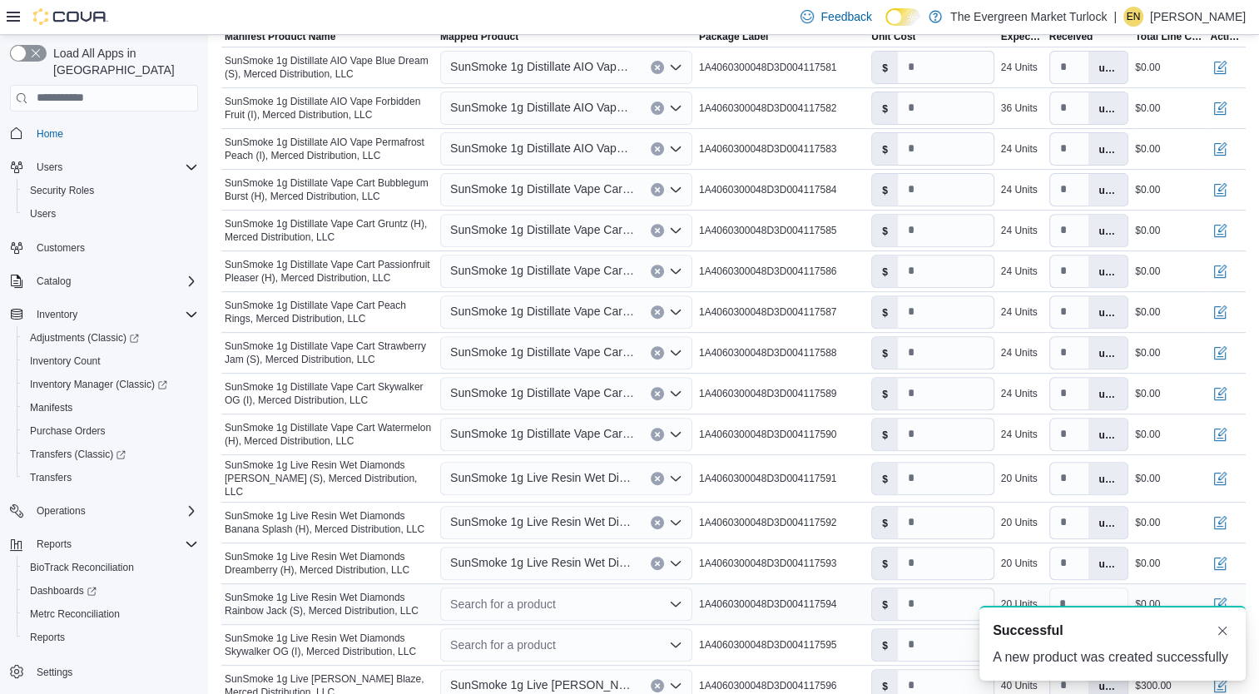
click at [849, 594] on div "1A4060300048D3D004117594" at bounding box center [781, 604] width 172 height 20
click at [512, 594] on div "Search for a product" at bounding box center [566, 603] width 252 height 33
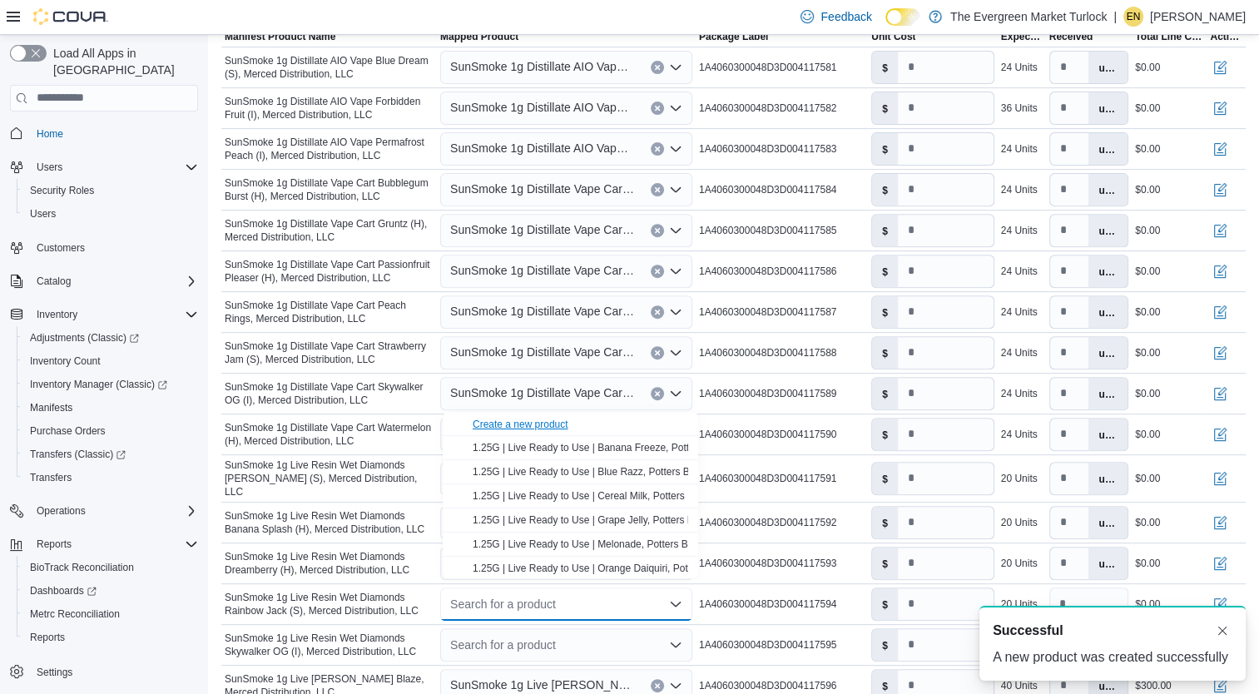
click at [552, 421] on div "Create a new product" at bounding box center [520, 424] width 96 height 13
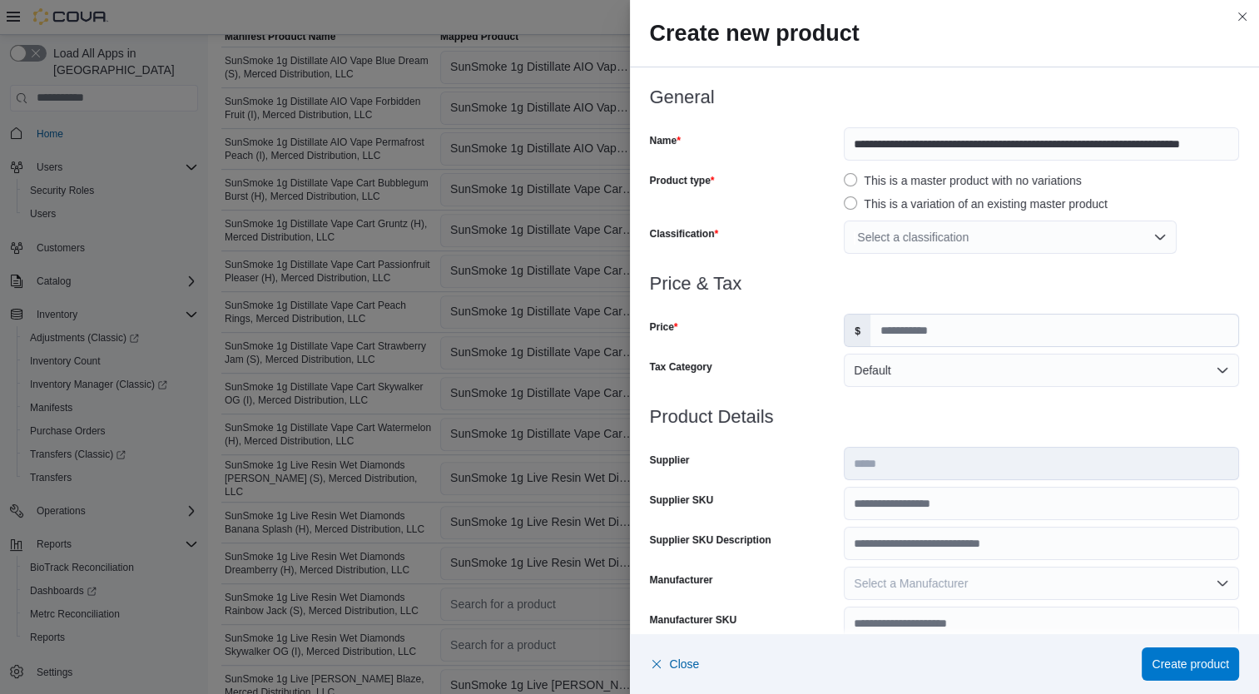
click at [921, 235] on div "Select a classification" at bounding box center [1009, 236] width 333 height 33
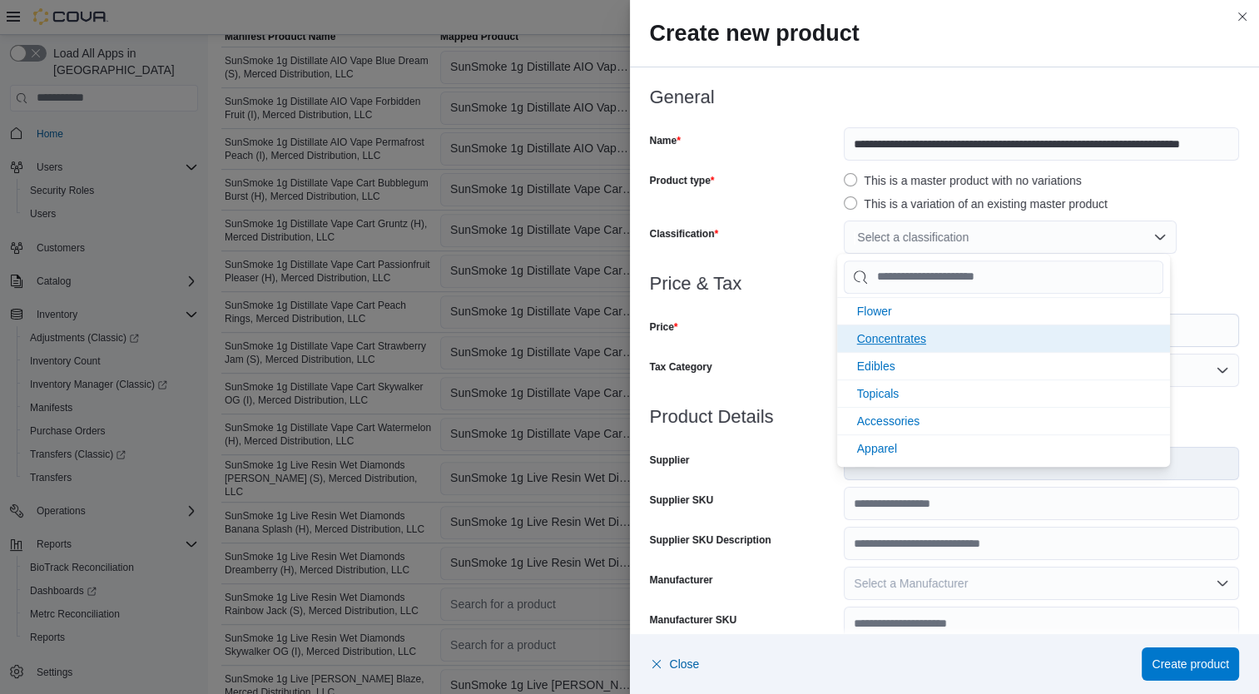
click at [918, 341] on span "Concentrates" at bounding box center [891, 338] width 69 height 13
click at [808, 354] on div "Tax Category" at bounding box center [744, 370] width 188 height 33
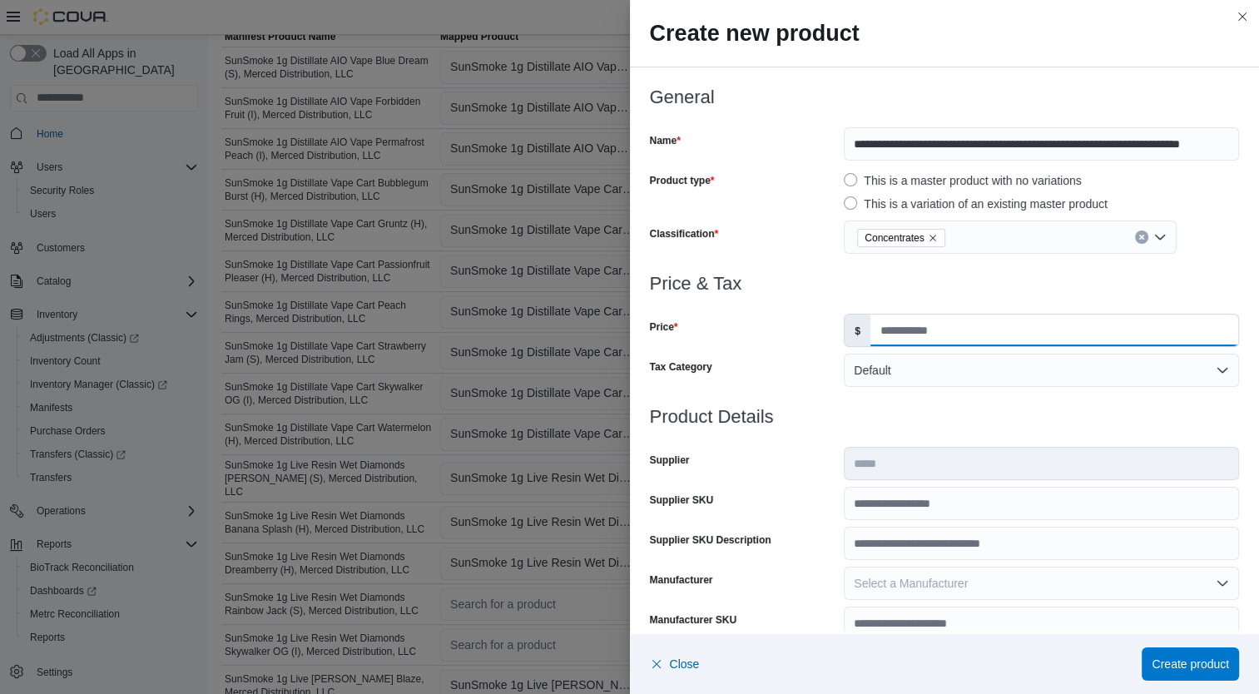
click at [891, 334] on input "Price" at bounding box center [1054, 330] width 368 height 32
type input "*****"
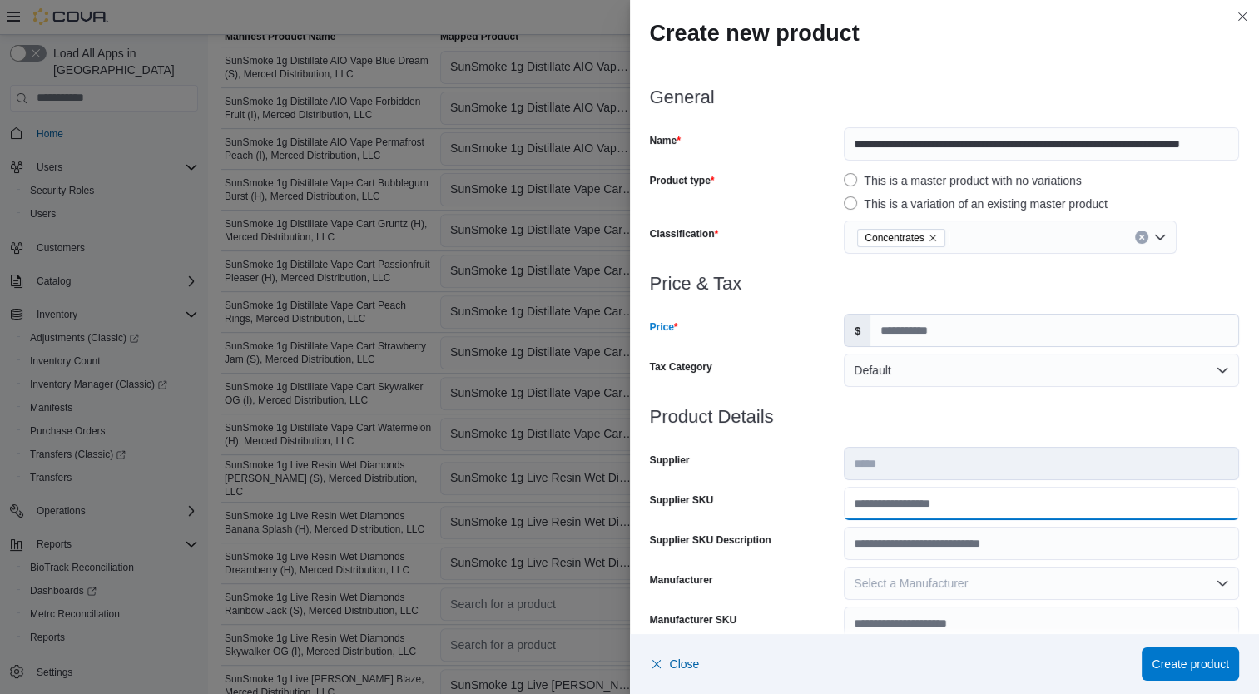
click at [955, 496] on input "Supplier SKU" at bounding box center [1040, 503] width 395 height 33
type input "**********"
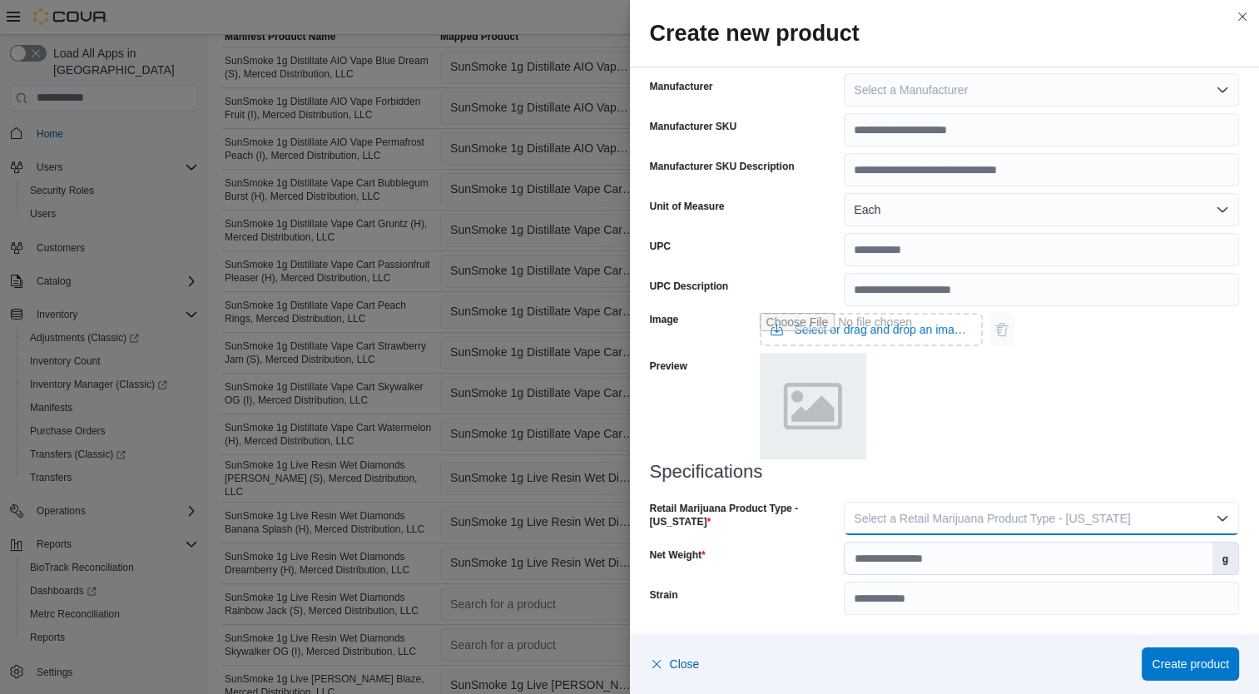
click at [1057, 527] on button "Select a Retail Marijuana Product Type - [US_STATE]" at bounding box center [1040, 518] width 395 height 33
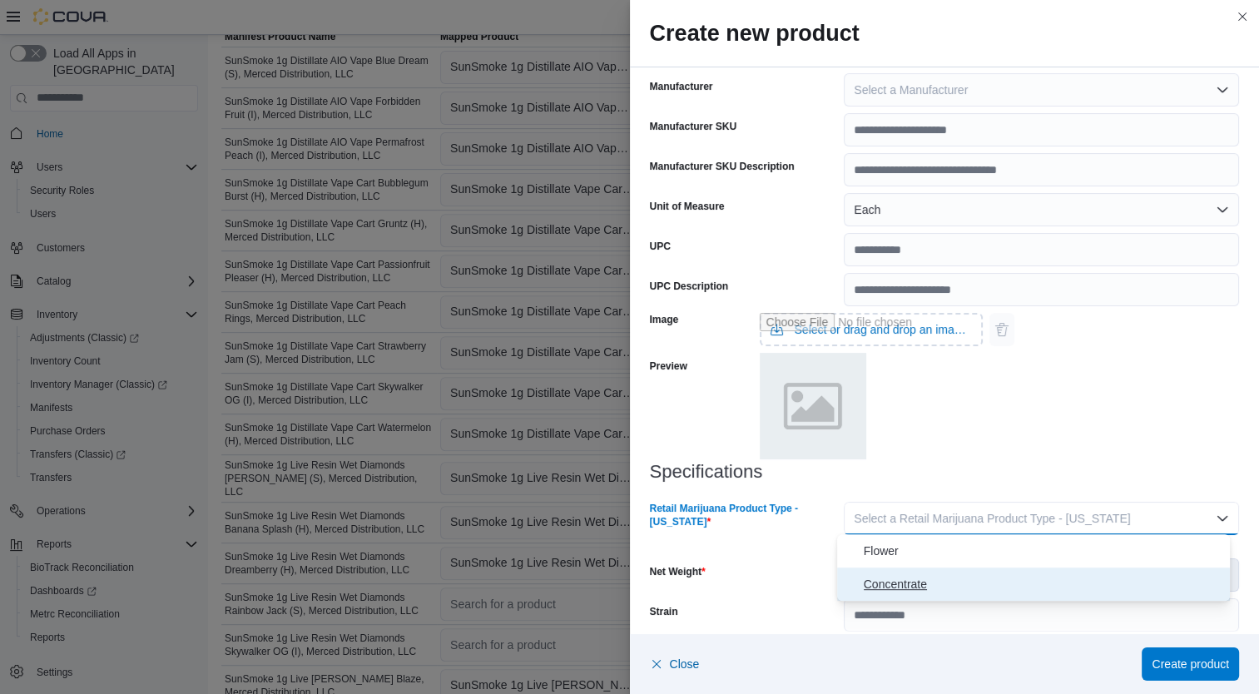
click at [987, 586] on span "Concentrate" at bounding box center [1043, 584] width 360 height 20
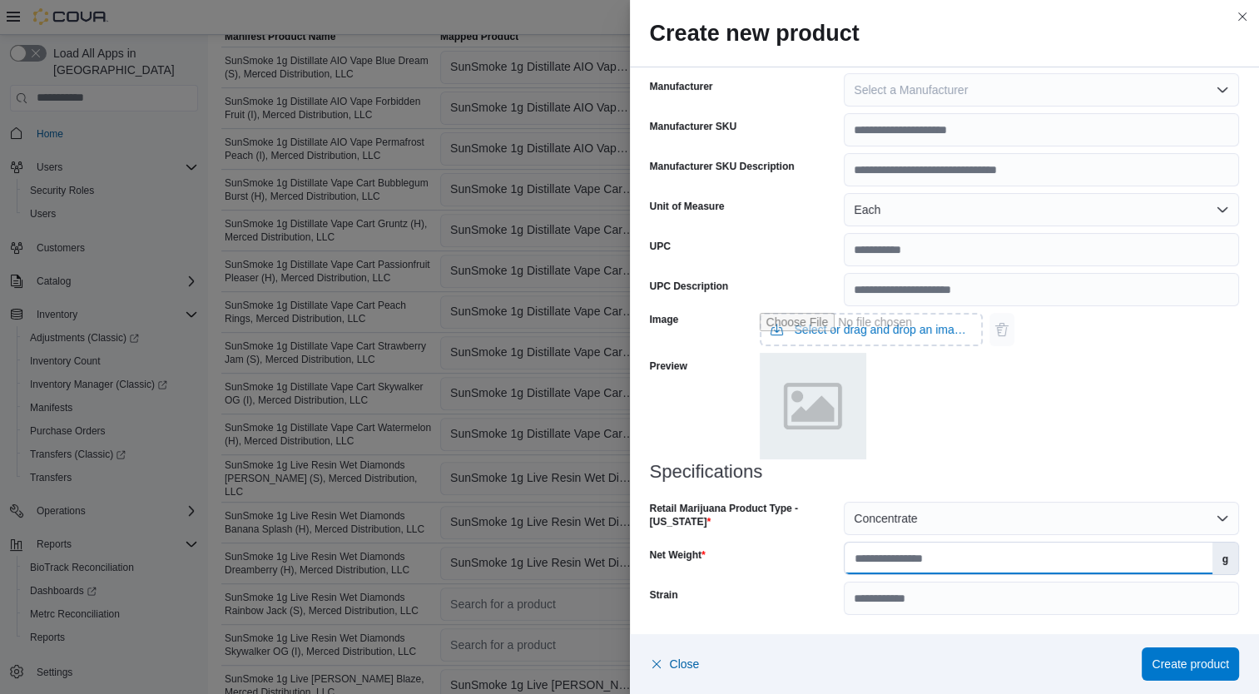
click at [992, 564] on input "Net Weight" at bounding box center [1027, 558] width 367 height 32
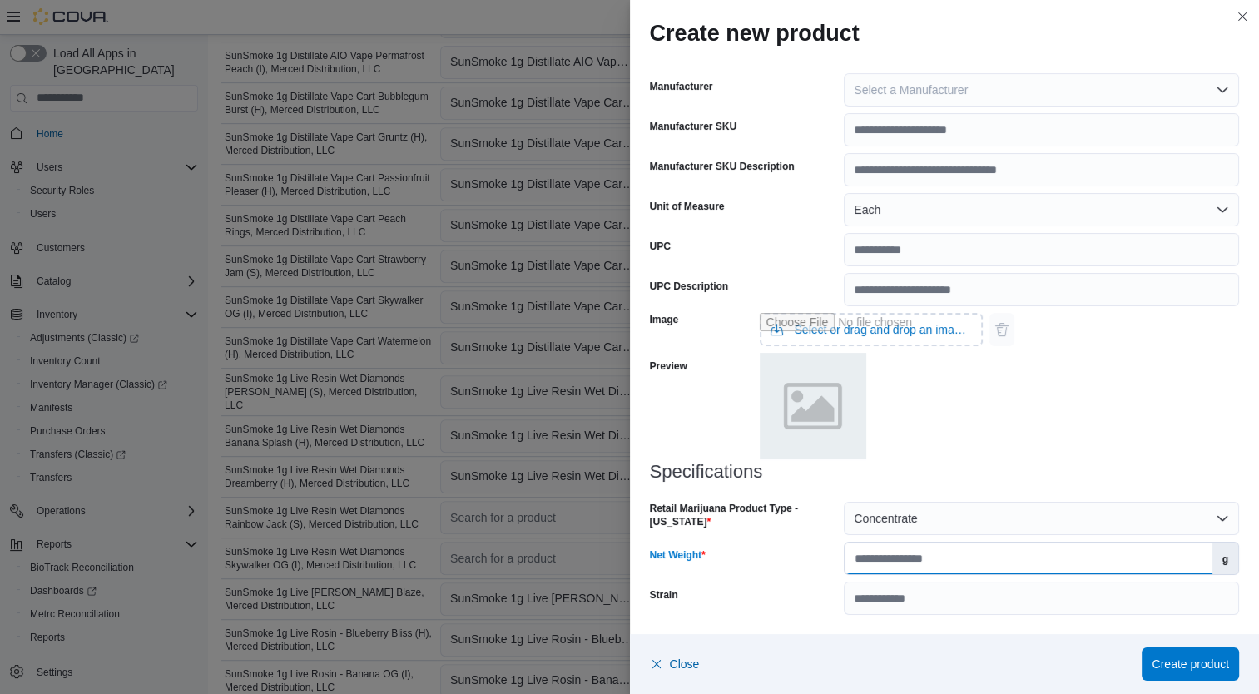
scroll to position [682, 0]
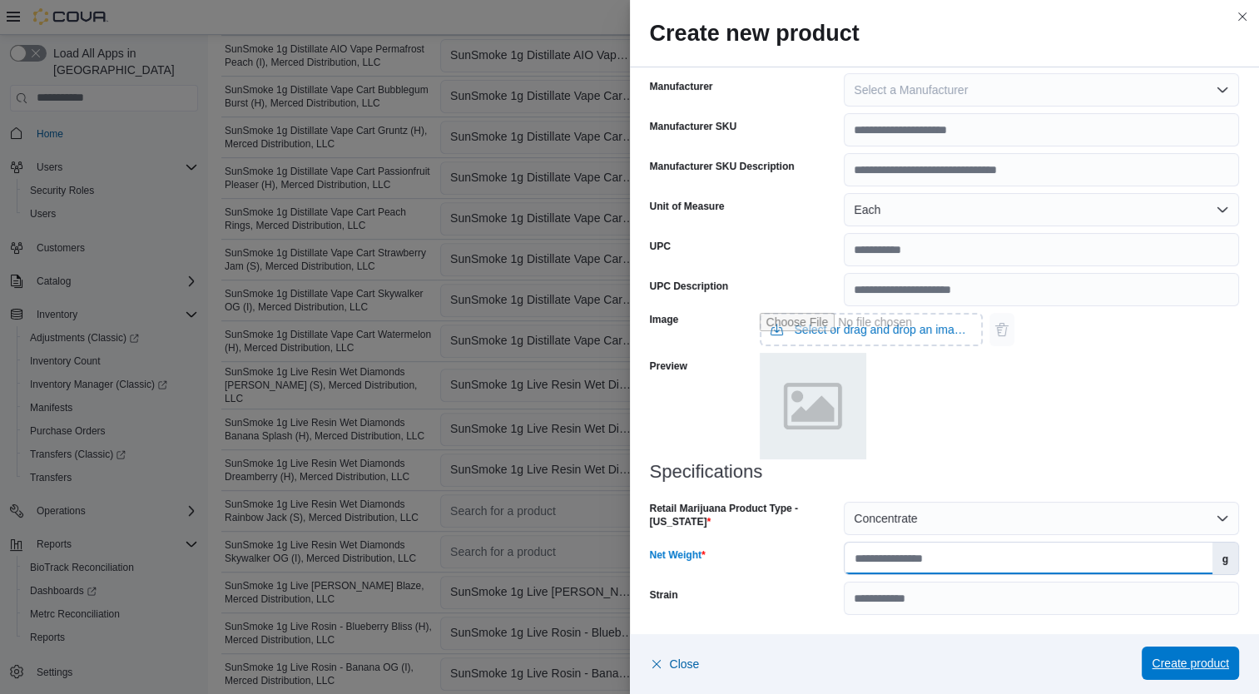
type input "*"
click at [1196, 680] on span "Create product" at bounding box center [1189, 662] width 77 height 33
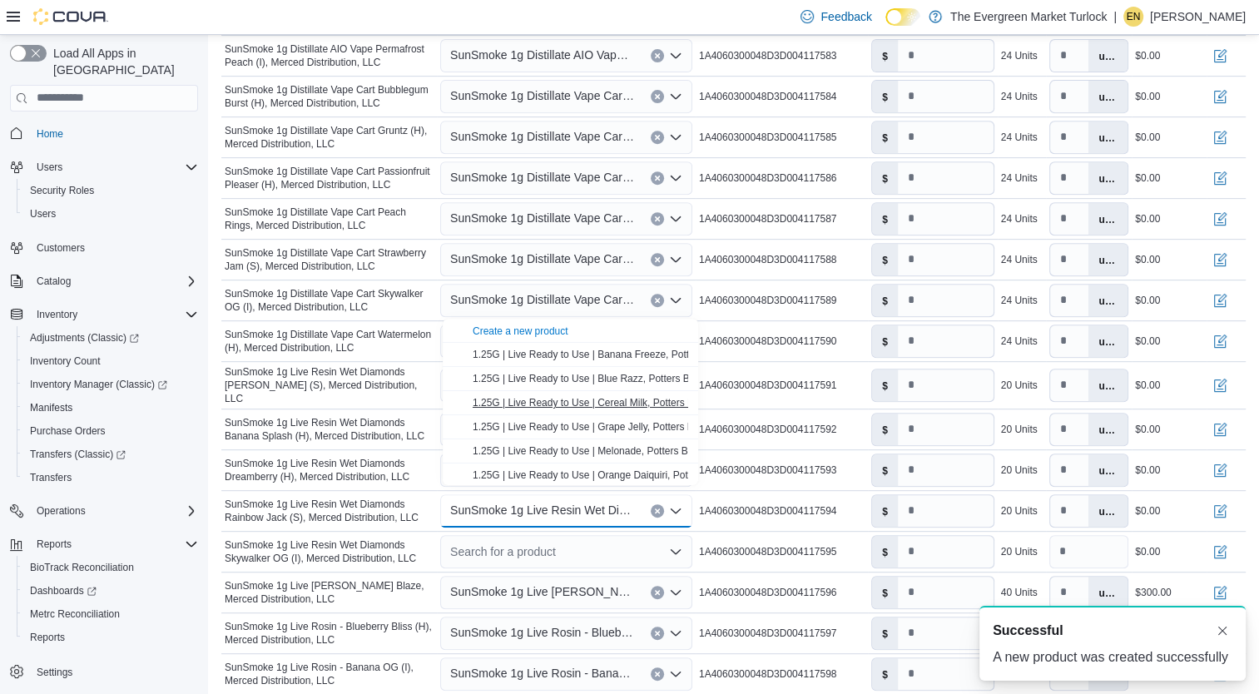
scroll to position [0, 0]
click at [532, 536] on div "Search for a product" at bounding box center [566, 551] width 252 height 33
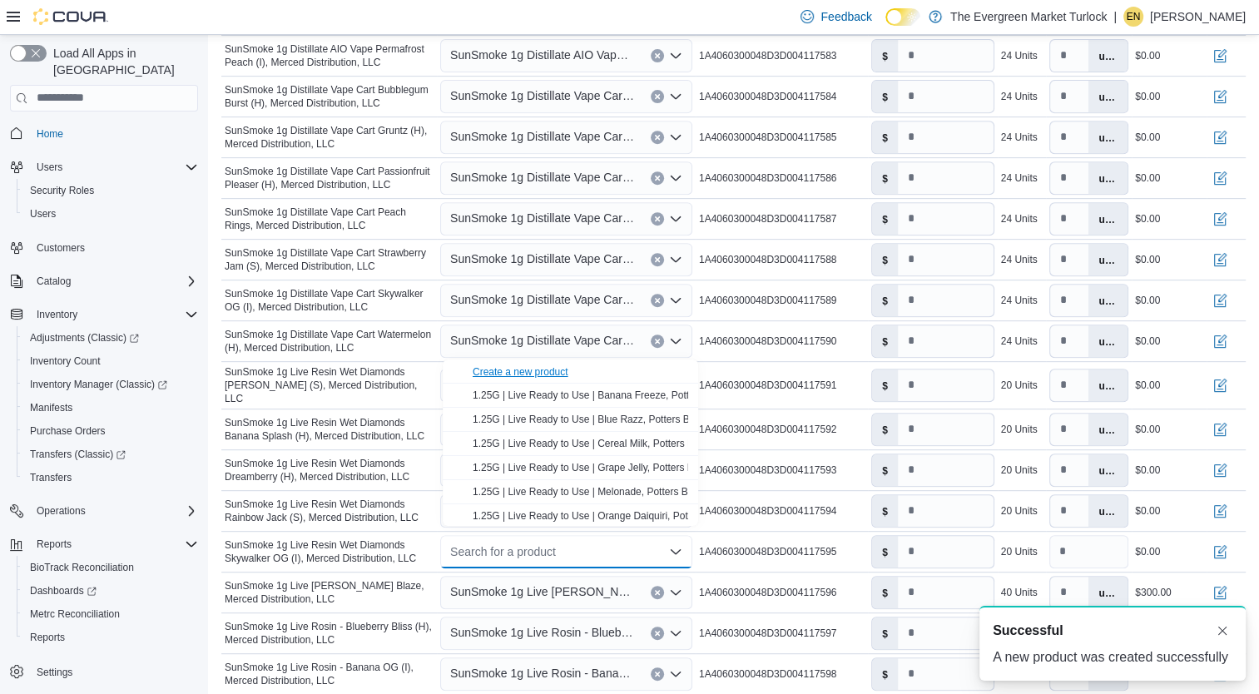
click at [539, 371] on div "Create a new product" at bounding box center [520, 371] width 96 height 13
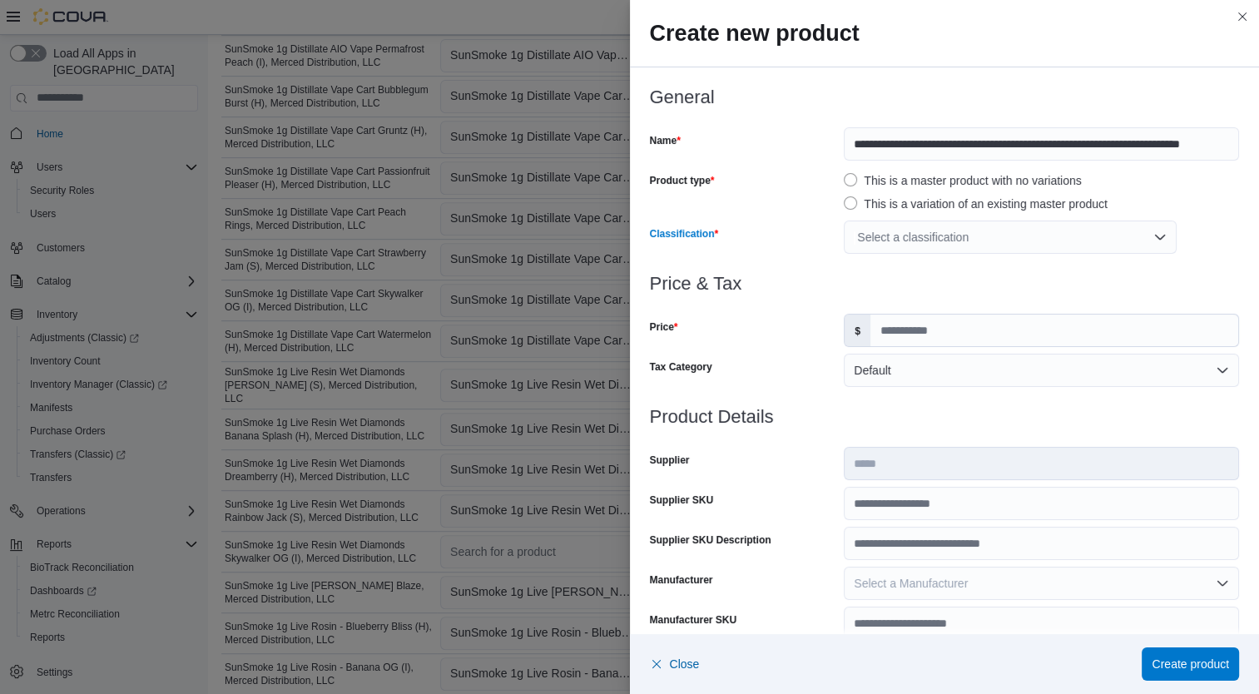
click at [888, 242] on div "Select a classification" at bounding box center [1009, 236] width 333 height 33
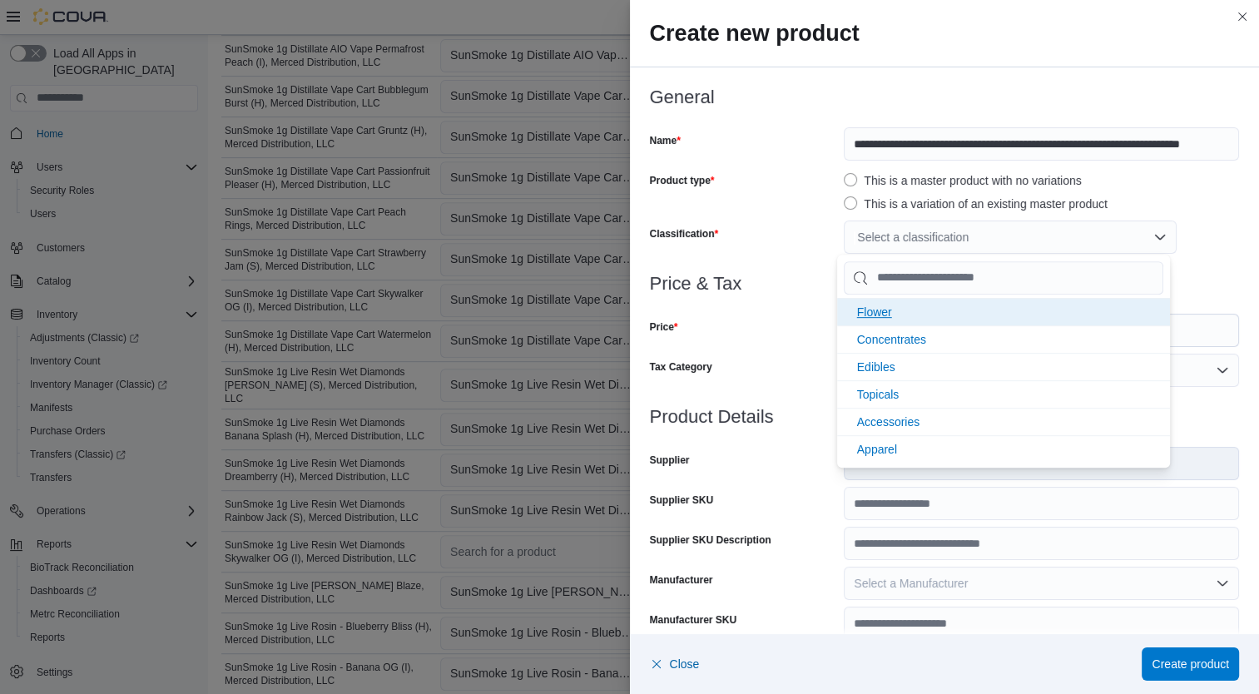
click at [899, 314] on li "Flower" at bounding box center [1003, 311] width 333 height 27
click at [898, 235] on icon "Remove Flower from selection in this group" at bounding box center [903, 238] width 10 height 10
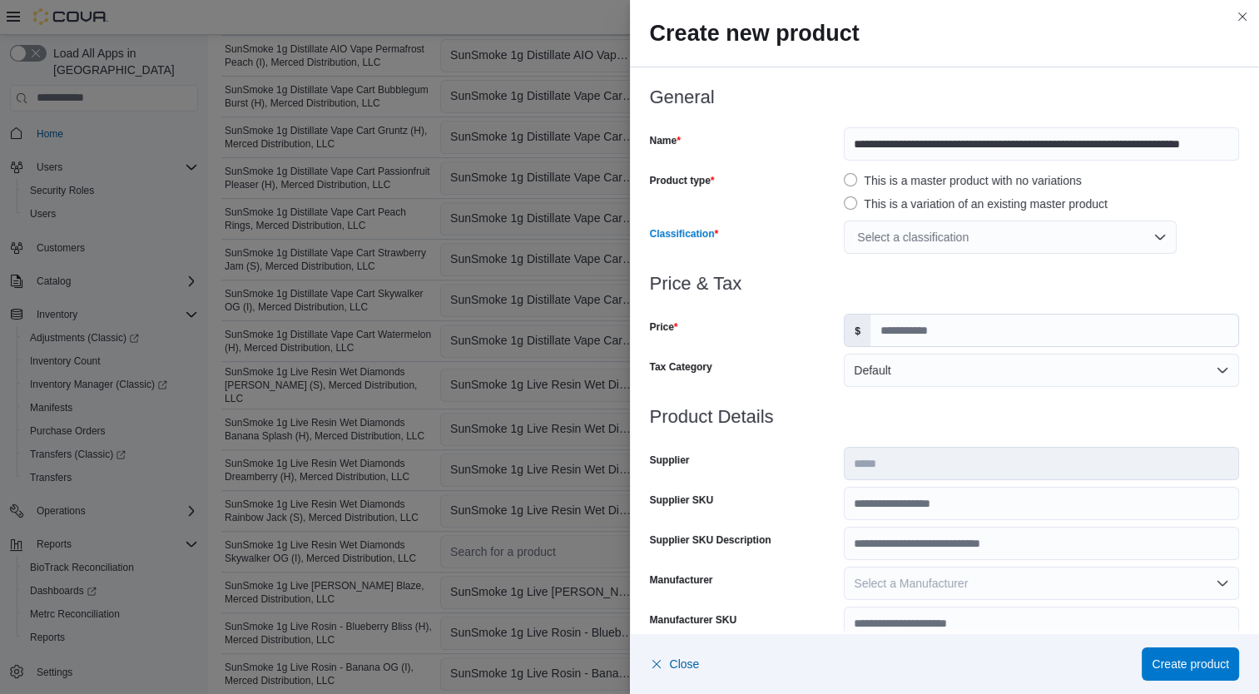
click at [895, 235] on div "Select a classification" at bounding box center [1009, 236] width 333 height 33
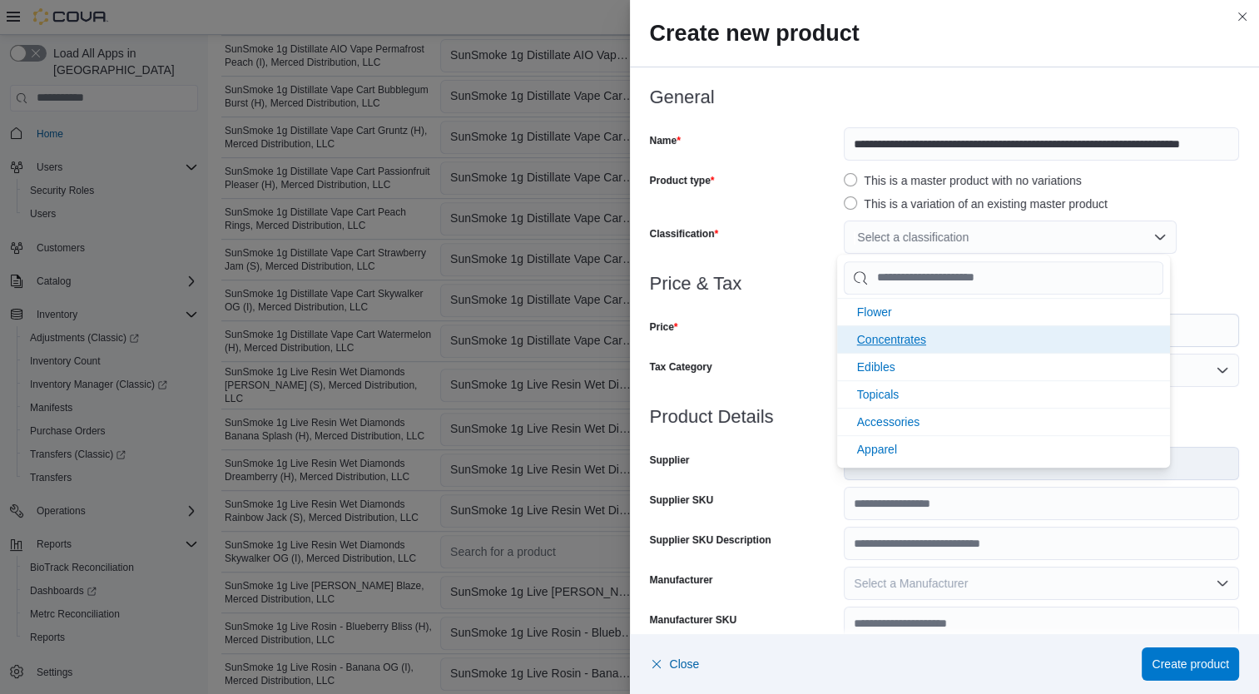
click at [913, 337] on span "Concentrates" at bounding box center [891, 339] width 69 height 13
click at [803, 344] on div "Price" at bounding box center [744, 330] width 188 height 33
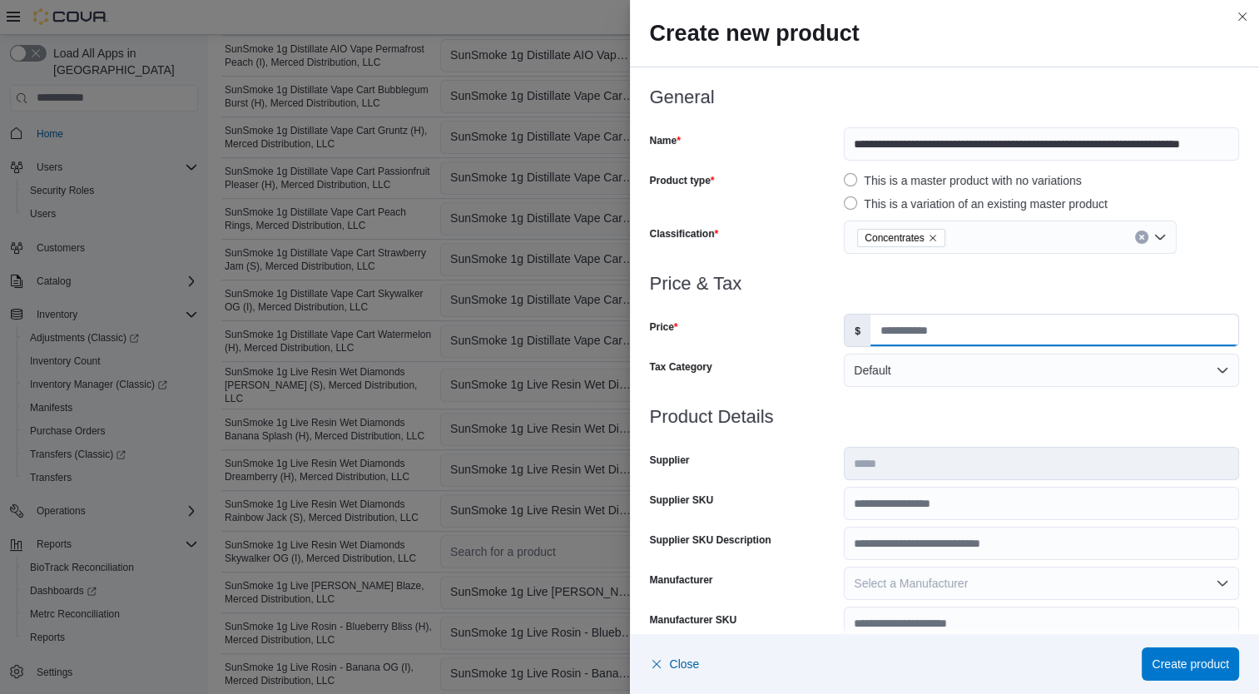
click at [882, 334] on input "Price" at bounding box center [1054, 330] width 368 height 32
type input "*****"
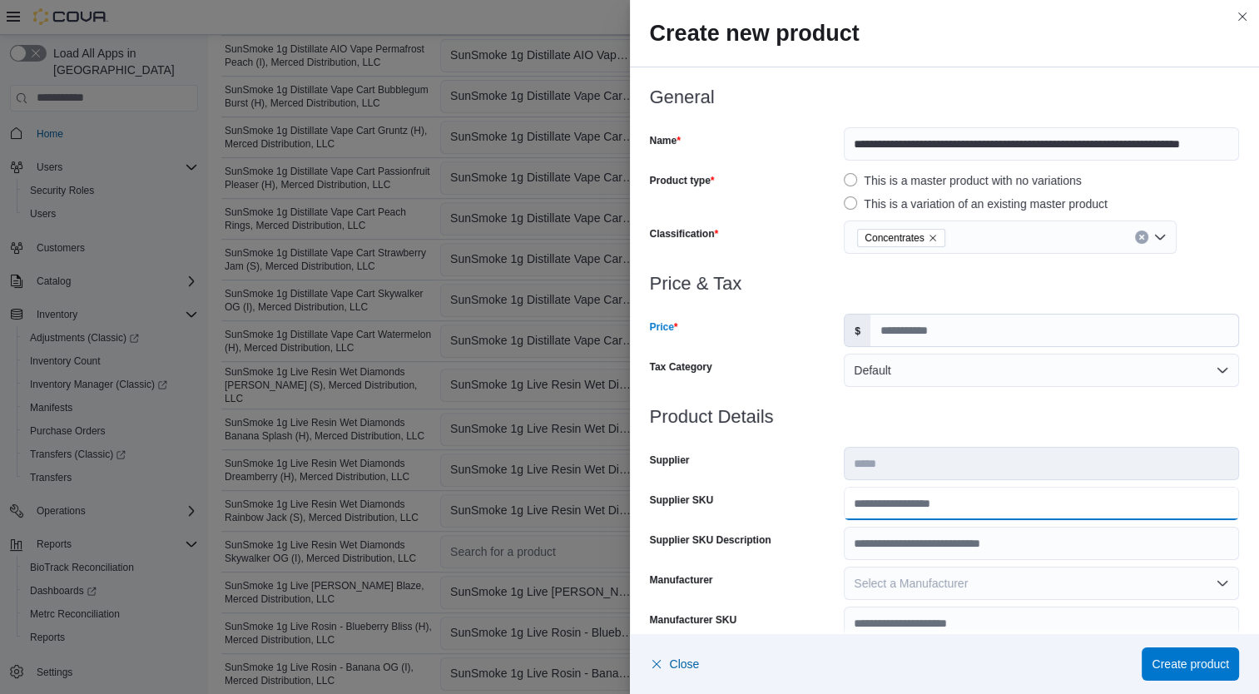
click at [940, 509] on input "Supplier SKU" at bounding box center [1040, 503] width 395 height 33
type input "**********"
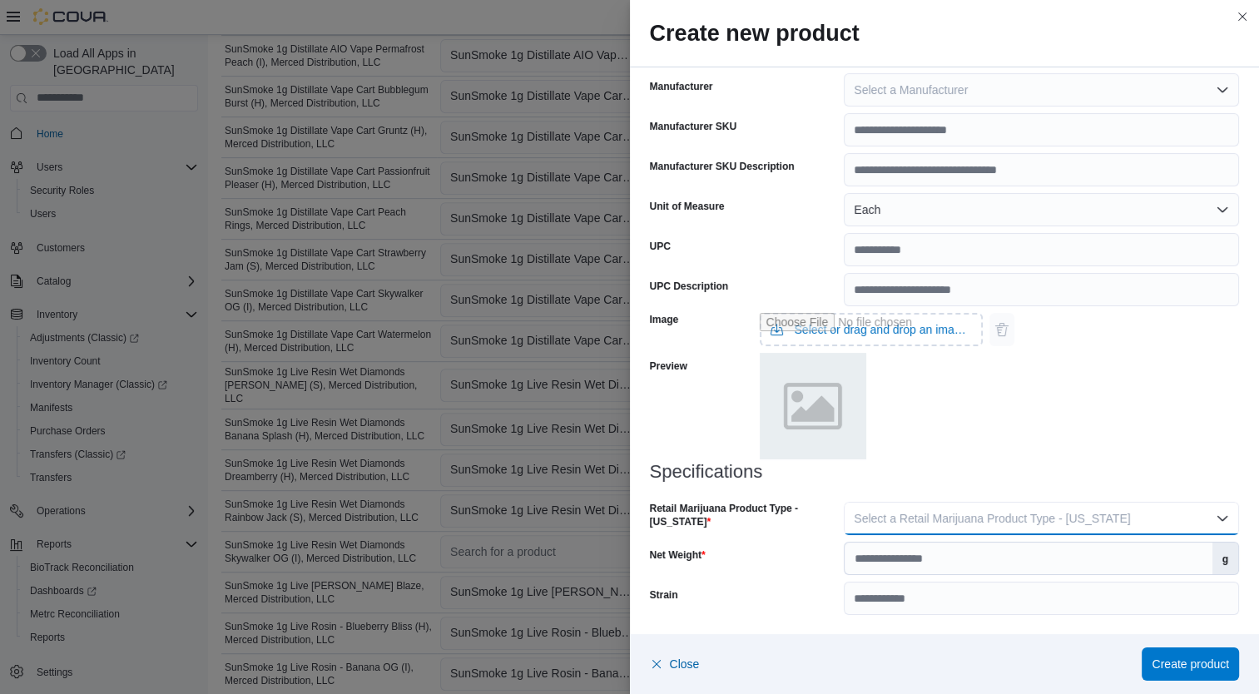
click at [1050, 532] on button "Select a Retail Marijuana Product Type - [US_STATE]" at bounding box center [1040, 518] width 395 height 33
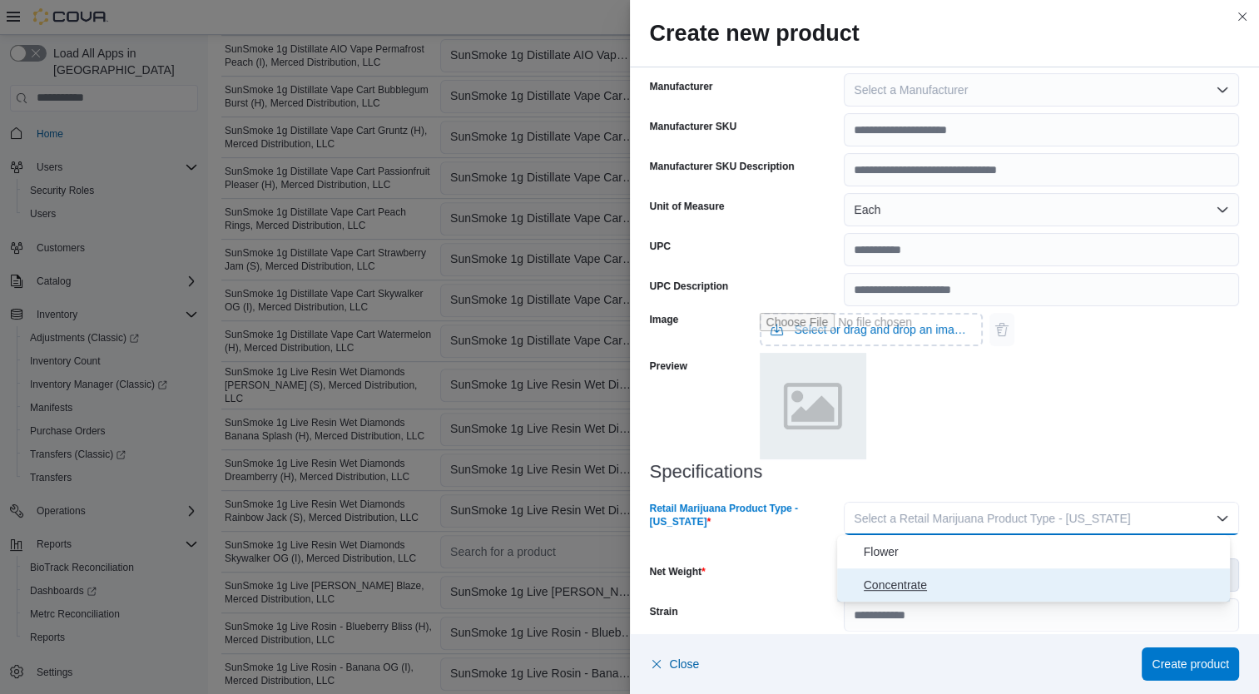
click at [972, 583] on span "Concentrate" at bounding box center [1043, 585] width 360 height 20
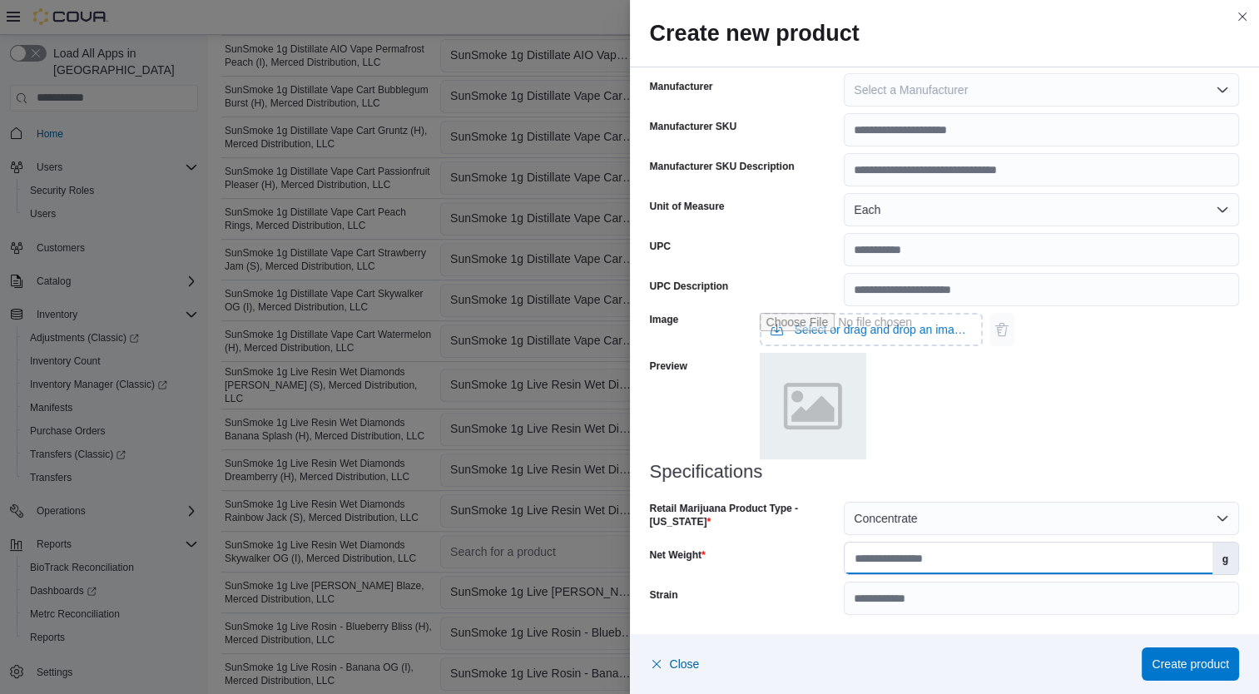
click at [993, 562] on input "Net Weight" at bounding box center [1027, 558] width 367 height 32
type input "*"
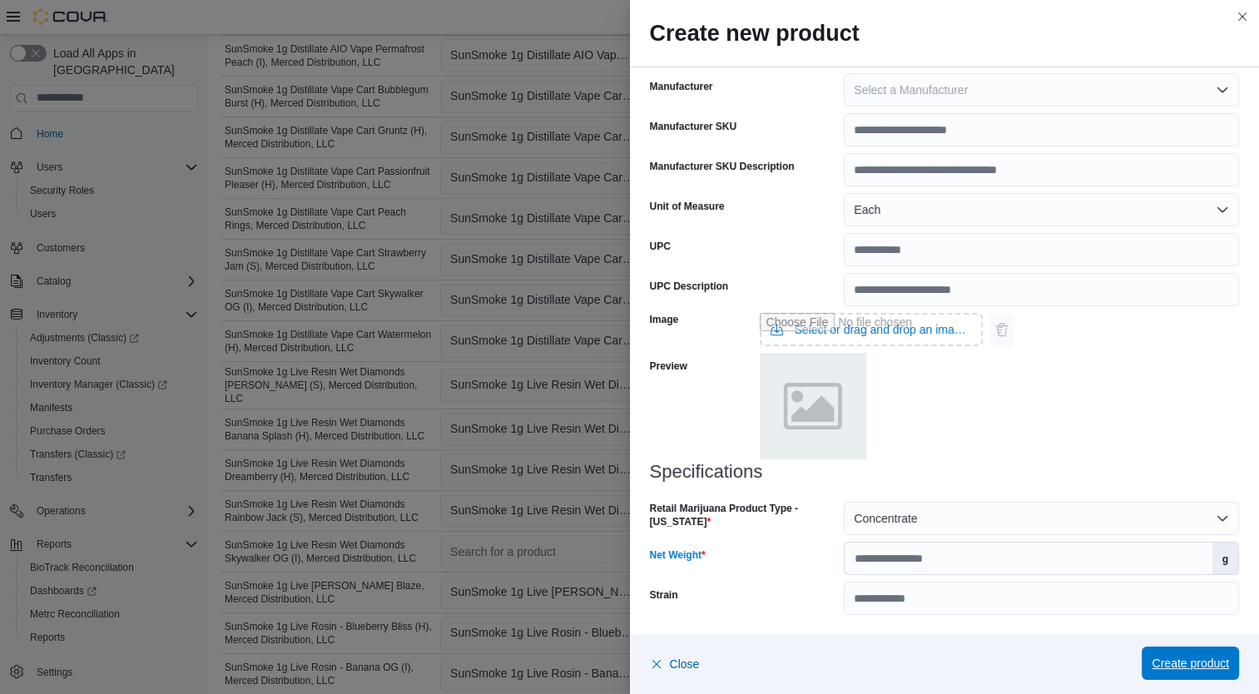
click at [1200, 662] on span "Create product" at bounding box center [1189, 663] width 77 height 17
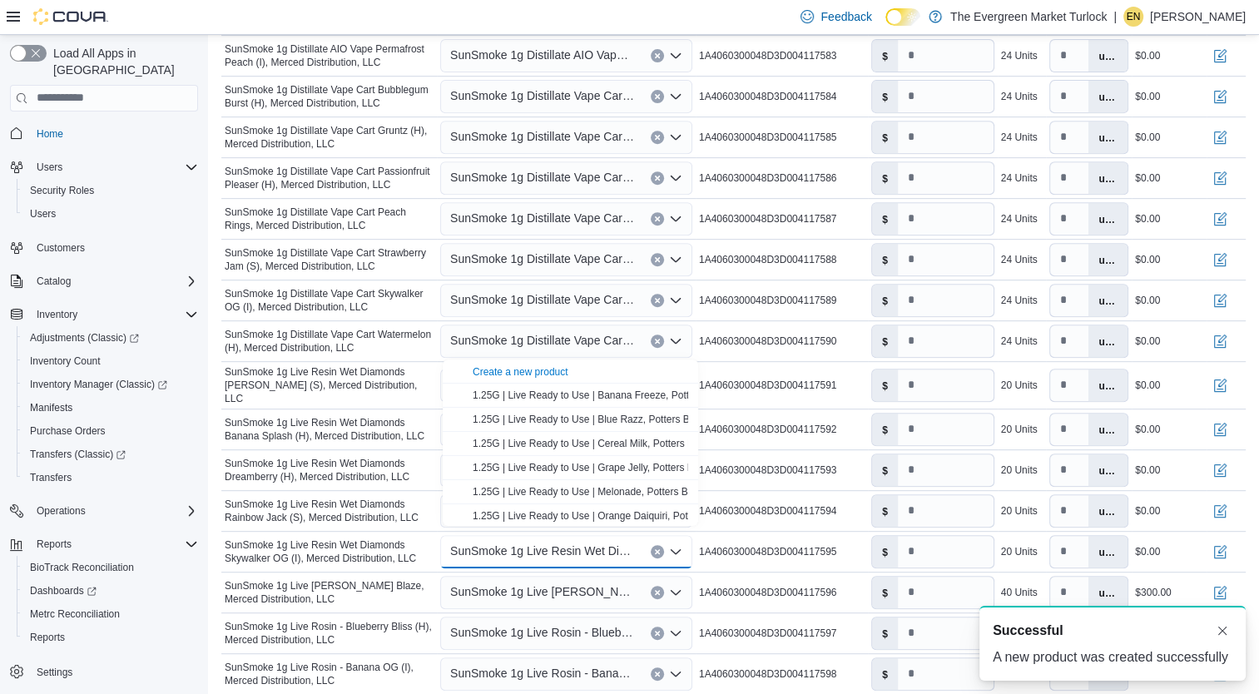
scroll to position [0, 0]
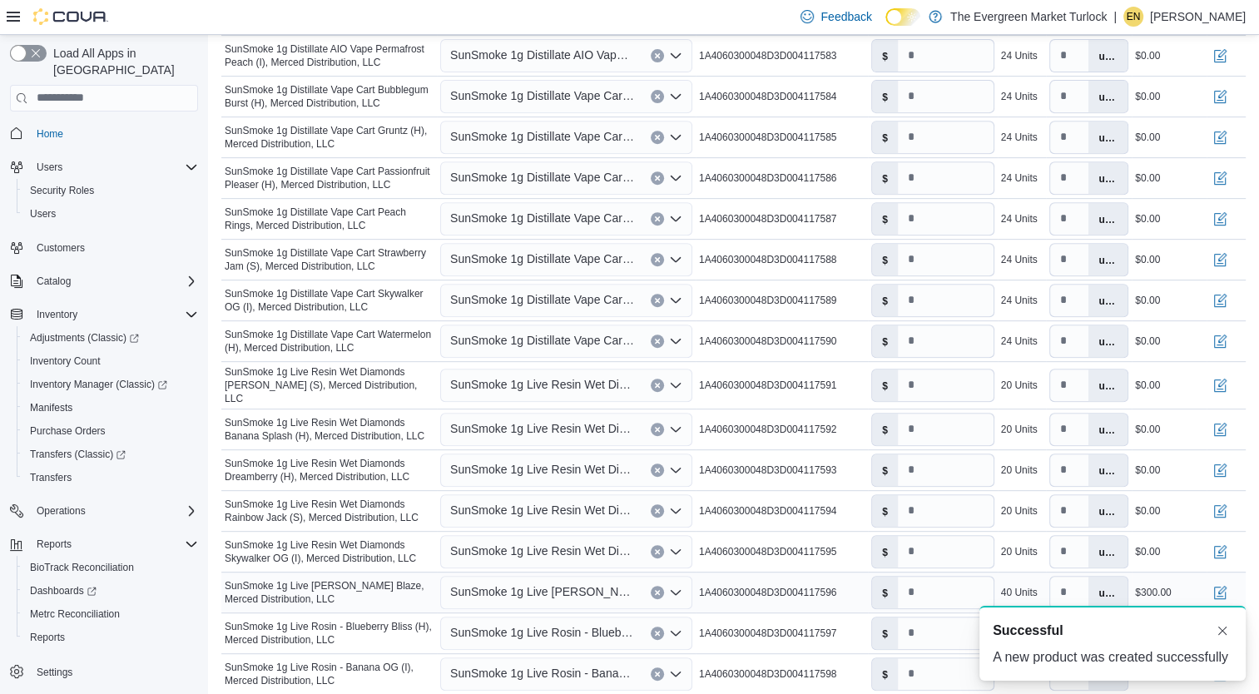
click at [575, 584] on span "SunSmoke 1g Live [PERSON_NAME] Blaze, Merced Distribution, LLC" at bounding box center [542, 591] width 184 height 20
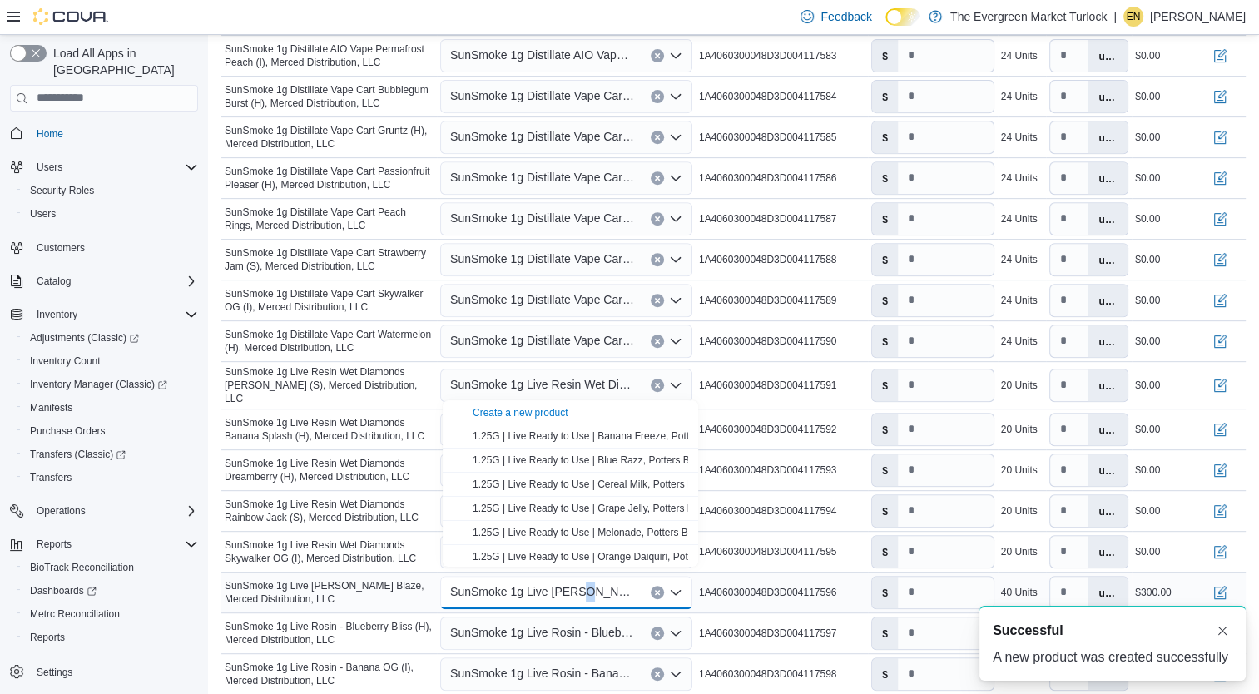
click at [575, 584] on span "SunSmoke 1g Live [PERSON_NAME] Blaze, Merced Distribution, LLC" at bounding box center [542, 591] width 184 height 20
click at [610, 582] on span "SunSmoke 1g Live [PERSON_NAME] Blaze, Merced Distribution, LLC" at bounding box center [542, 591] width 184 height 20
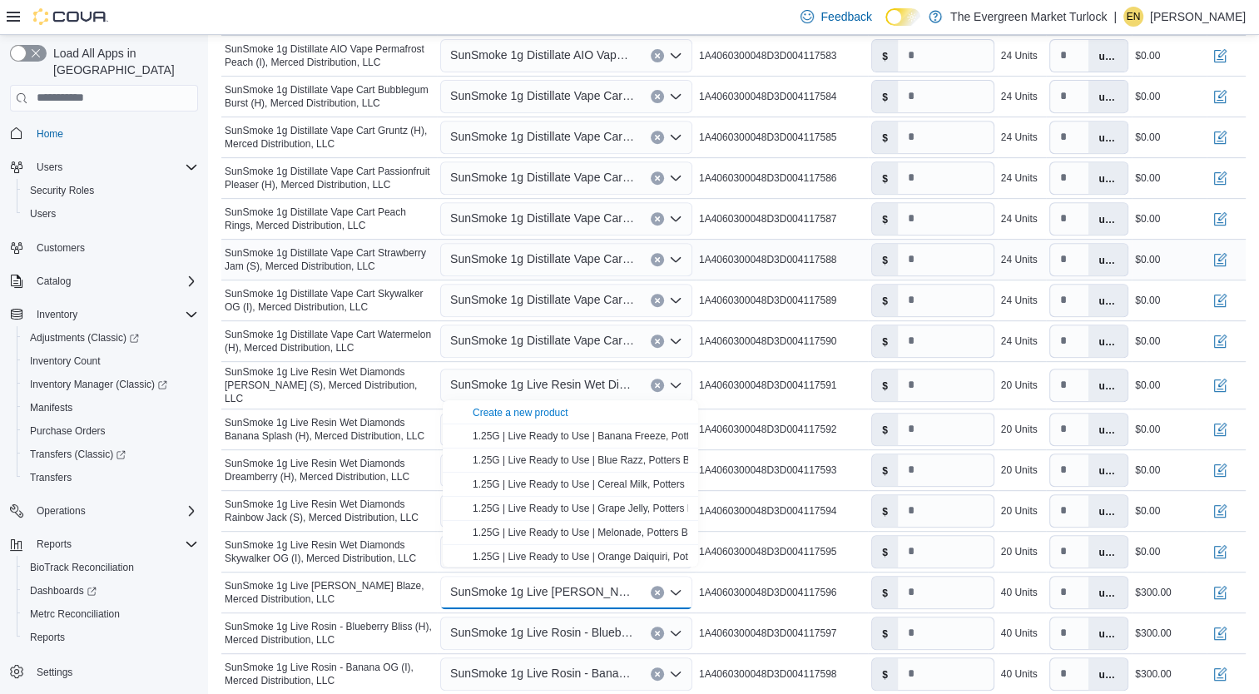
drag, startPoint x: 610, startPoint y: 582, endPoint x: 566, endPoint y: 240, distance: 344.7
click at [566, 240] on tbody "Manifest Product Name SunSmoke 1g Distillate AIO Vape Blue Dream (S), Merced Di…" at bounding box center [733, 469] width 1024 height 1032
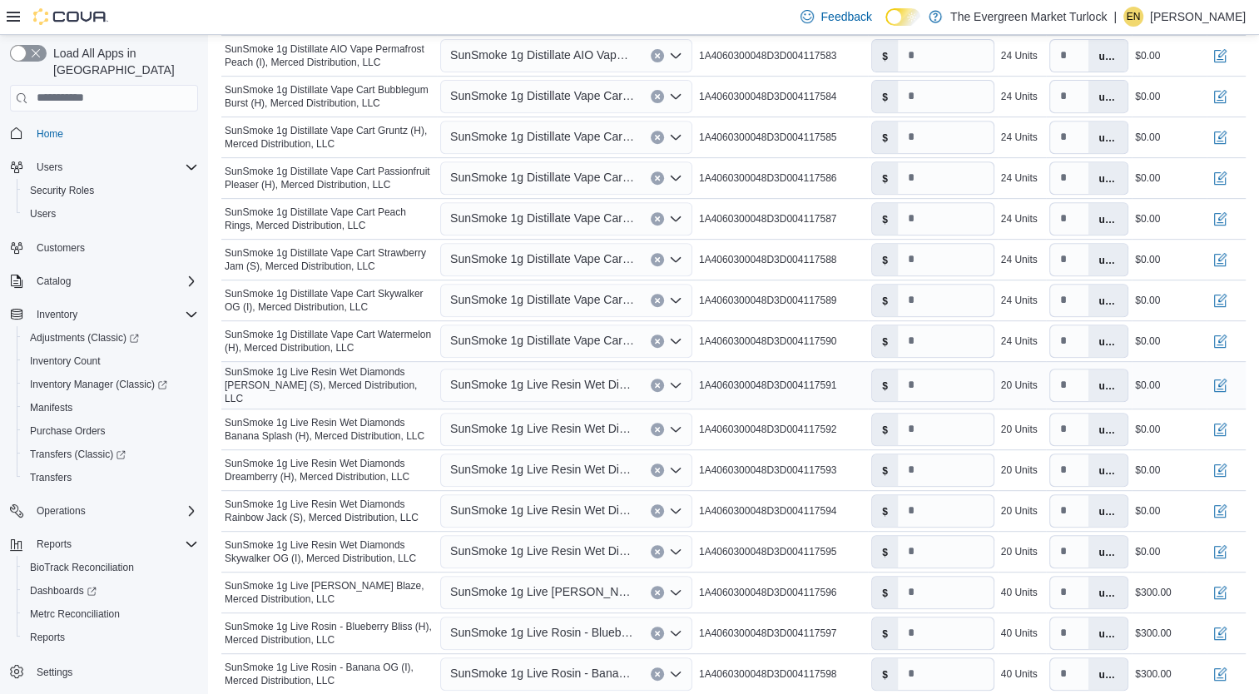
click at [771, 361] on td "Package Label 1A4060300048D3D004117591" at bounding box center [781, 384] width 172 height 47
click at [554, 581] on span "SunSmoke 1g Live [PERSON_NAME] Blaze, Merced Distribution, LLC" at bounding box center [542, 591] width 184 height 20
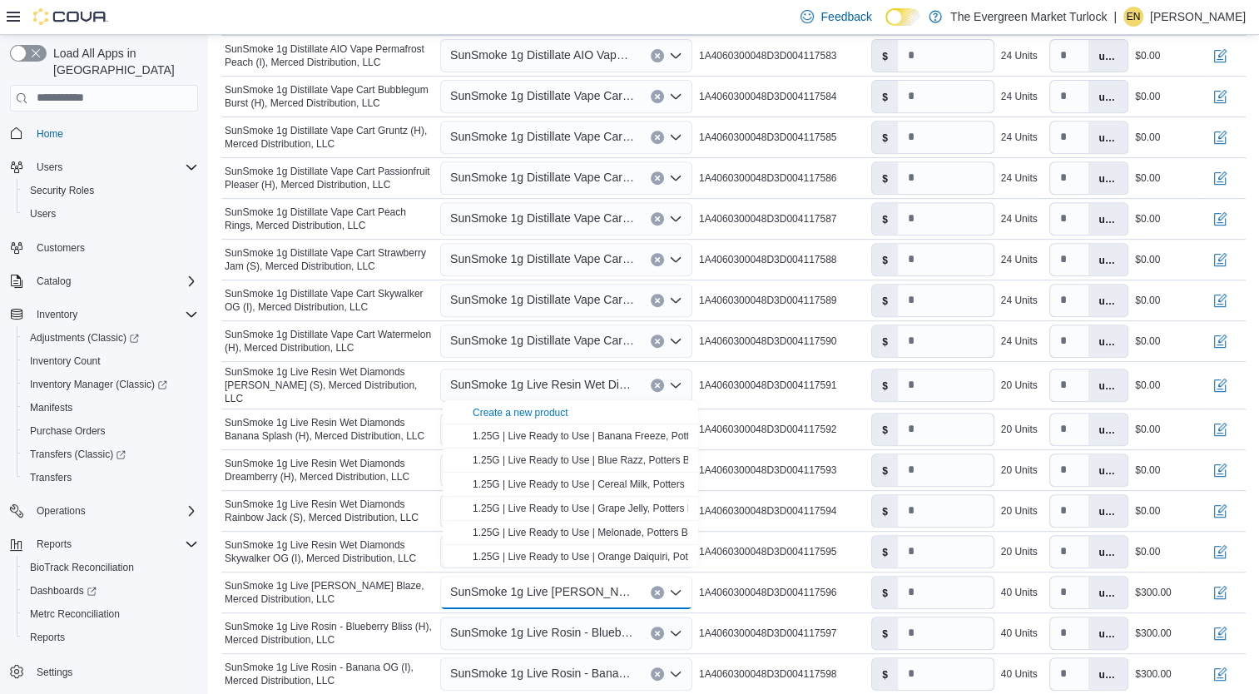
click at [550, 403] on span "Create a new product" at bounding box center [579, 411] width 215 height 17
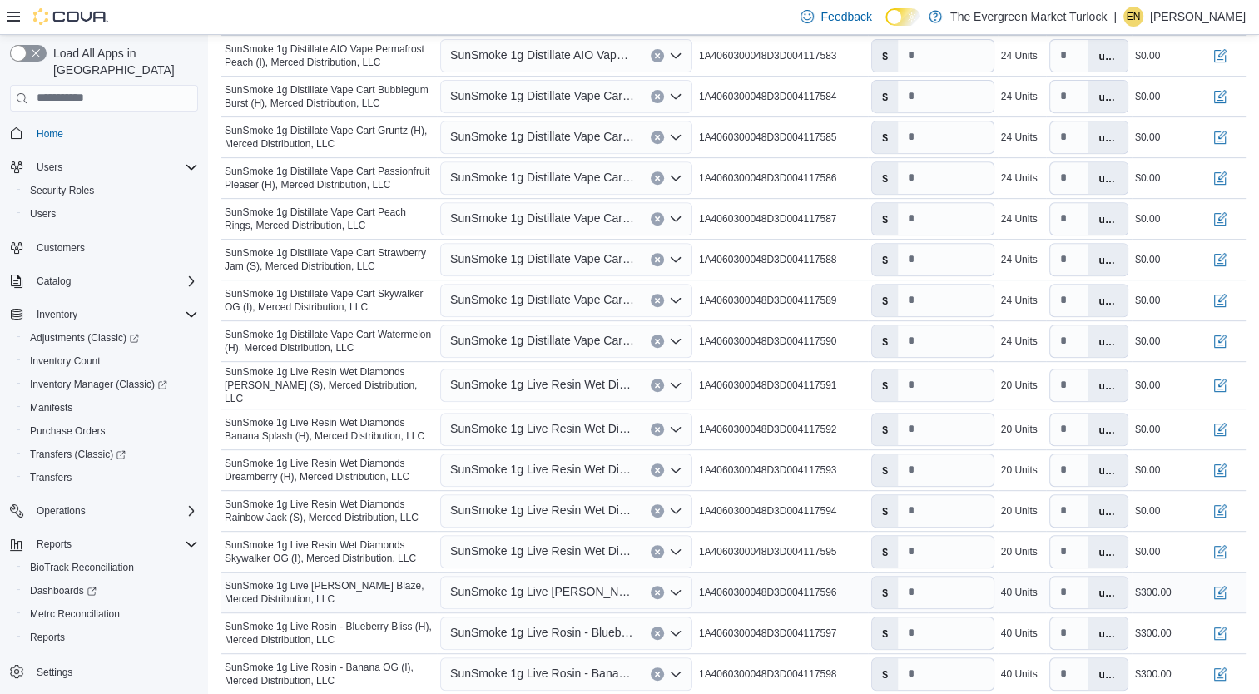
click at [589, 581] on span "SunSmoke 1g Live [PERSON_NAME] Blaze, Merced Distribution, LLC" at bounding box center [542, 591] width 184 height 20
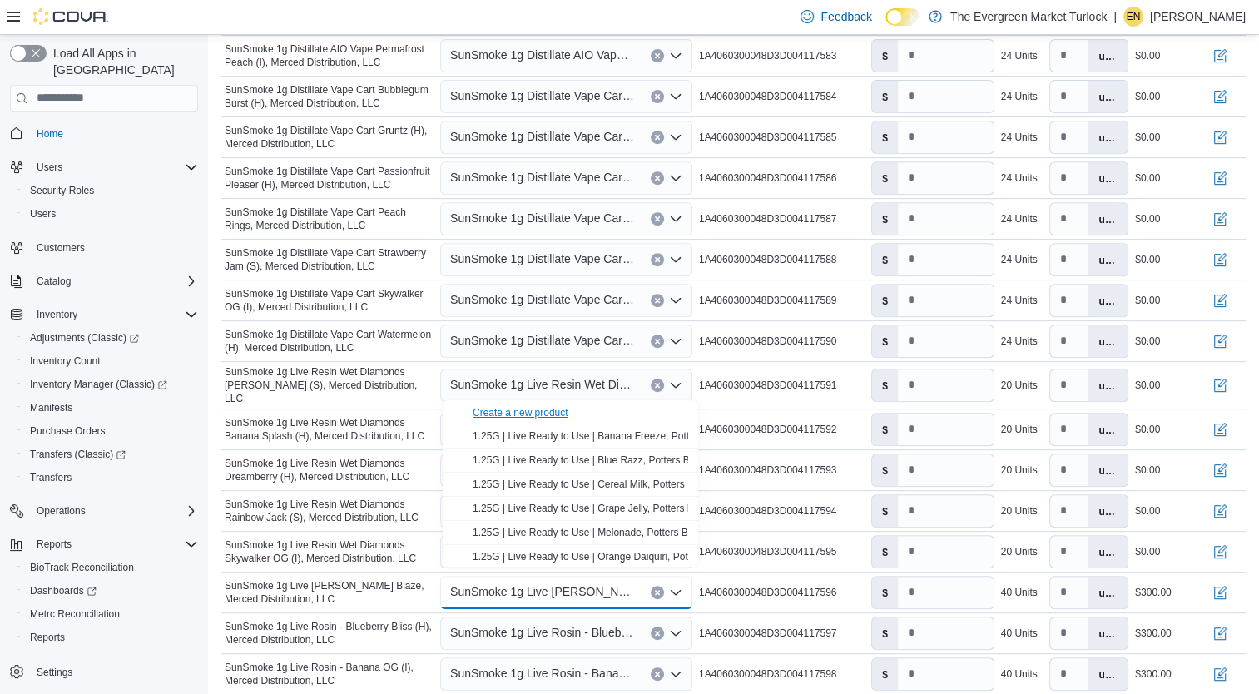
click at [549, 408] on div "Create a new product" at bounding box center [520, 412] width 96 height 13
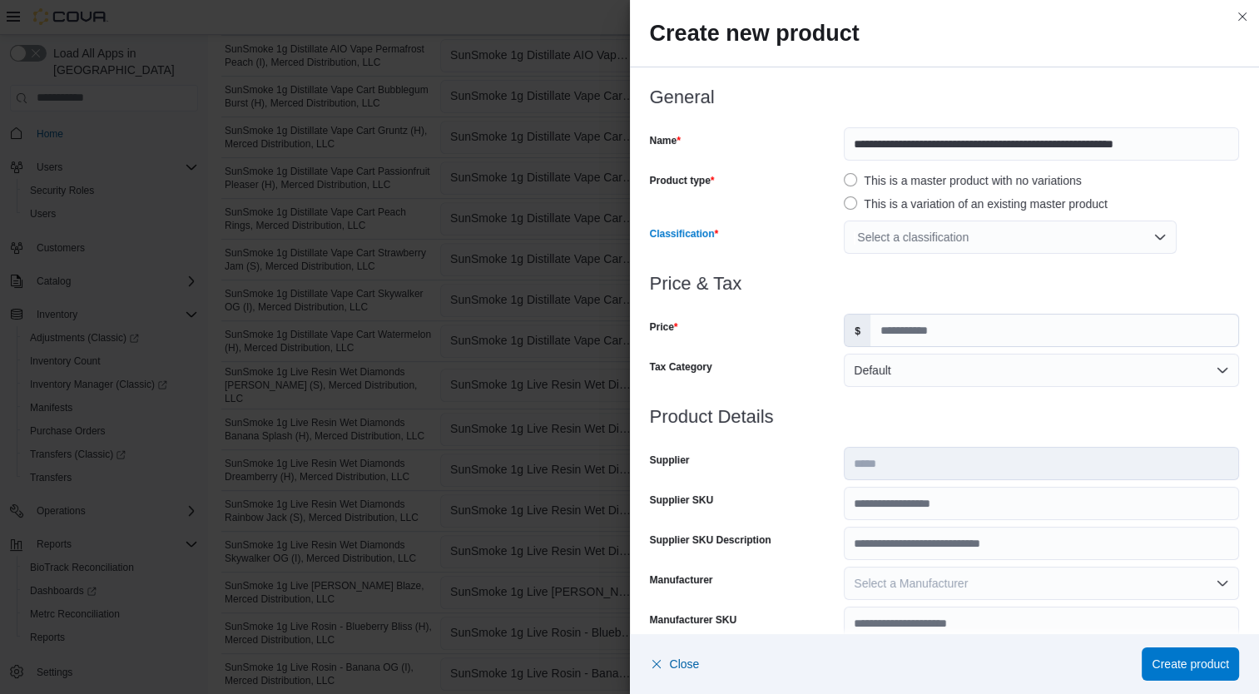
click at [924, 229] on div "Select a classification" at bounding box center [1009, 236] width 333 height 33
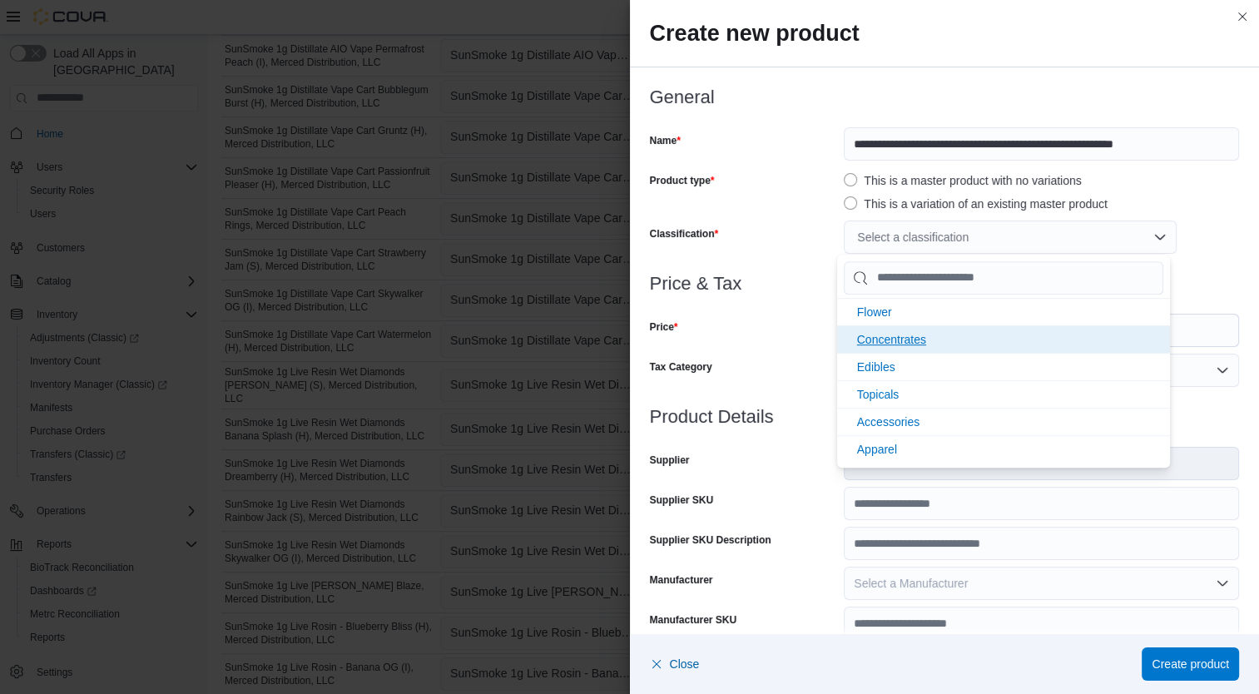
click at [915, 333] on span "Concentrates" at bounding box center [891, 339] width 69 height 13
click at [749, 321] on div "Price" at bounding box center [744, 330] width 188 height 33
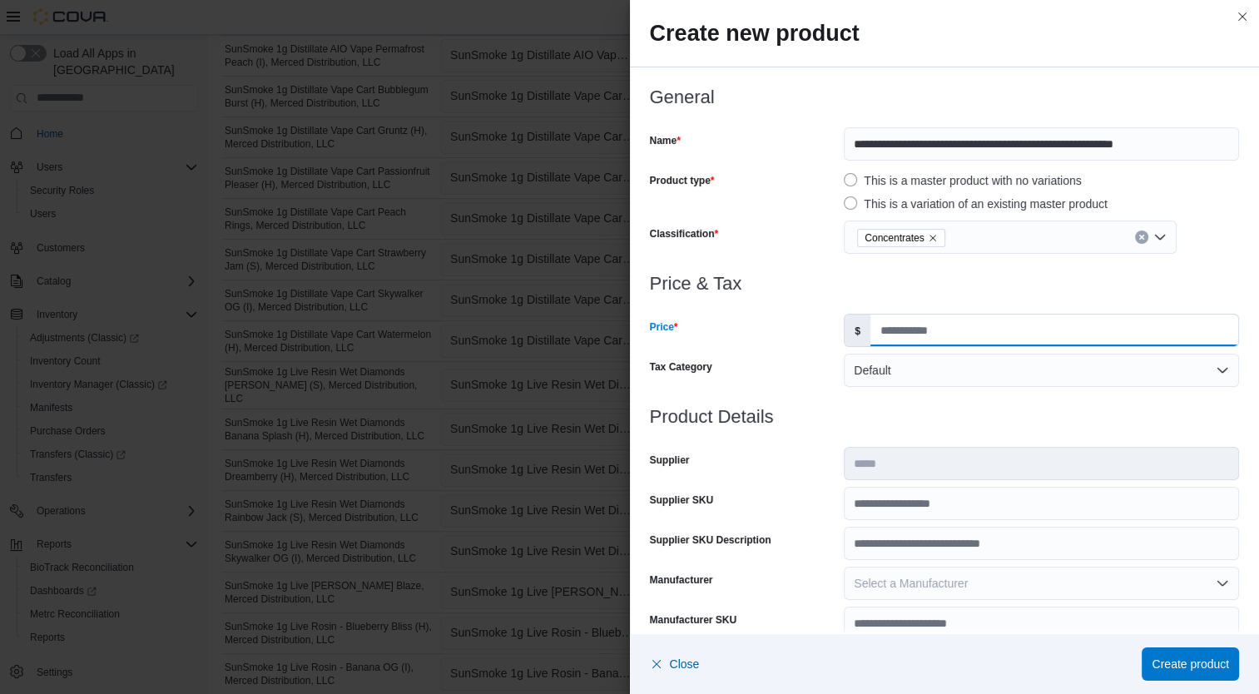
click at [932, 338] on input "Price" at bounding box center [1054, 330] width 368 height 32
type input "*****"
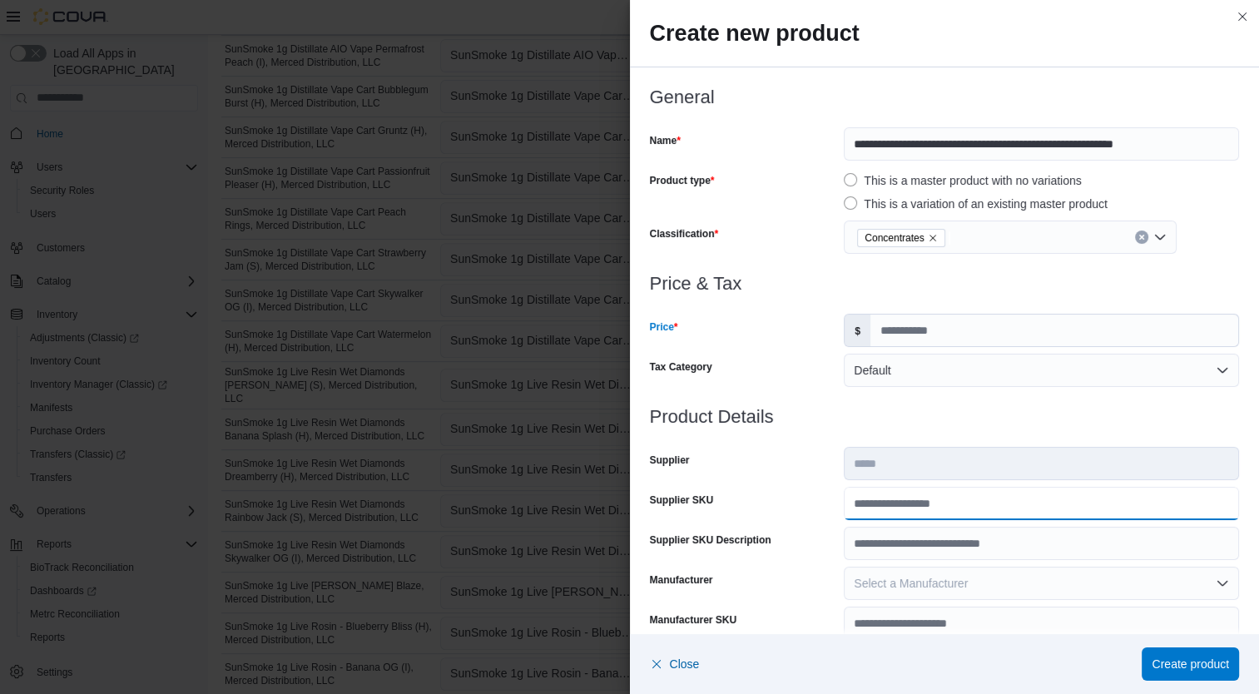
click at [936, 501] on input "Supplier SKU" at bounding box center [1040, 503] width 395 height 33
type input "**********"
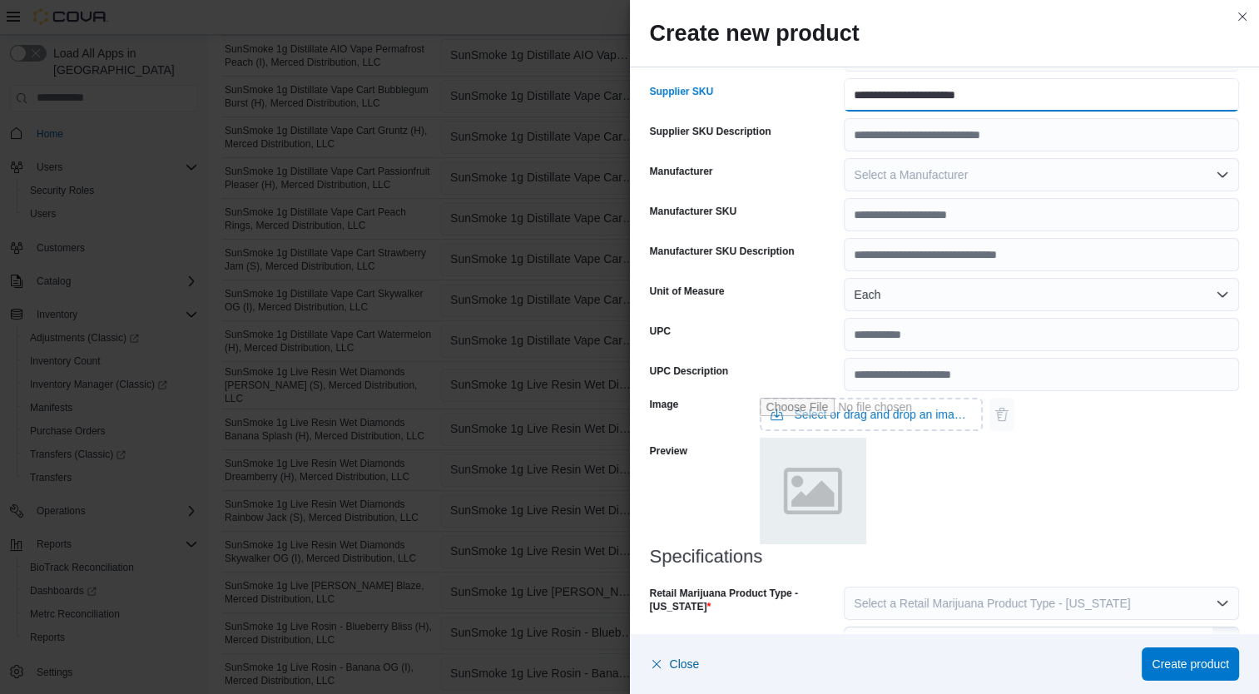
scroll to position [493, 0]
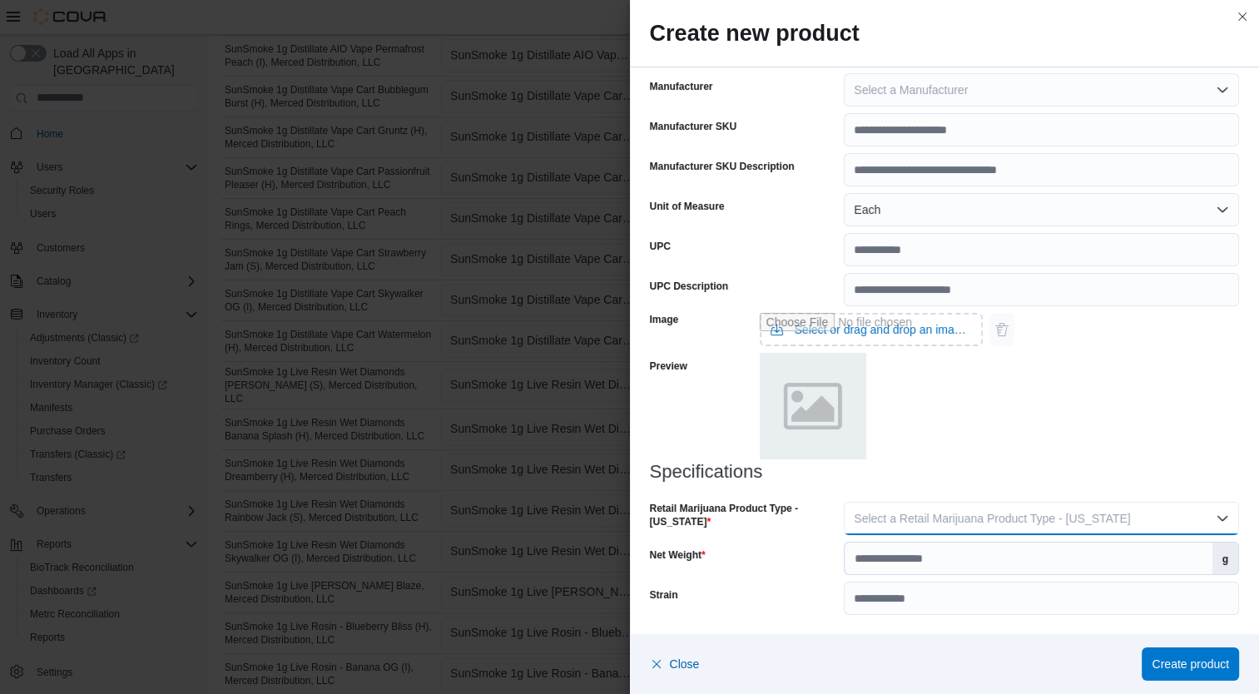
click at [1087, 514] on span "Select a Retail Marijuana Product Type - [US_STATE]" at bounding box center [991, 518] width 276 height 13
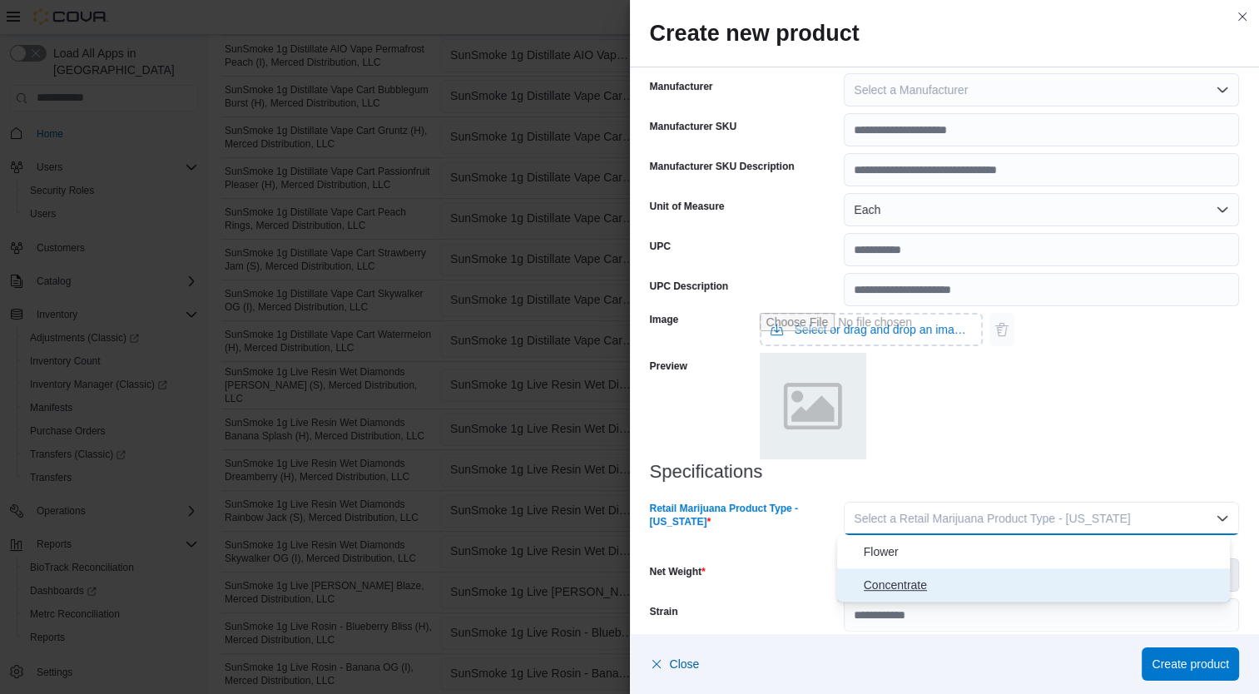
click at [989, 581] on span "Concentrate" at bounding box center [1043, 585] width 360 height 20
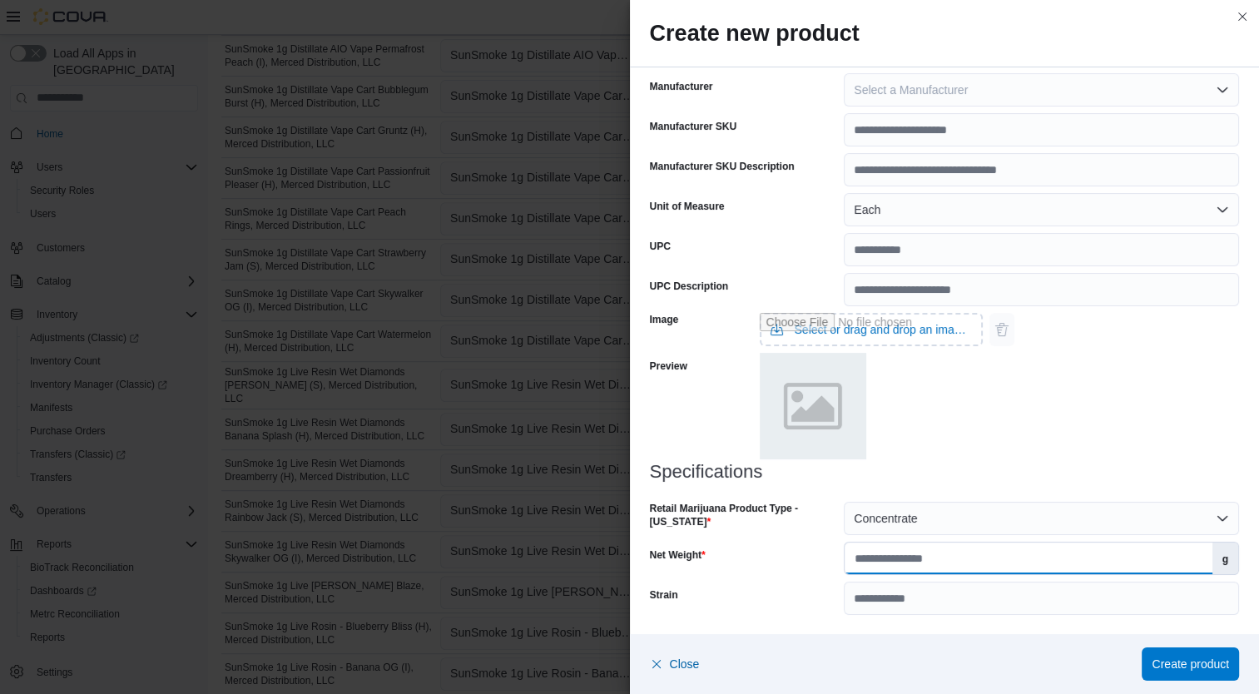
click at [972, 556] on input "Net Weight" at bounding box center [1027, 558] width 367 height 32
type input "*"
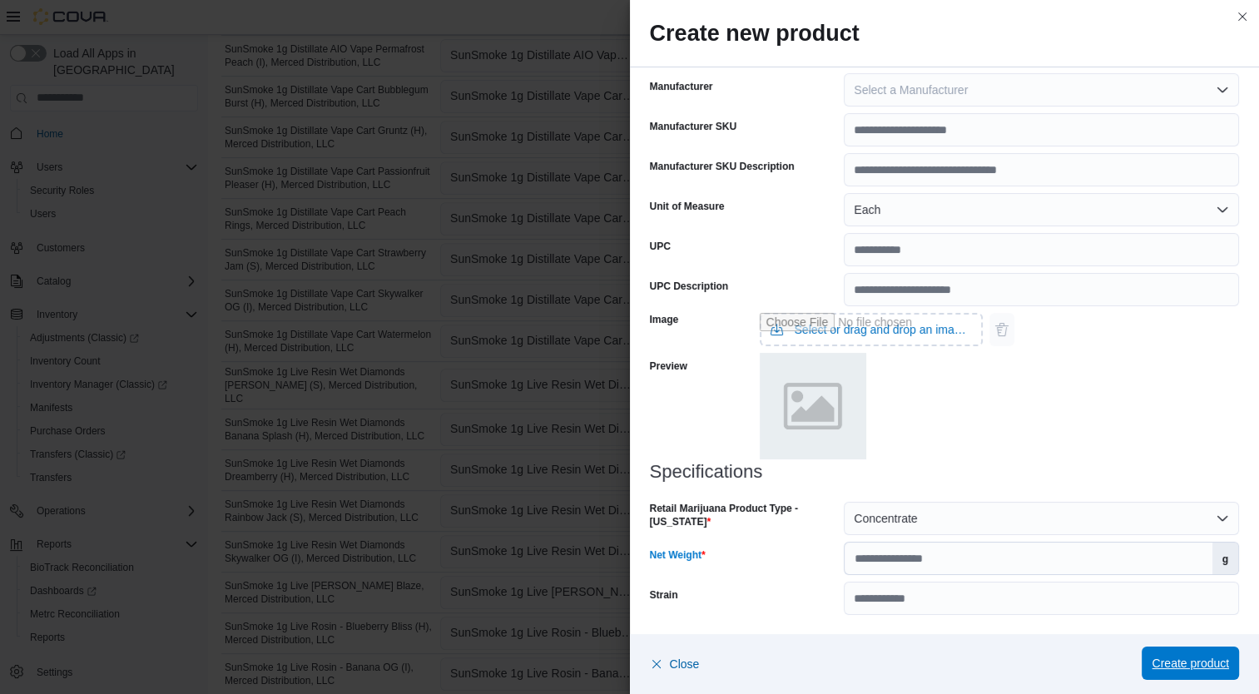
click at [1191, 649] on span "Create product" at bounding box center [1189, 662] width 77 height 33
type input "*"
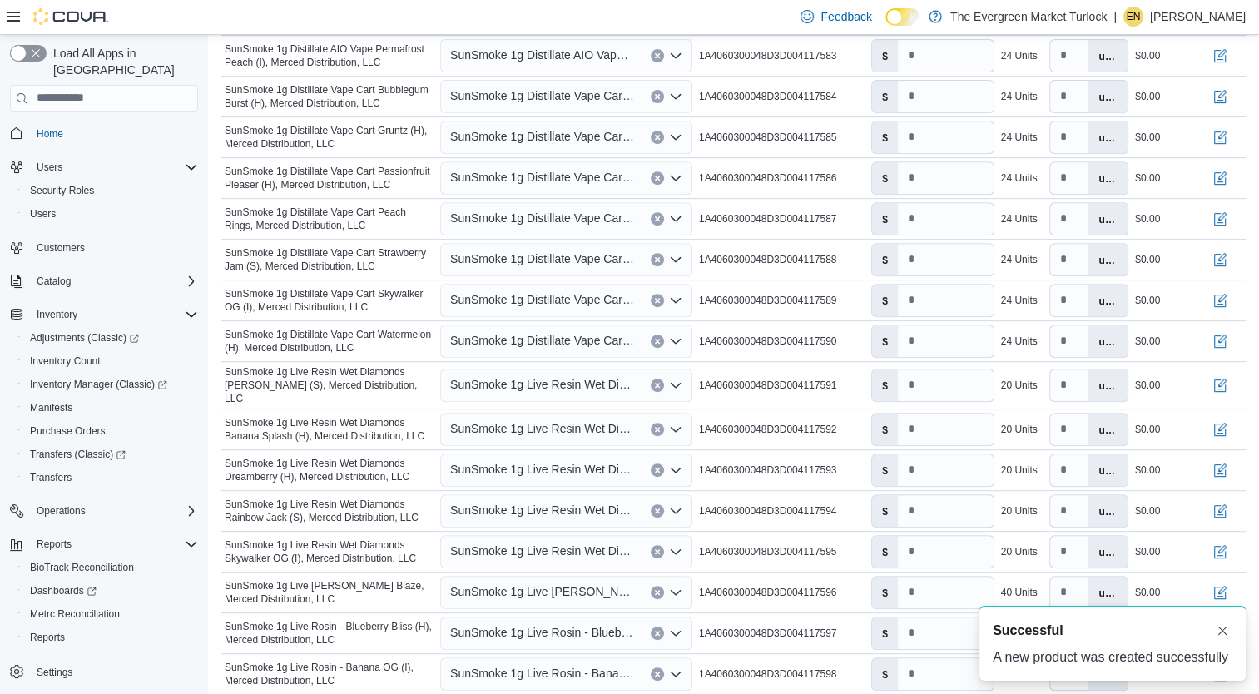
scroll to position [0, 0]
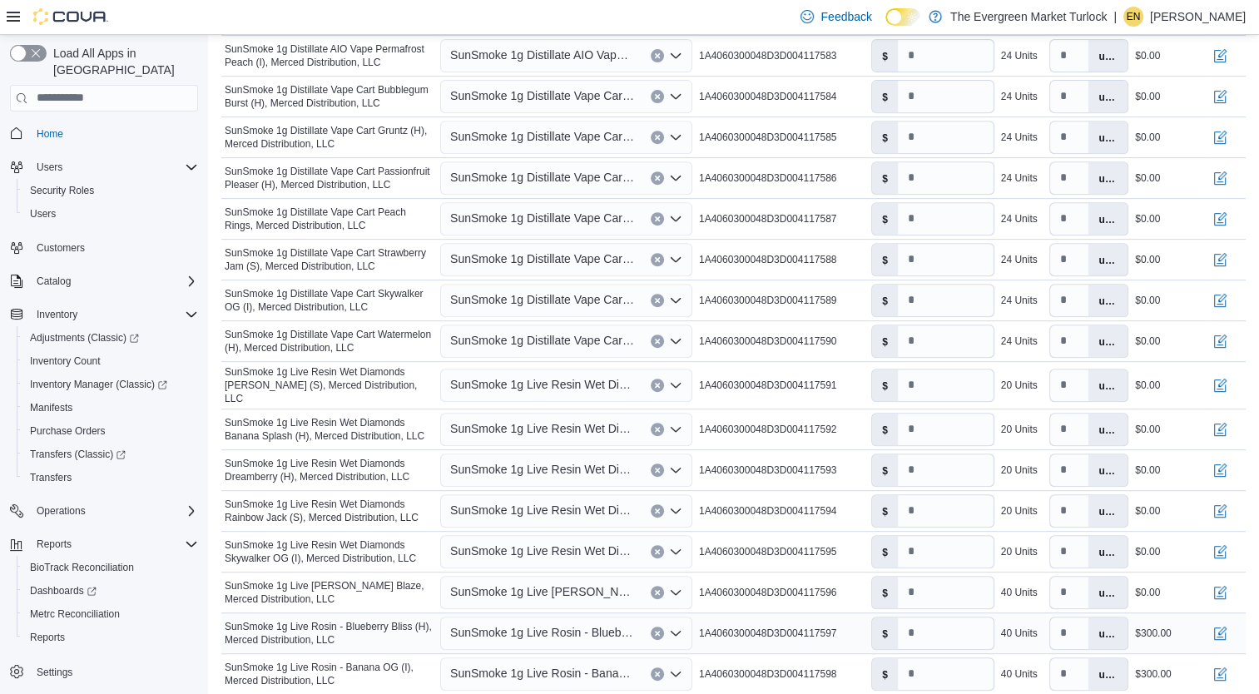
click at [601, 626] on span "SunSmoke 1g Live Rosin - Blueberry Bliss (H), Merced Distribution, LLC" at bounding box center [542, 632] width 184 height 20
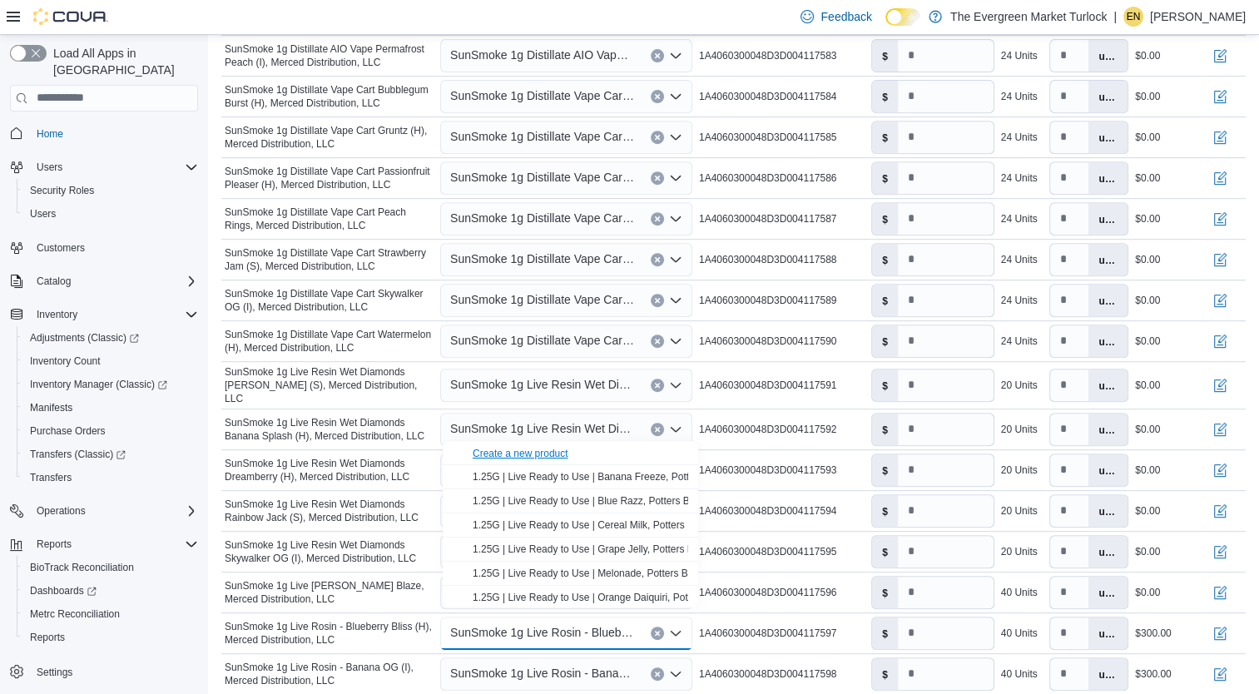
click at [547, 447] on div "Create a new product" at bounding box center [520, 453] width 96 height 13
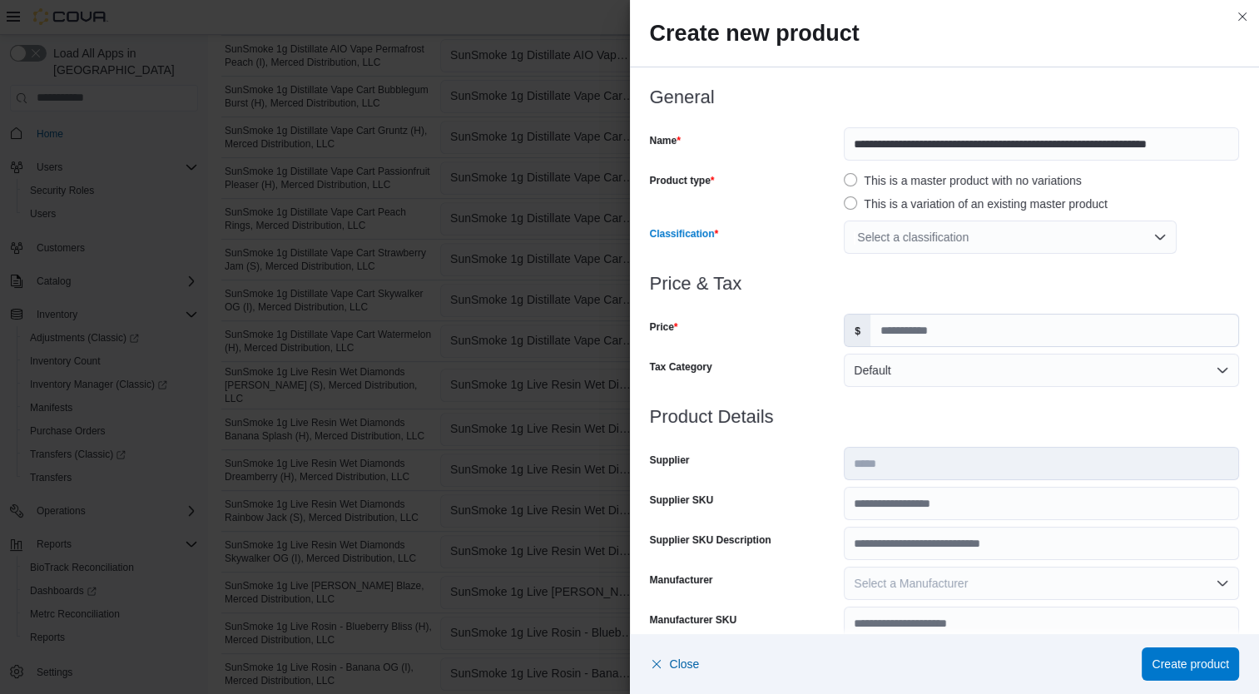
click at [957, 228] on div "Select a classification" at bounding box center [1009, 236] width 333 height 33
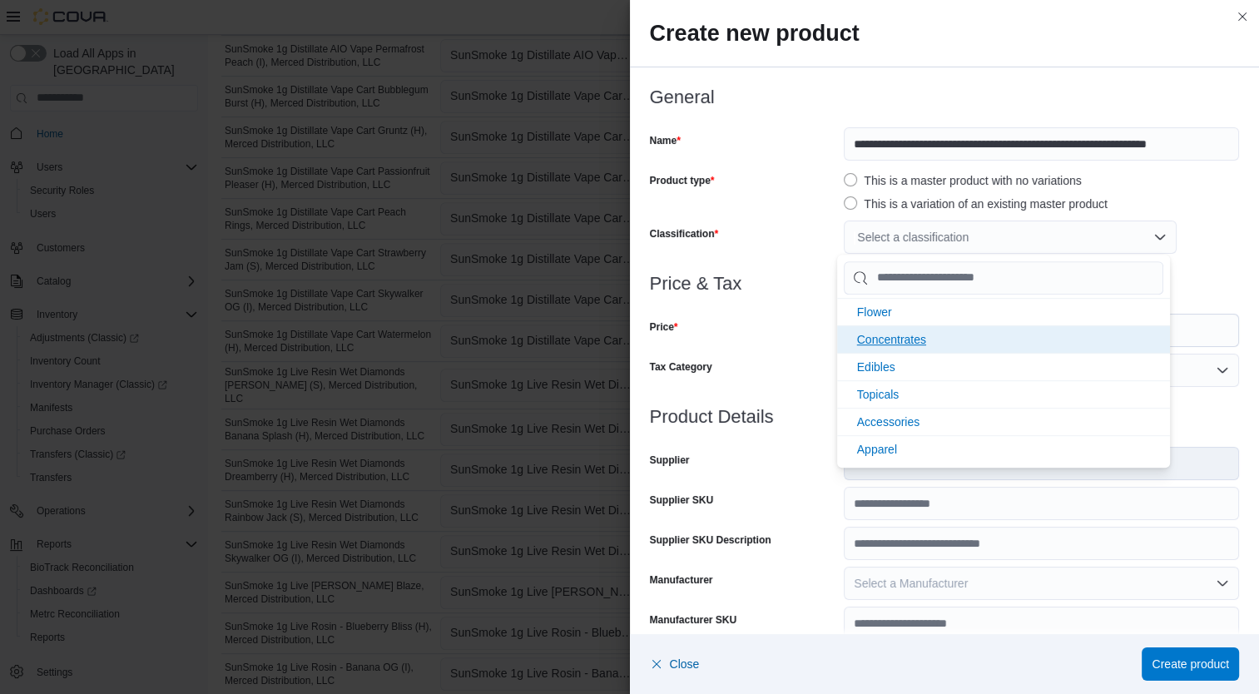
click at [924, 344] on li "Concentrates" at bounding box center [1003, 338] width 333 height 27
click at [744, 363] on div "Tax Category" at bounding box center [744, 370] width 188 height 33
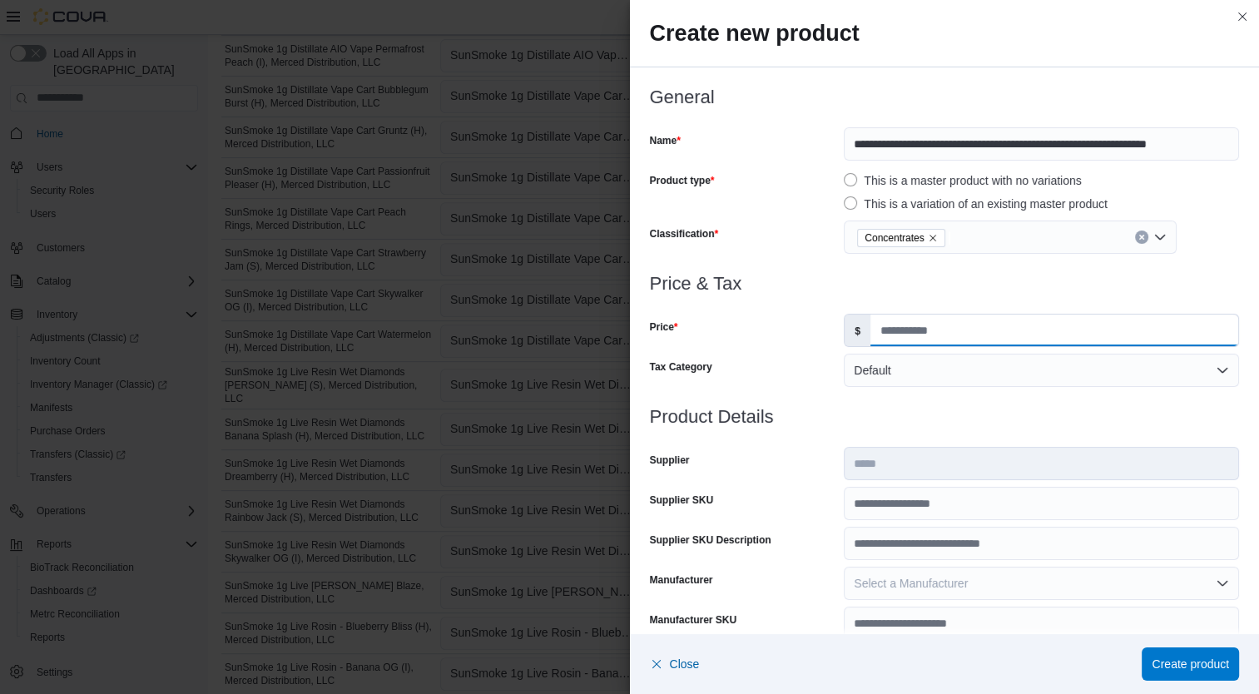
click at [904, 339] on input "Price" at bounding box center [1054, 330] width 368 height 32
type input "*****"
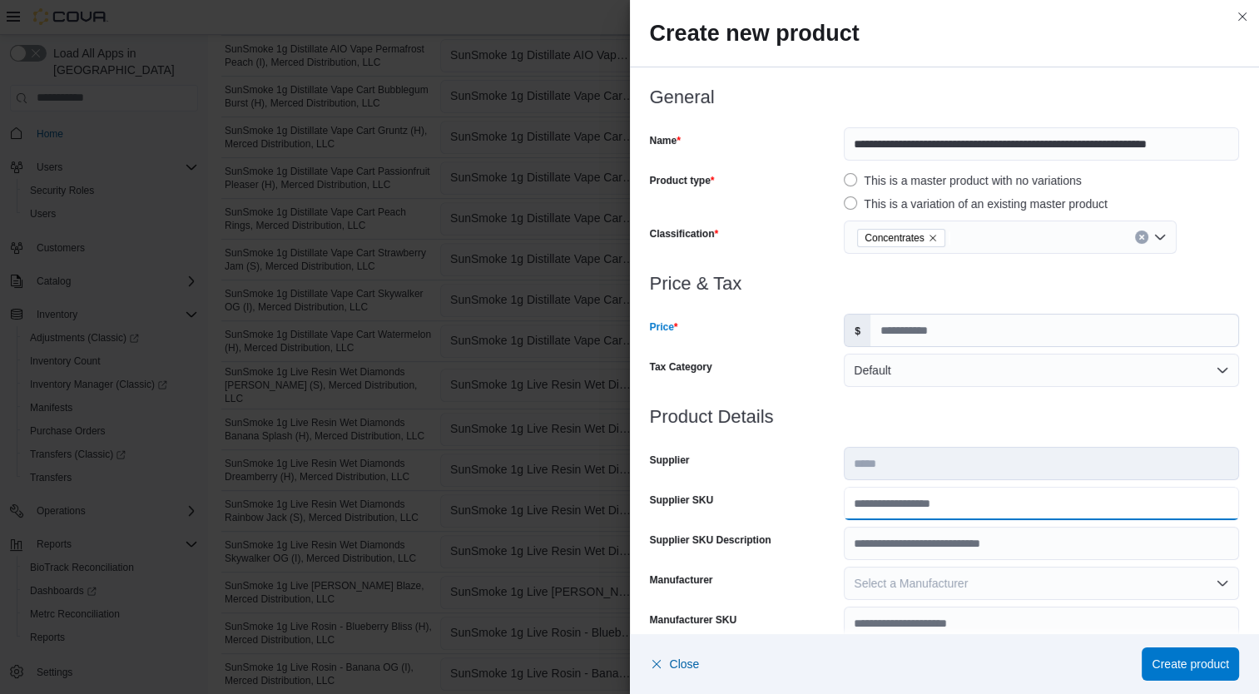
click at [913, 504] on input "Supplier SKU" at bounding box center [1040, 503] width 395 height 33
type input "**********"
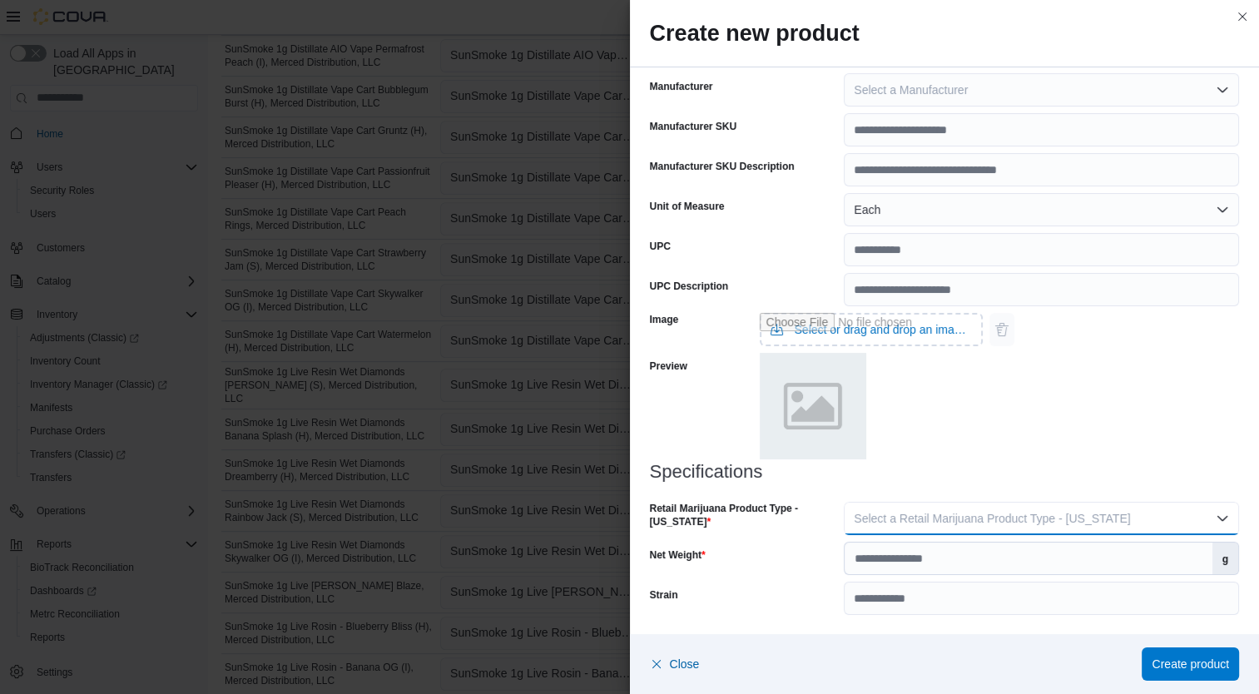
click at [1067, 513] on span "Select a Retail Marijuana Product Type - [US_STATE]" at bounding box center [991, 518] width 276 height 13
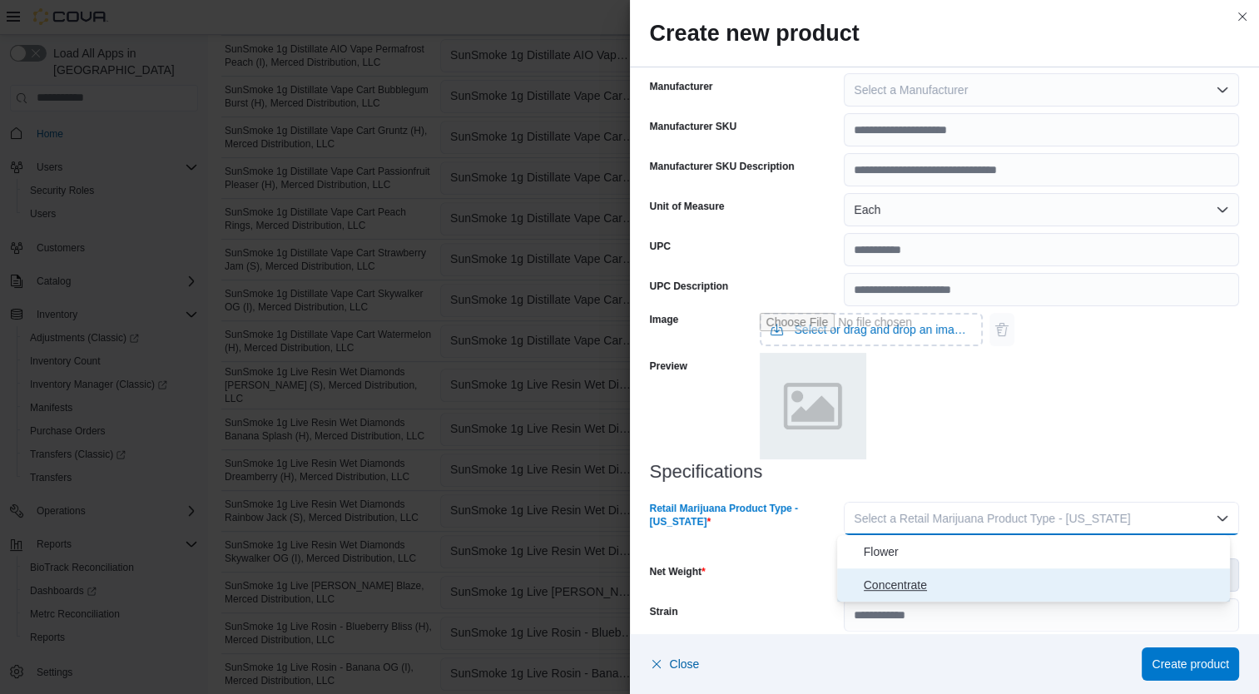
click at [982, 577] on span "Concentrate" at bounding box center [1043, 585] width 360 height 20
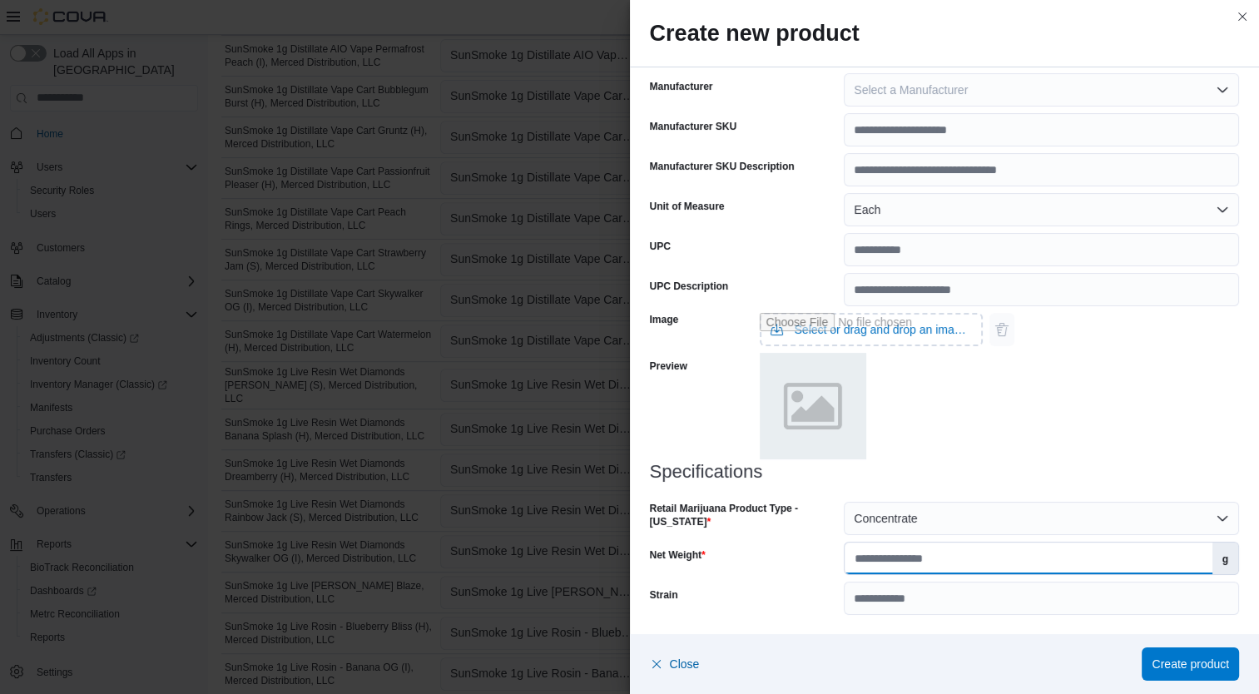
click at [977, 559] on input "Net Weight" at bounding box center [1027, 558] width 367 height 32
type input "*"
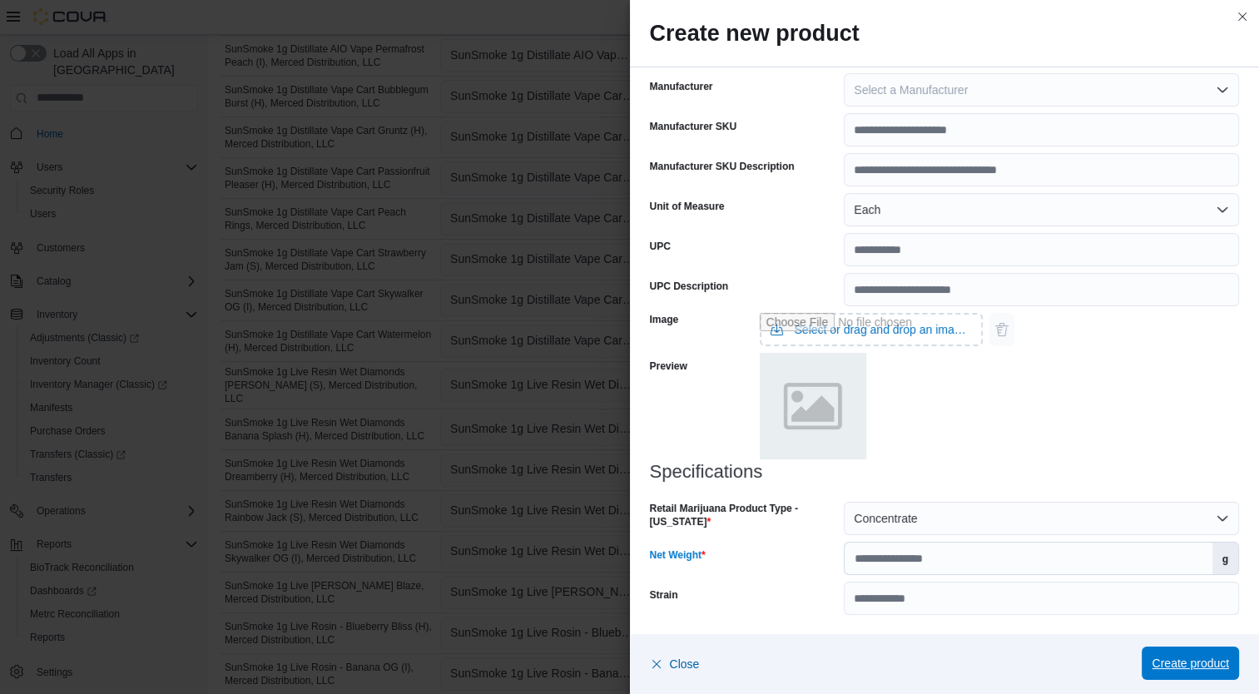
click at [1195, 660] on span "Create product" at bounding box center [1189, 663] width 77 height 17
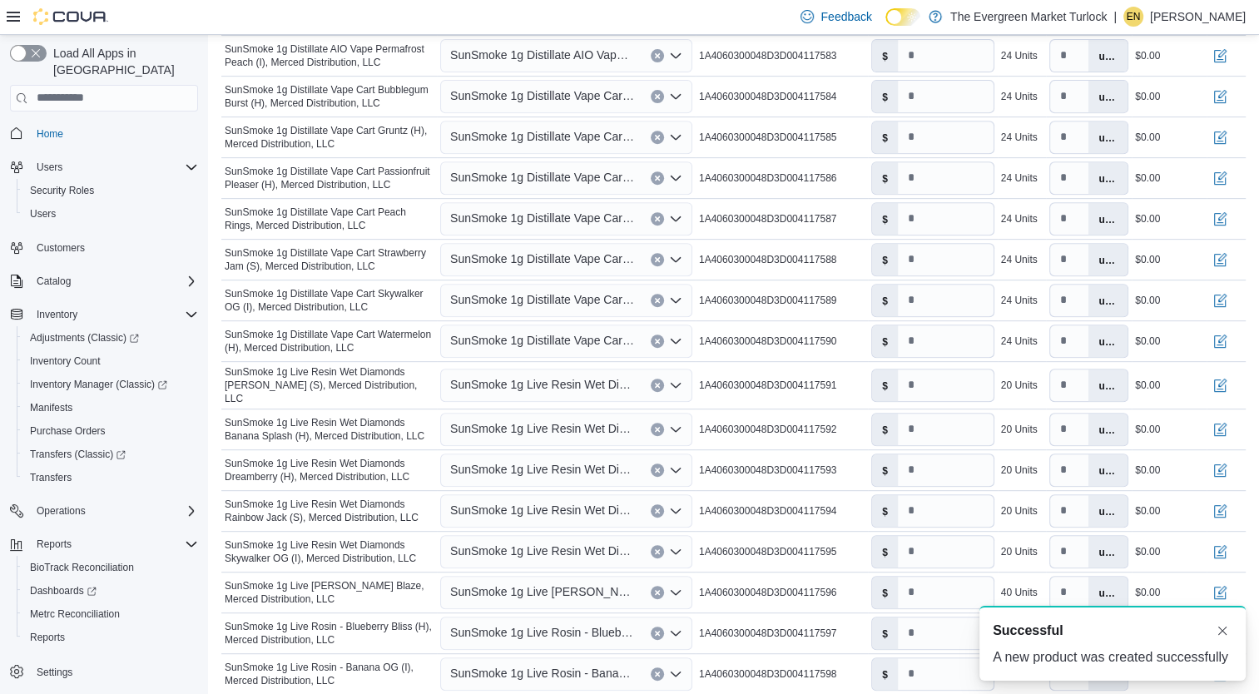
type input "*"
click at [546, 663] on span "SunSmoke 1g Live Rosin - Banana OG (I), Merced Distribution, LLC" at bounding box center [542, 673] width 184 height 20
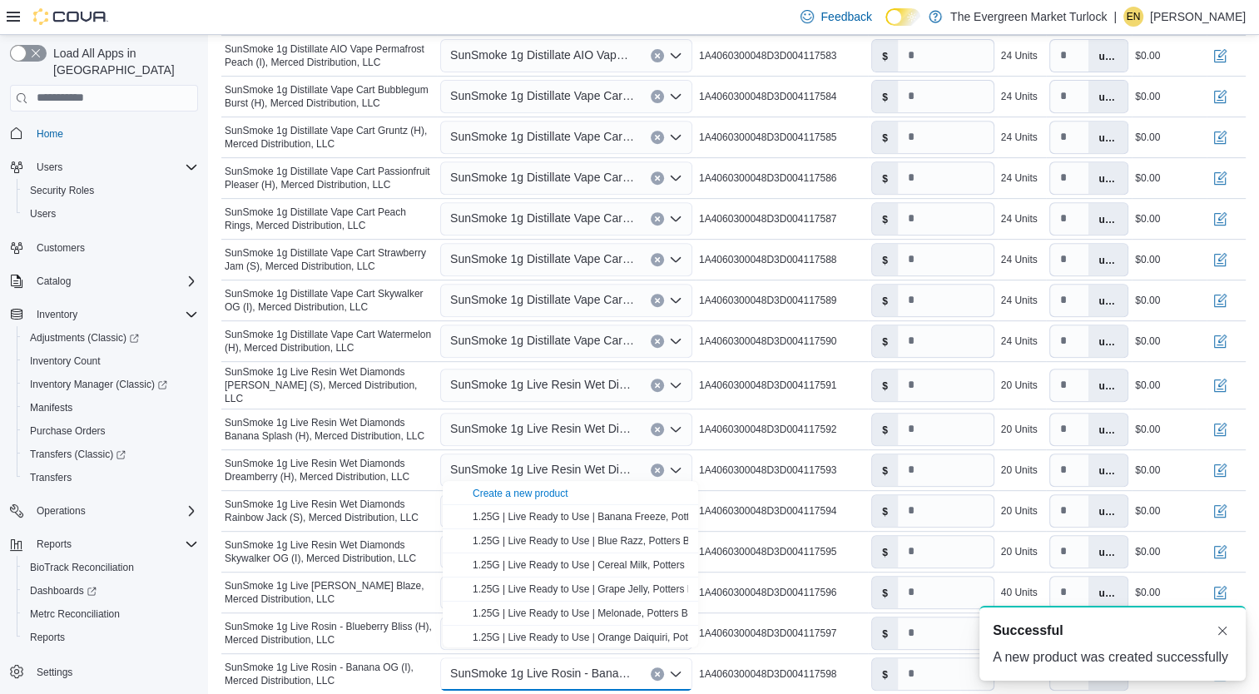
click at [521, 484] on span "Create a new product" at bounding box center [579, 492] width 215 height 17
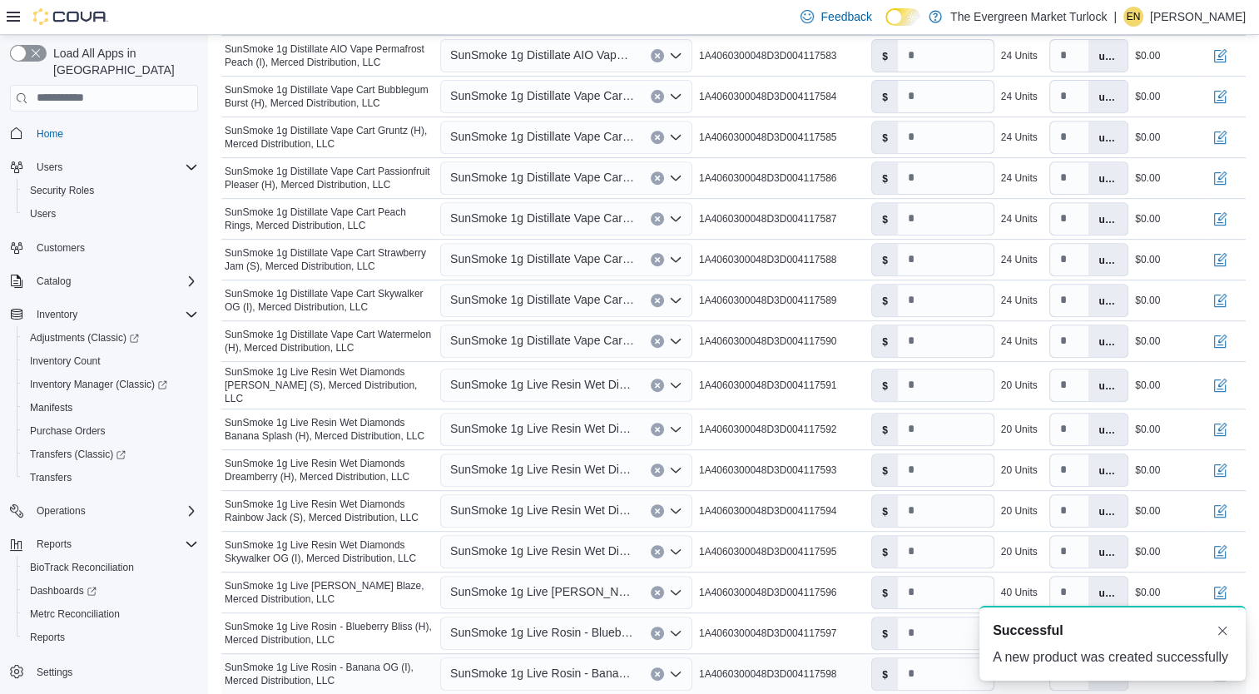
click at [559, 668] on span "SunSmoke 1g Live Rosin - Banana OG (I), Merced Distribution, LLC" at bounding box center [542, 673] width 184 height 20
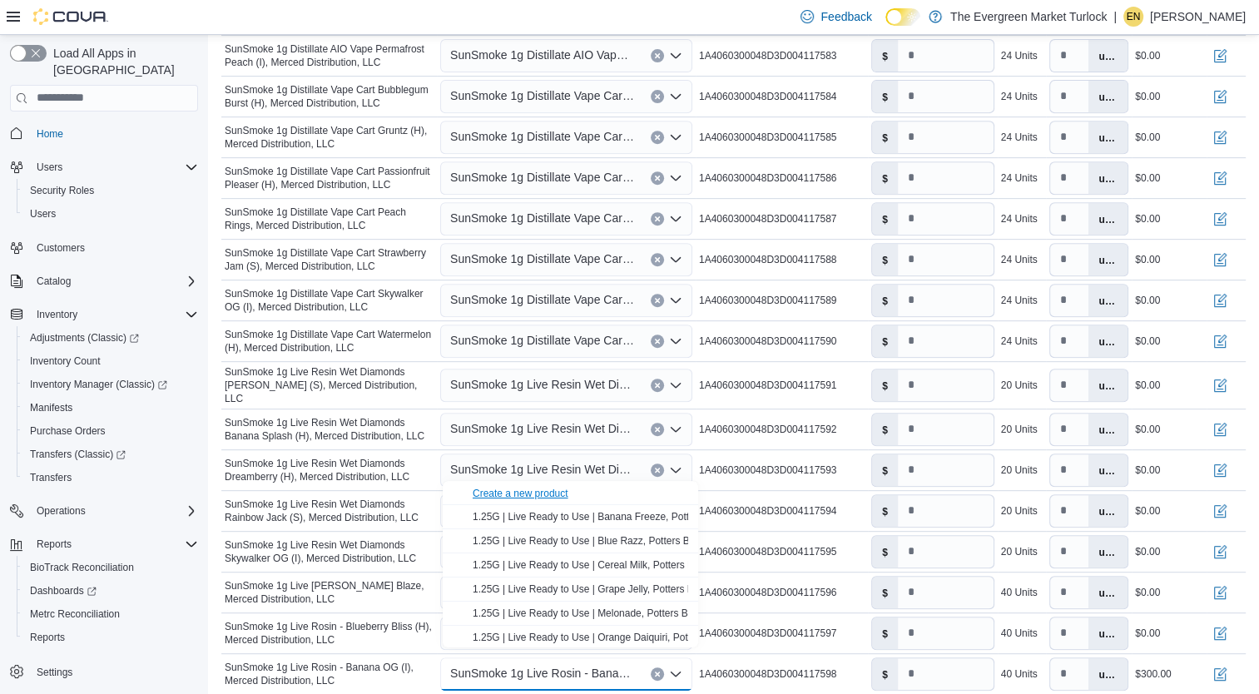
click at [553, 489] on div "Create a new product" at bounding box center [520, 493] width 96 height 13
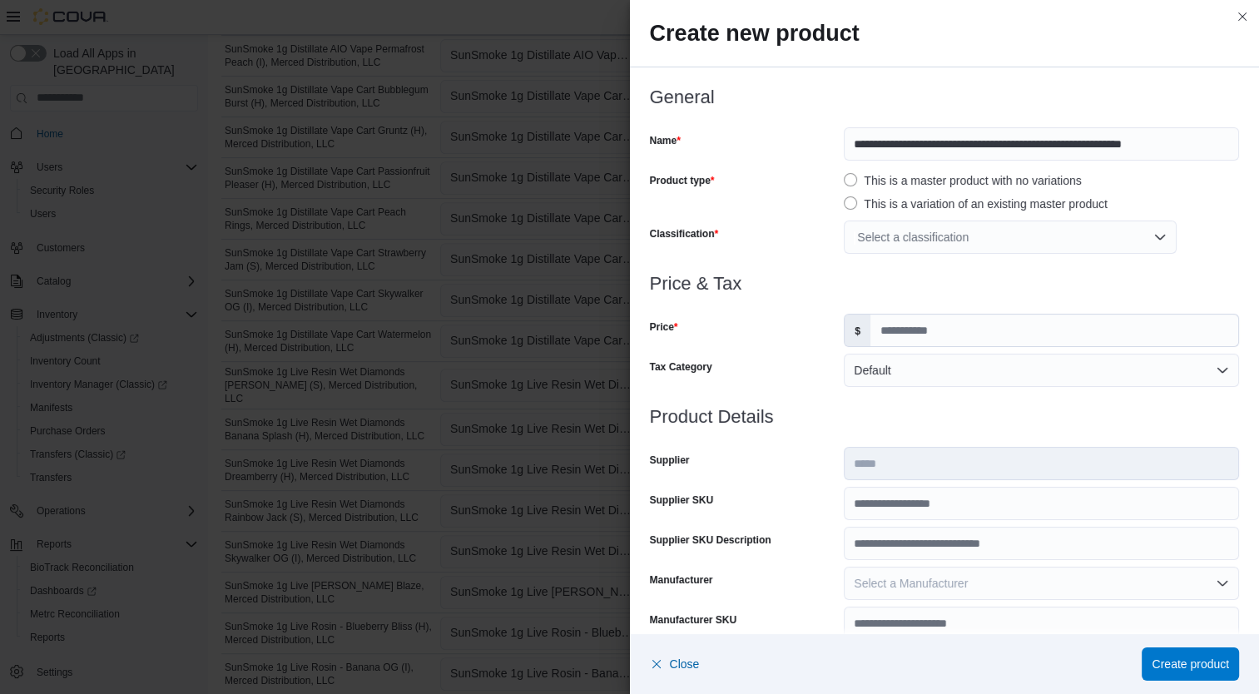
click at [902, 225] on div "Select a classification" at bounding box center [1009, 236] width 333 height 33
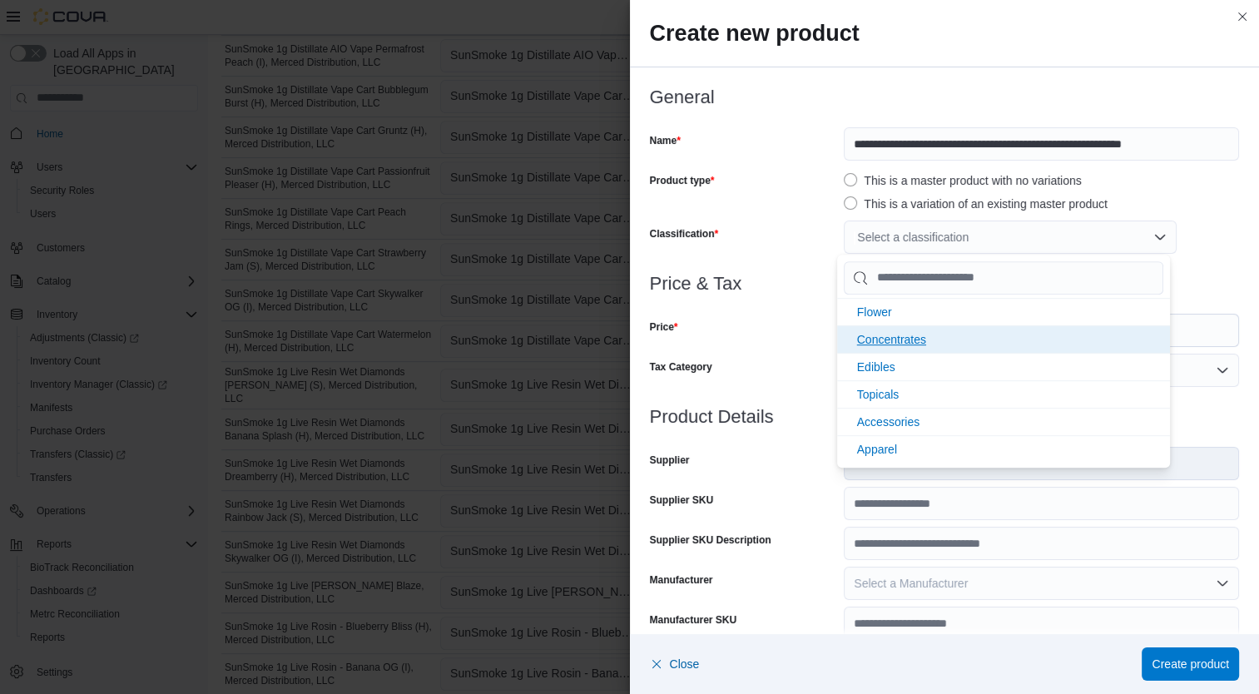
click at [898, 344] on span "Concentrates" at bounding box center [891, 339] width 69 height 13
click at [772, 342] on div "Price" at bounding box center [744, 330] width 188 height 33
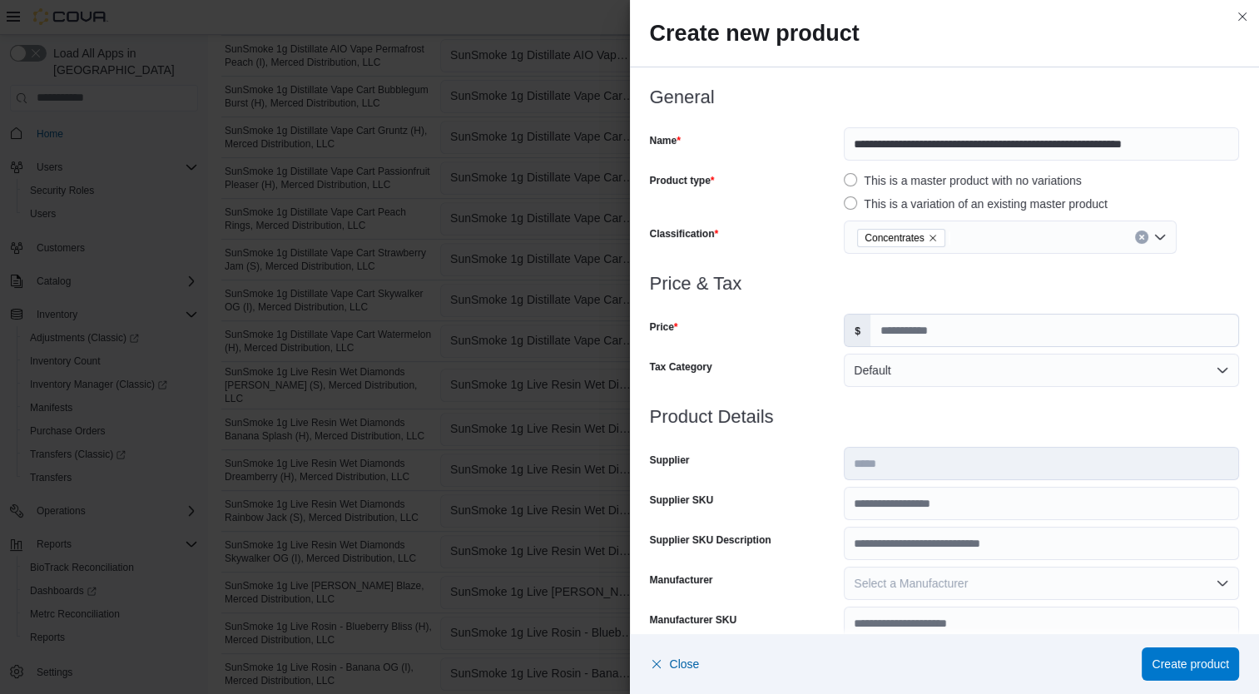
click at [918, 348] on div "Price & Tax Price $ Tax Category Default" at bounding box center [945, 340] width 590 height 133
click at [906, 336] on input "Price" at bounding box center [1054, 330] width 368 height 32
type input "*****"
click at [923, 498] on input "Supplier SKU" at bounding box center [1040, 503] width 395 height 33
type input "**********"
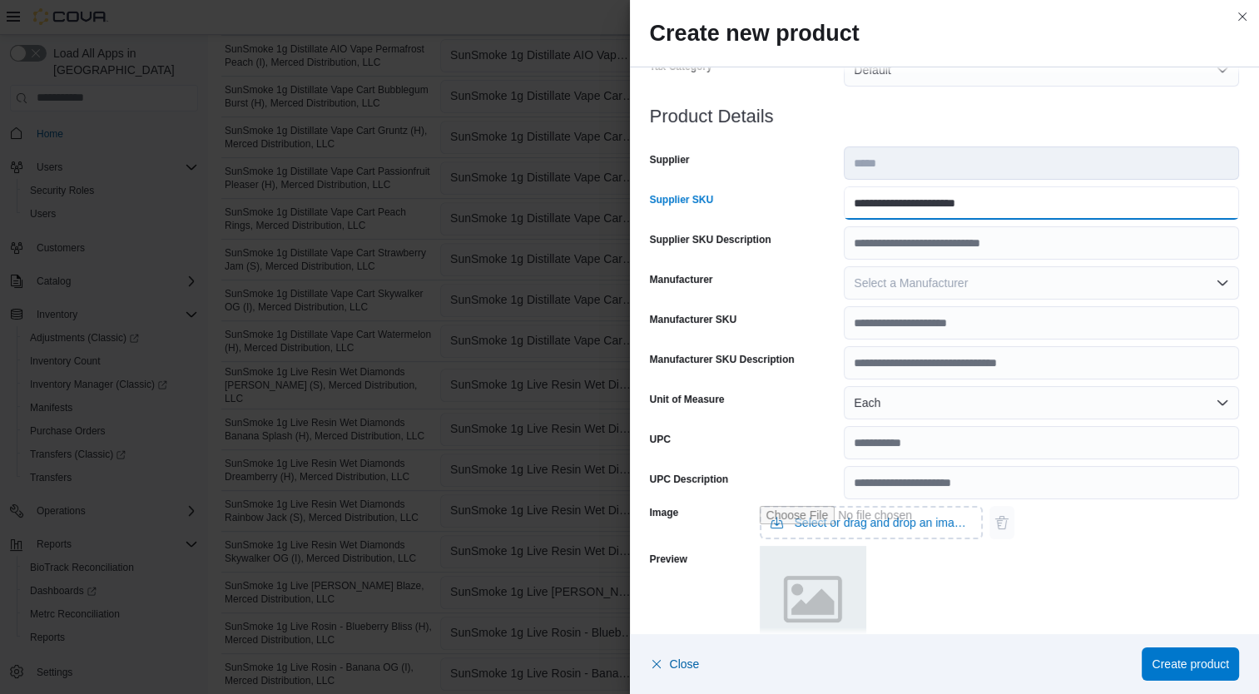
scroll to position [493, 0]
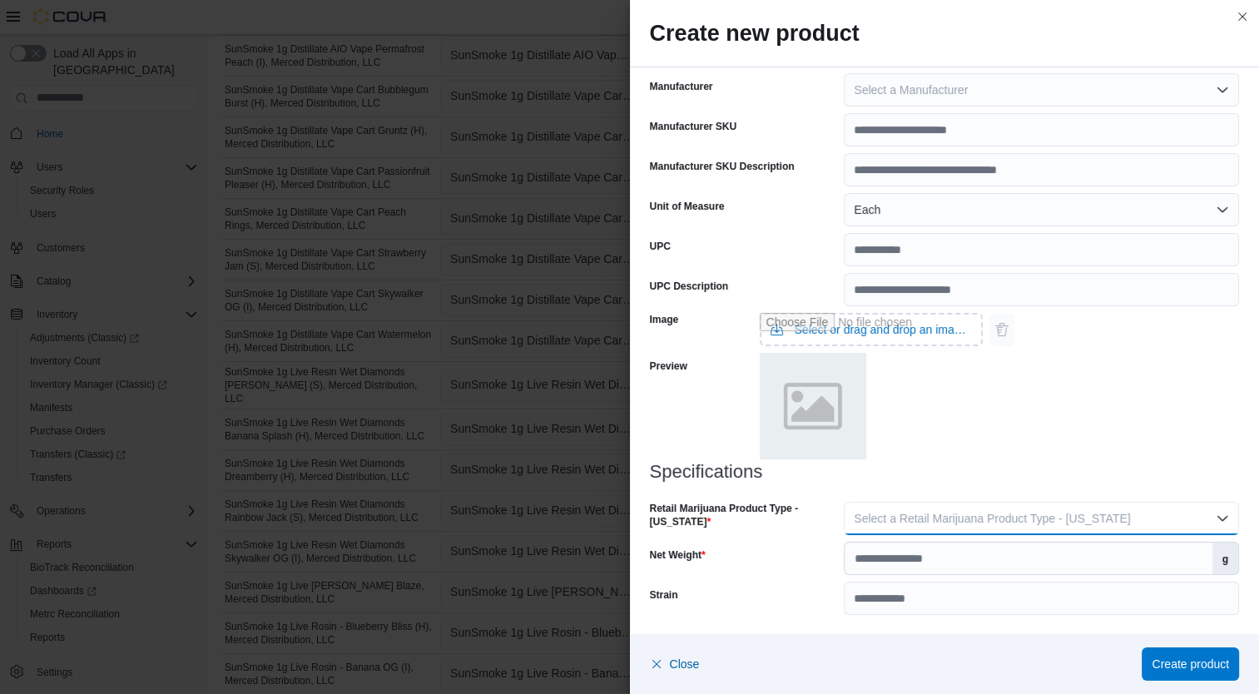
click at [1071, 532] on button "Select a Retail Marijuana Product Type - [US_STATE]" at bounding box center [1040, 518] width 395 height 33
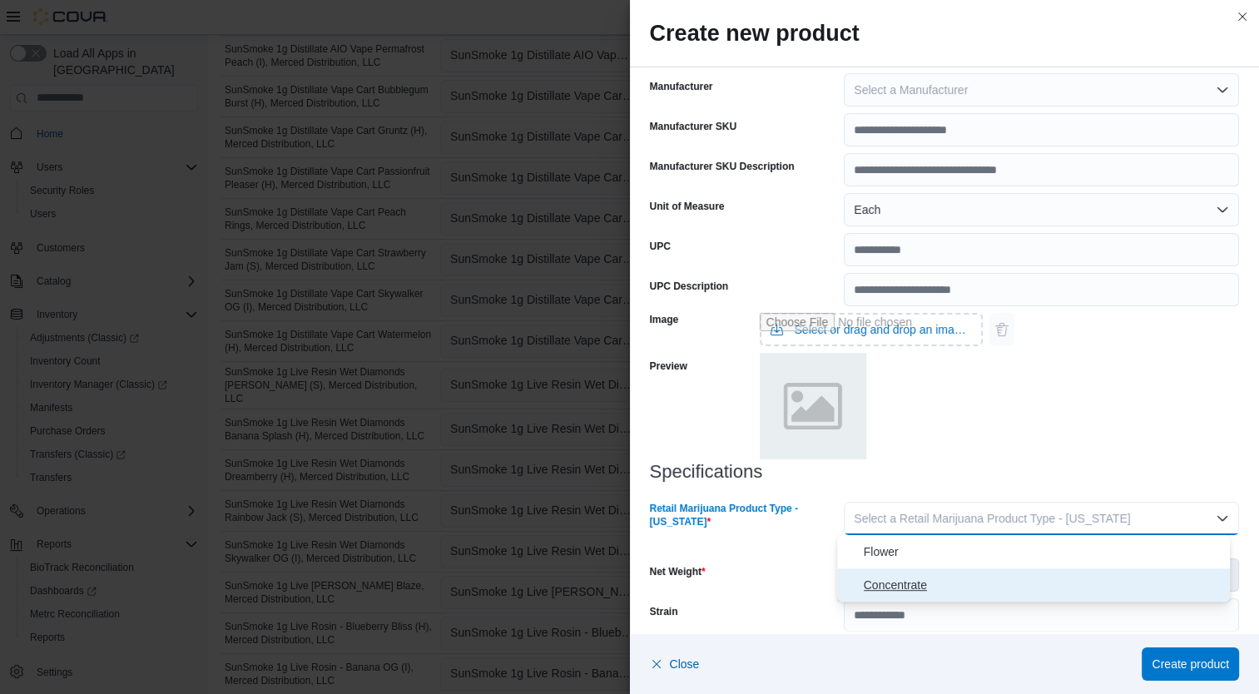
click at [997, 581] on span "Concentrate" at bounding box center [1043, 585] width 360 height 20
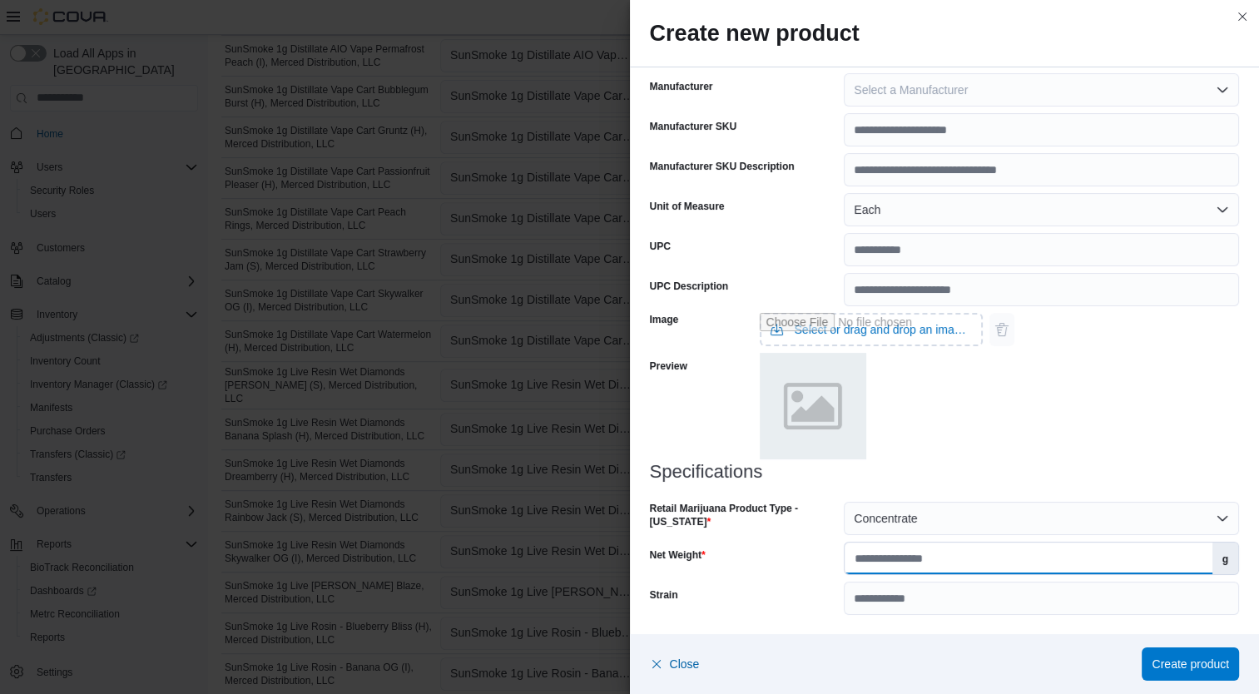
click at [988, 559] on input "Net Weight" at bounding box center [1027, 558] width 367 height 32
type input "*"
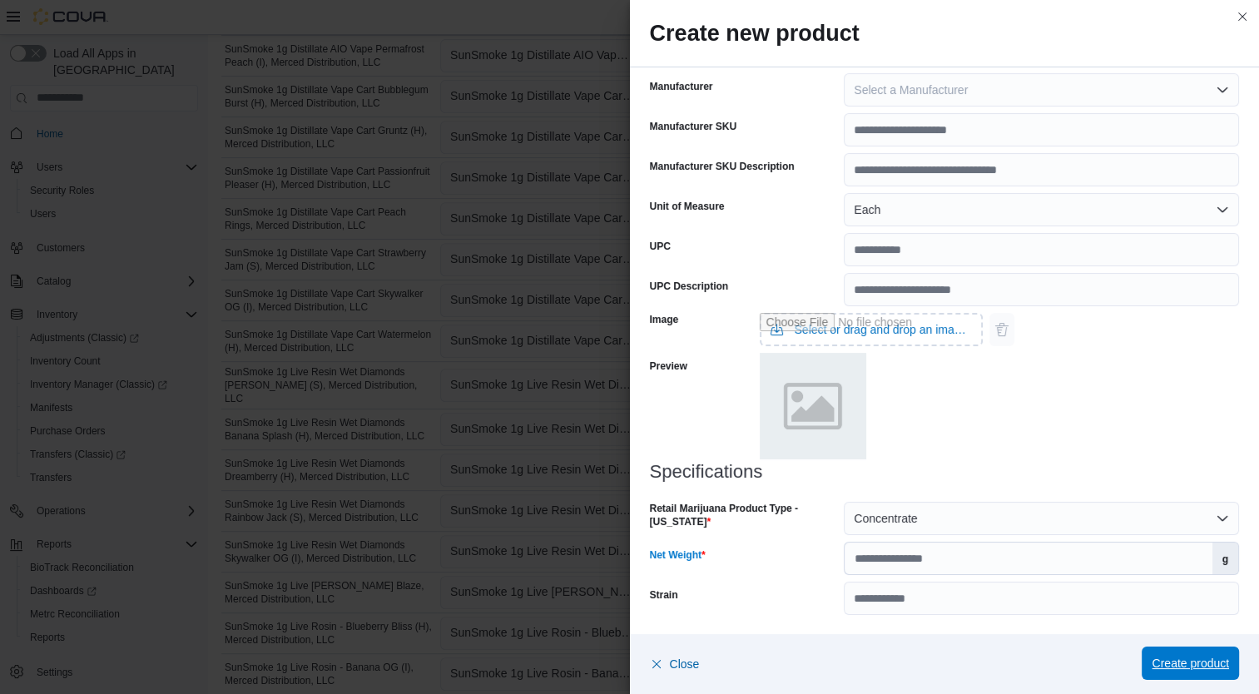
click at [1191, 664] on span "Create product" at bounding box center [1189, 663] width 77 height 17
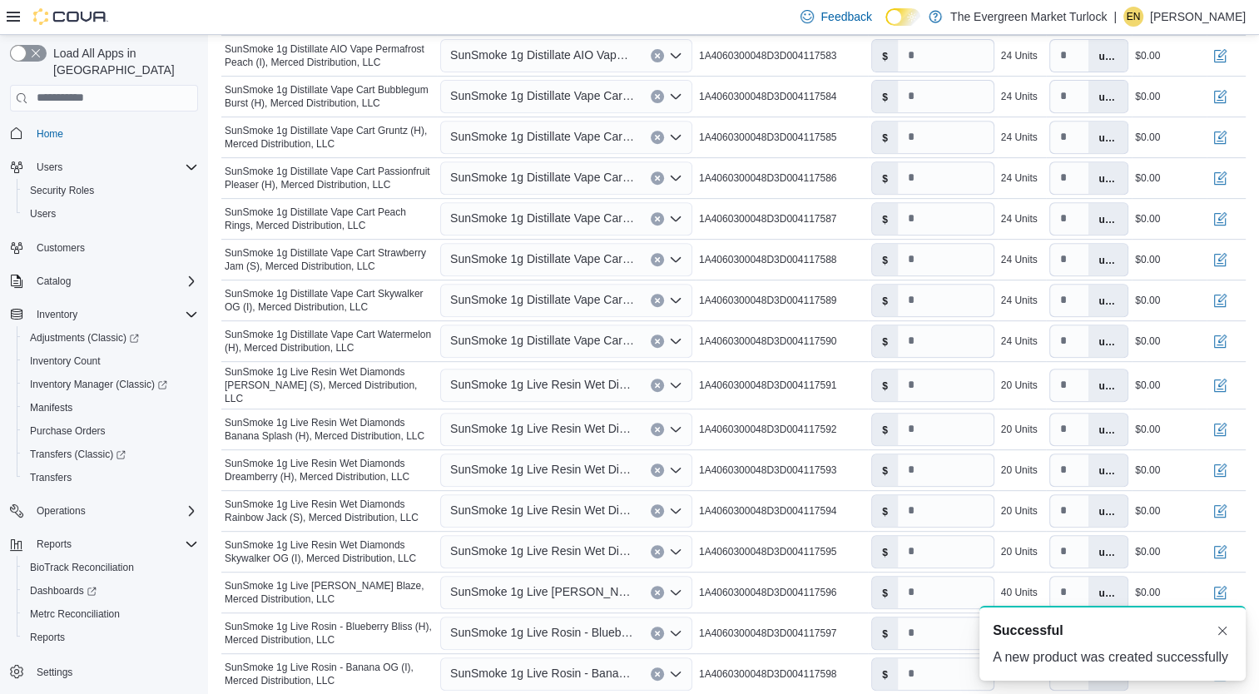
type input "*"
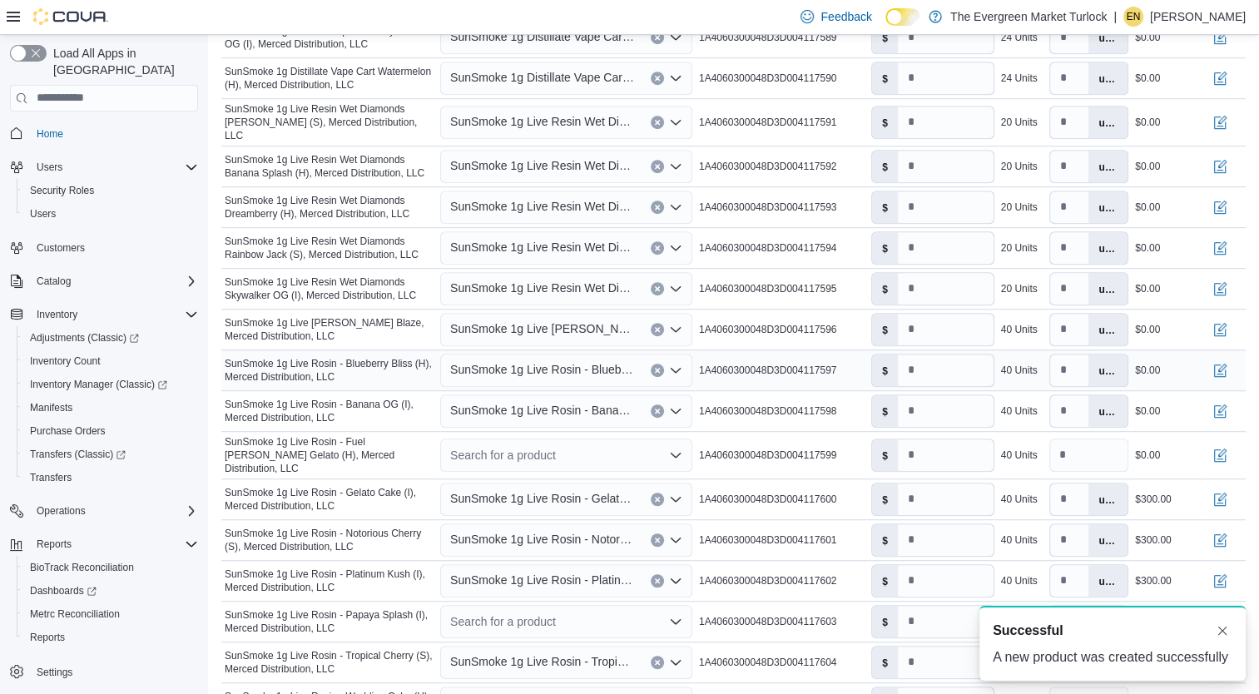
scroll to position [1023, 0]
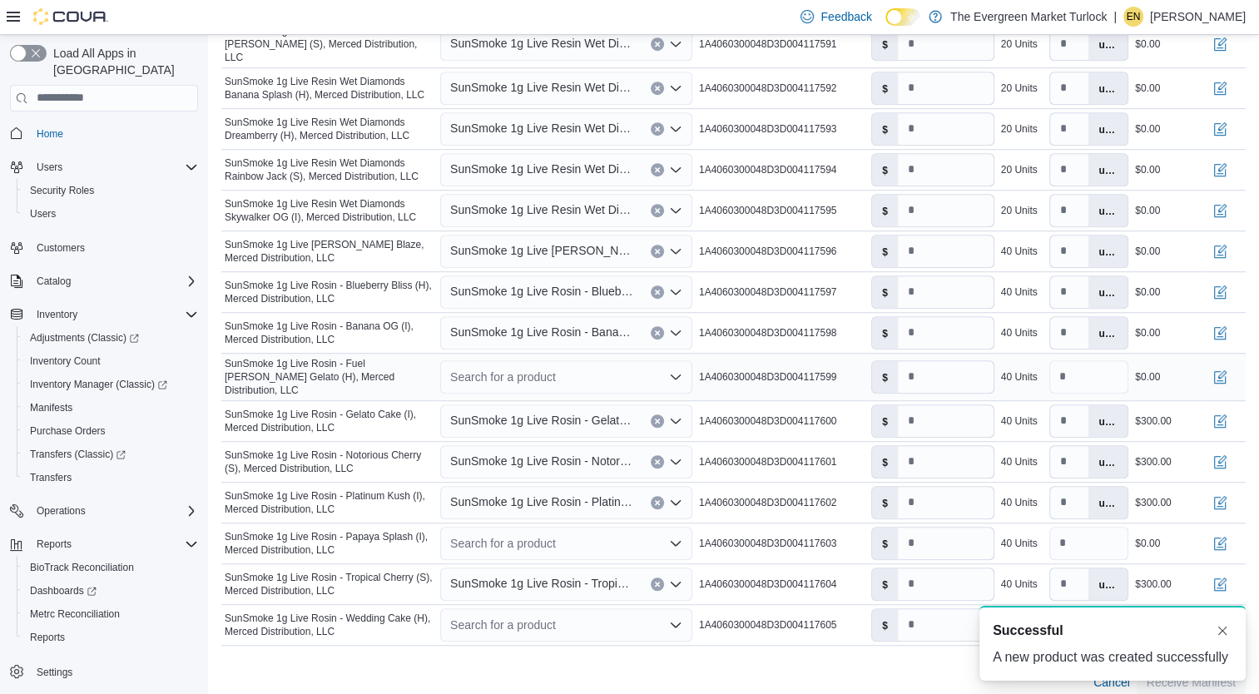
click at [520, 362] on div "Search for a product" at bounding box center [566, 376] width 252 height 33
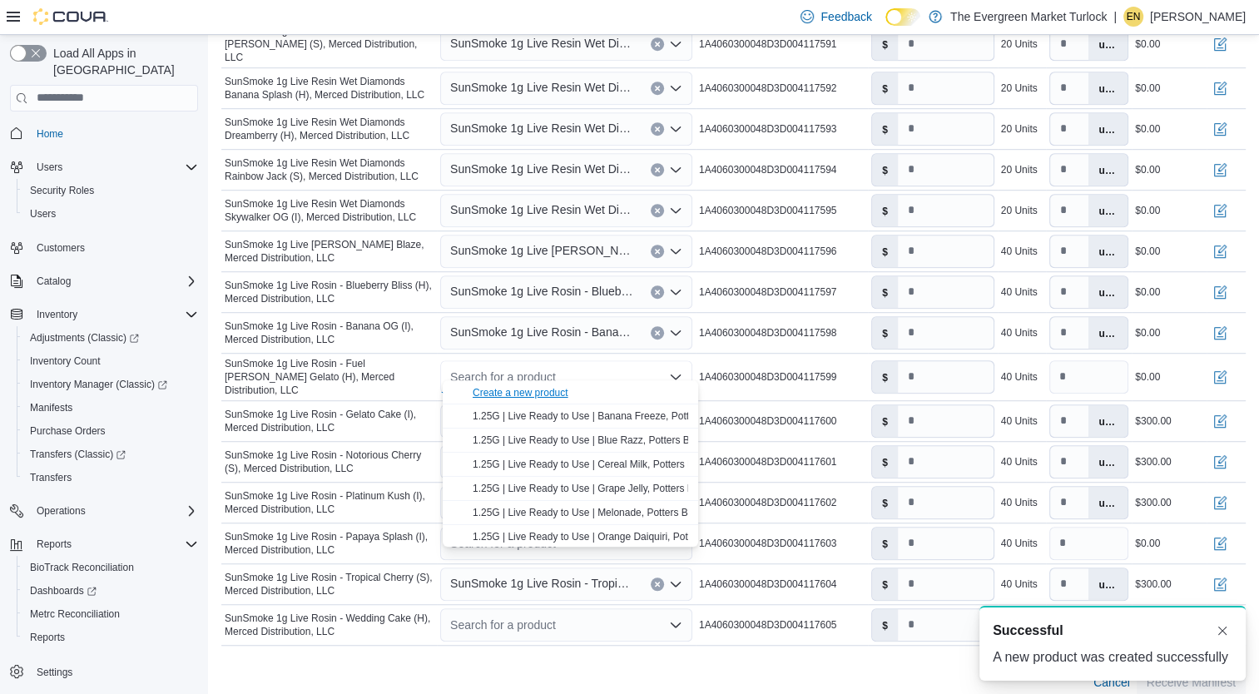
click at [519, 391] on div "Create a new product" at bounding box center [520, 392] width 96 height 13
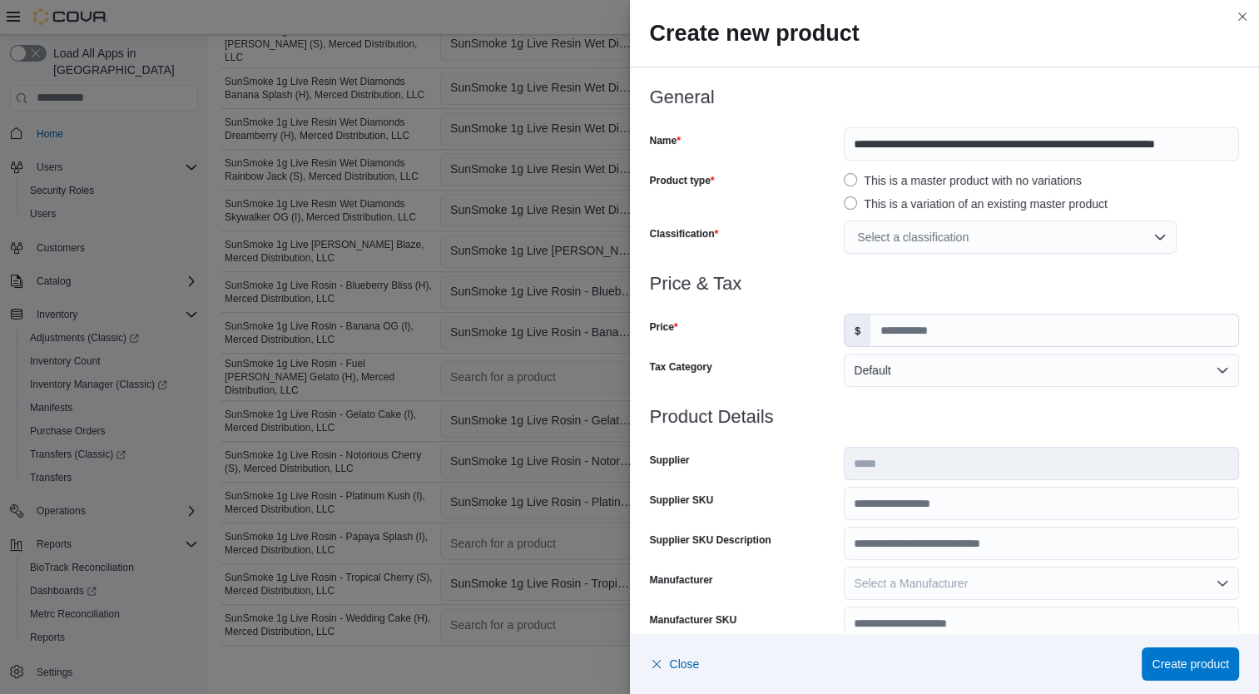
click at [938, 235] on div "Select a classification" at bounding box center [1009, 236] width 333 height 33
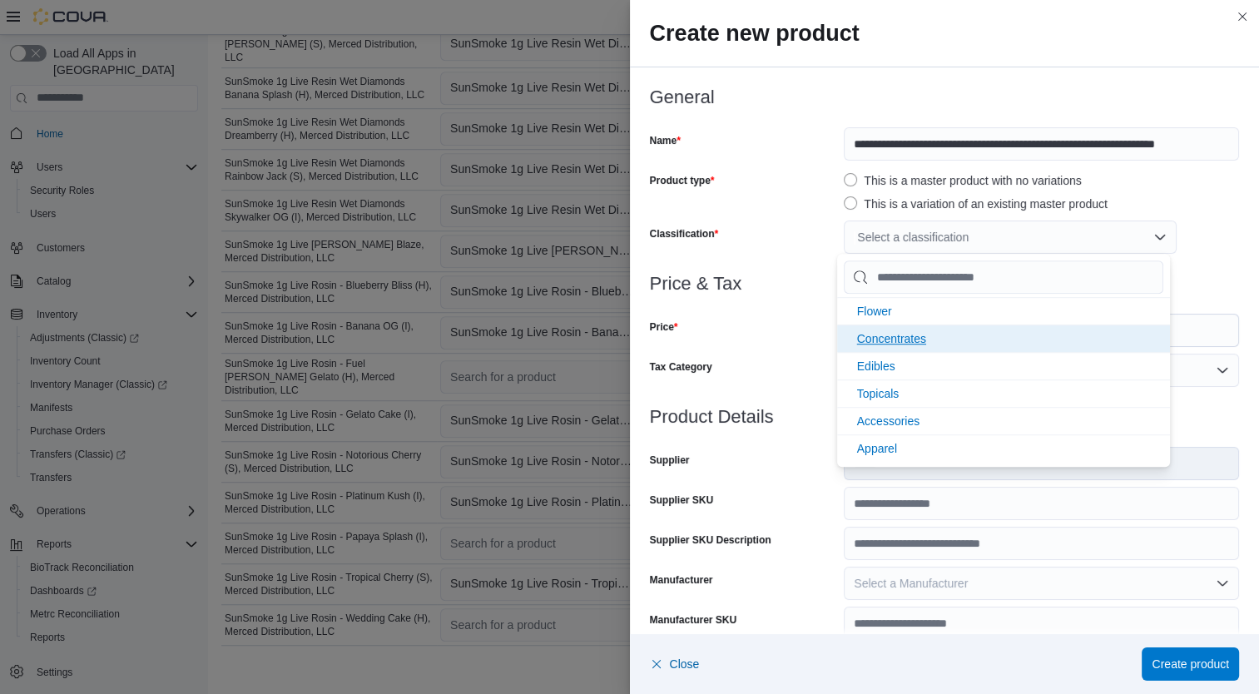
click at [918, 330] on li "Concentrates" at bounding box center [1003, 337] width 333 height 27
click at [773, 358] on div "Tax Category" at bounding box center [744, 370] width 188 height 33
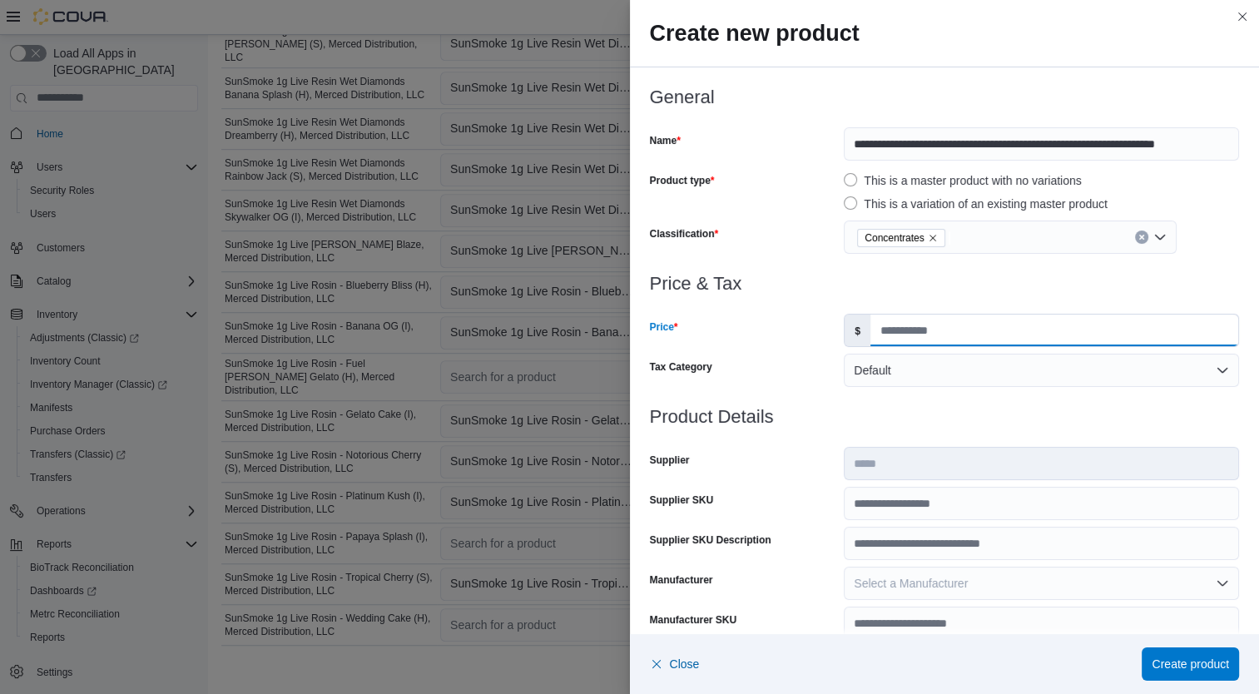
click at [911, 334] on input "Price" at bounding box center [1054, 330] width 368 height 32
type input "*****"
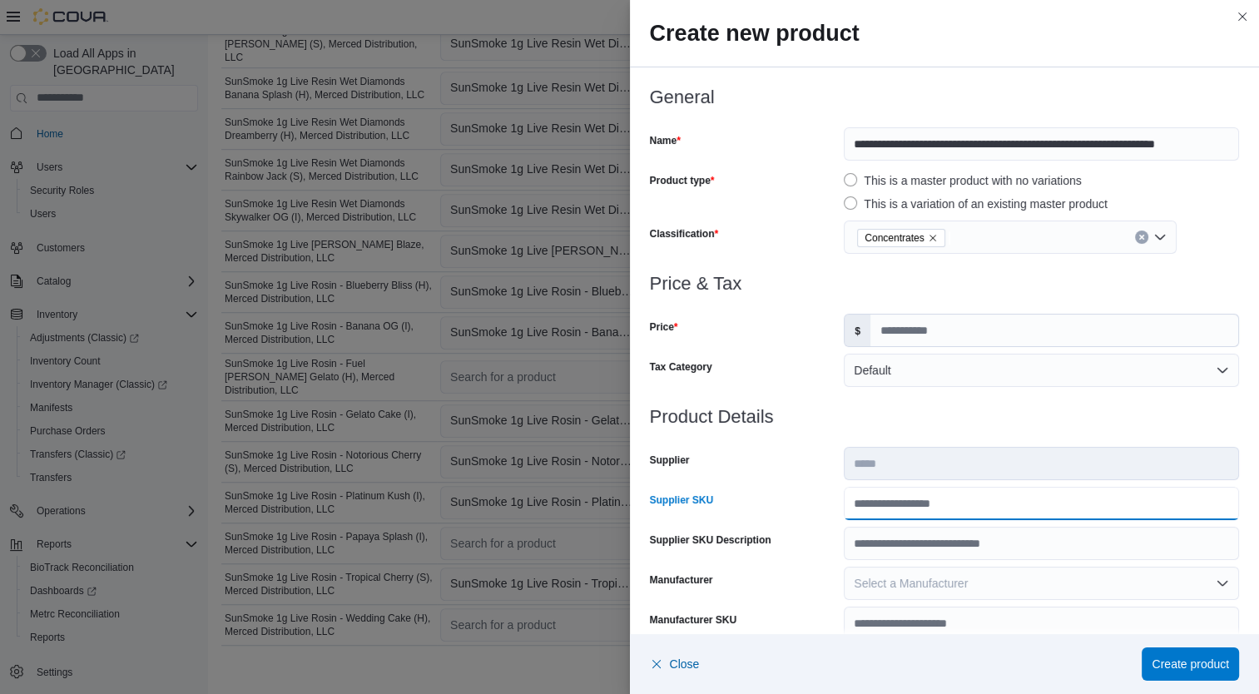
click at [948, 497] on input "Supplier SKU" at bounding box center [1040, 503] width 395 height 33
type input "**********"
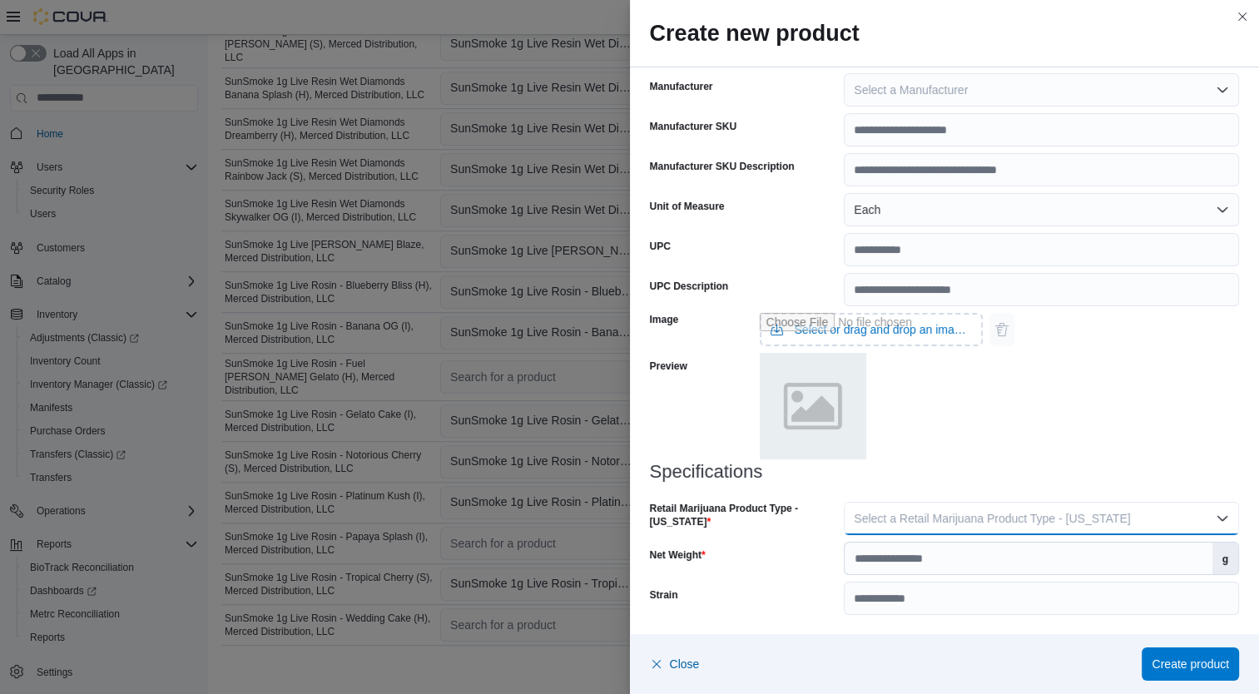
click at [1118, 511] on button "Select a Retail Marijuana Product Type - [US_STATE]" at bounding box center [1040, 518] width 395 height 33
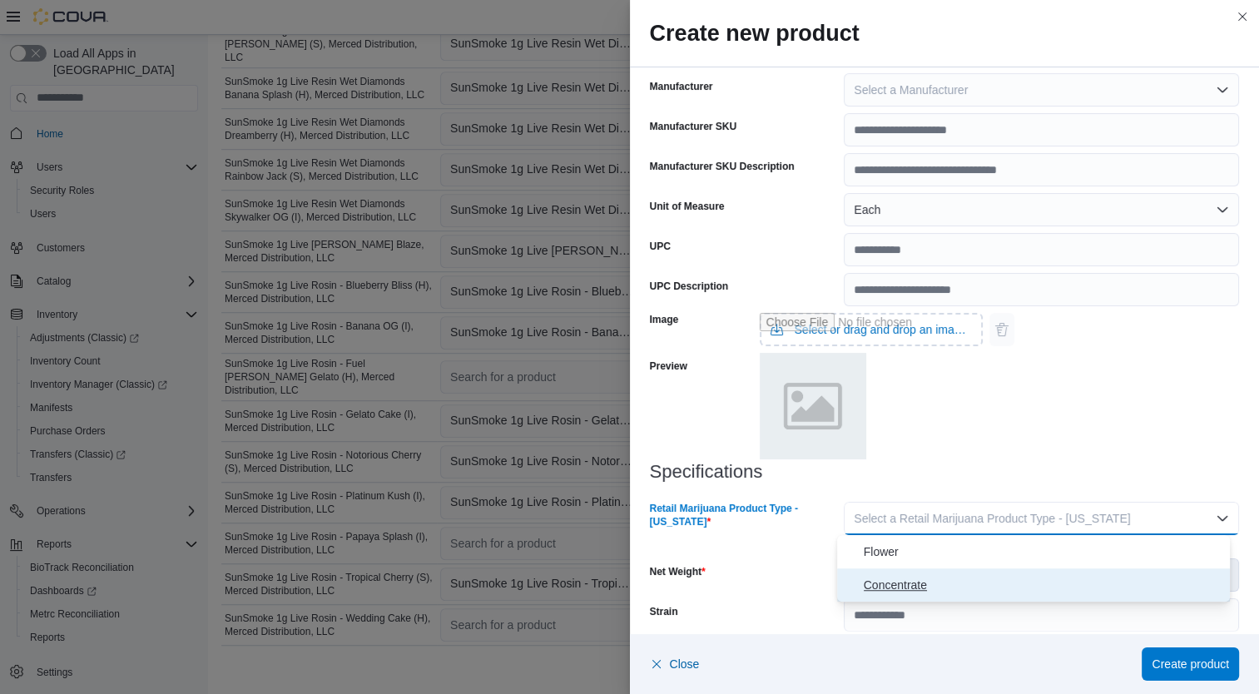
click at [986, 583] on span "Concentrate" at bounding box center [1043, 585] width 360 height 20
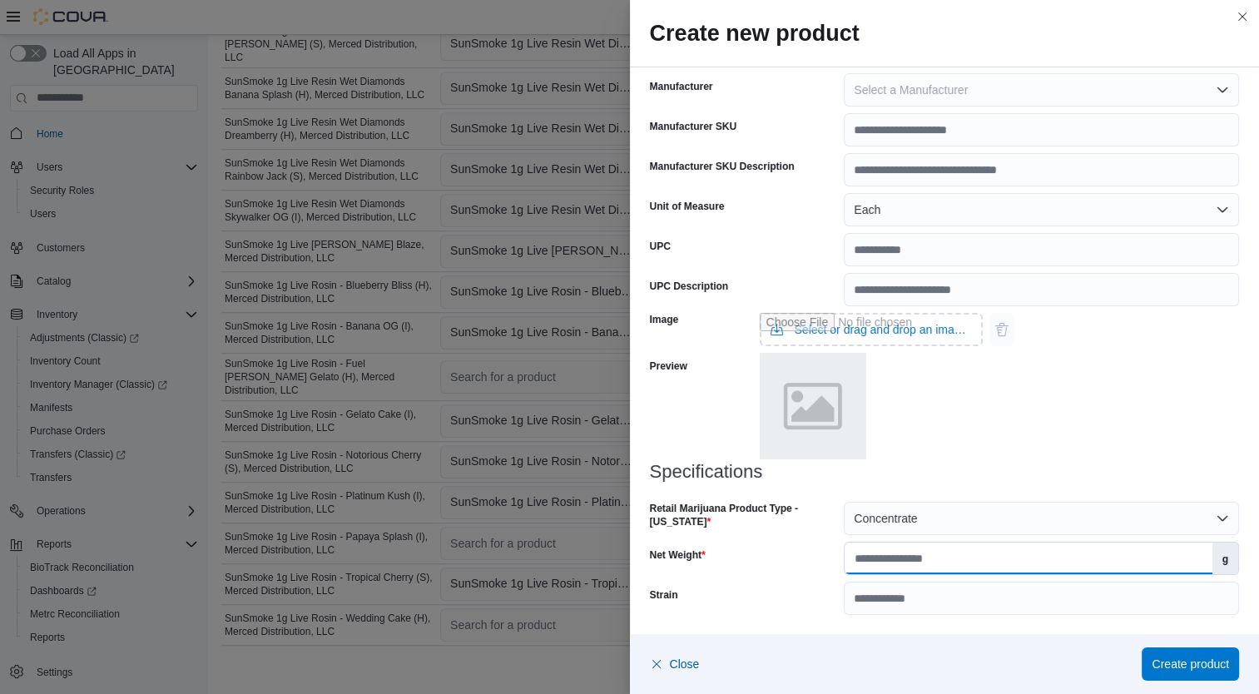
click at [996, 559] on input "Net Weight" at bounding box center [1027, 558] width 367 height 32
type input "*"
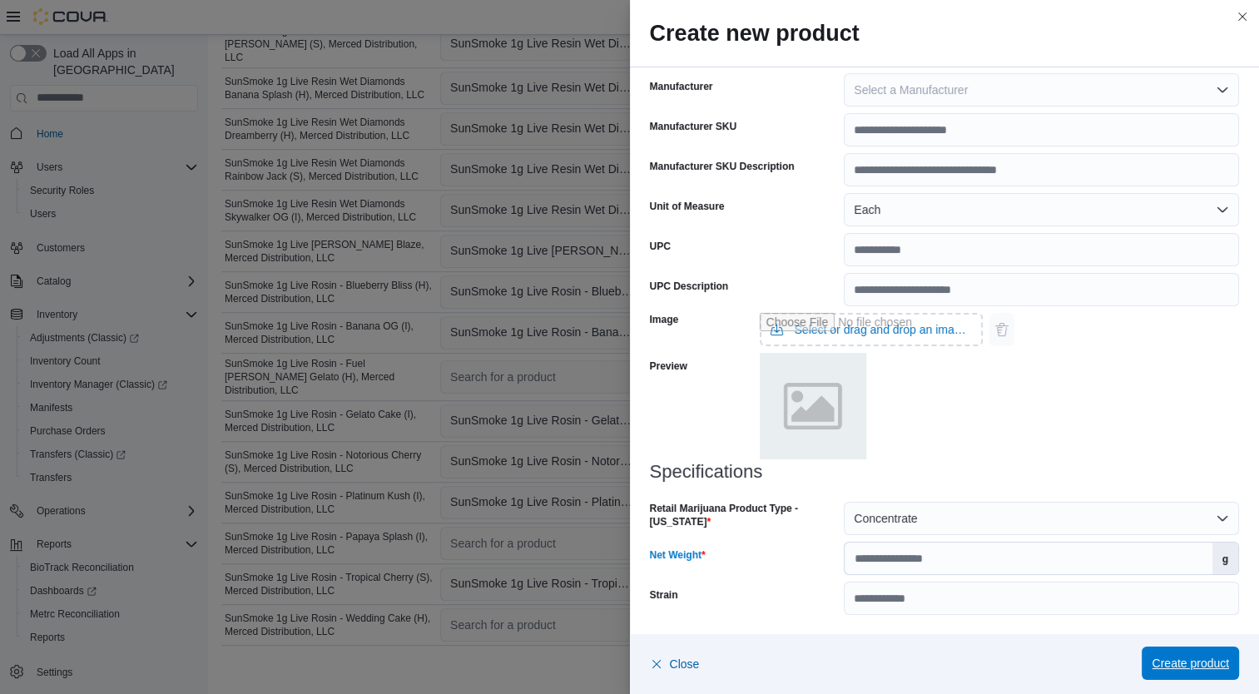
click at [1190, 669] on span "Create product" at bounding box center [1189, 663] width 77 height 17
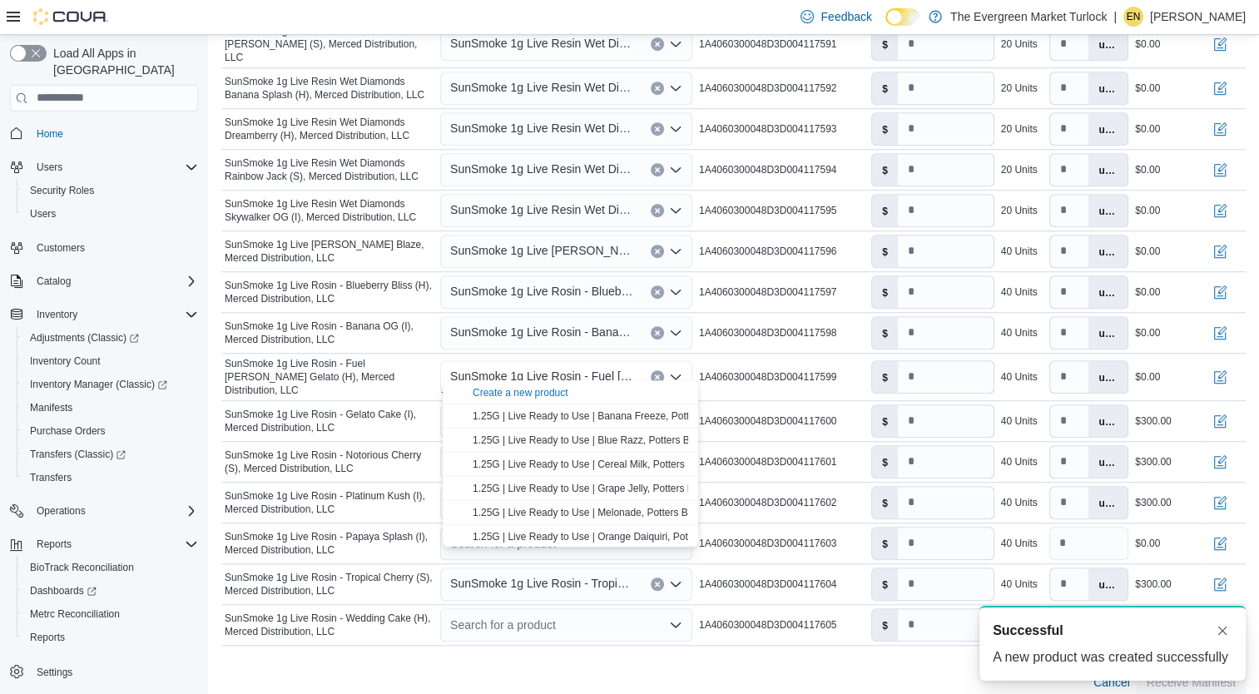
scroll to position [0, 0]
click at [655, 665] on div "Cancel Receive Manifest" at bounding box center [733, 681] width 1024 height 33
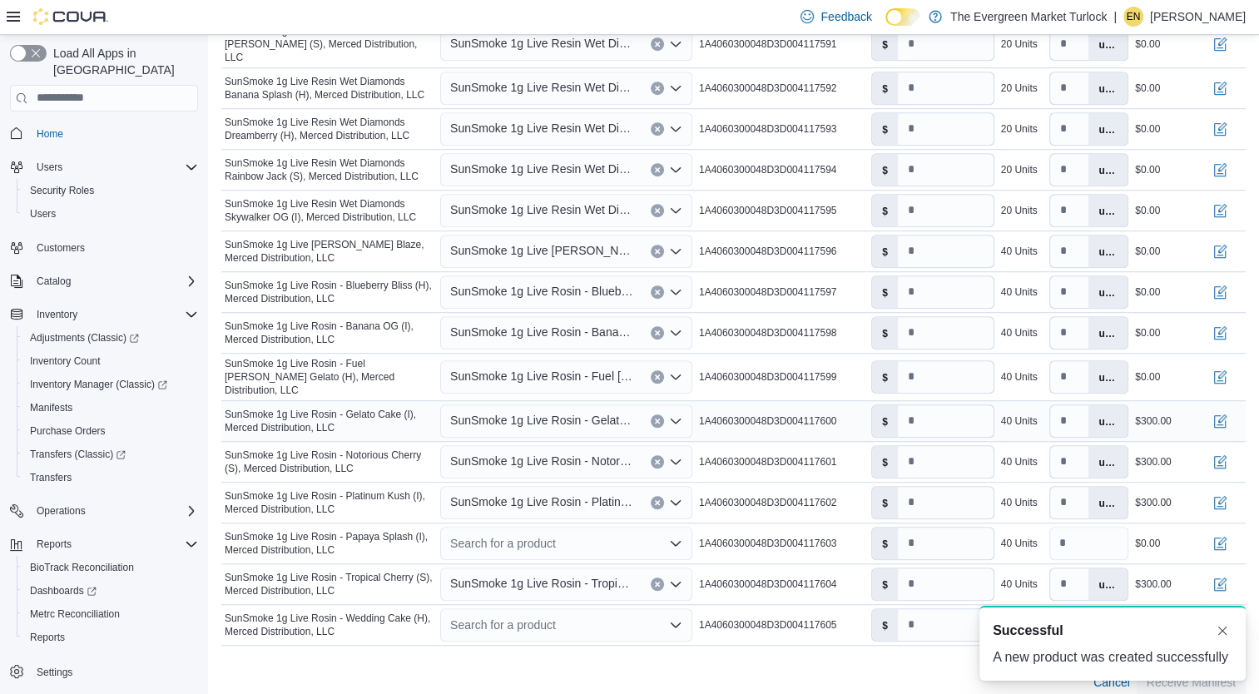
click at [539, 410] on span "SunSmoke 1g Live Rosin - Gelato Cake (I), Merced Distribution, LLC" at bounding box center [542, 420] width 184 height 20
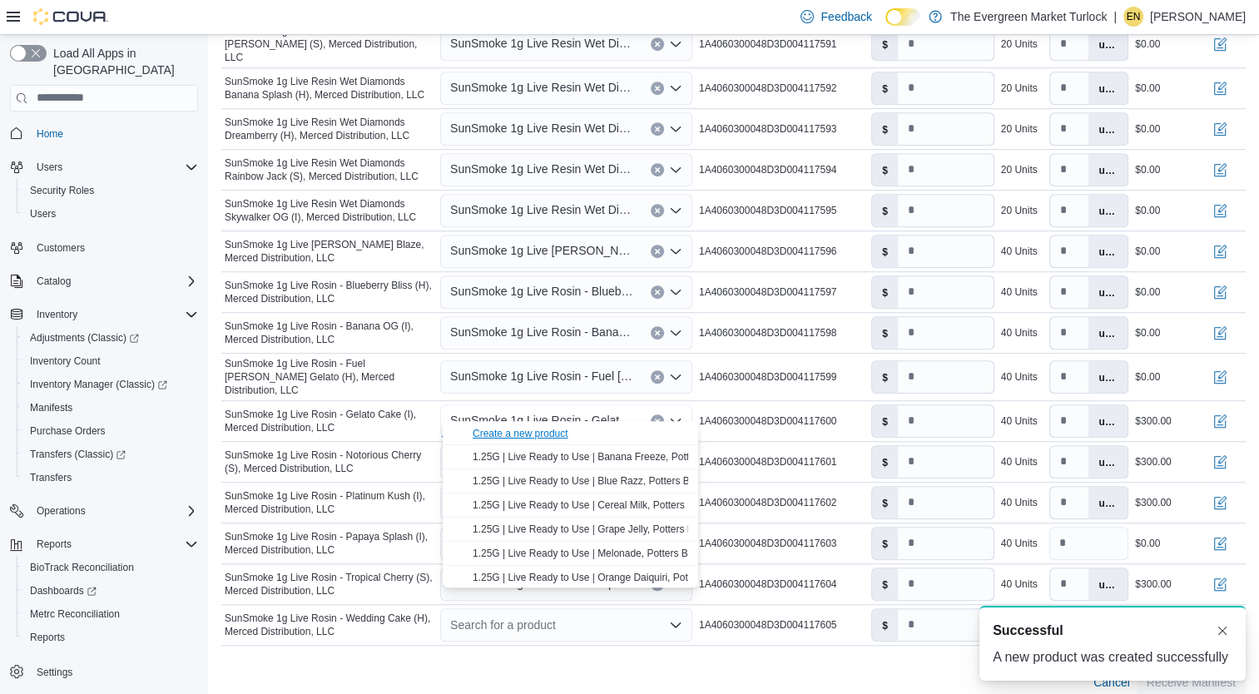
click at [527, 434] on div "Create a new product" at bounding box center [520, 433] width 96 height 13
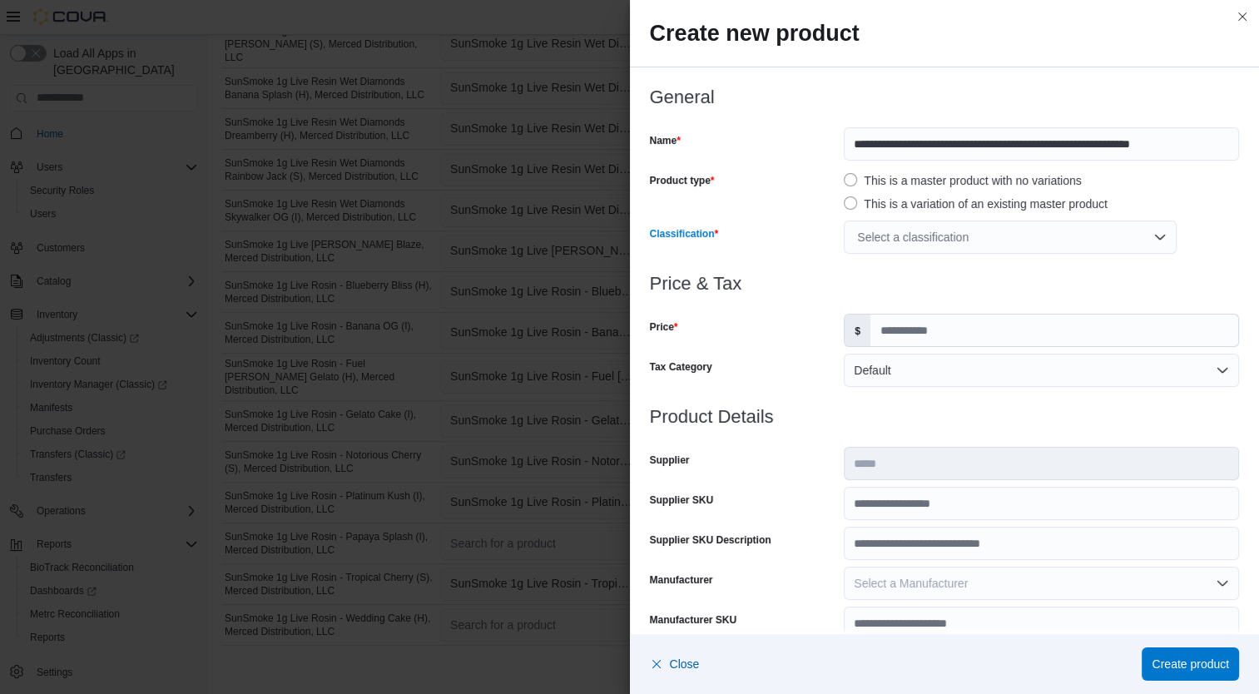
click at [918, 236] on div "Select a classification" at bounding box center [1009, 236] width 333 height 33
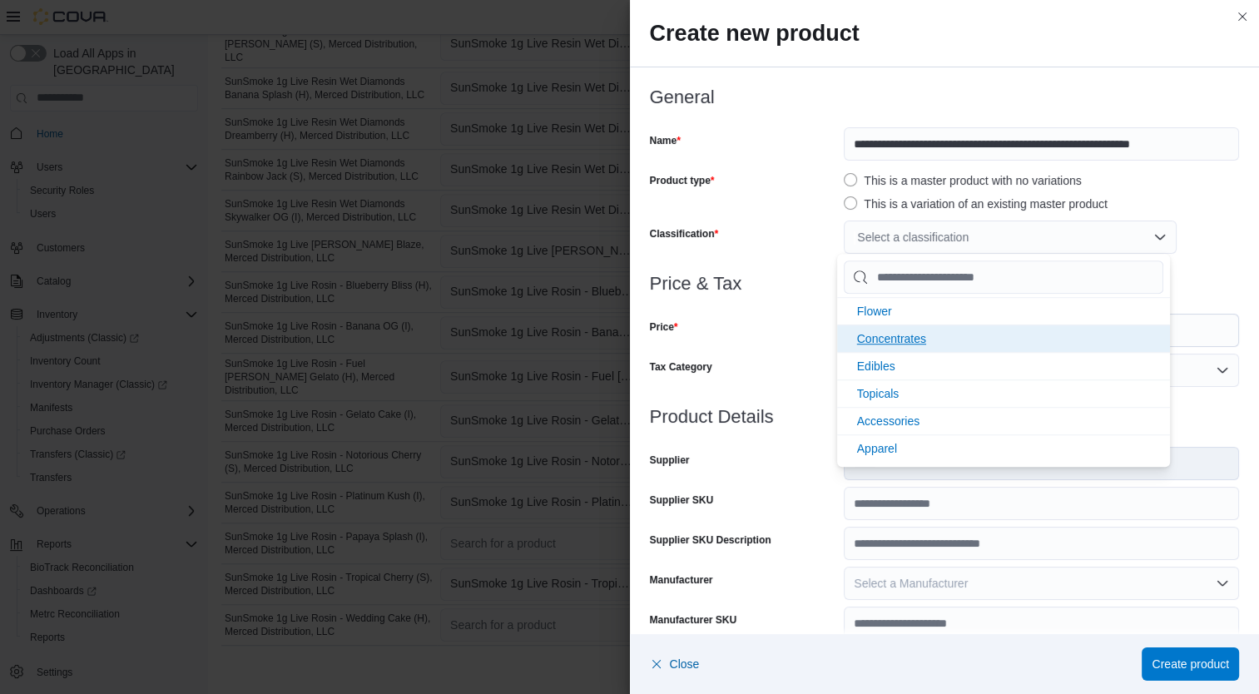
click at [922, 332] on span "Concentrates" at bounding box center [891, 338] width 69 height 13
click at [744, 359] on div "Tax Category" at bounding box center [744, 370] width 188 height 33
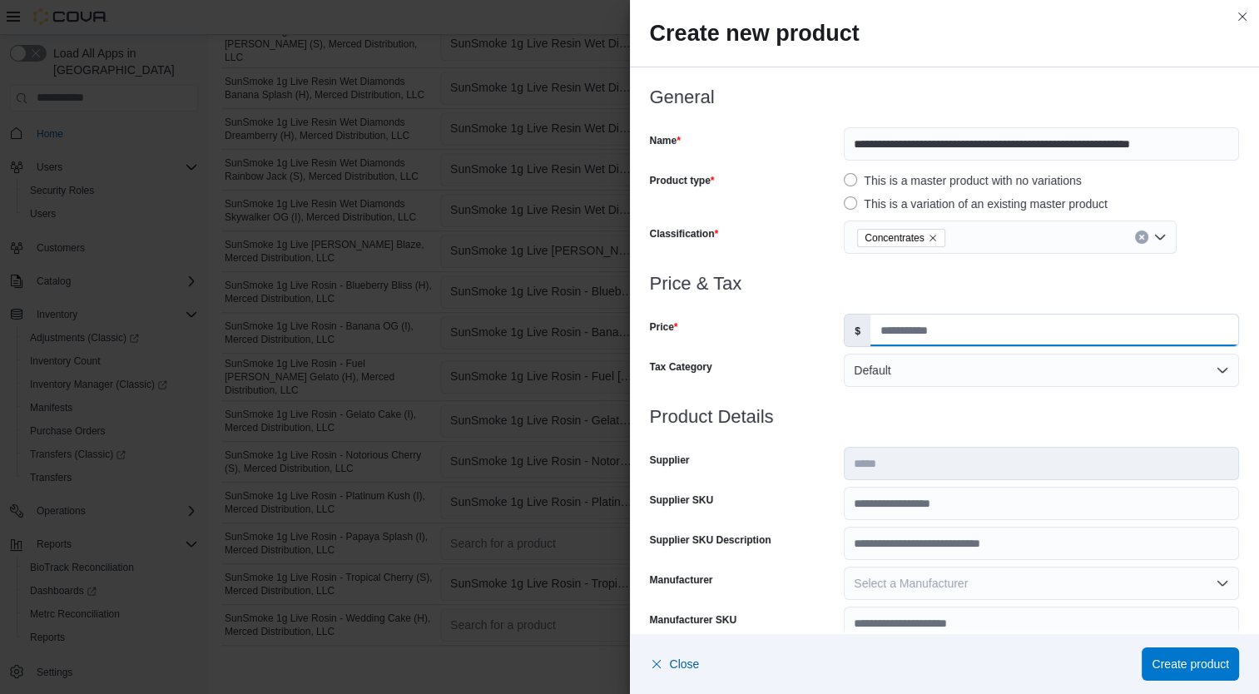
click at [887, 334] on input "Price" at bounding box center [1054, 330] width 368 height 32
type input "*****"
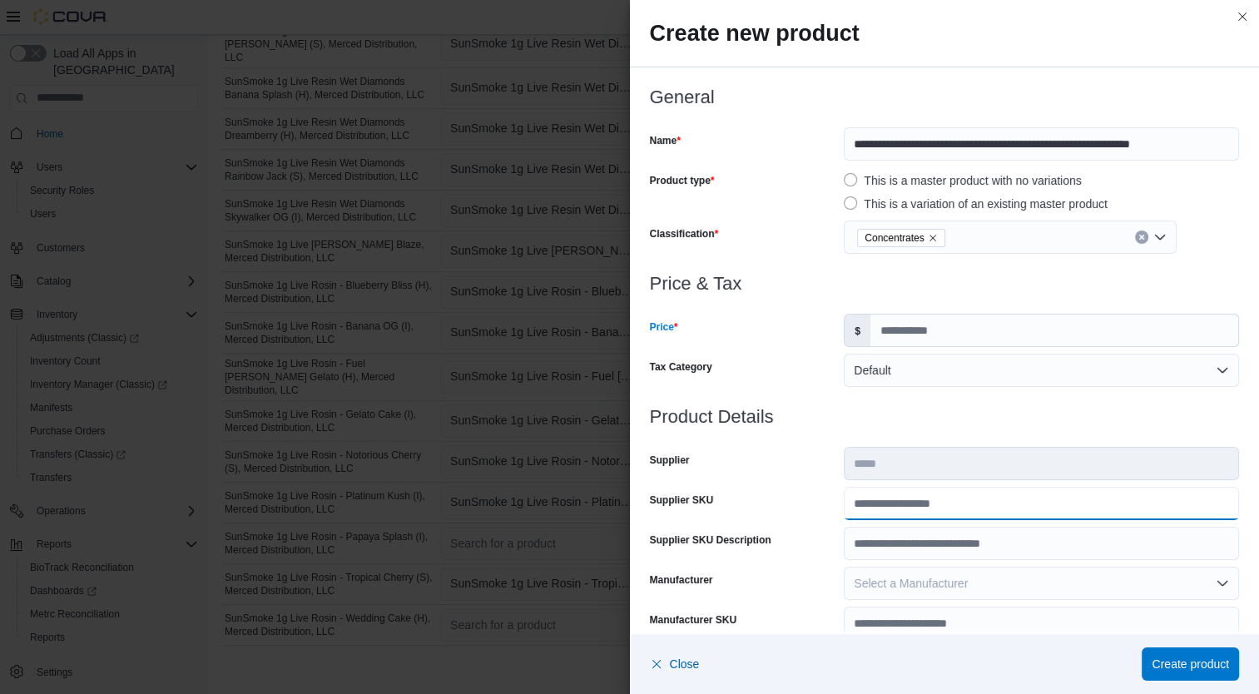
click at [915, 493] on input "Supplier SKU" at bounding box center [1040, 503] width 395 height 33
type input "**********"
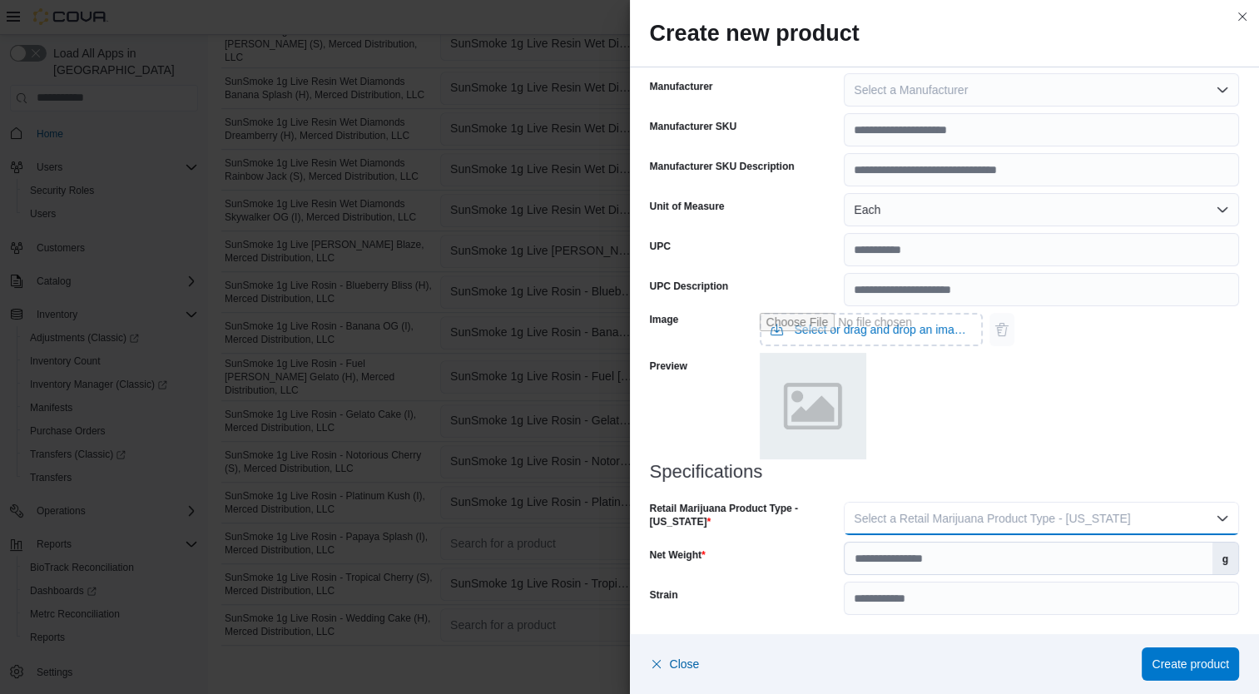
click at [1091, 523] on span "Select a Retail Marijuana Product Type - [US_STATE]" at bounding box center [991, 518] width 276 height 13
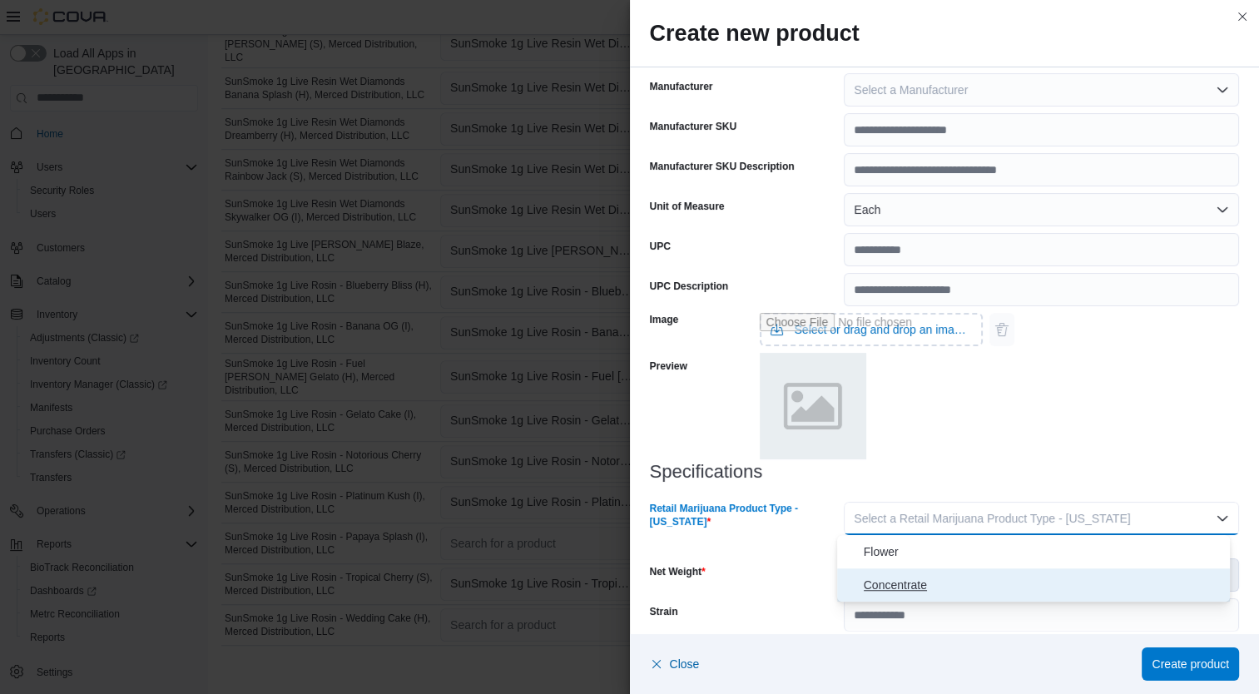
click at [1005, 586] on span "Concentrate" at bounding box center [1043, 585] width 360 height 20
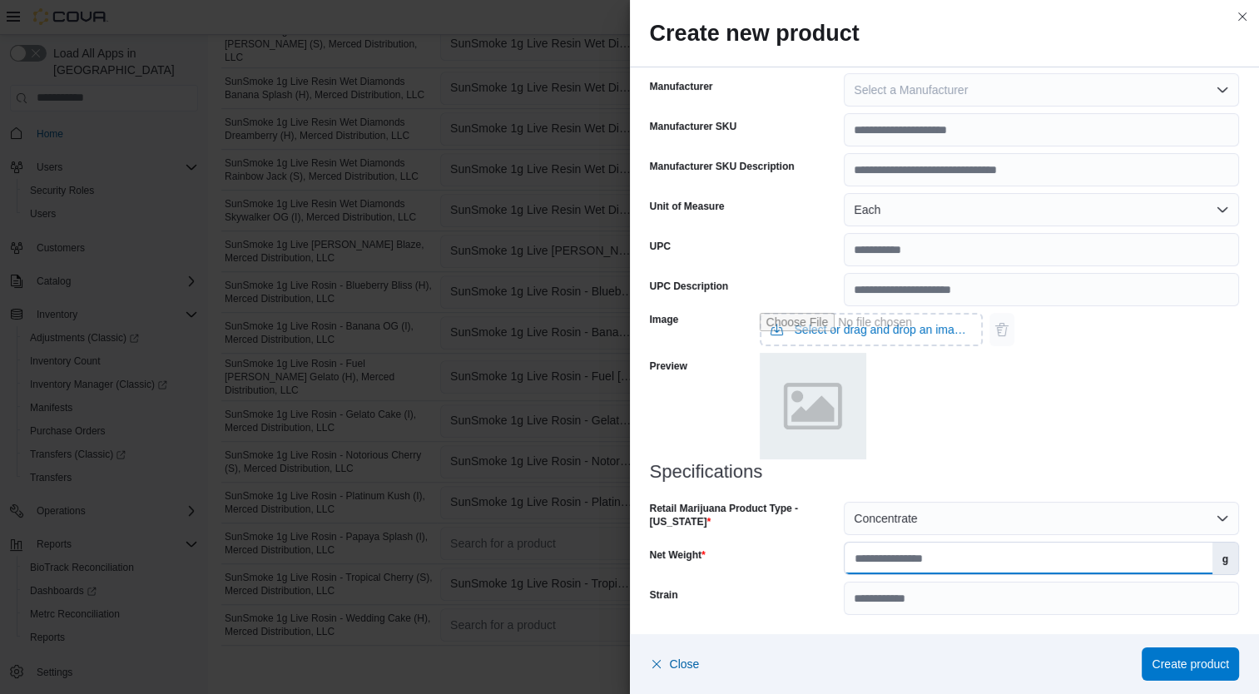
click at [1012, 557] on input "Net Weight" at bounding box center [1027, 558] width 367 height 32
type input "*"
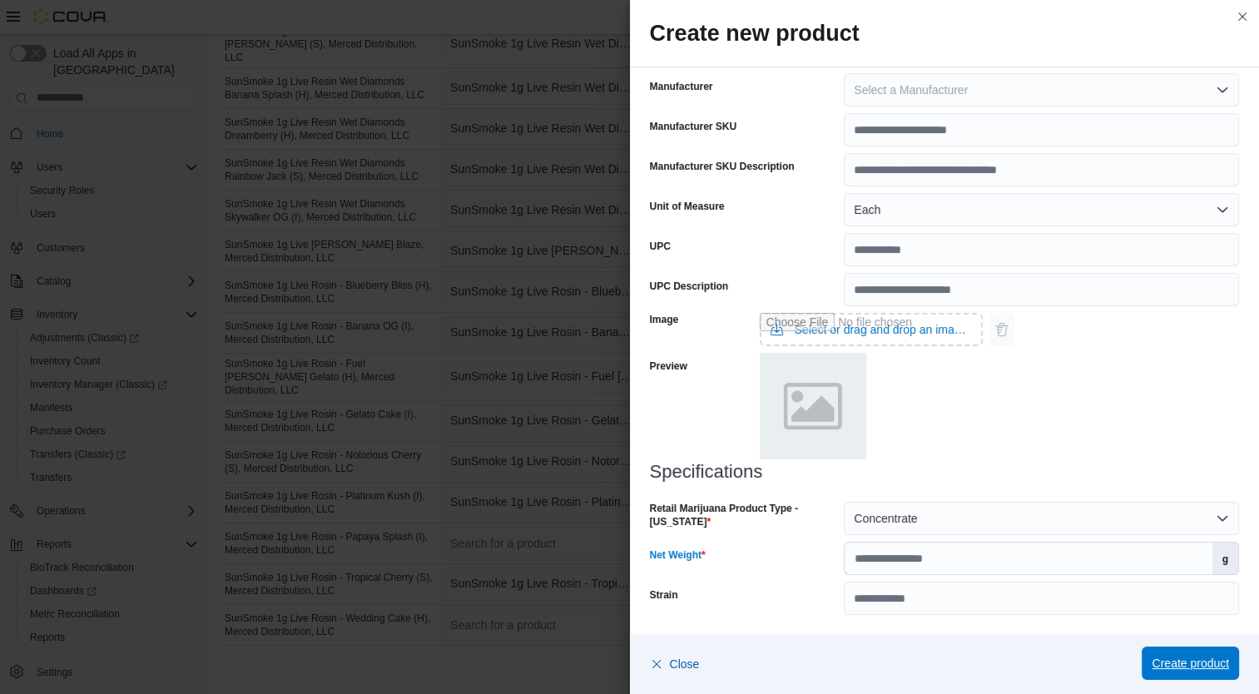
click at [1202, 664] on span "Create product" at bounding box center [1189, 663] width 77 height 17
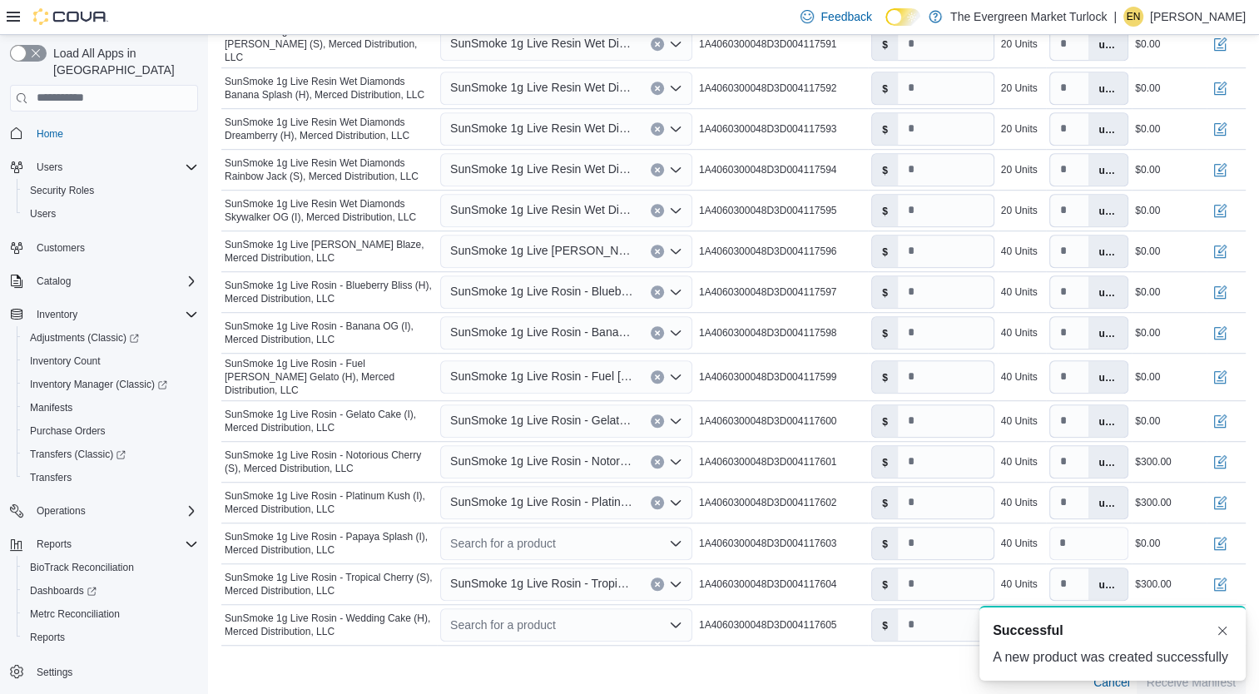
type input "*"
click at [572, 451] on span "SunSmoke 1g Live Rosin - Notorious Cherry (S), Merced Distribution, LLC" at bounding box center [542, 461] width 184 height 20
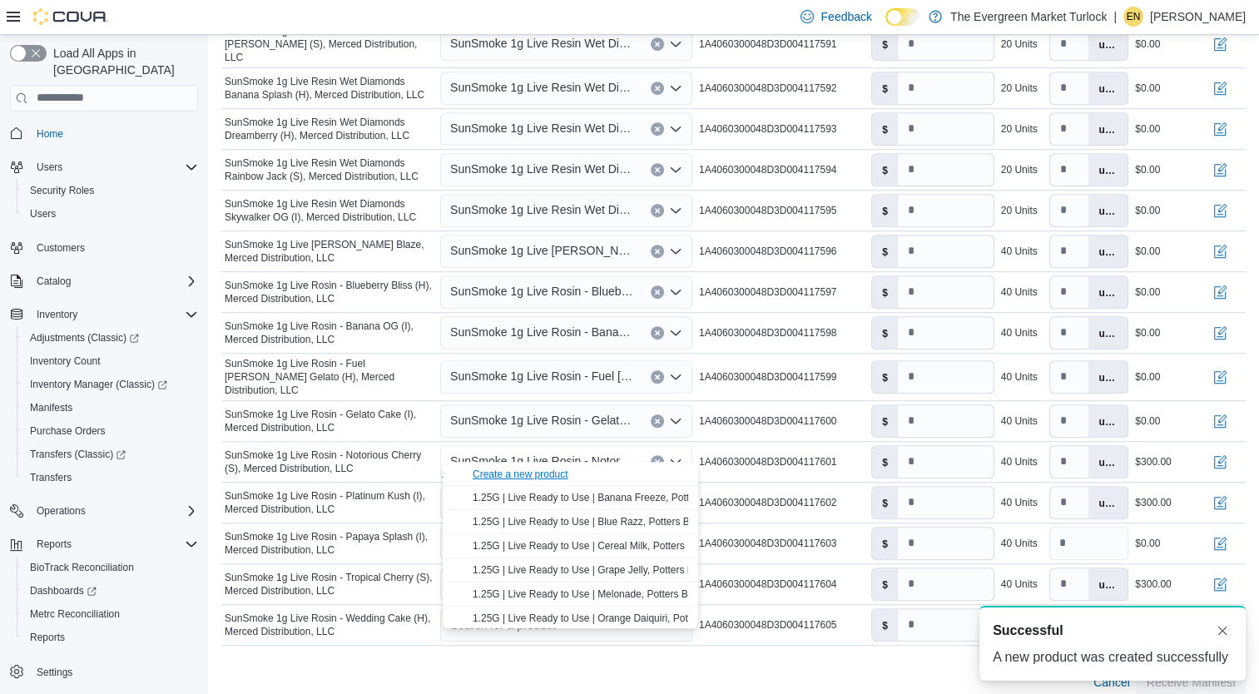
click at [552, 474] on div "Create a new product" at bounding box center [520, 473] width 96 height 13
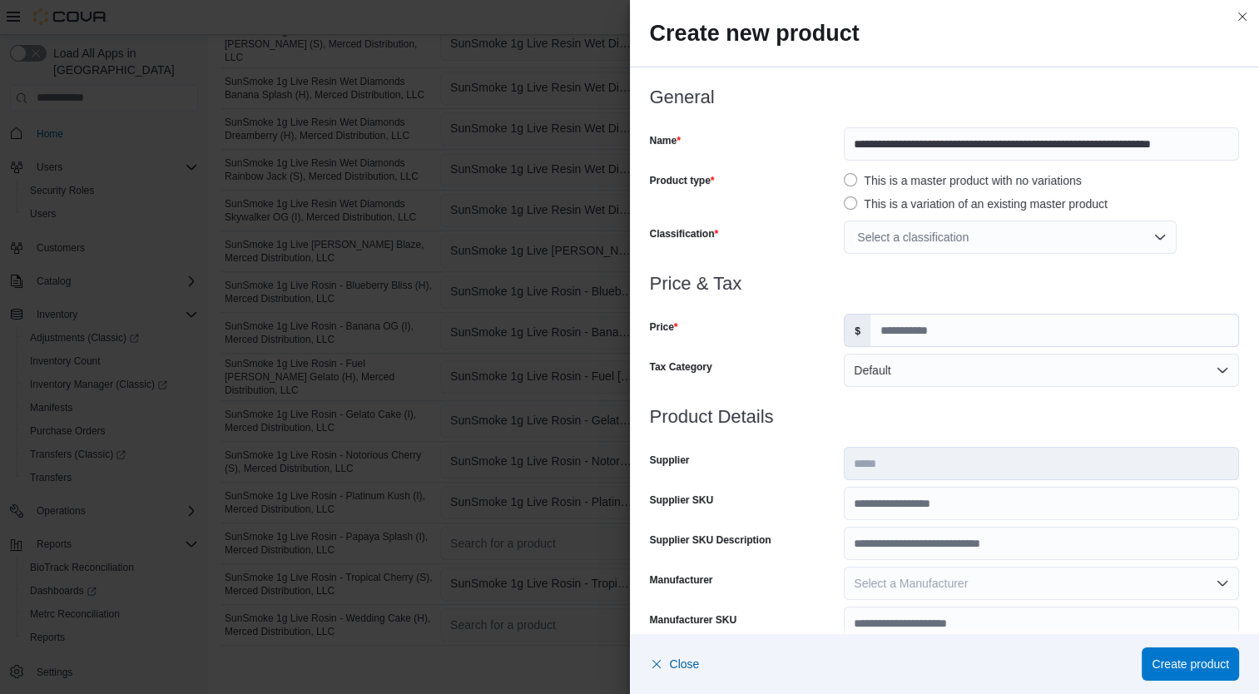
click at [962, 240] on div "Select a classification" at bounding box center [1009, 236] width 333 height 33
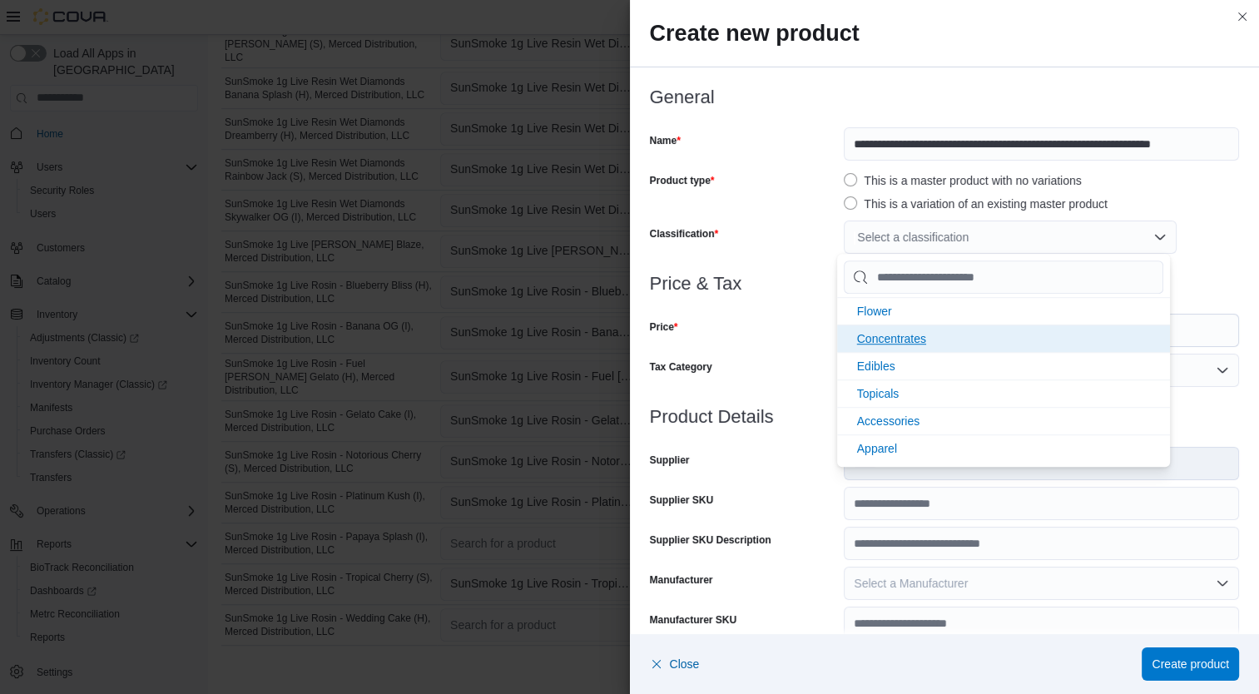
click at [913, 337] on span "Concentrates" at bounding box center [891, 338] width 69 height 13
click at [781, 340] on div "Price" at bounding box center [744, 330] width 188 height 33
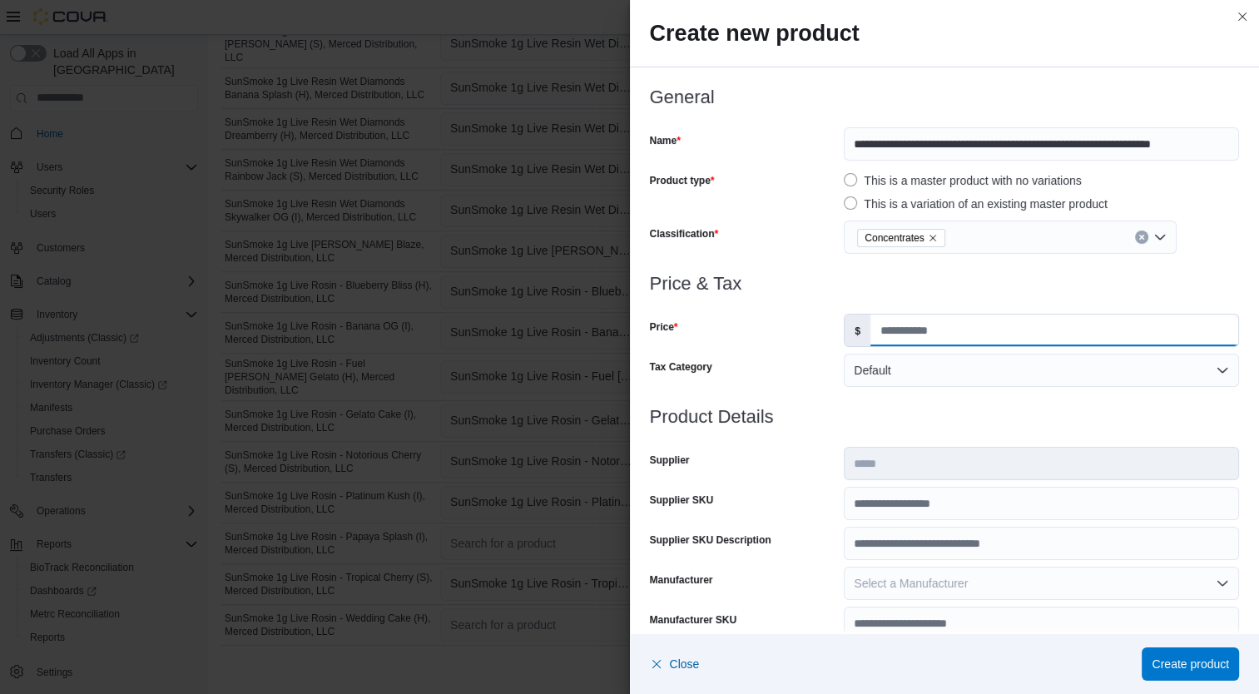
click at [895, 330] on input "Price" at bounding box center [1054, 330] width 368 height 32
type input "*****"
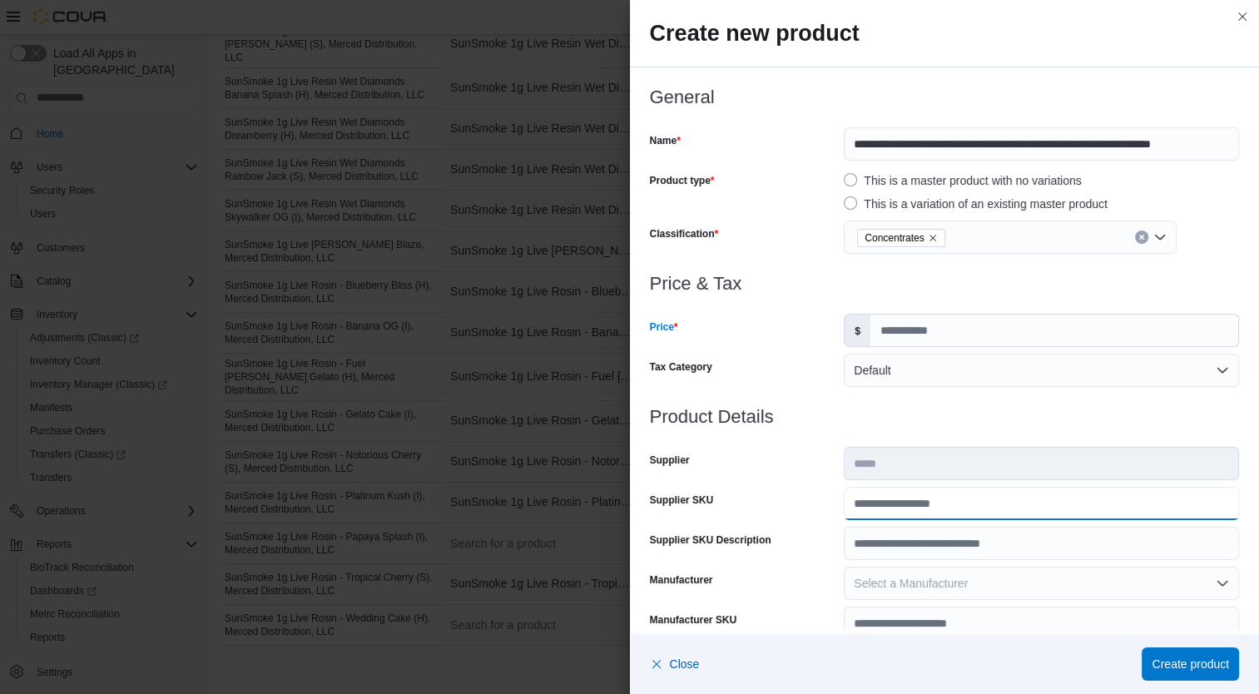
click at [894, 517] on input "Supplier SKU" at bounding box center [1040, 503] width 395 height 33
type input "**********"
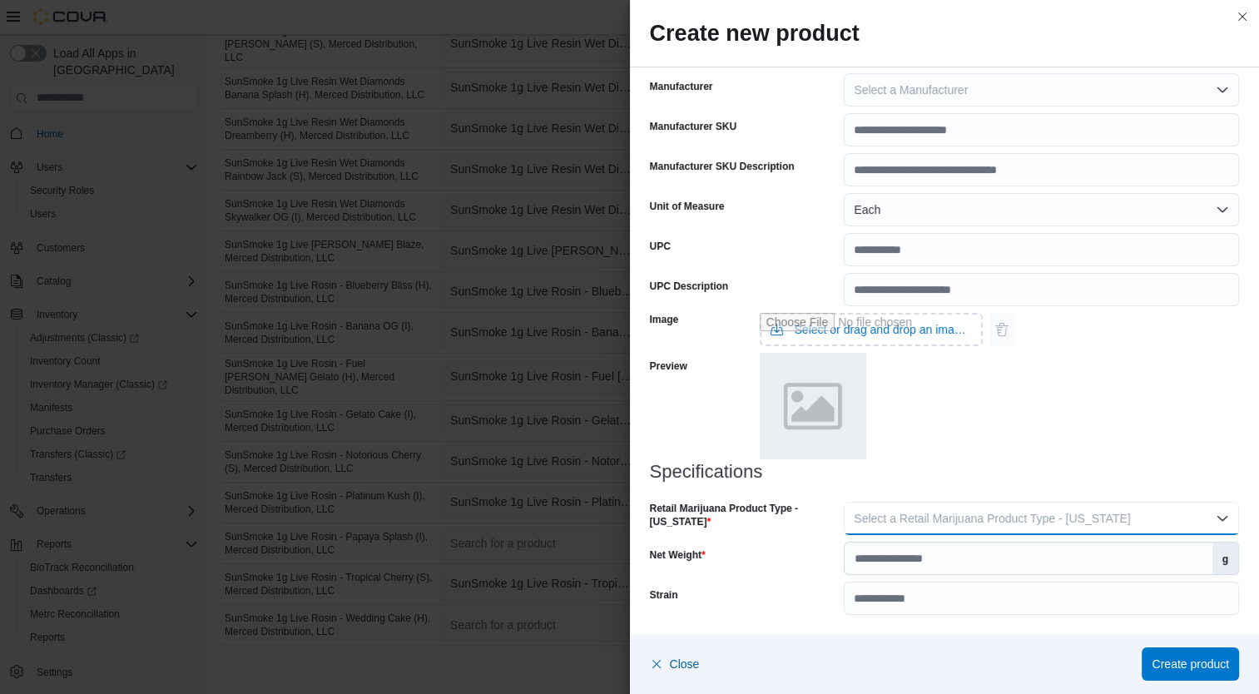
click at [1090, 519] on span "Select a Retail Marijuana Product Type - [US_STATE]" at bounding box center [991, 518] width 276 height 13
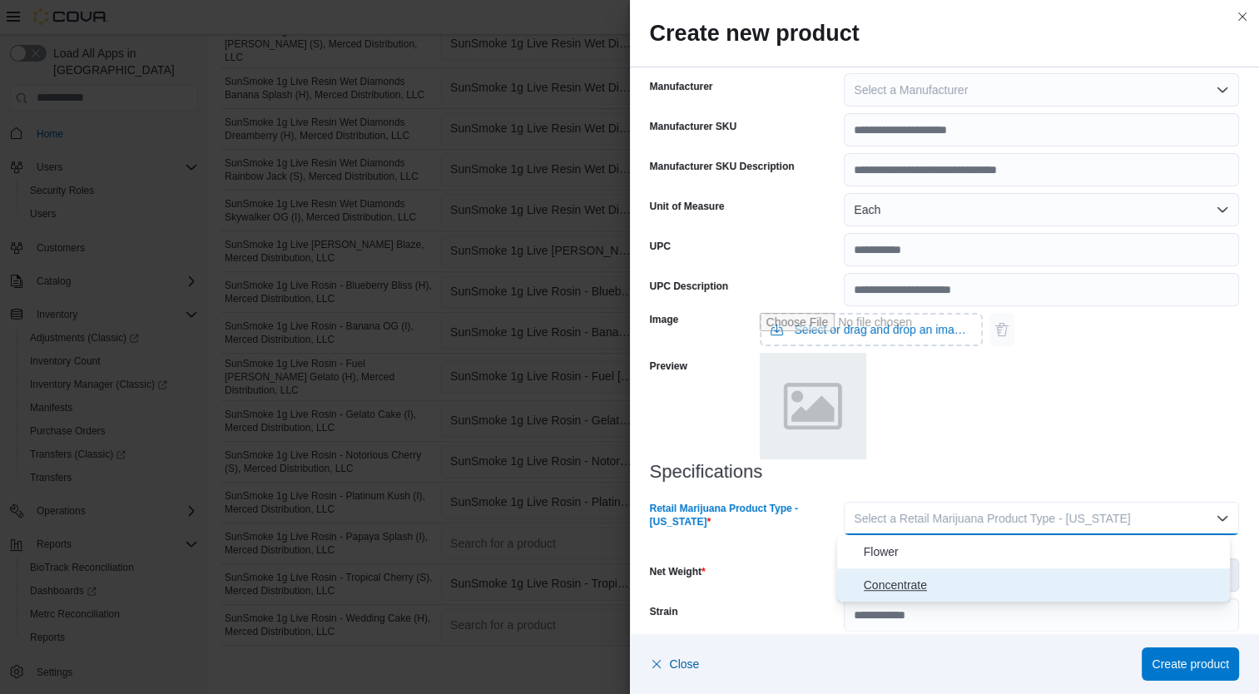
click at [986, 583] on span "Concentrate" at bounding box center [1043, 585] width 360 height 20
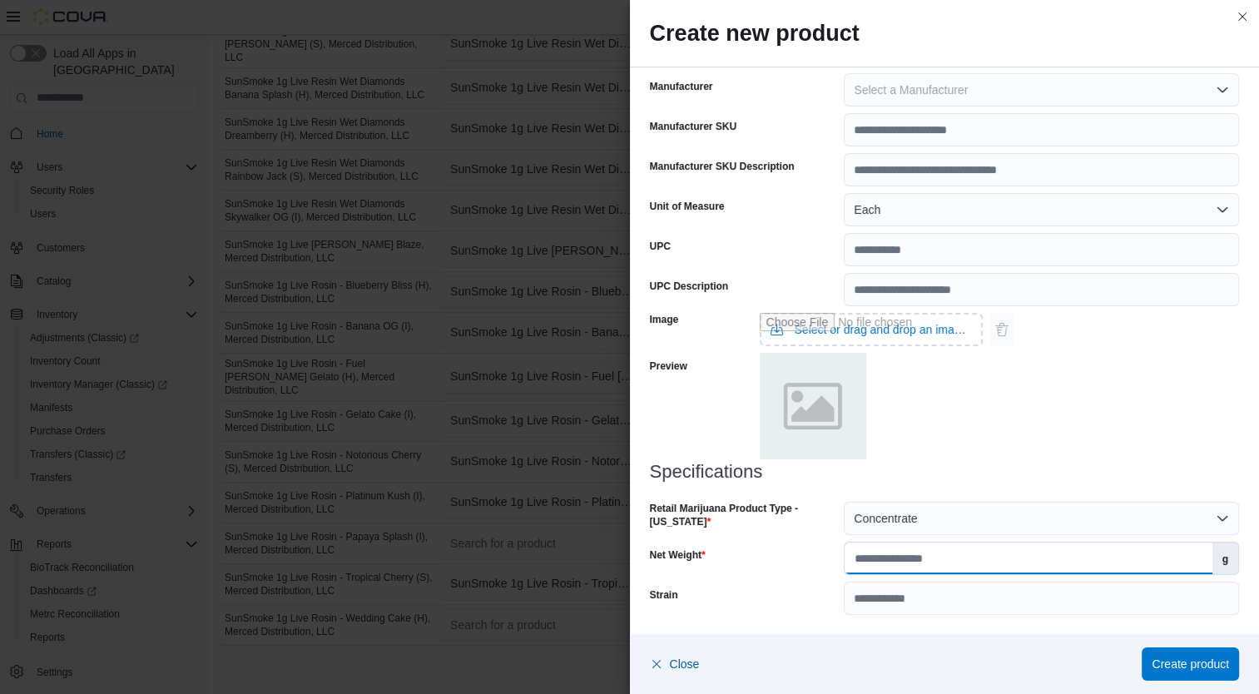
click at [982, 558] on input "Net Weight" at bounding box center [1027, 558] width 367 height 32
type input "*"
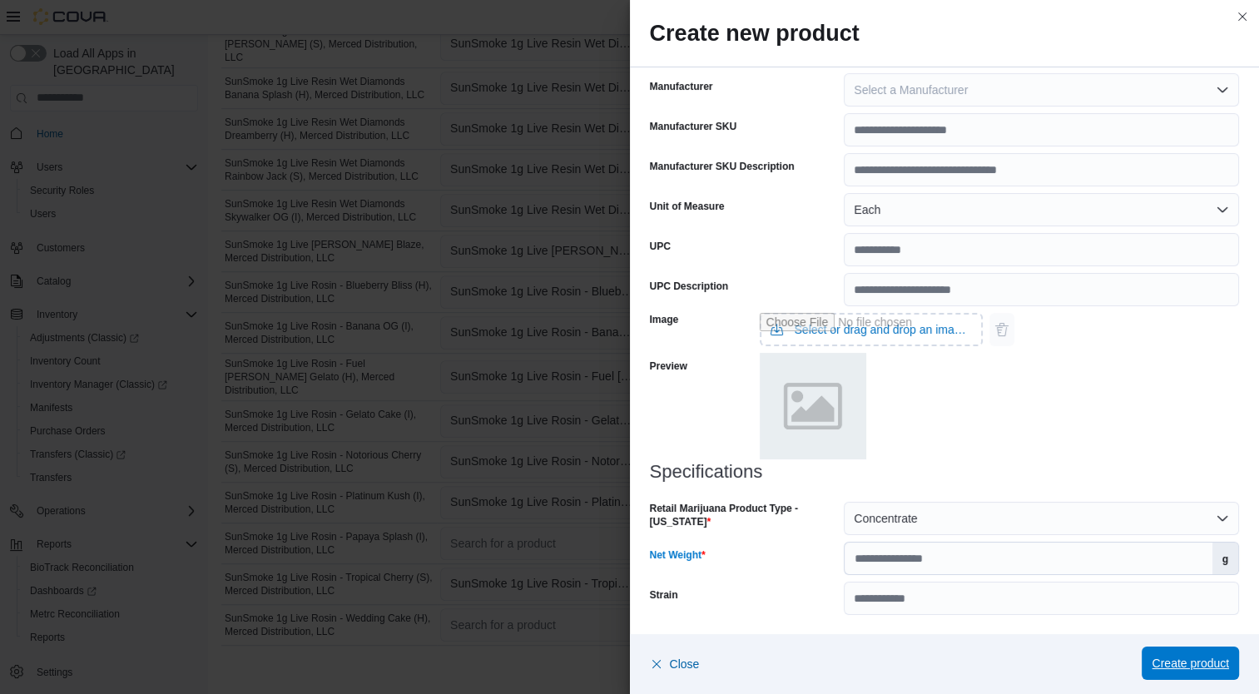
click at [1205, 667] on span "Create product" at bounding box center [1189, 663] width 77 height 17
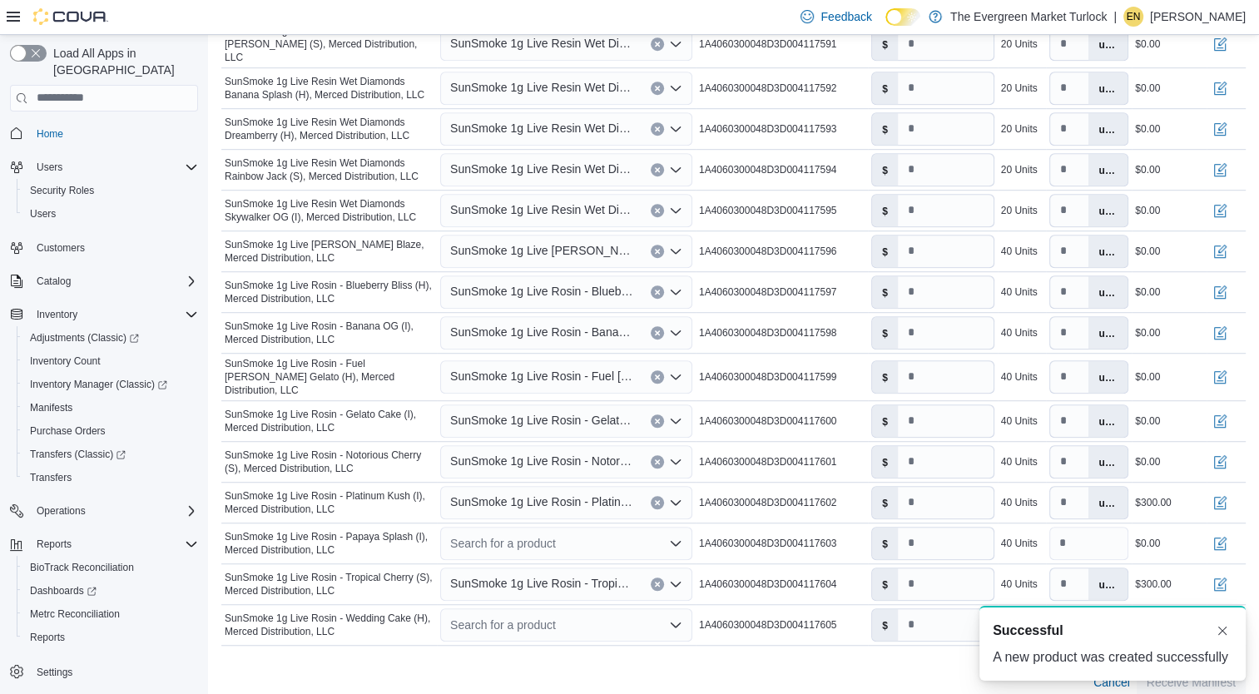
type input "*"
click at [597, 492] on span "SunSmoke 1g Live Rosin - Platinum Kush (I), Merced Distribution, LLC" at bounding box center [542, 502] width 184 height 20
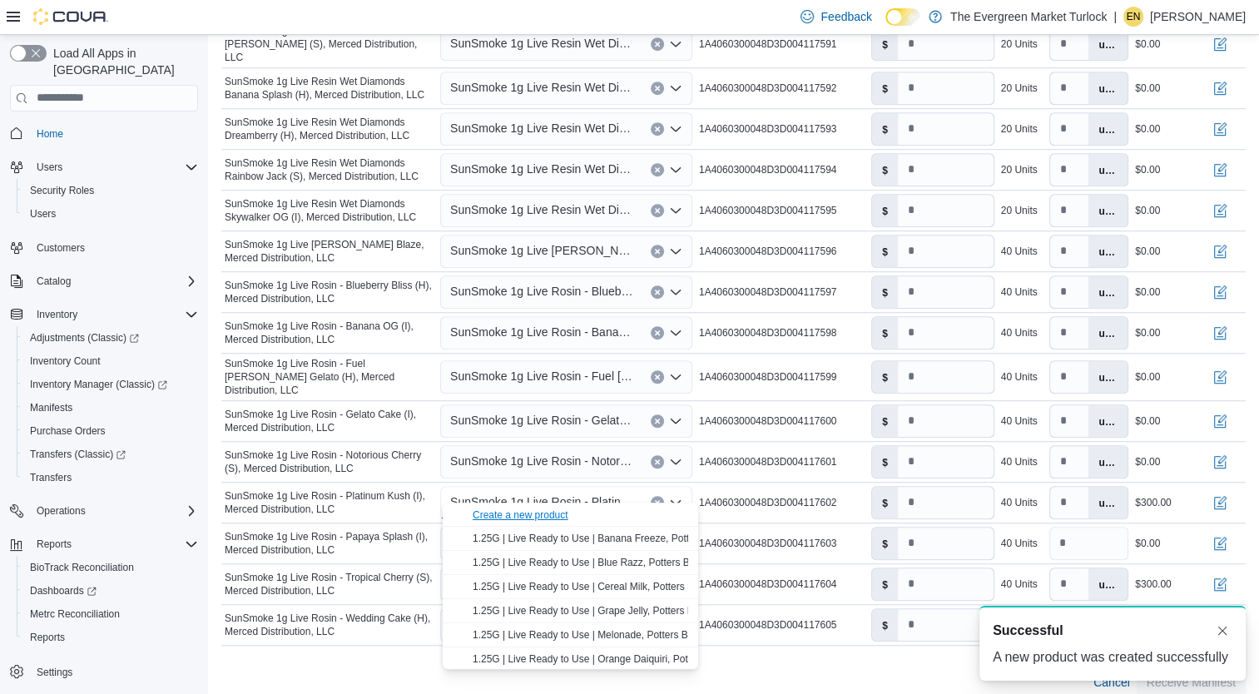
click at [551, 514] on div "Create a new product" at bounding box center [520, 514] width 96 height 13
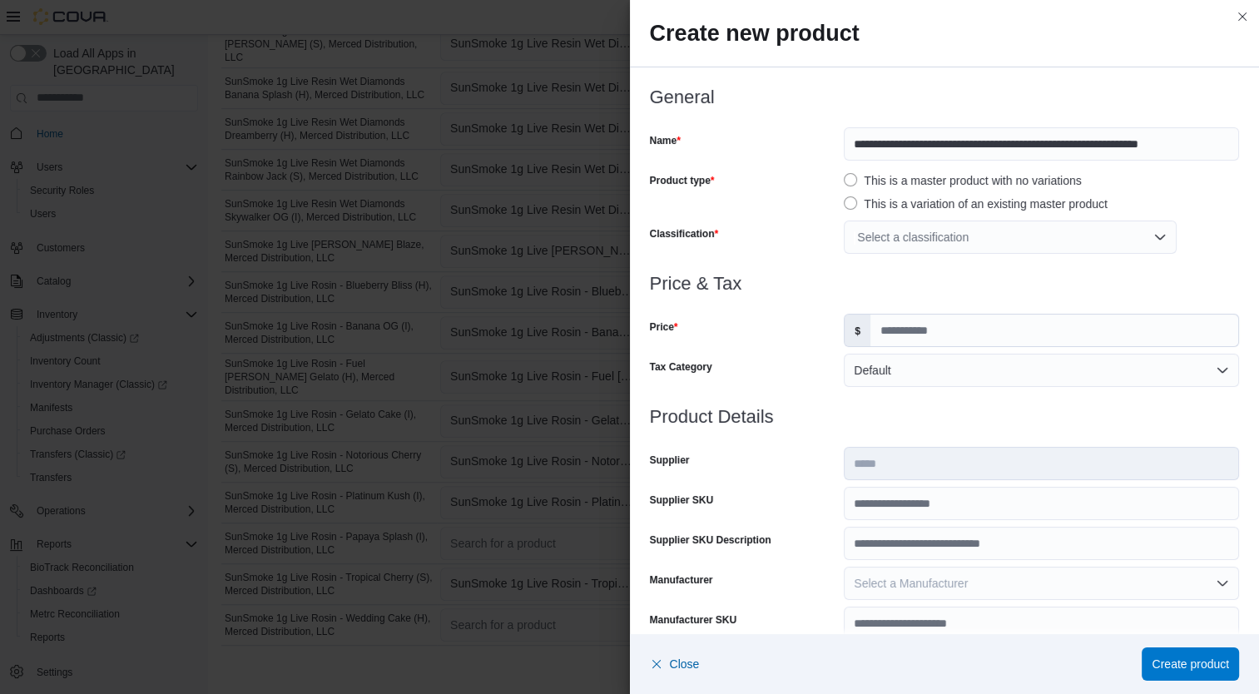
click at [972, 227] on div "Select a classification" at bounding box center [1009, 236] width 333 height 33
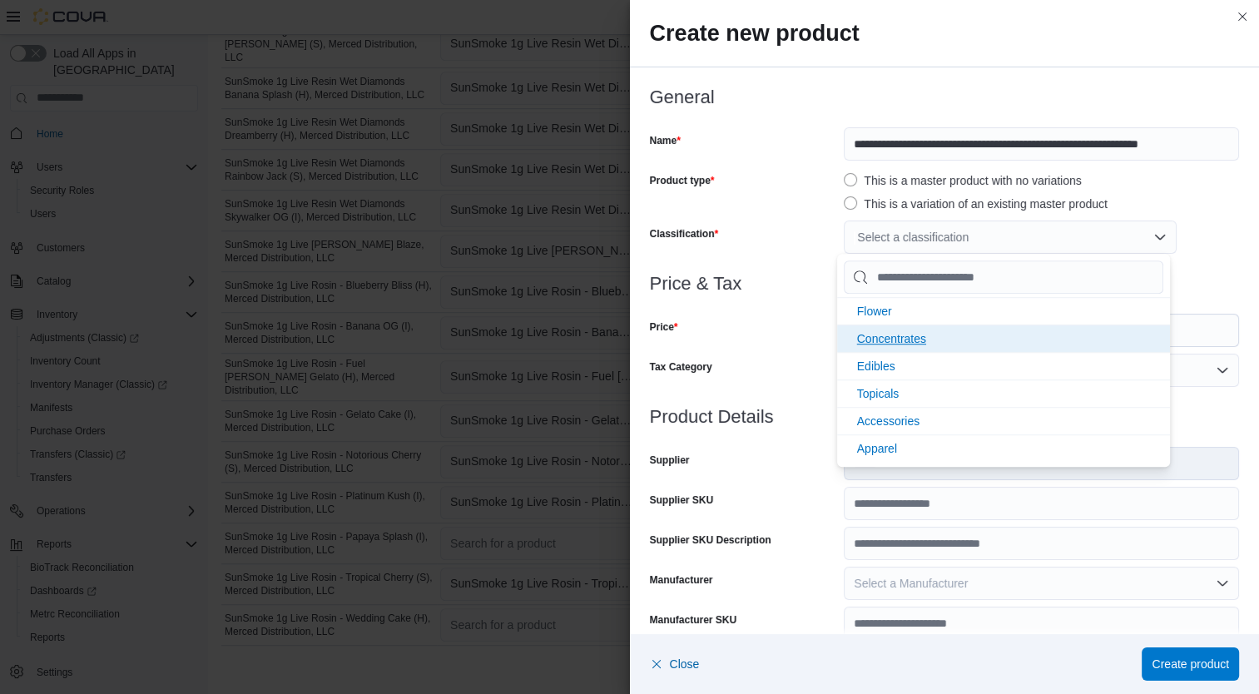
click at [933, 340] on li "Concentrates" at bounding box center [1003, 337] width 333 height 27
click at [784, 339] on div "Price" at bounding box center [744, 330] width 188 height 33
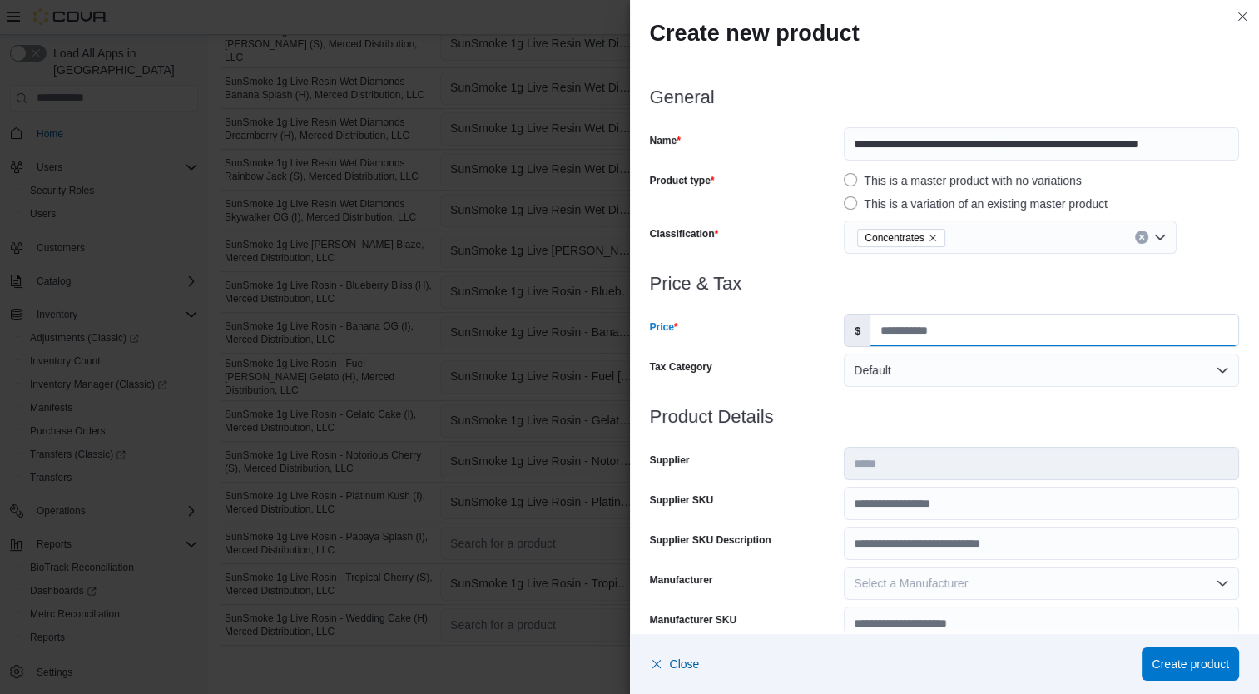
click at [923, 341] on input "Price" at bounding box center [1054, 330] width 368 height 32
type input "*****"
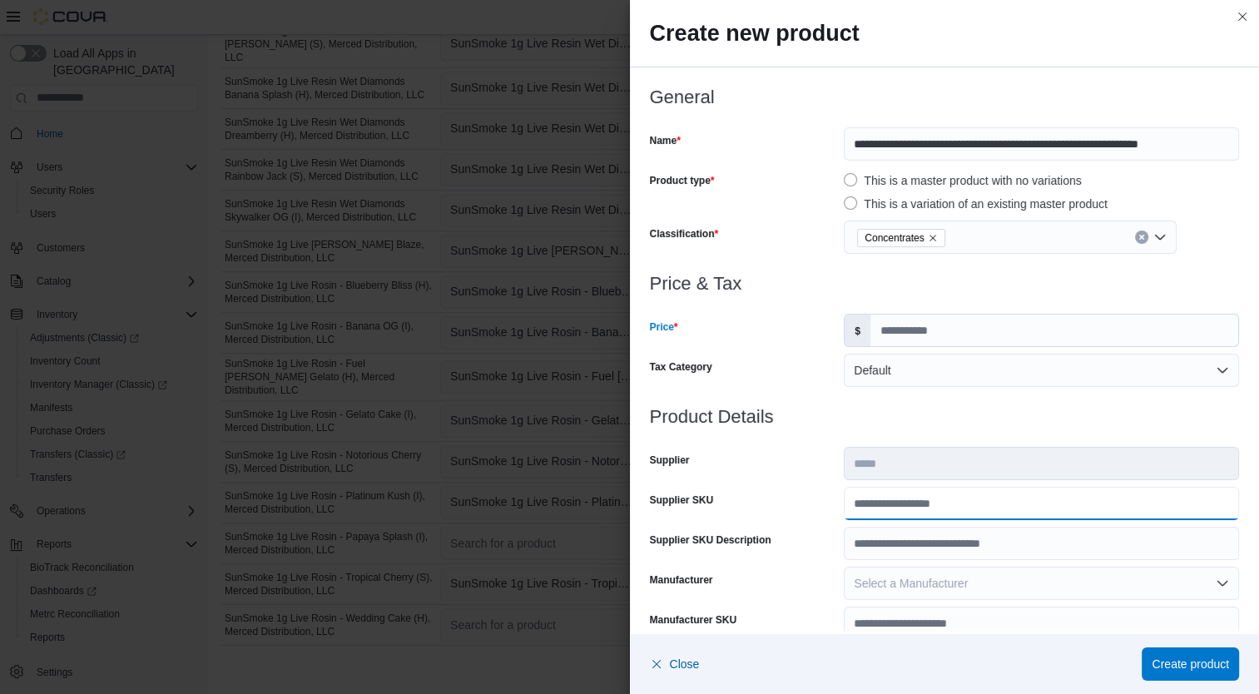
click at [948, 504] on input "Supplier SKU" at bounding box center [1040, 503] width 395 height 33
type input "**********"
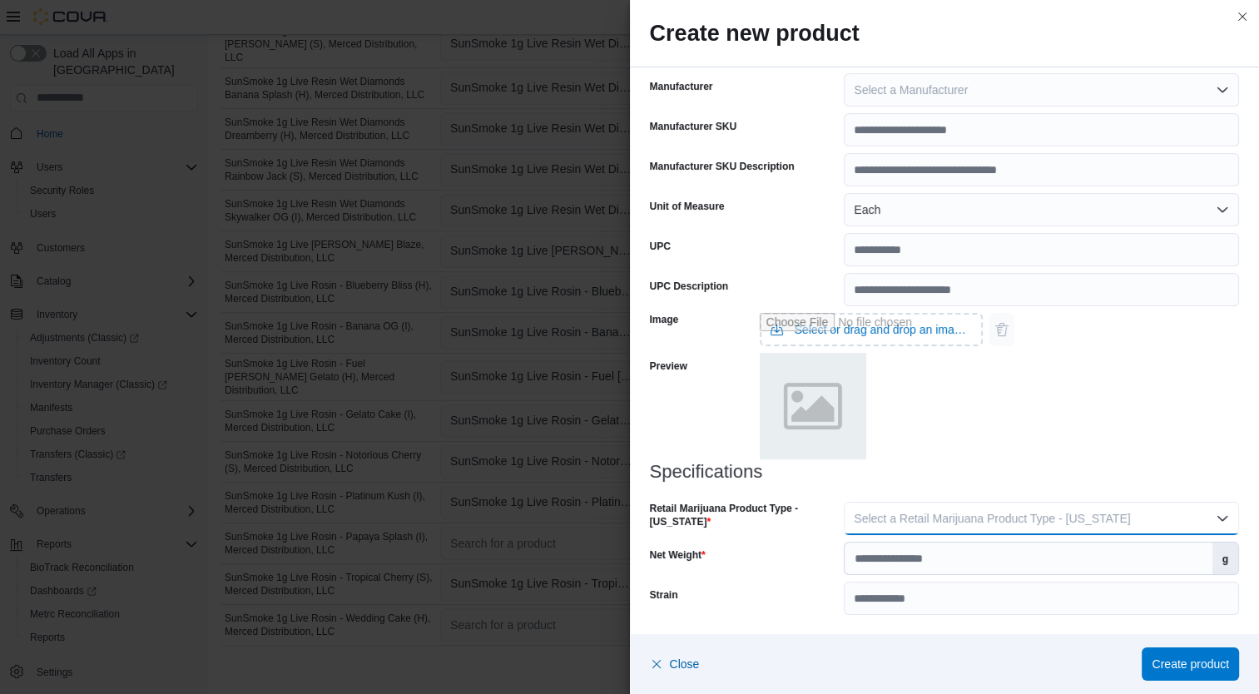
click at [1101, 512] on span "Select a Retail Marijuana Product Type - [US_STATE]" at bounding box center [991, 518] width 276 height 13
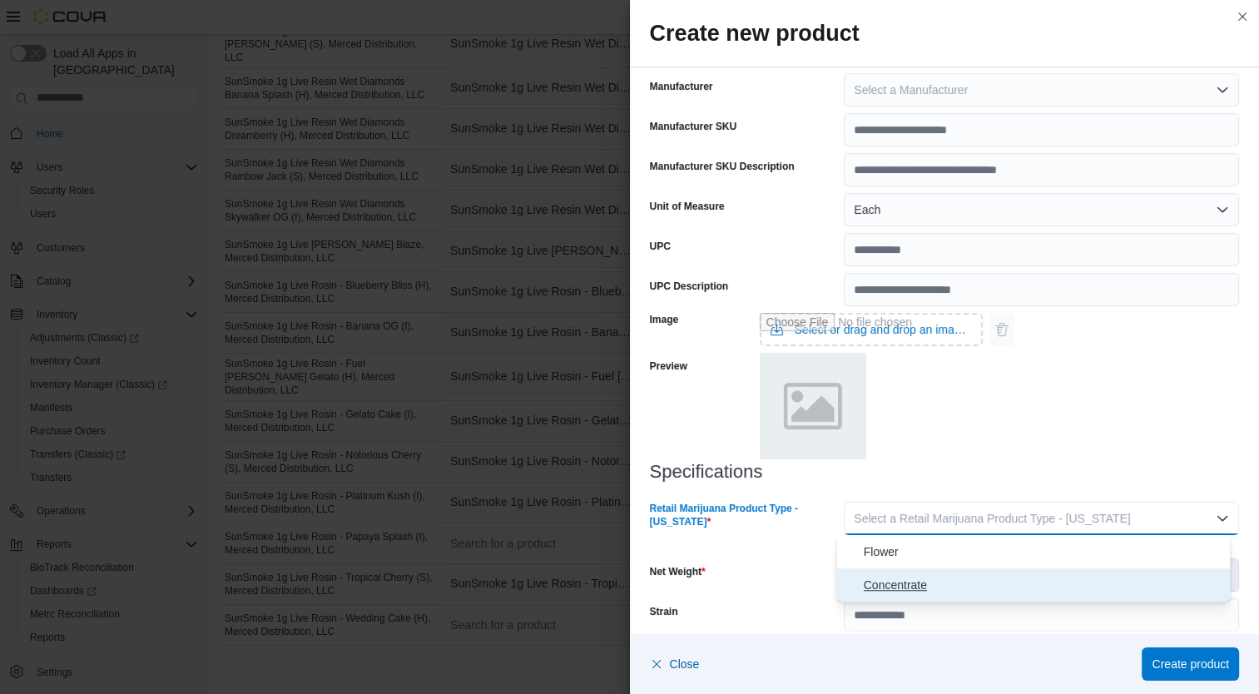
click at [983, 586] on span "Concentrate" at bounding box center [1043, 585] width 360 height 20
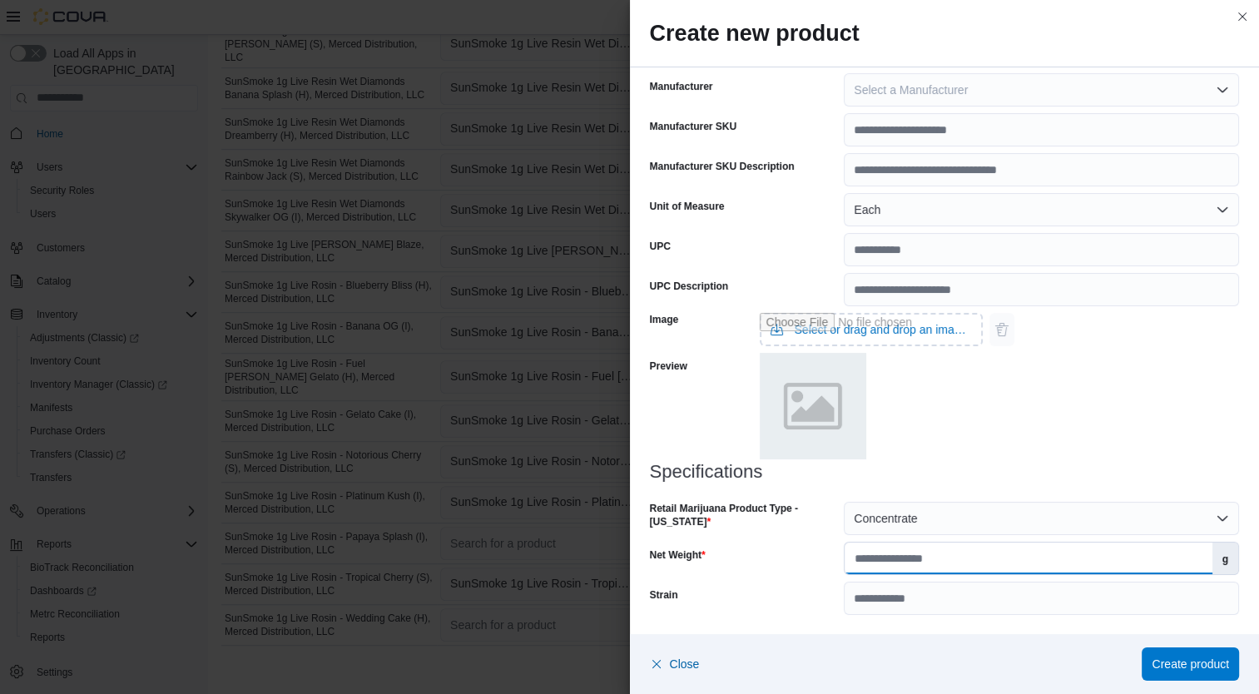
click at [997, 562] on input "Net Weight" at bounding box center [1027, 558] width 367 height 32
type input "*"
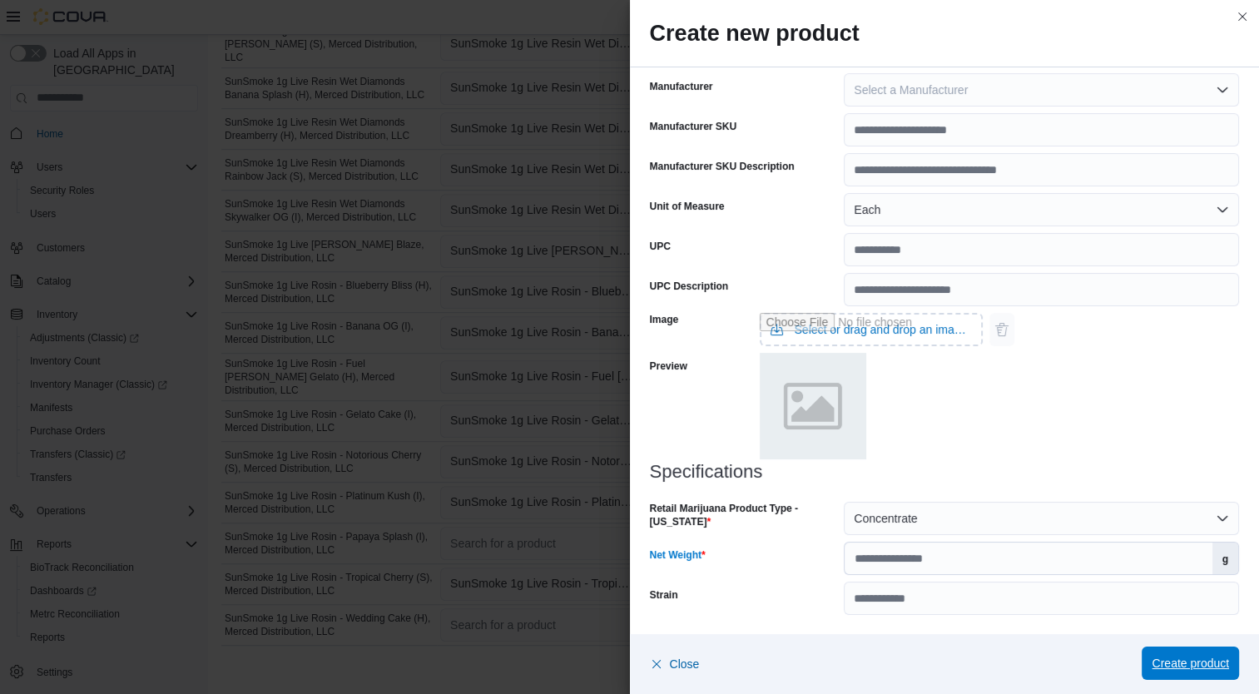
click at [1211, 669] on span "Create product" at bounding box center [1189, 663] width 77 height 17
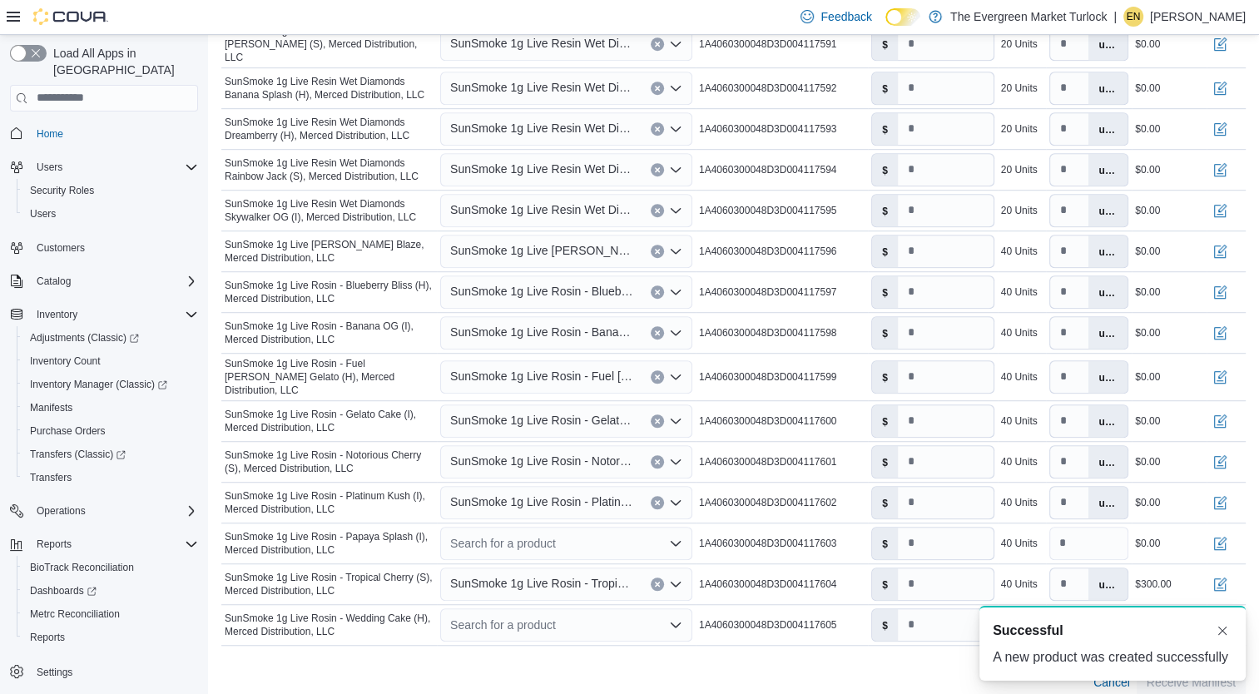
type input "*"
click at [572, 527] on div "Search for a product" at bounding box center [566, 543] width 252 height 33
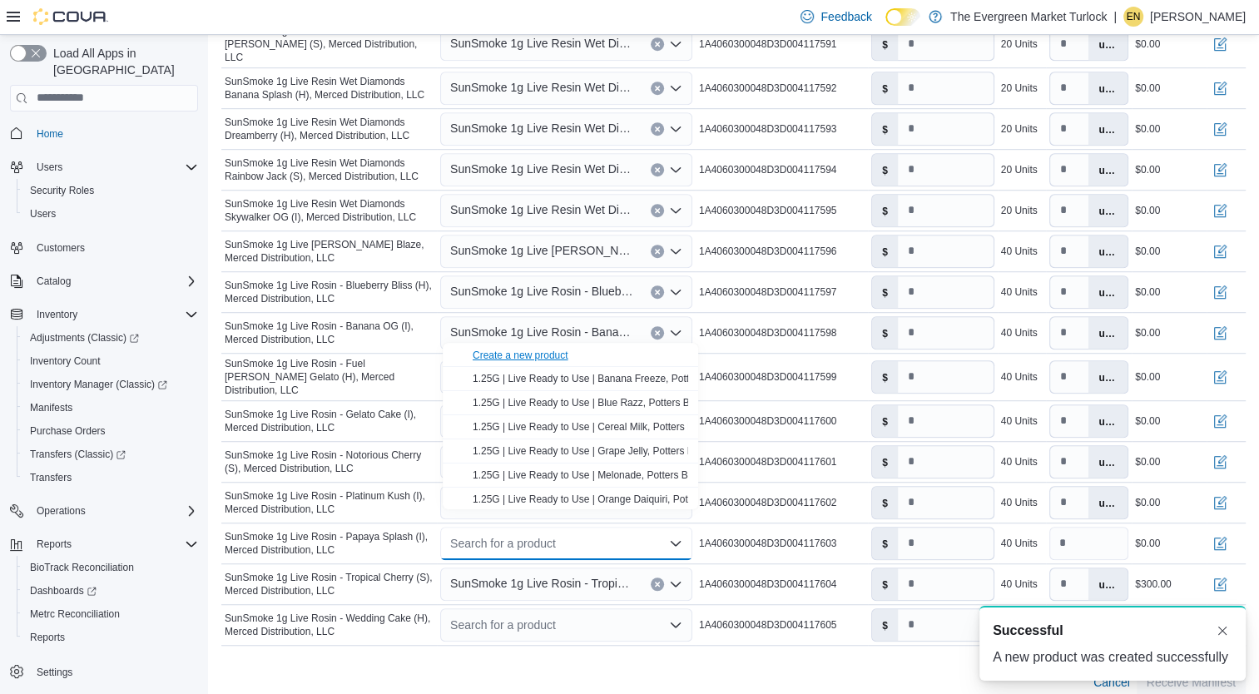
click at [559, 356] on div "Create a new product" at bounding box center [520, 355] width 96 height 13
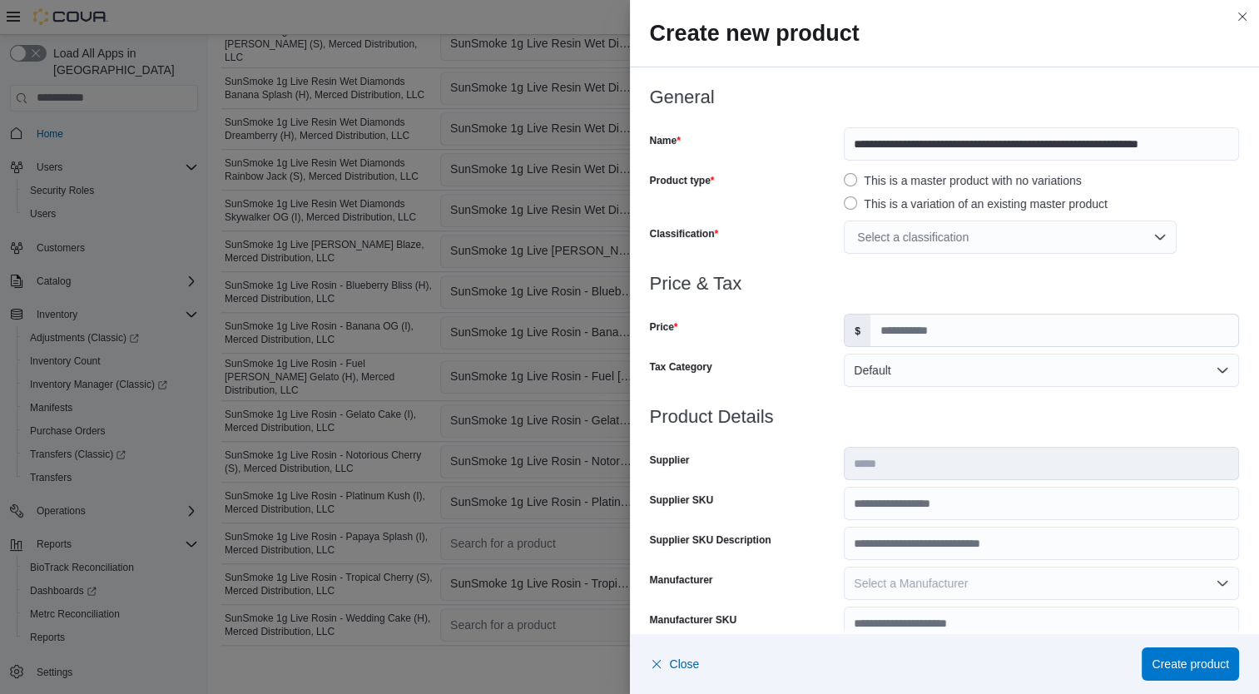
click at [933, 238] on div "Select a classification" at bounding box center [1009, 236] width 333 height 33
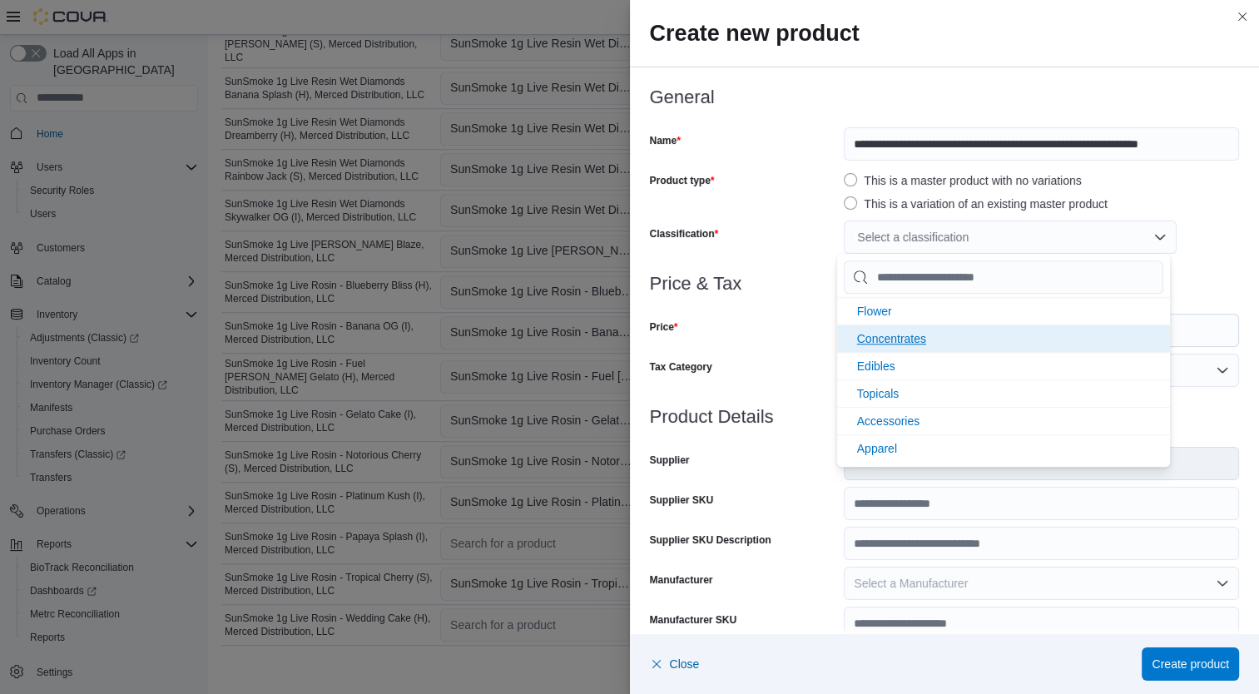
click at [925, 338] on span "Concentrates" at bounding box center [891, 338] width 69 height 13
click at [773, 345] on div "Price" at bounding box center [744, 330] width 188 height 33
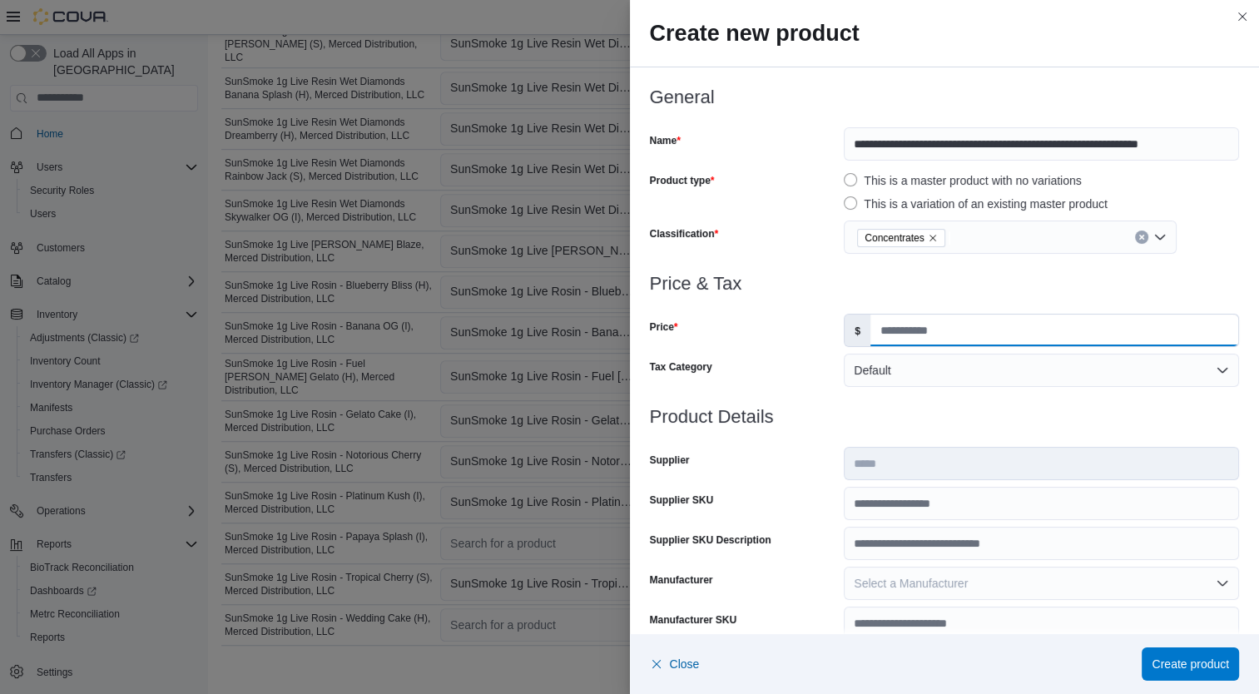
click at [945, 324] on input "Price" at bounding box center [1054, 330] width 368 height 32
type input "*****"
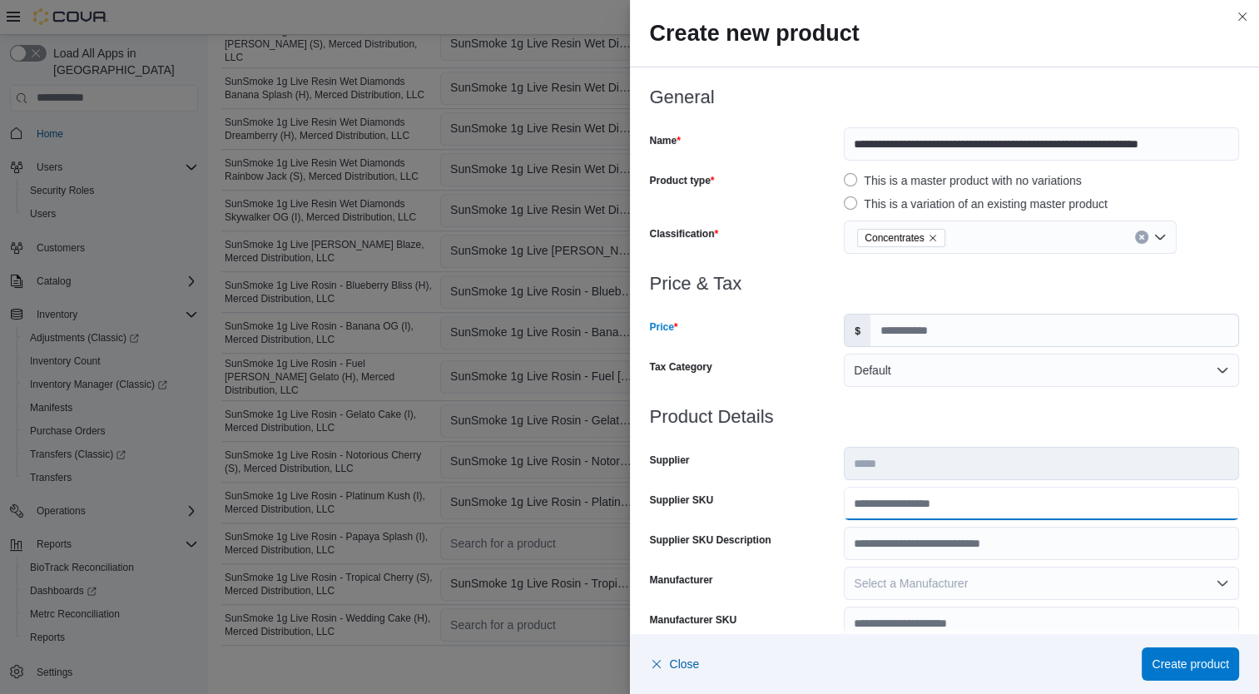
click at [924, 504] on input "Supplier SKU" at bounding box center [1040, 503] width 395 height 33
type input "**********"
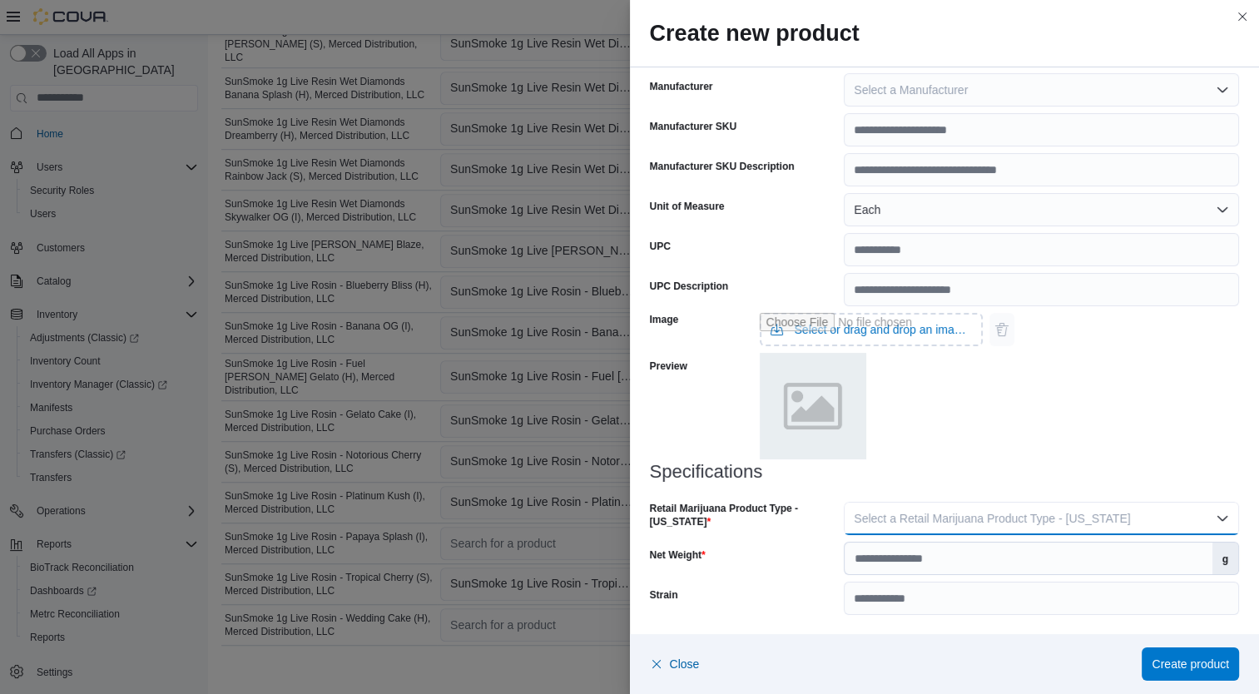
click at [1117, 516] on button "Select a Retail Marijuana Product Type - [US_STATE]" at bounding box center [1040, 518] width 395 height 33
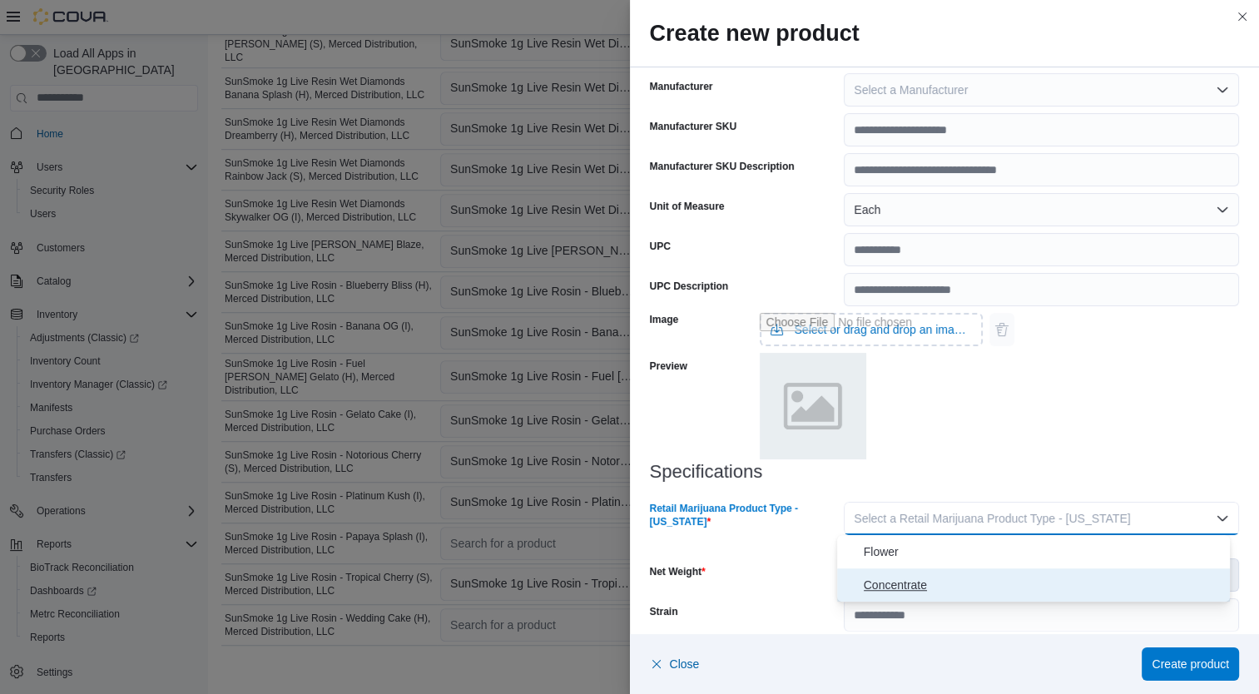
click at [1067, 589] on span "Concentrate" at bounding box center [1043, 585] width 360 height 20
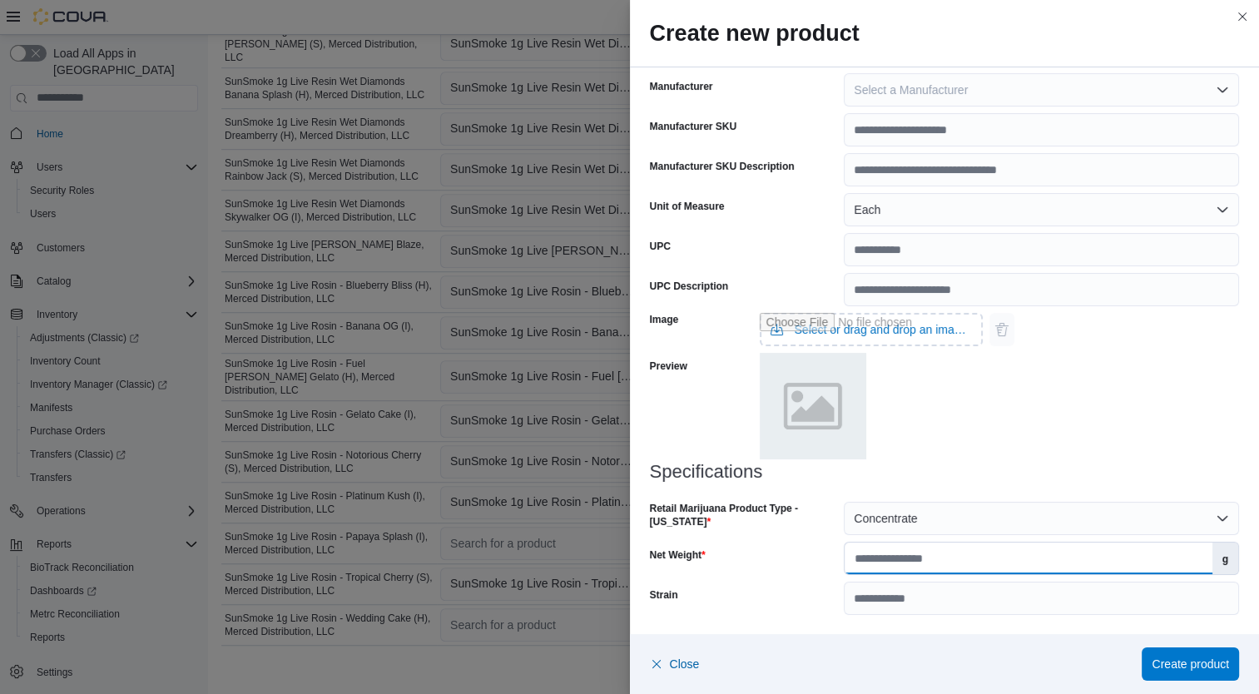
click at [1089, 561] on input "Net Weight" at bounding box center [1027, 558] width 367 height 32
type input "*"
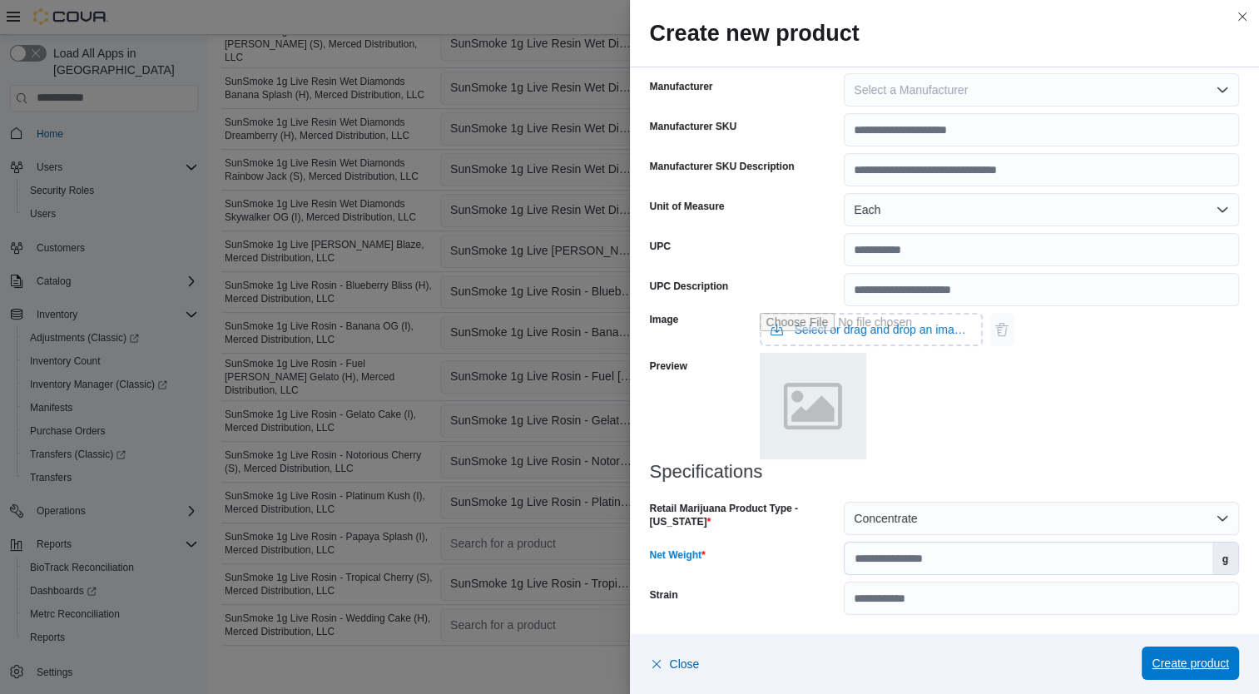
click at [1180, 663] on span "Create product" at bounding box center [1189, 663] width 77 height 17
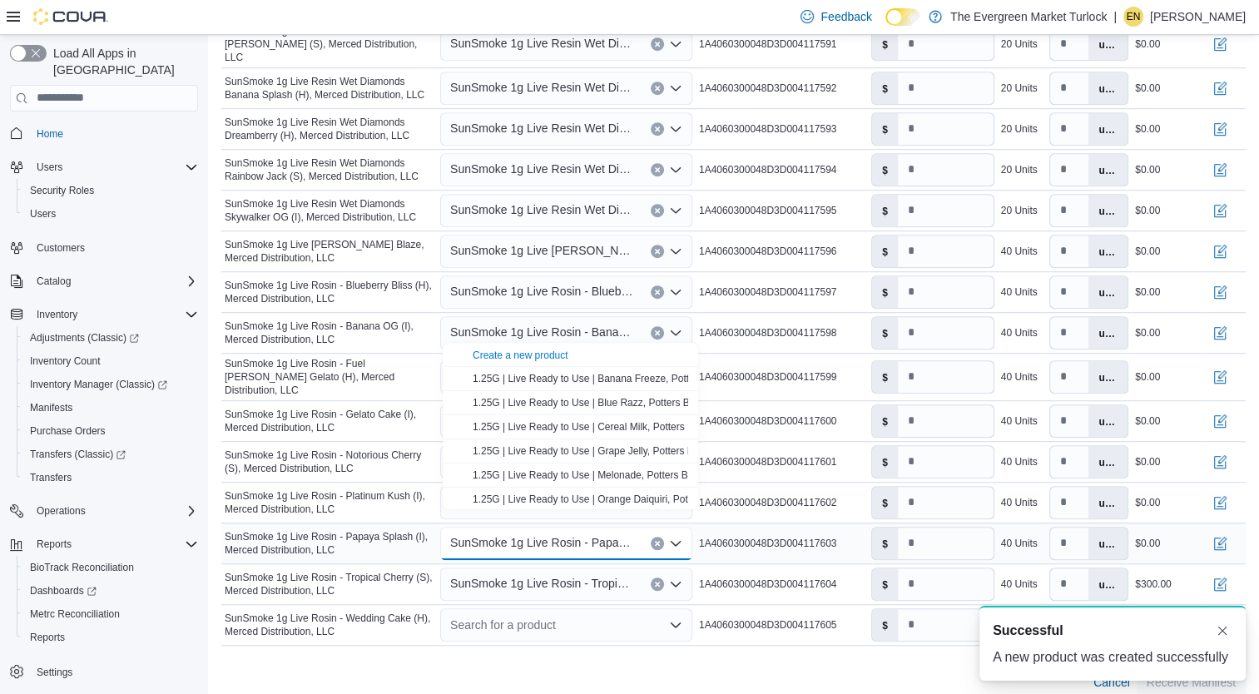
scroll to position [0, 0]
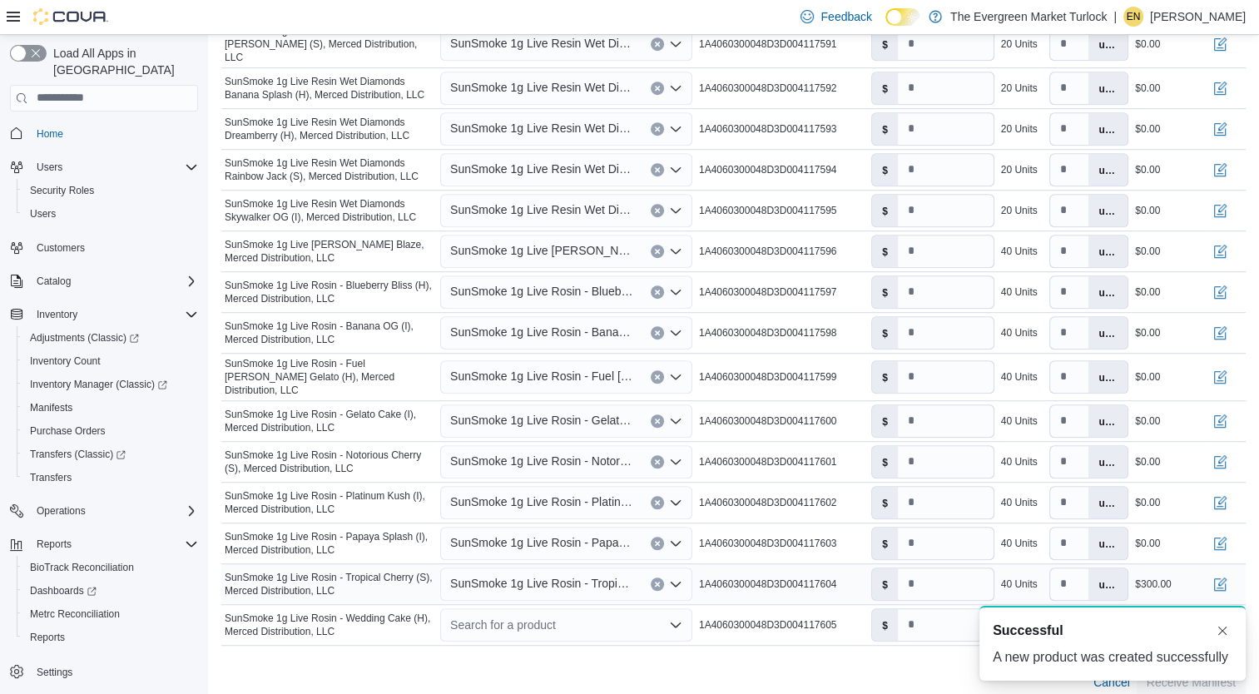
click at [557, 573] on span "SunSmoke 1g Live Rosin - Tropical Cherry (S), Merced Distribution, LLC" at bounding box center [542, 583] width 184 height 20
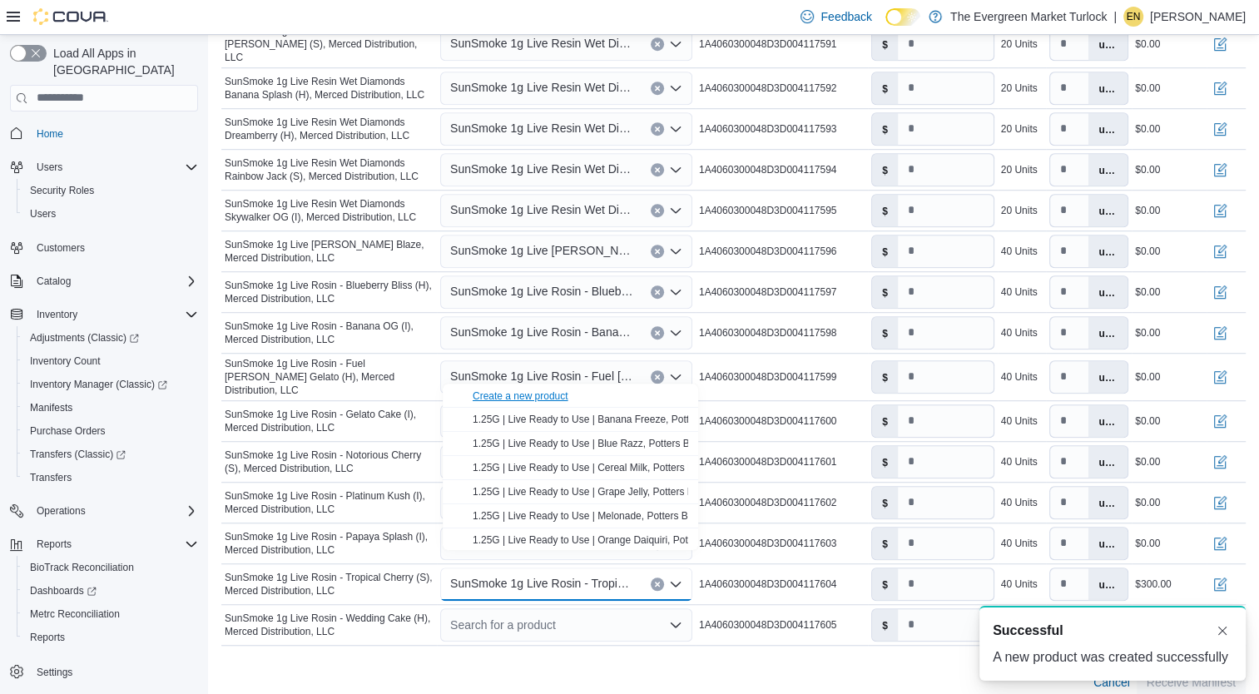
click at [522, 394] on div "Create a new product" at bounding box center [520, 395] width 96 height 13
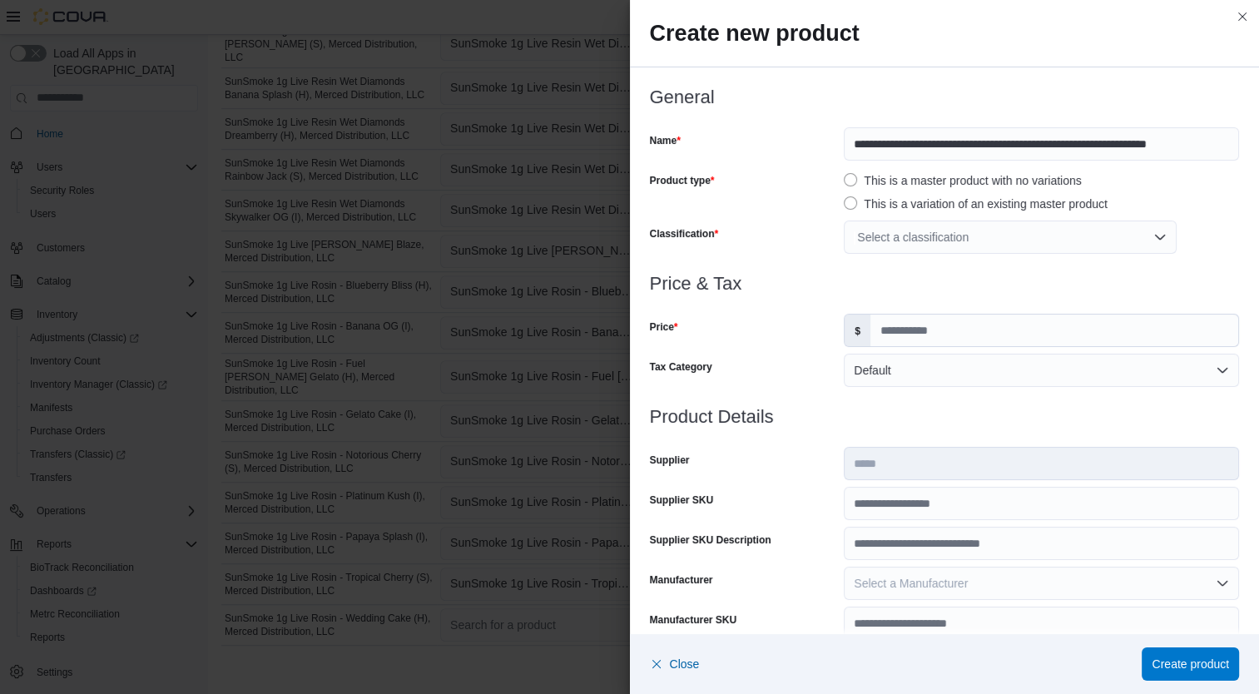
click at [987, 240] on div "Select a classification" at bounding box center [1009, 236] width 333 height 33
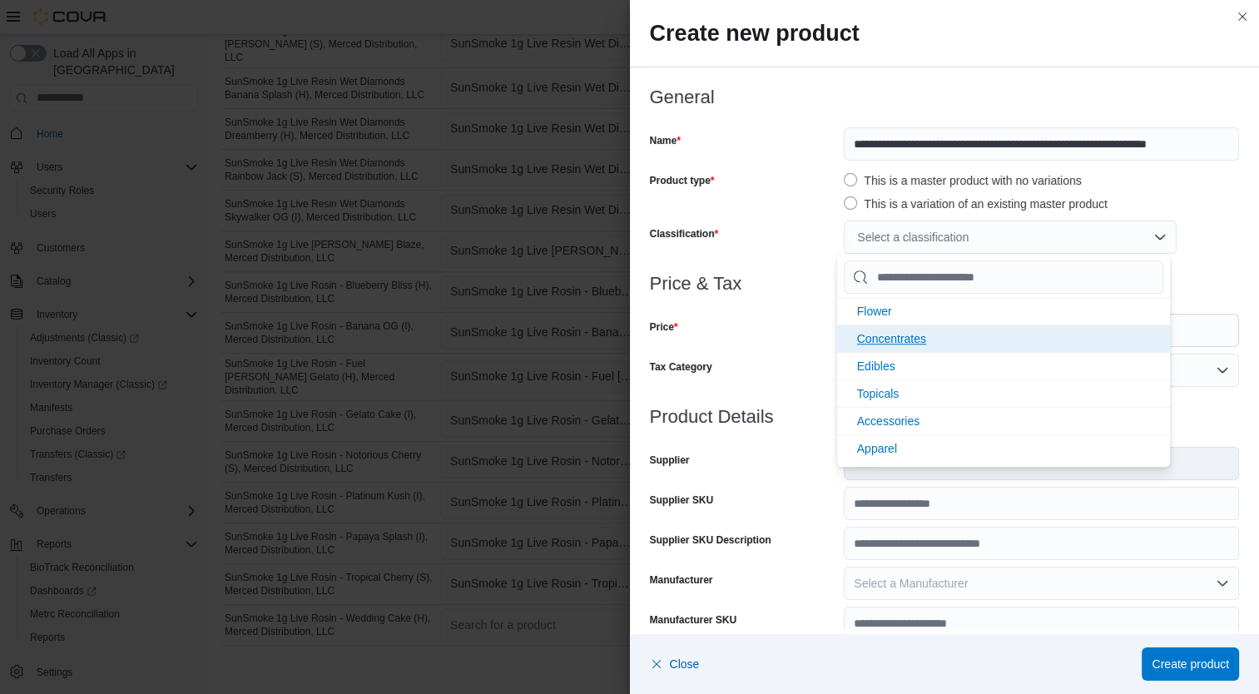
click at [952, 343] on li "Concentrates" at bounding box center [1003, 337] width 333 height 27
click at [815, 410] on h3 "Product Details" at bounding box center [945, 417] width 590 height 20
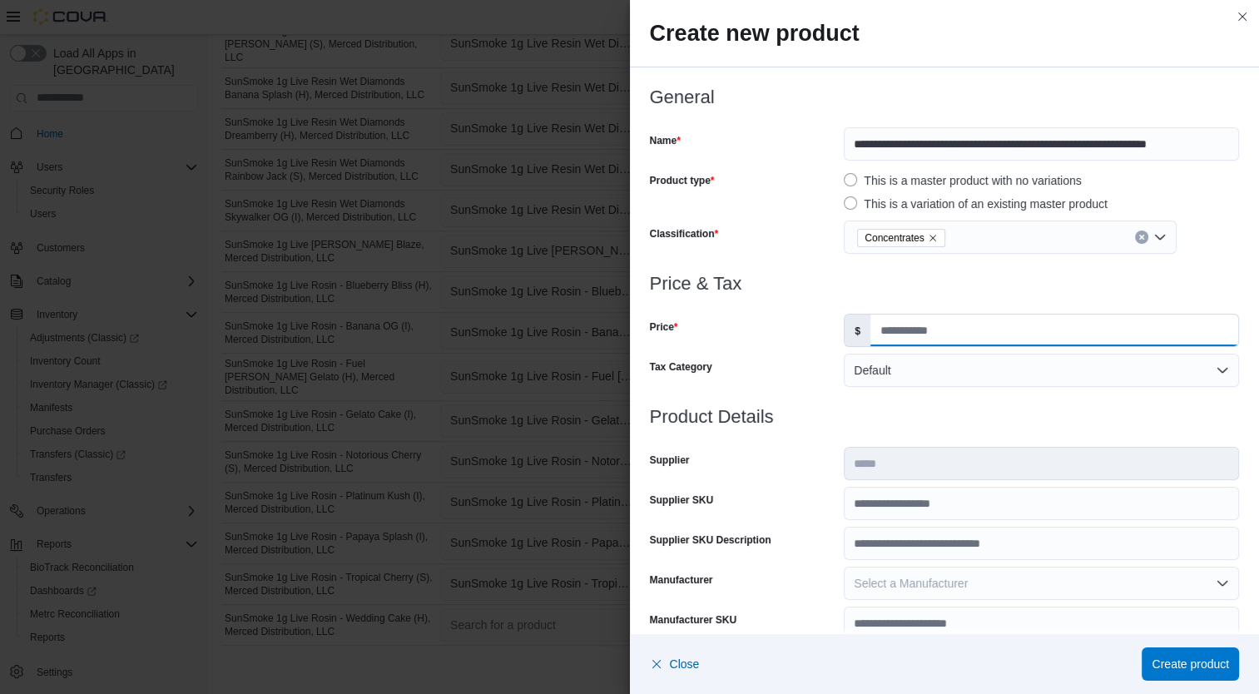
click at [923, 335] on input "Price" at bounding box center [1054, 330] width 368 height 32
type input "*****"
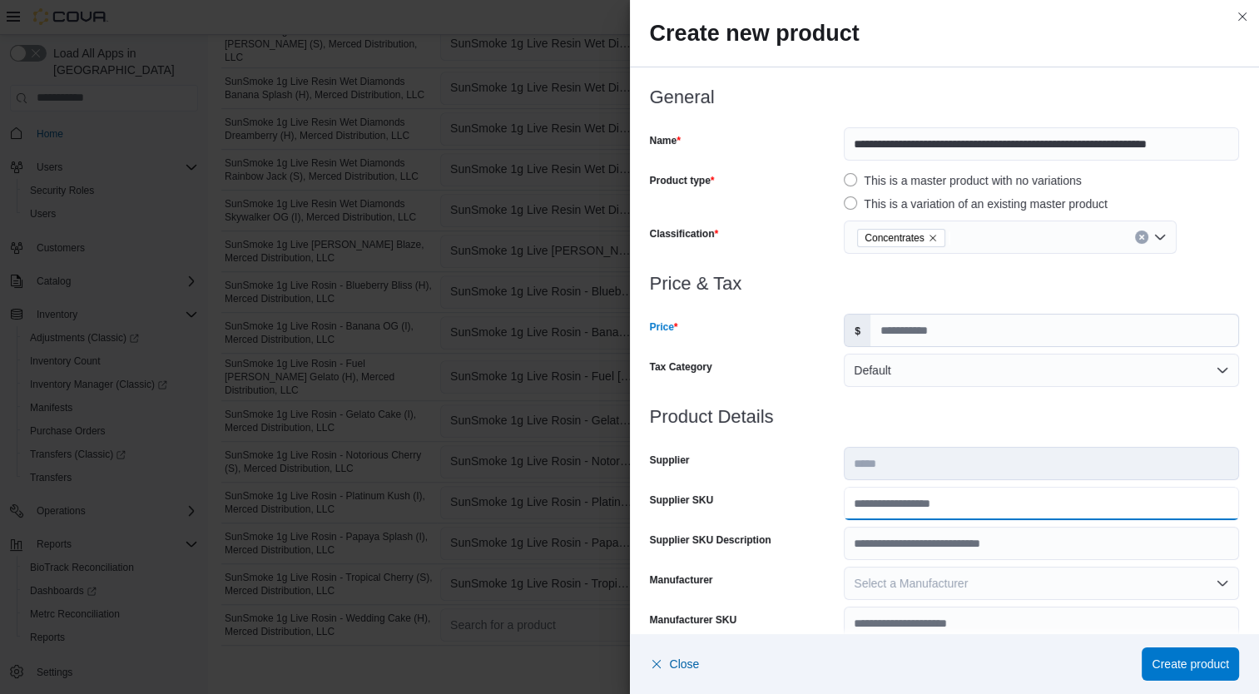
click at [908, 494] on input "Supplier SKU" at bounding box center [1040, 503] width 395 height 33
type input "**********"
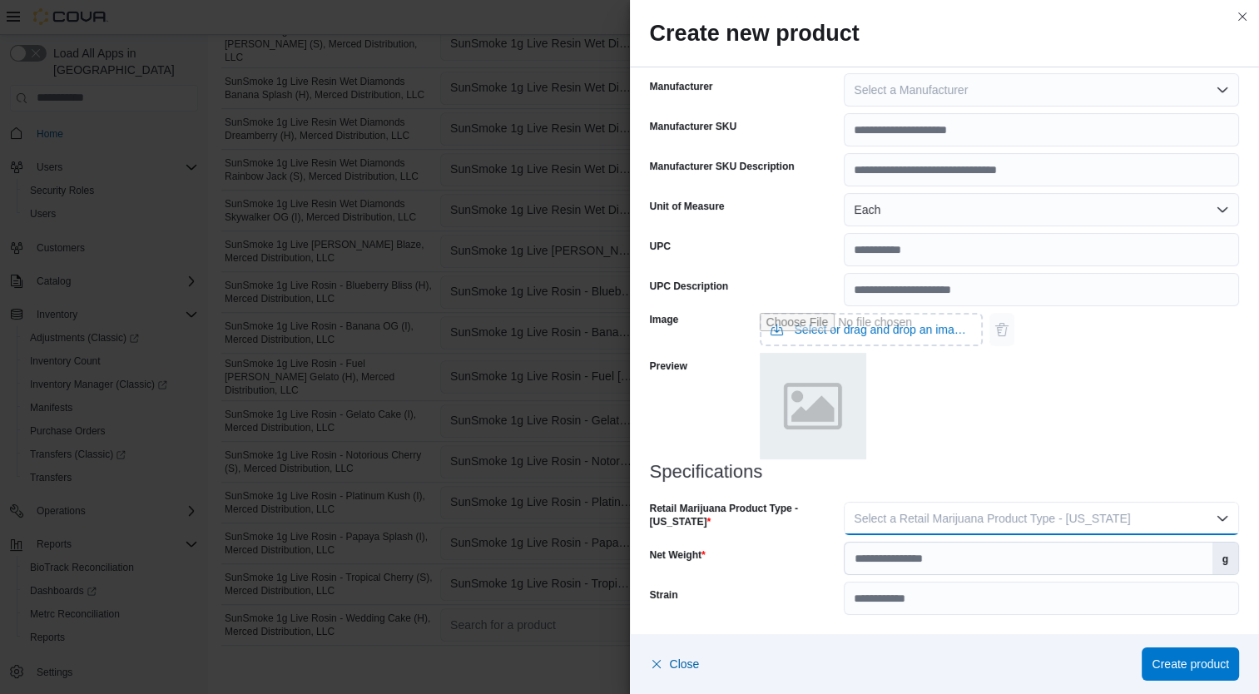
click at [1086, 524] on span "Select a Retail Marijuana Product Type - [US_STATE]" at bounding box center [991, 518] width 276 height 13
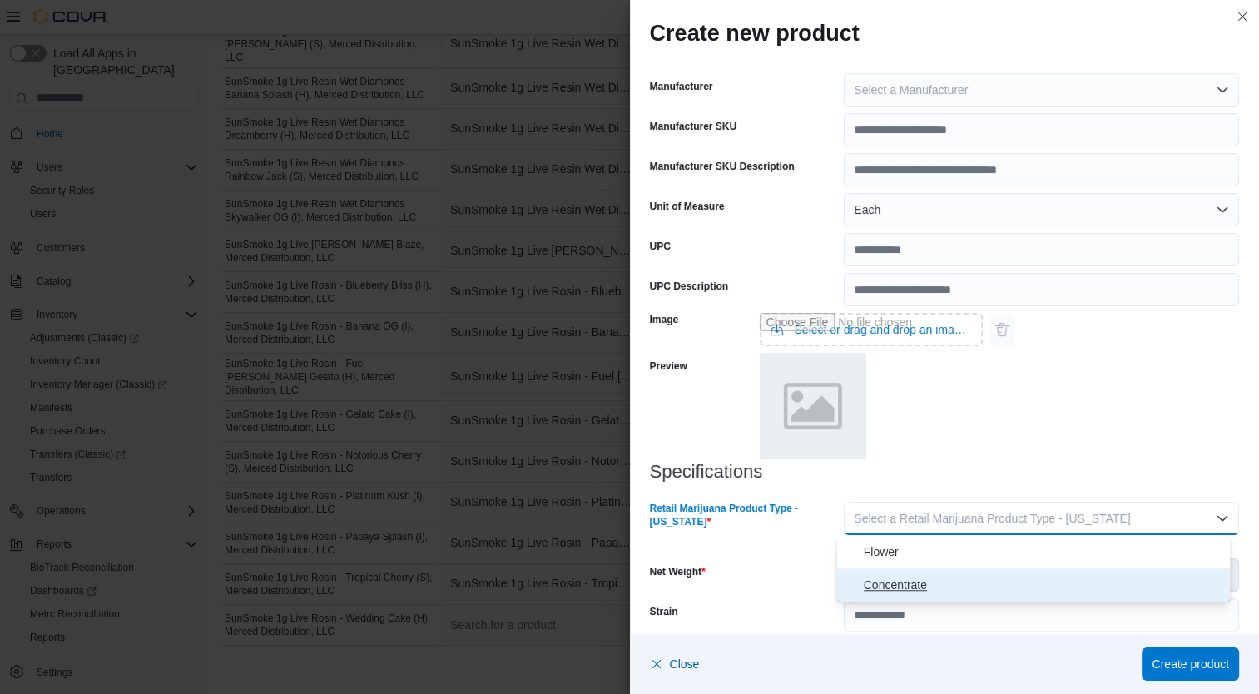
click at [974, 592] on span "Concentrate" at bounding box center [1043, 585] width 360 height 20
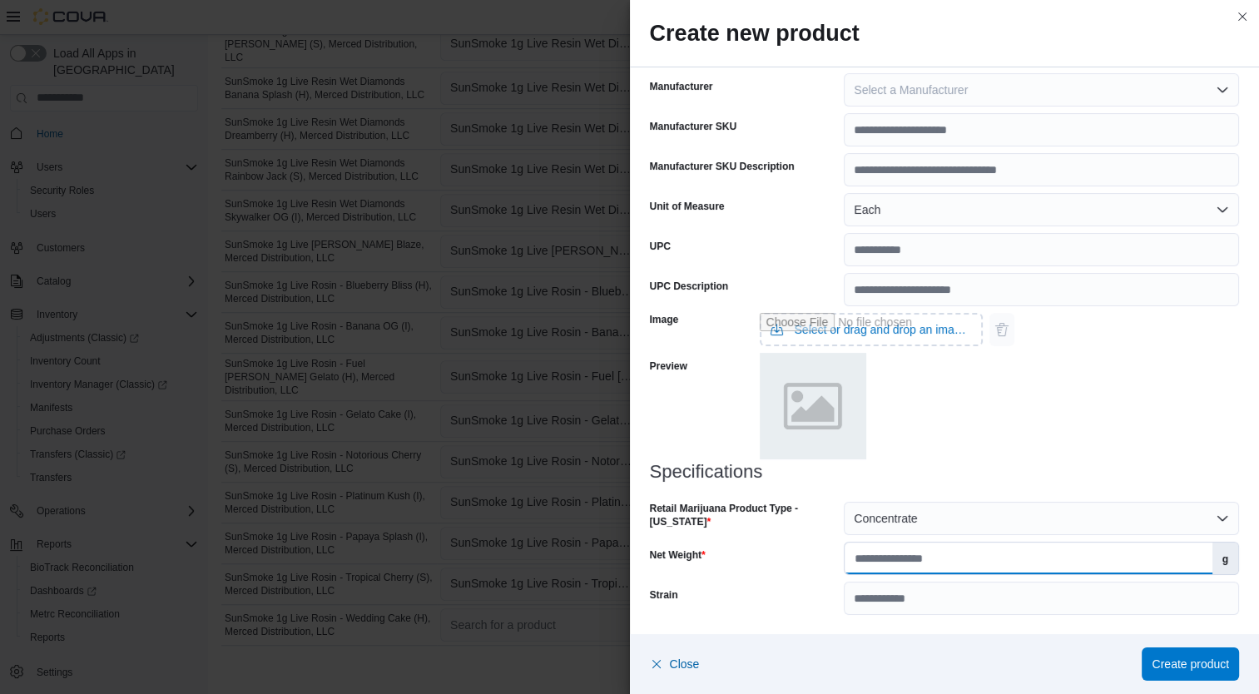
click at [988, 556] on input "Net Weight" at bounding box center [1027, 558] width 367 height 32
type input "*"
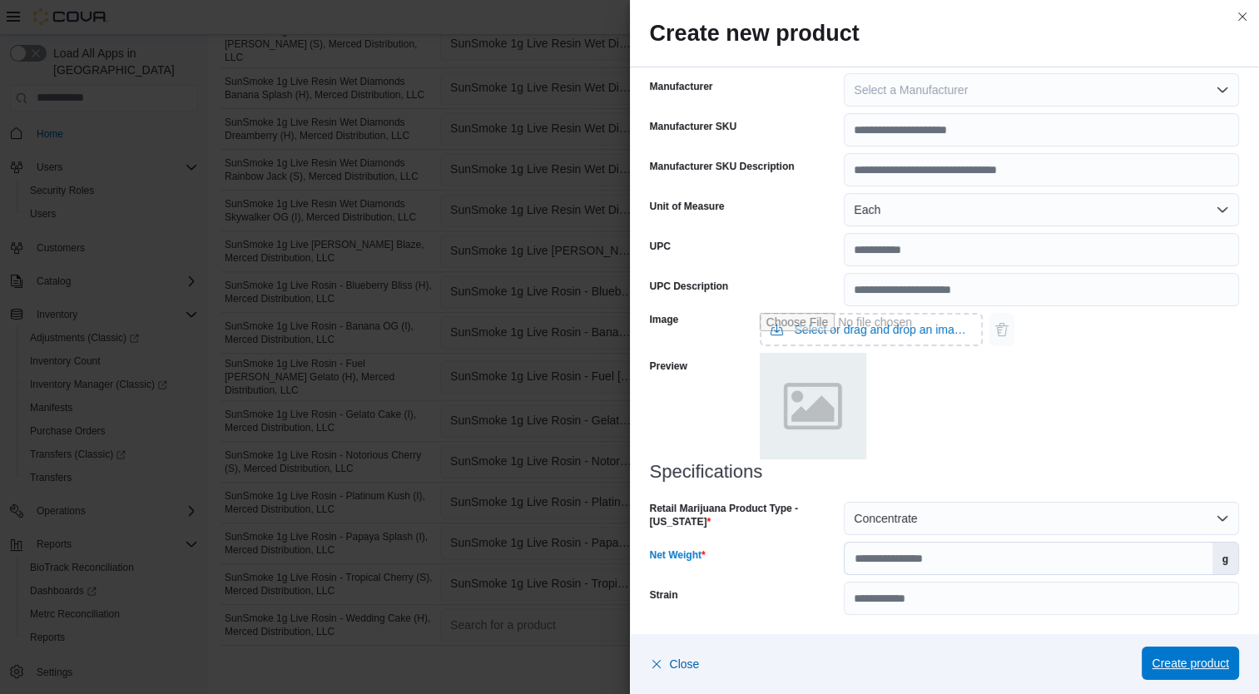
click at [1201, 665] on span "Create product" at bounding box center [1189, 663] width 77 height 17
type input "*"
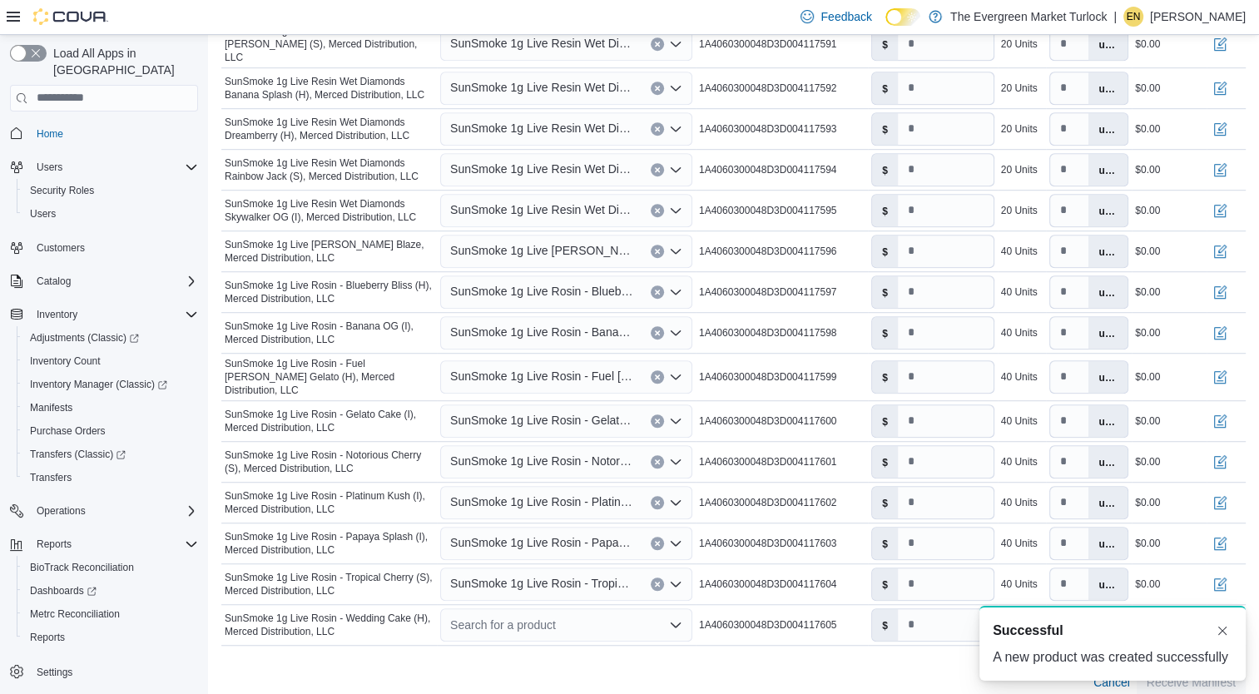
scroll to position [0, 0]
click at [544, 608] on div "Search for a product" at bounding box center [566, 624] width 252 height 33
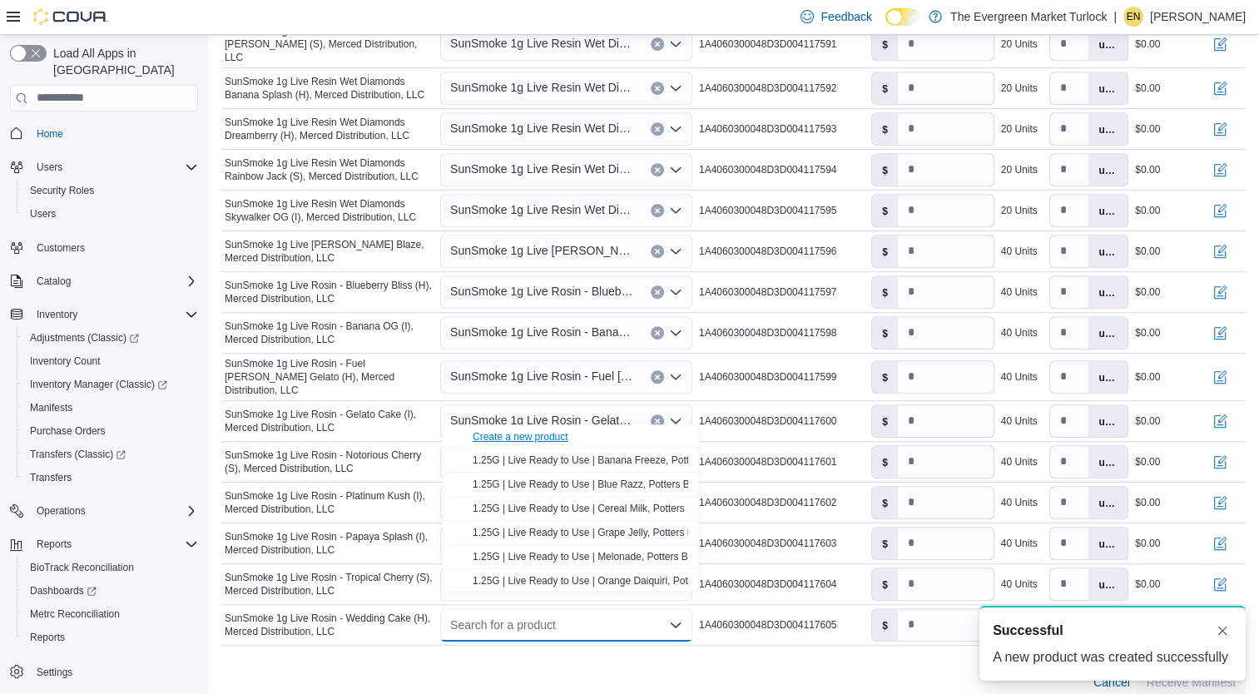
click at [557, 430] on div "Create a new product" at bounding box center [520, 436] width 96 height 13
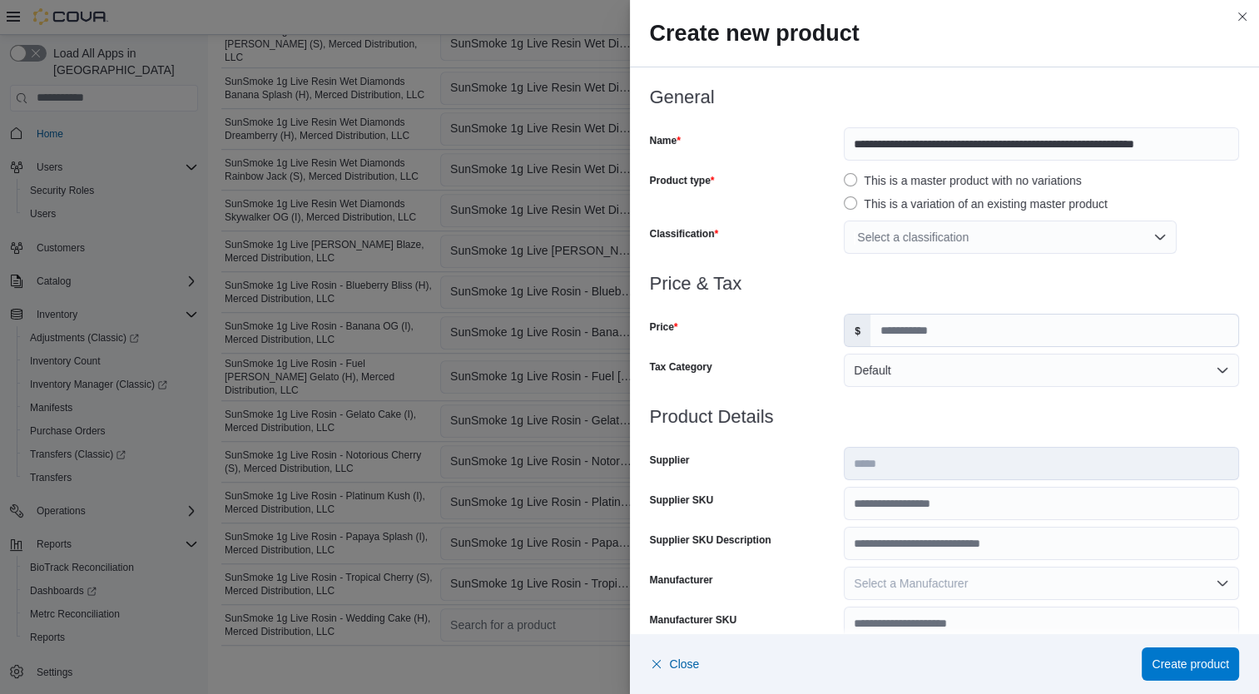
click at [933, 235] on div "Select a classification" at bounding box center [1009, 236] width 333 height 33
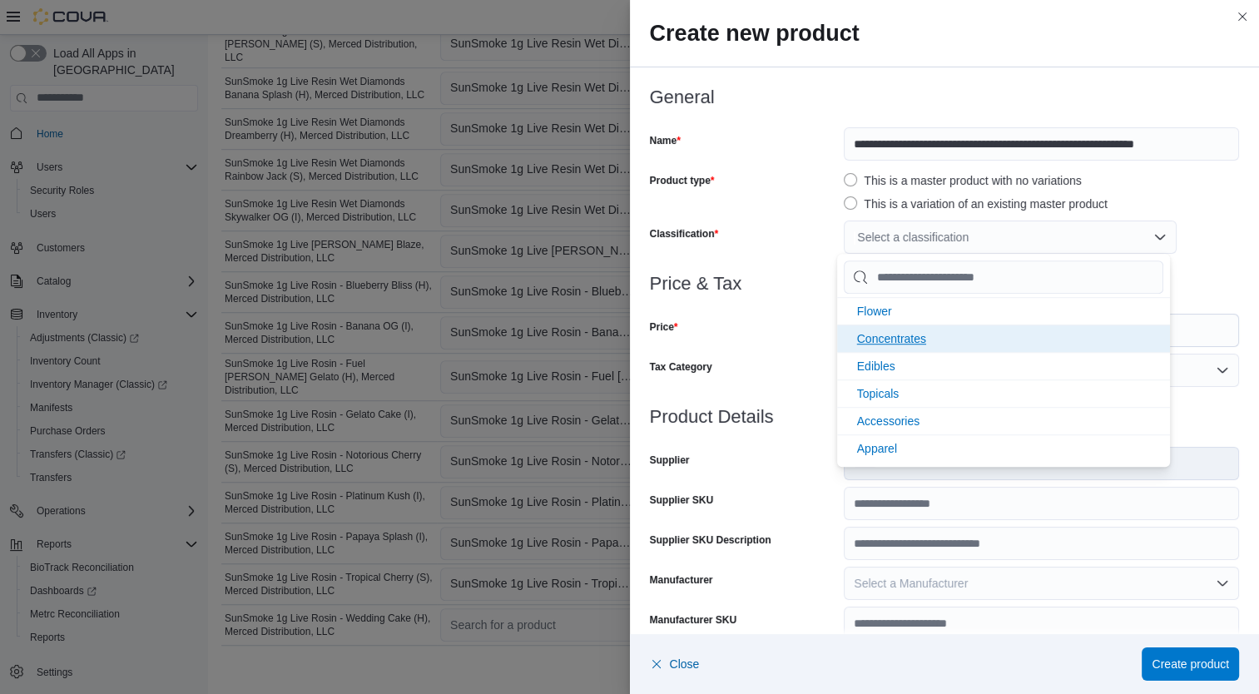
click at [908, 334] on span "Concentrates" at bounding box center [891, 338] width 69 height 13
click at [769, 347] on div "Price & Tax Price $ Tax Category Default" at bounding box center [945, 340] width 590 height 133
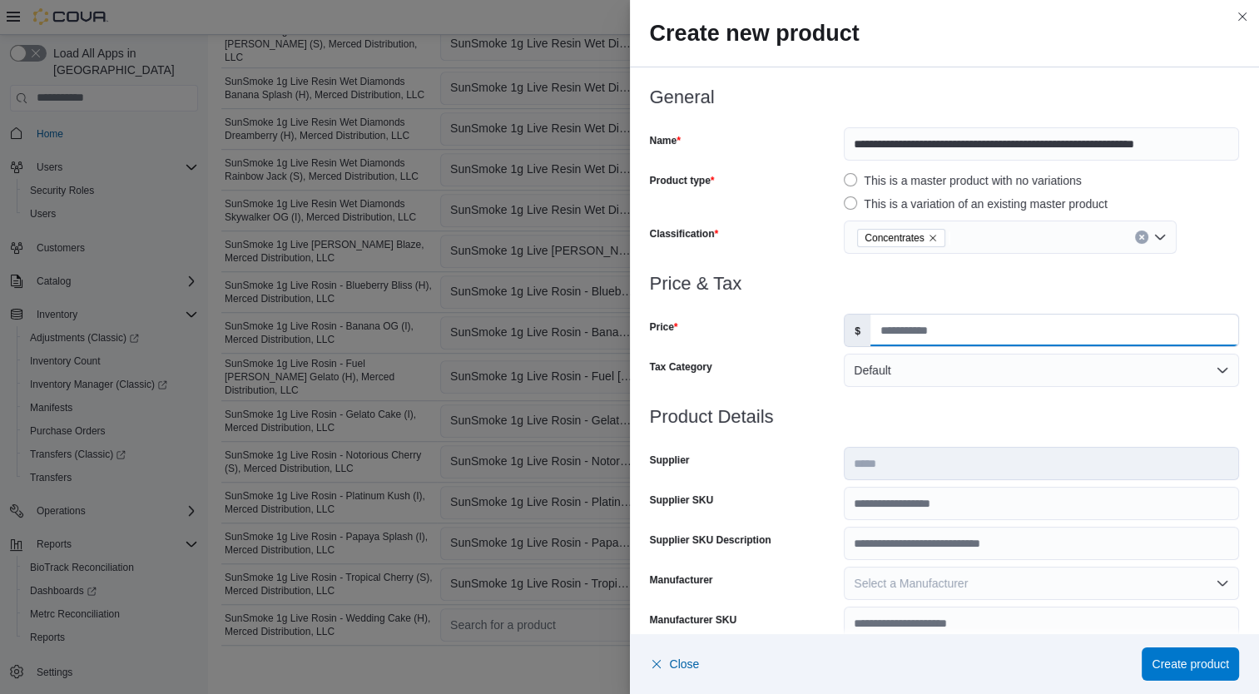
click at [872, 338] on input "Price" at bounding box center [1054, 330] width 368 height 32
type input "*****"
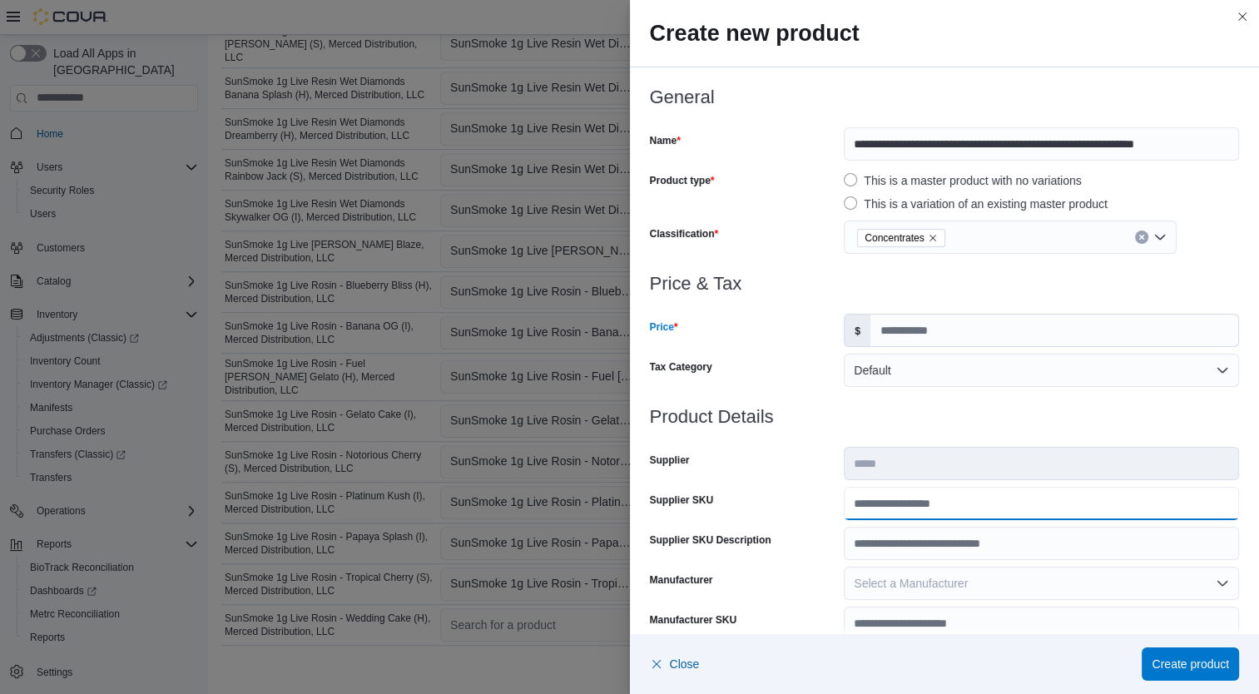
click at [913, 507] on input "Supplier SKU" at bounding box center [1040, 503] width 395 height 33
type input "**********"
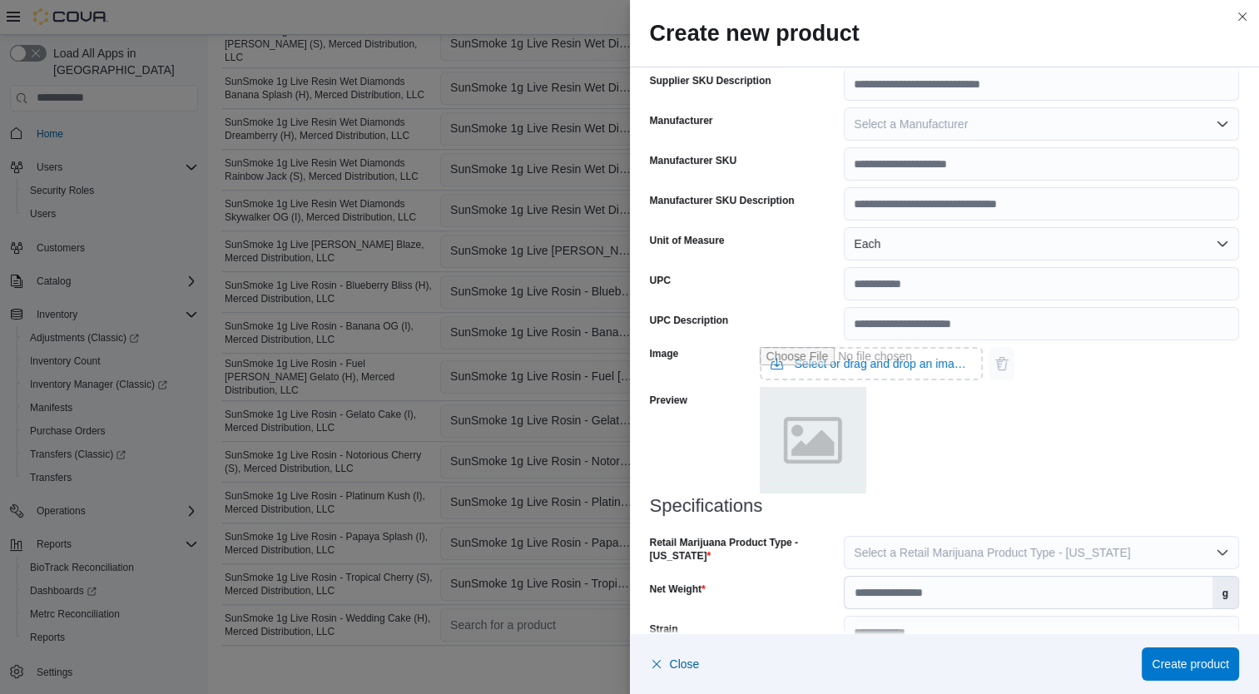
scroll to position [493, 0]
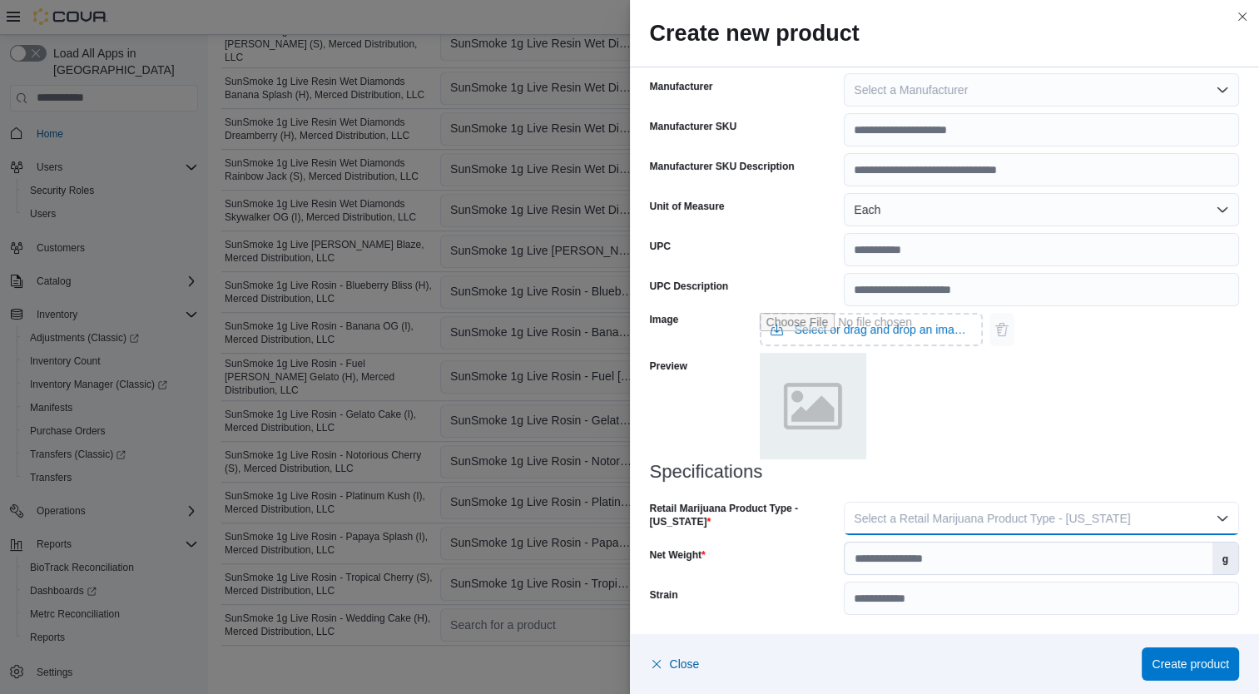
click at [1096, 522] on span "Select a Retail Marijuana Product Type - [US_STATE]" at bounding box center [991, 518] width 276 height 13
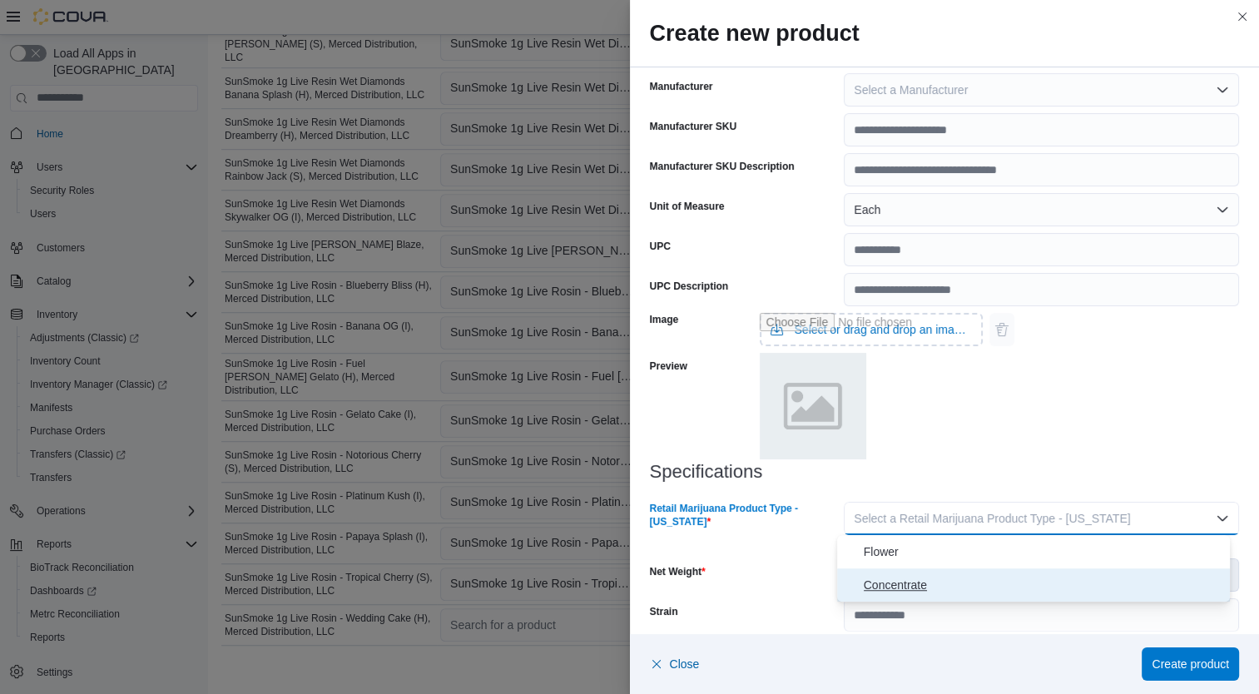
click at [997, 589] on span "Concentrate" at bounding box center [1043, 585] width 360 height 20
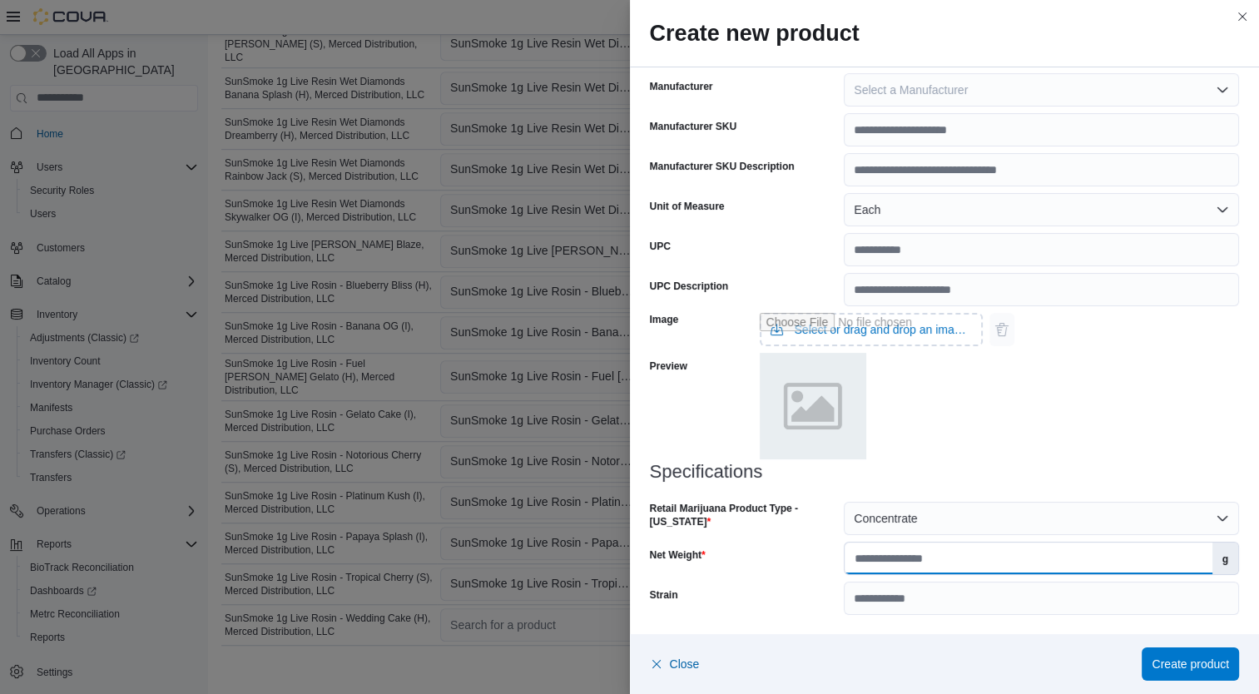
click at [988, 560] on input "Net Weight" at bounding box center [1027, 558] width 367 height 32
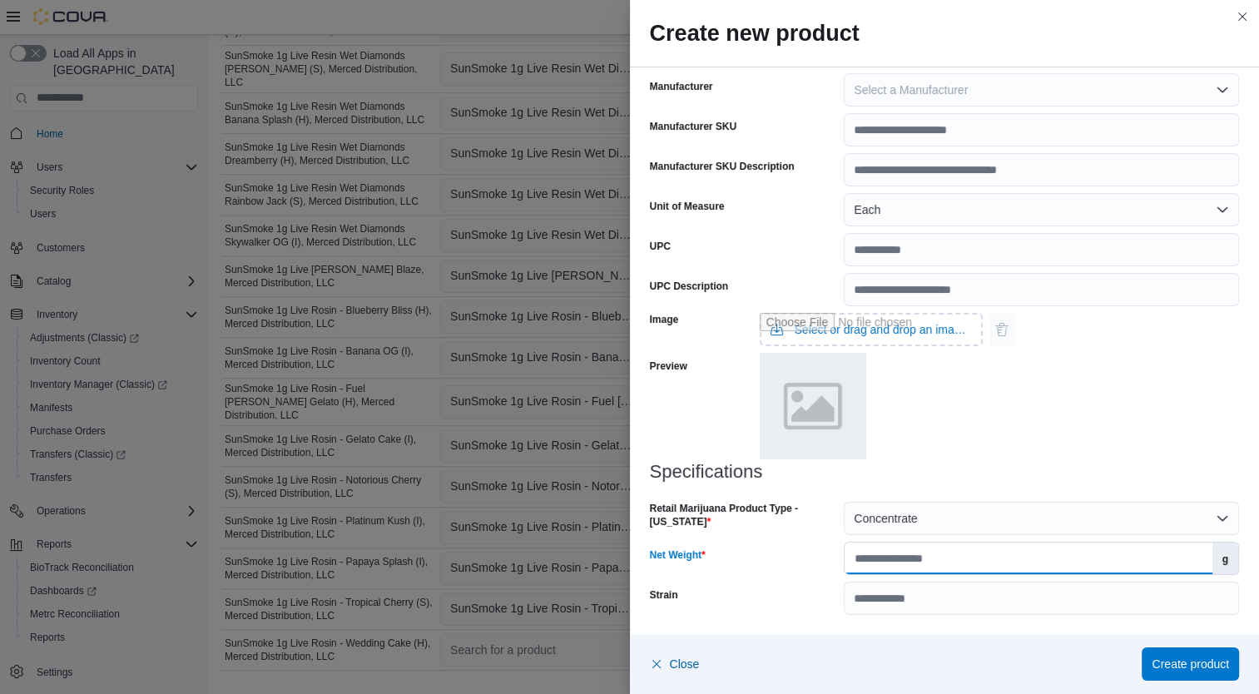
scroll to position [989, 0]
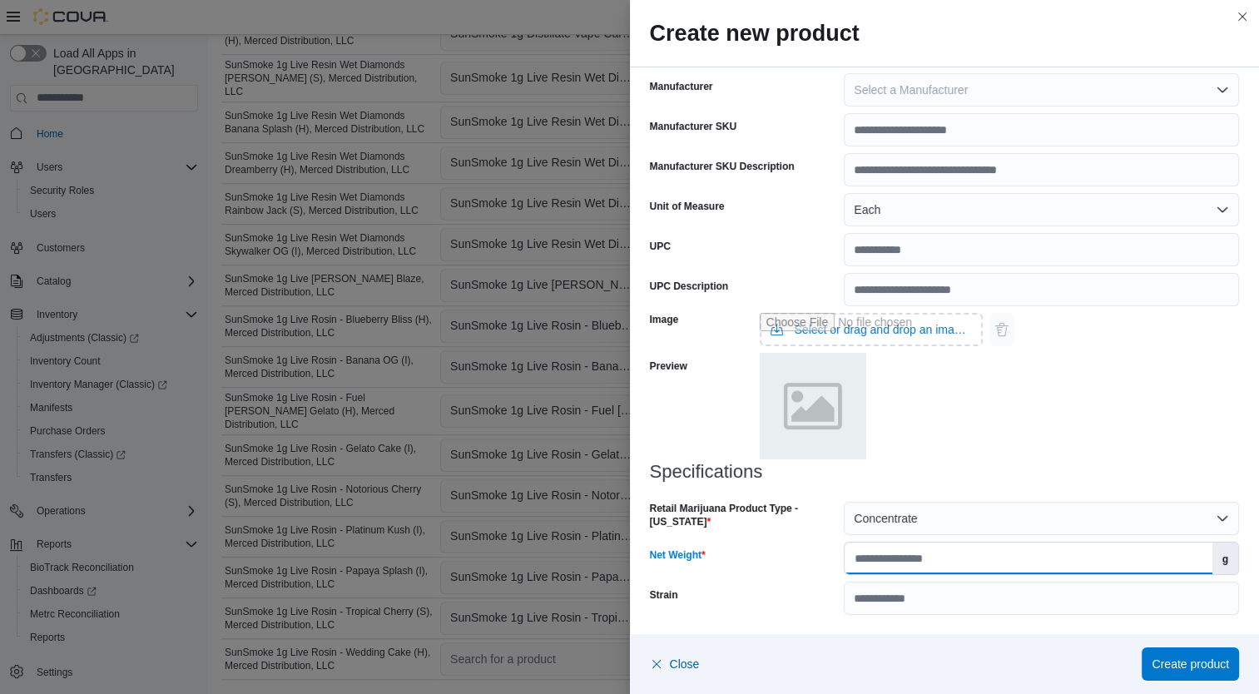
type input "*"
click at [1187, 662] on span "Create product" at bounding box center [1189, 663] width 77 height 17
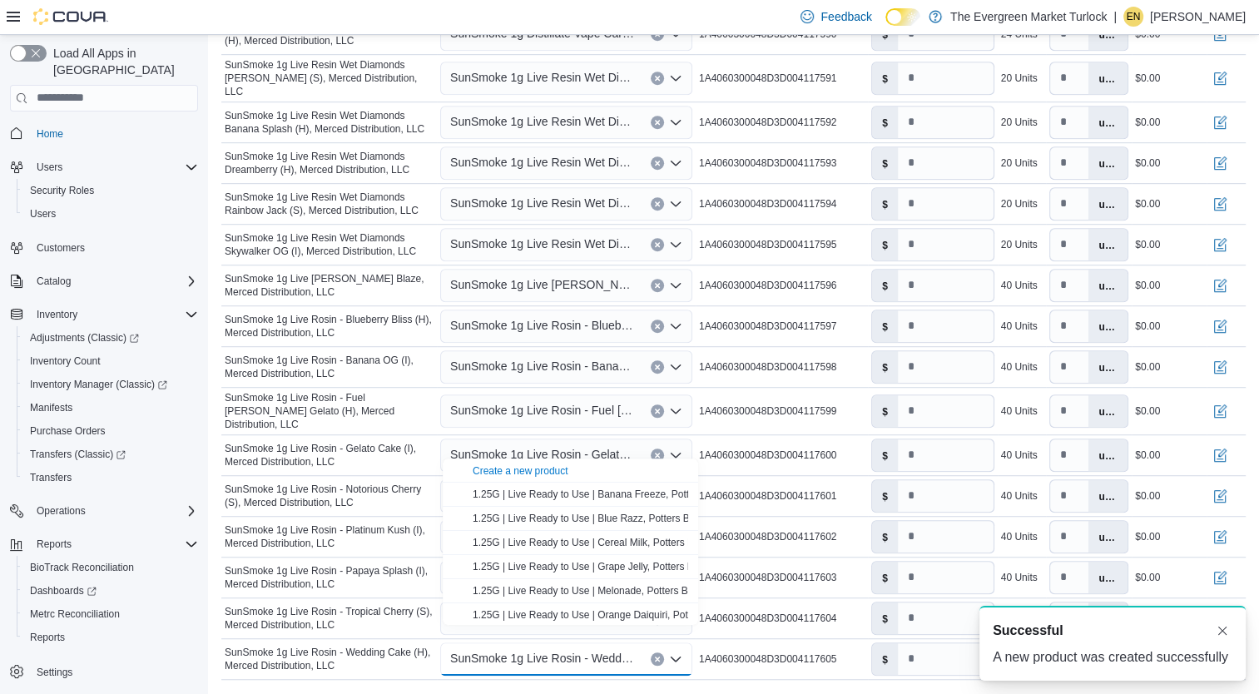
scroll to position [0, 0]
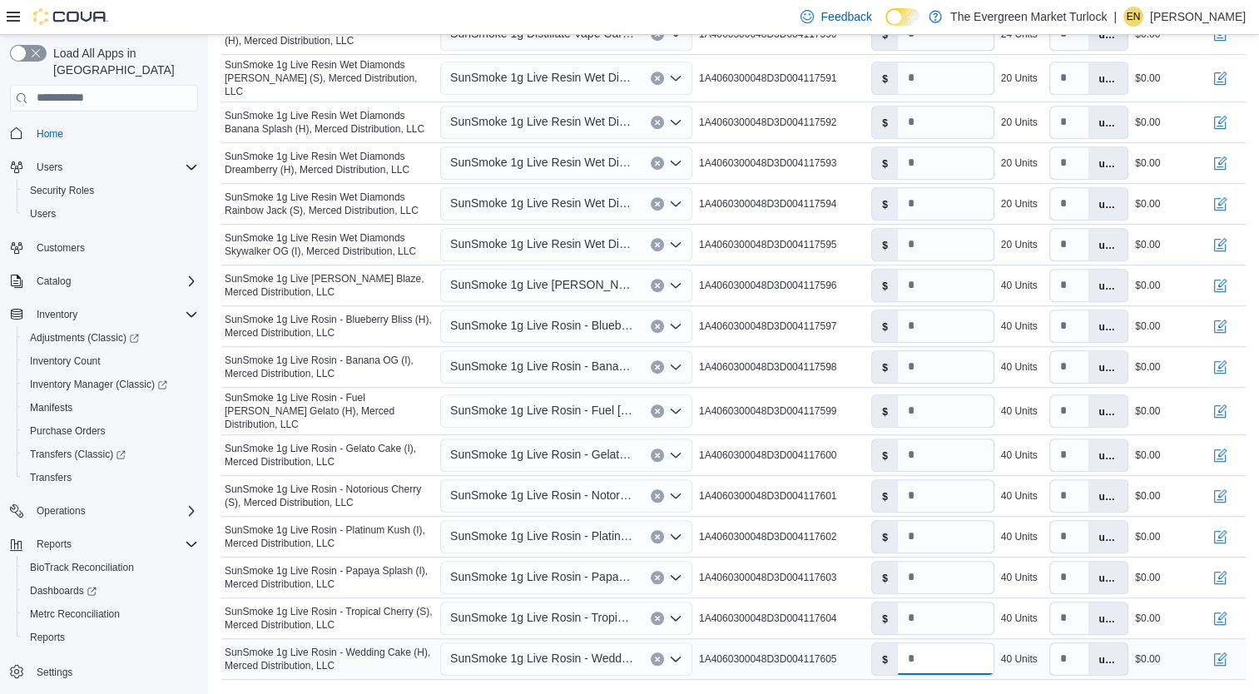
click at [942, 654] on input "*" at bounding box center [946, 659] width 96 height 32
type input "***"
click at [951, 604] on input "*" at bounding box center [946, 618] width 96 height 32
type input "***"
click at [948, 561] on input "*" at bounding box center [946, 577] width 96 height 32
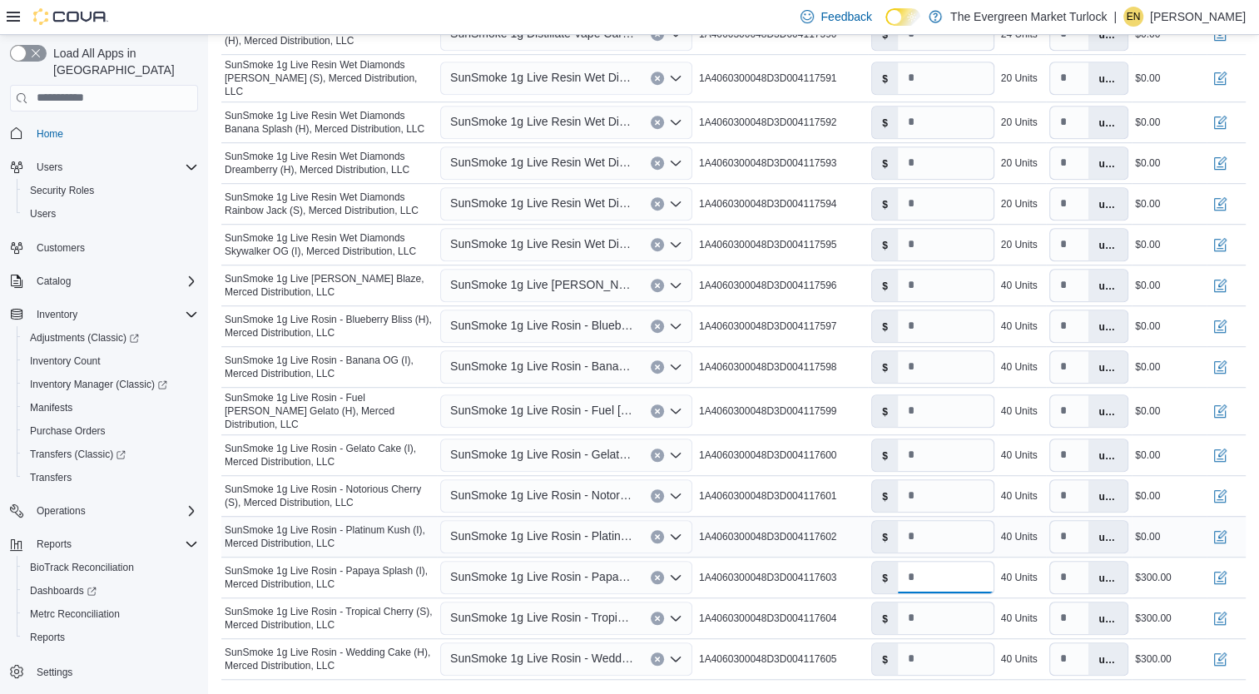
type input "***"
click at [946, 521] on input "*" at bounding box center [946, 537] width 96 height 32
type input "***"
click at [952, 484] on input "*" at bounding box center [946, 496] width 96 height 32
type input "***"
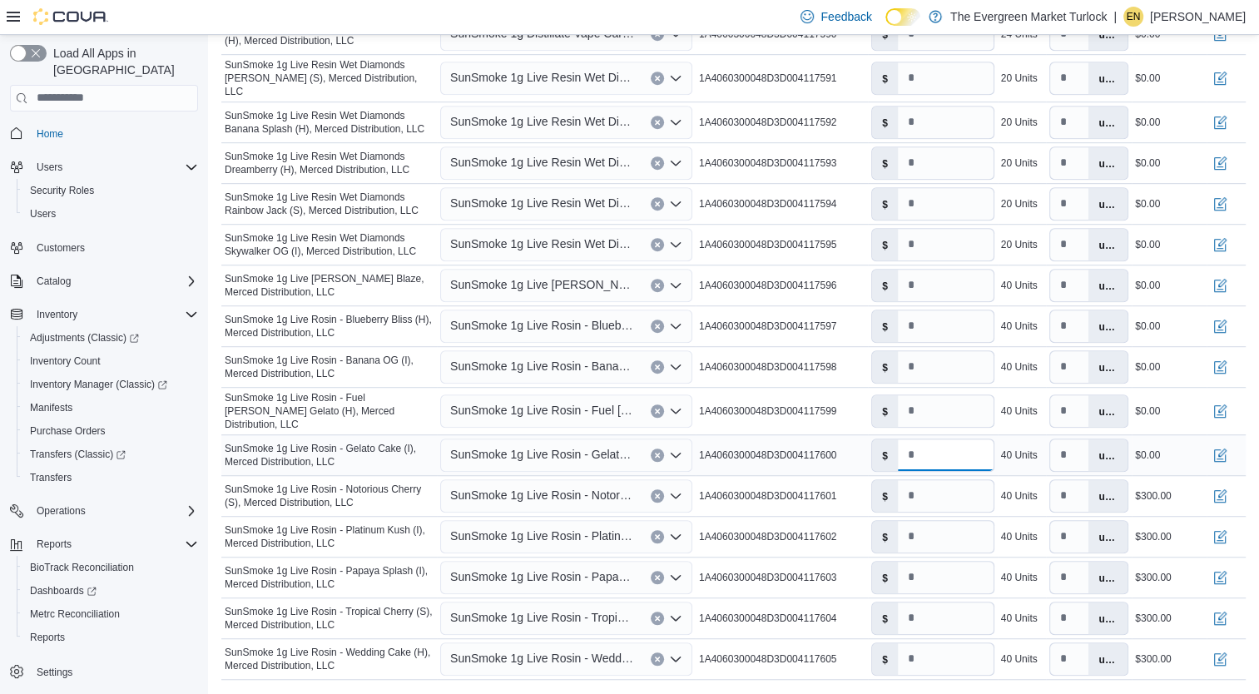
click at [946, 444] on input "*" at bounding box center [946, 455] width 96 height 32
type input "***"
click at [939, 401] on input "*" at bounding box center [946, 411] width 96 height 32
type input "***"
click at [945, 354] on input "*" at bounding box center [946, 367] width 96 height 32
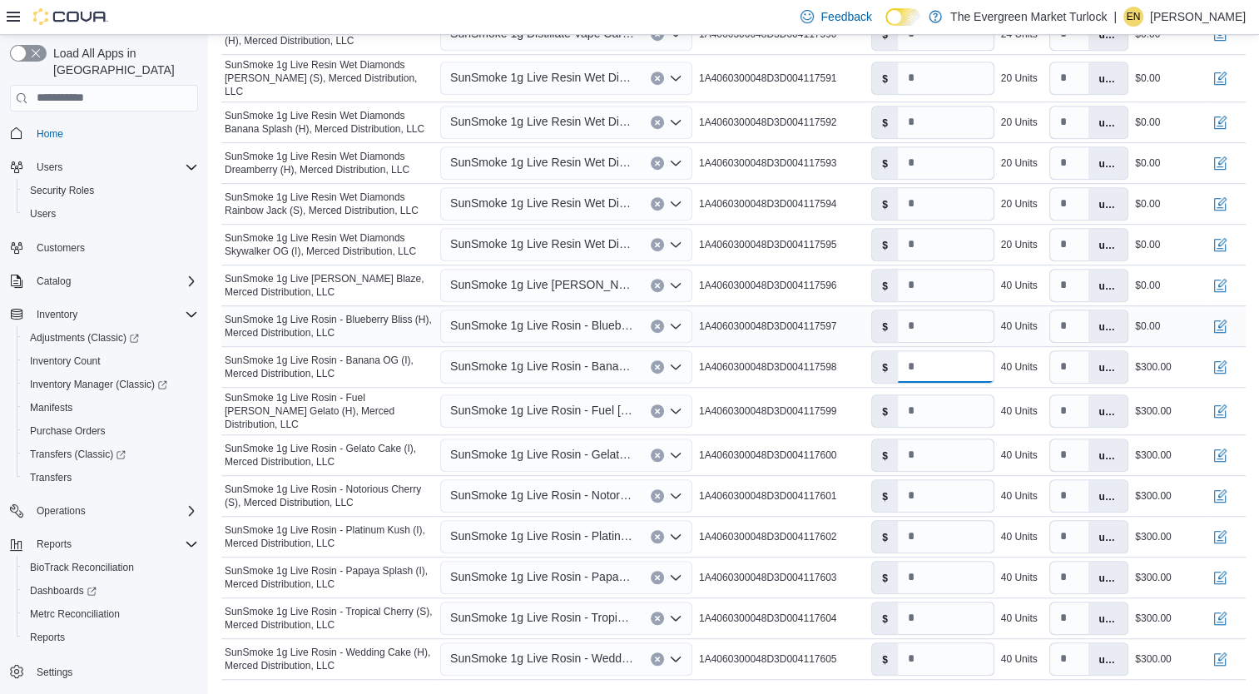
type input "***"
click at [949, 317] on input "*" at bounding box center [946, 326] width 96 height 32
type input "***"
click at [952, 278] on input "*" at bounding box center [946, 286] width 96 height 32
type input "***"
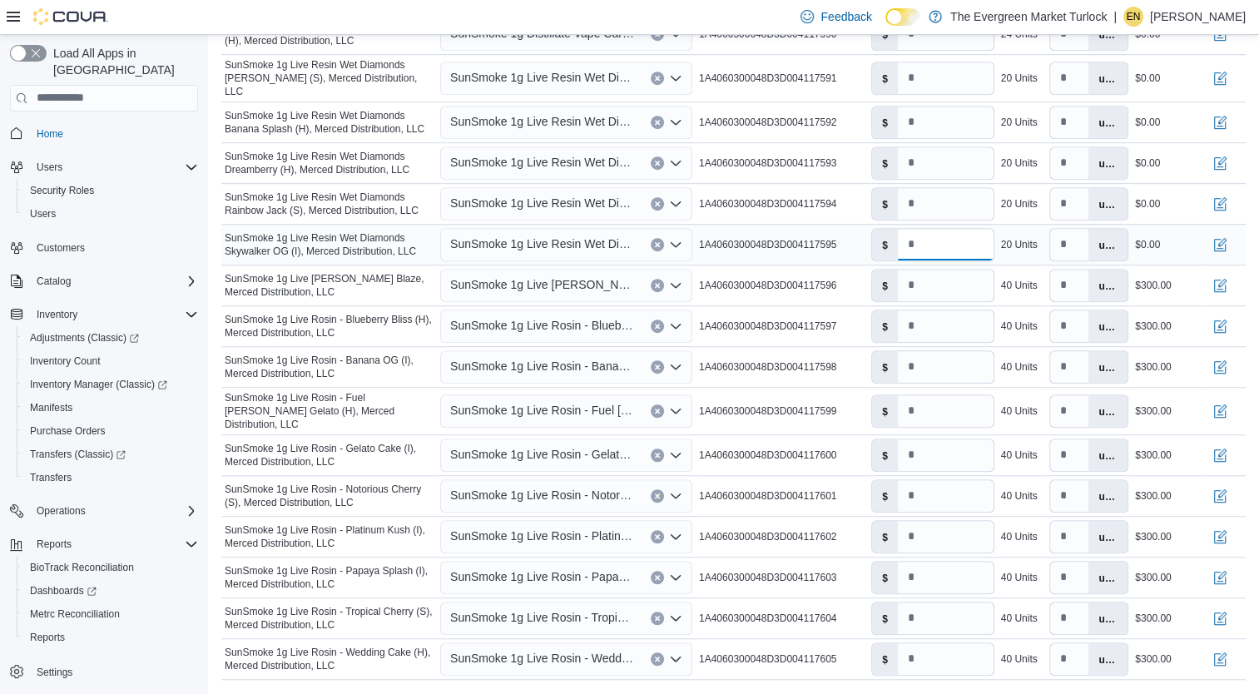
click at [930, 236] on input "*" at bounding box center [946, 245] width 96 height 32
type input "***"
click at [935, 203] on input "*" at bounding box center [946, 204] width 96 height 32
type input "***"
click at [934, 156] on input "*" at bounding box center [946, 163] width 96 height 32
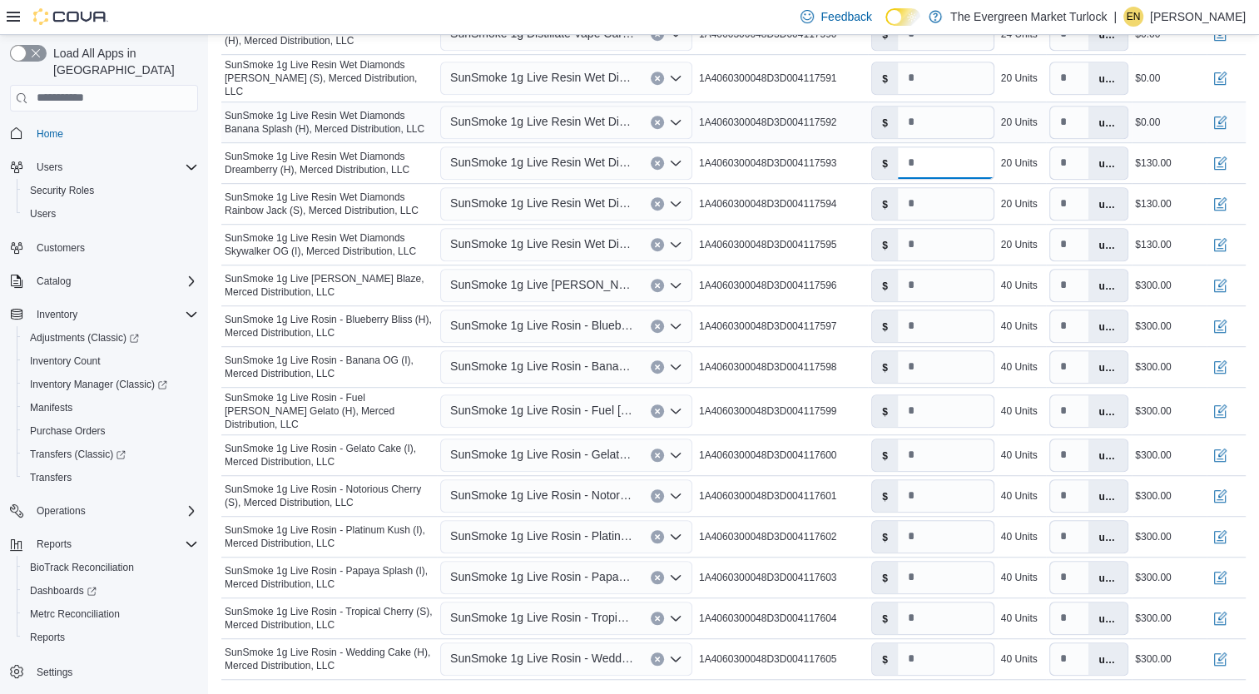
type input "***"
click at [933, 116] on input "*" at bounding box center [946, 122] width 96 height 32
type input "***"
click at [942, 78] on input "*" at bounding box center [946, 78] width 96 height 32
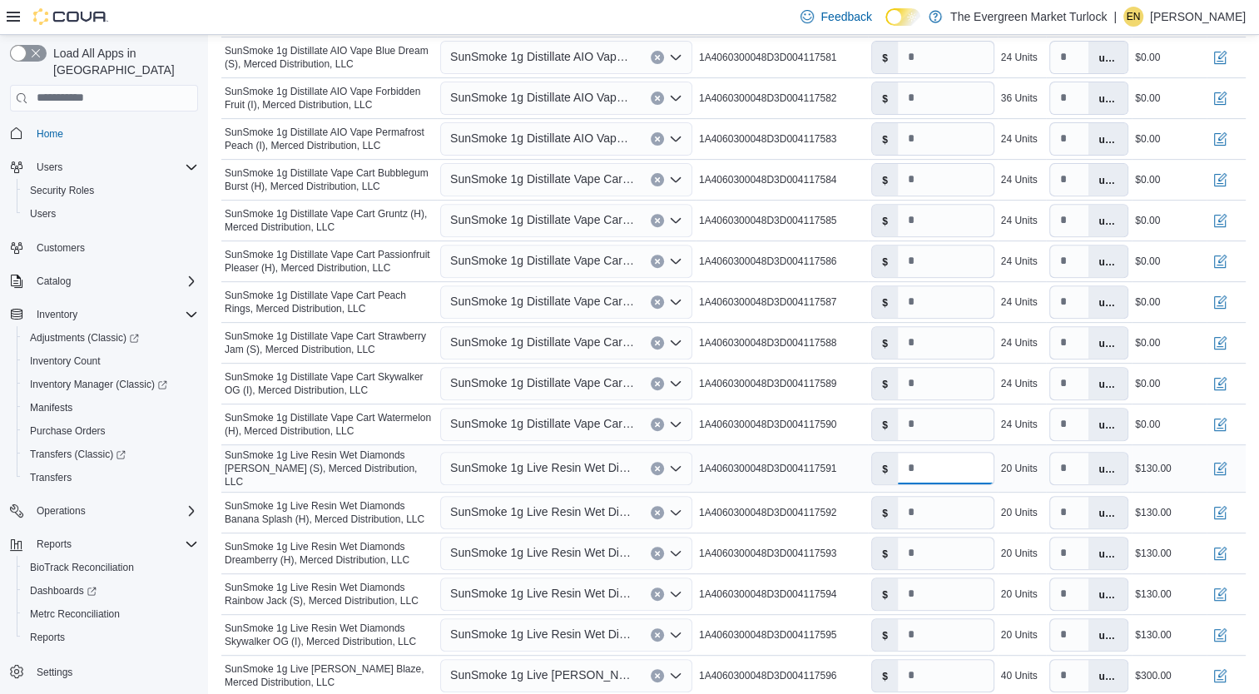
scroll to position [592, 0]
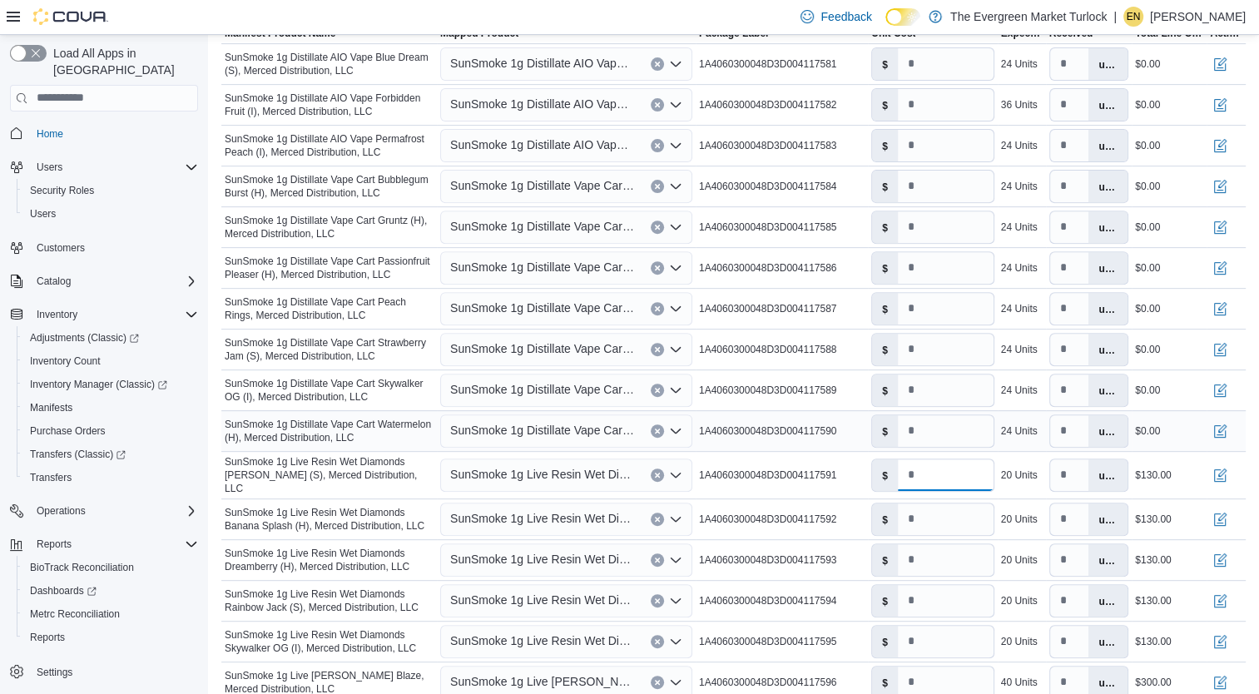
type input "***"
click at [956, 434] on input "*" at bounding box center [946, 431] width 96 height 32
type input "***"
click at [948, 395] on input "*" at bounding box center [946, 390] width 96 height 32
type input "***"
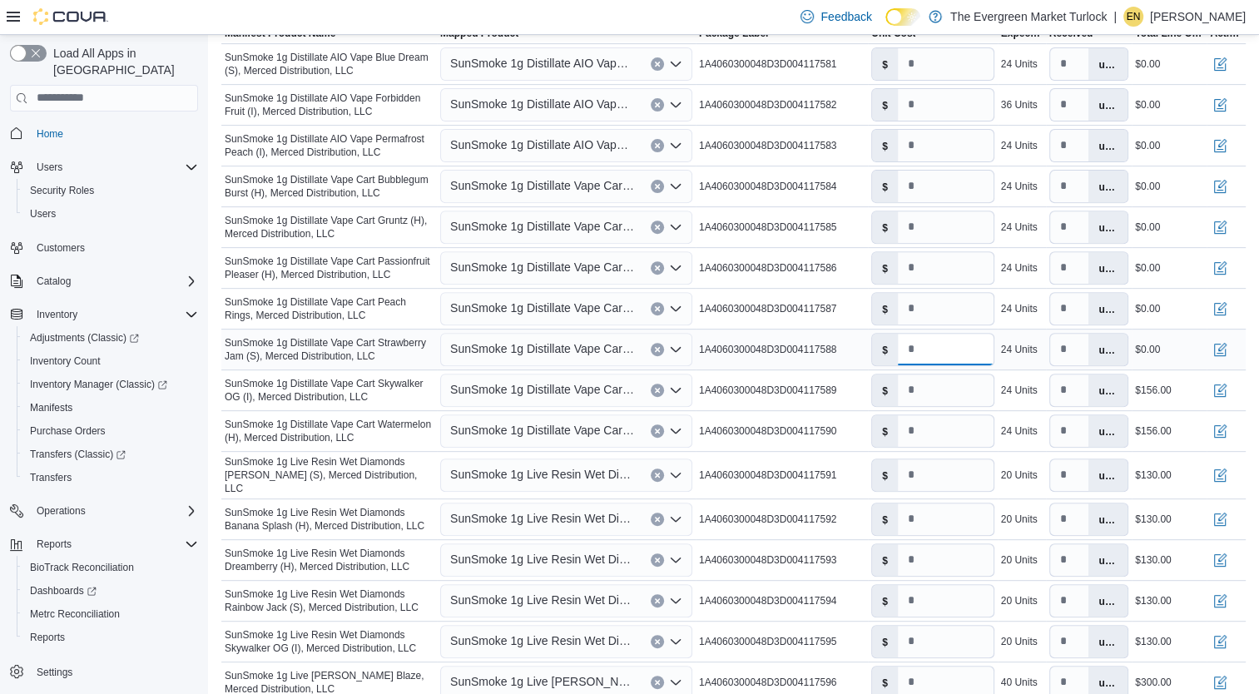
click at [964, 341] on input "*" at bounding box center [946, 350] width 96 height 32
type input "***"
click at [949, 310] on input "*" at bounding box center [946, 309] width 96 height 32
type input "*"
click at [965, 433] on input "***" at bounding box center [946, 431] width 96 height 32
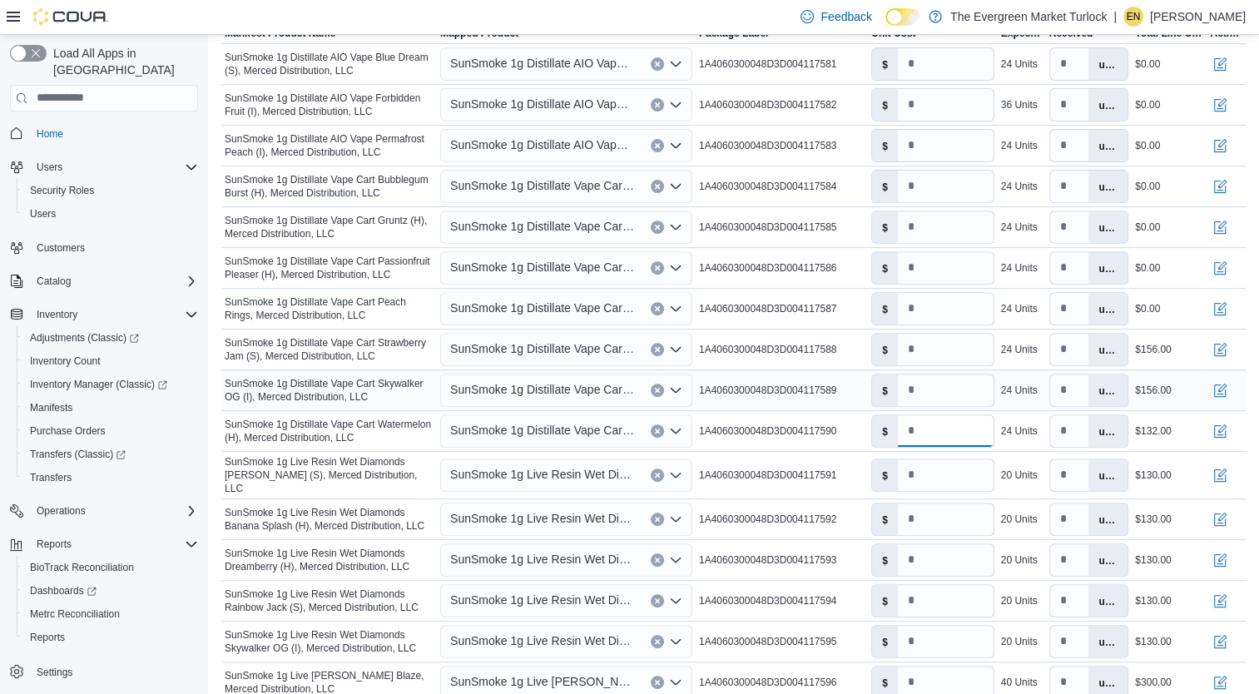
type input "***"
click at [954, 401] on input "***" at bounding box center [946, 390] width 96 height 32
type input "***"
click at [944, 362] on input "***" at bounding box center [946, 350] width 96 height 32
type input "***"
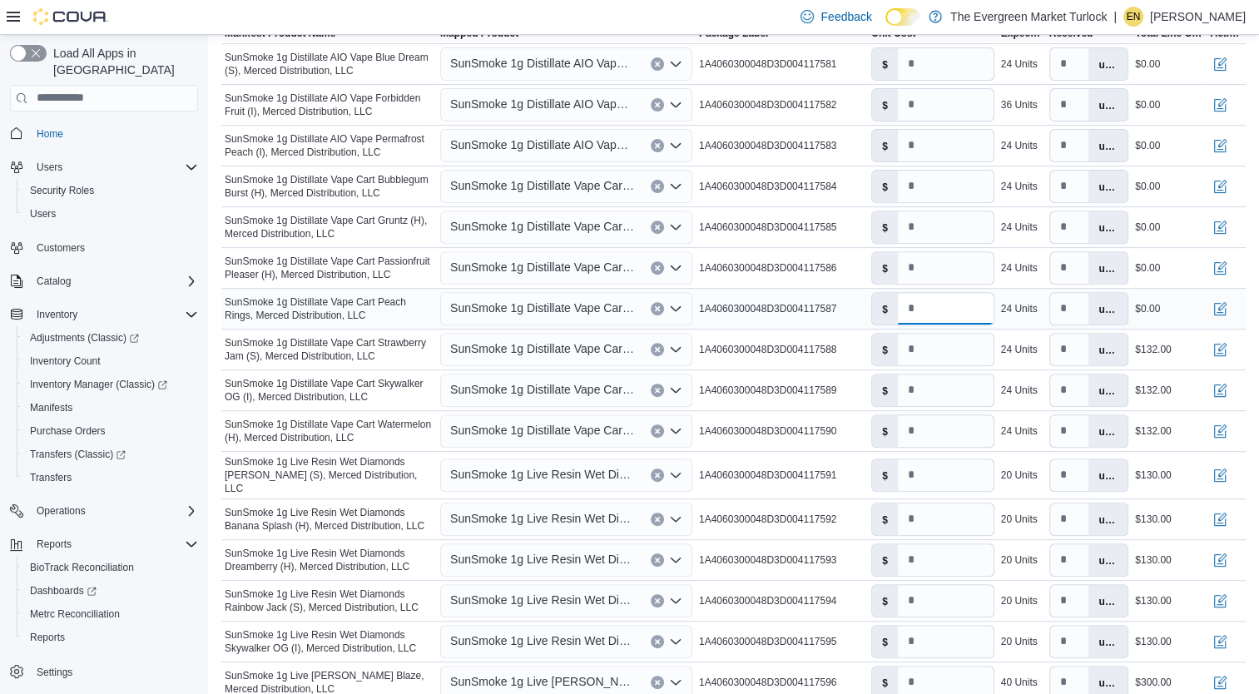
click at [944, 315] on input "*" at bounding box center [946, 309] width 96 height 32
type input "***"
click at [944, 278] on input "*" at bounding box center [946, 268] width 96 height 32
type input "***"
click at [938, 224] on input "*" at bounding box center [946, 227] width 96 height 32
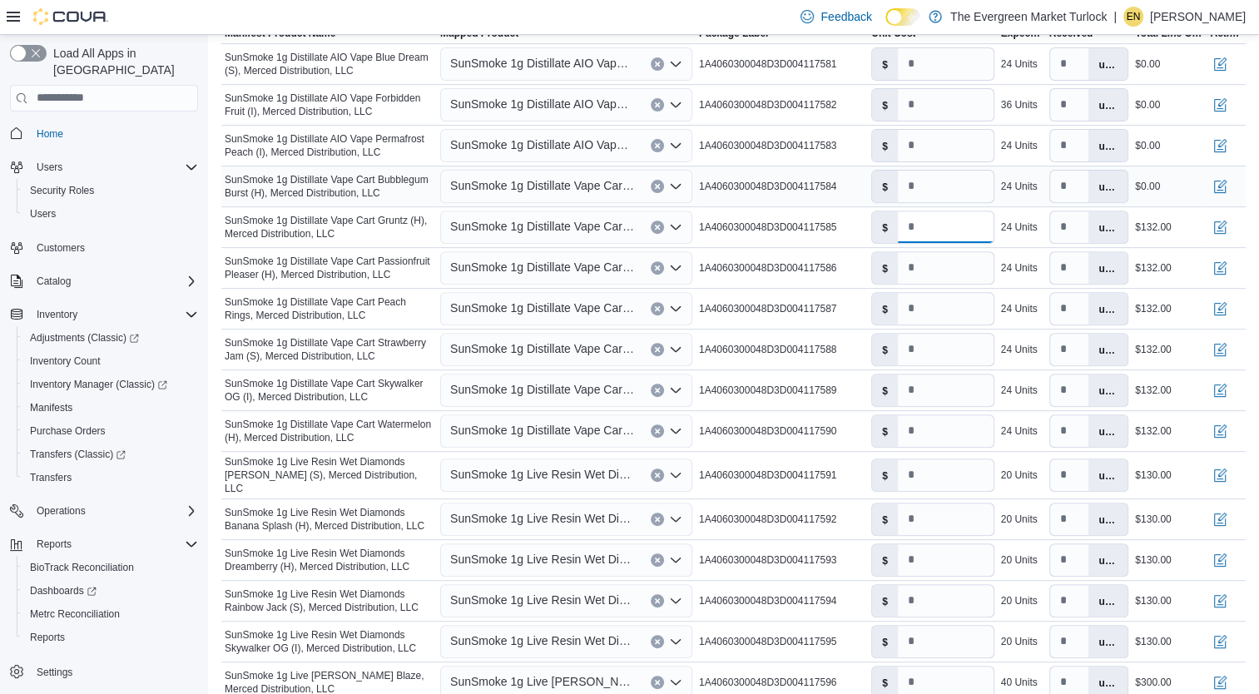
type input "***"
click at [942, 191] on input "*" at bounding box center [946, 187] width 96 height 32
type input "***"
click at [943, 151] on input "*" at bounding box center [946, 146] width 96 height 32
type input "***"
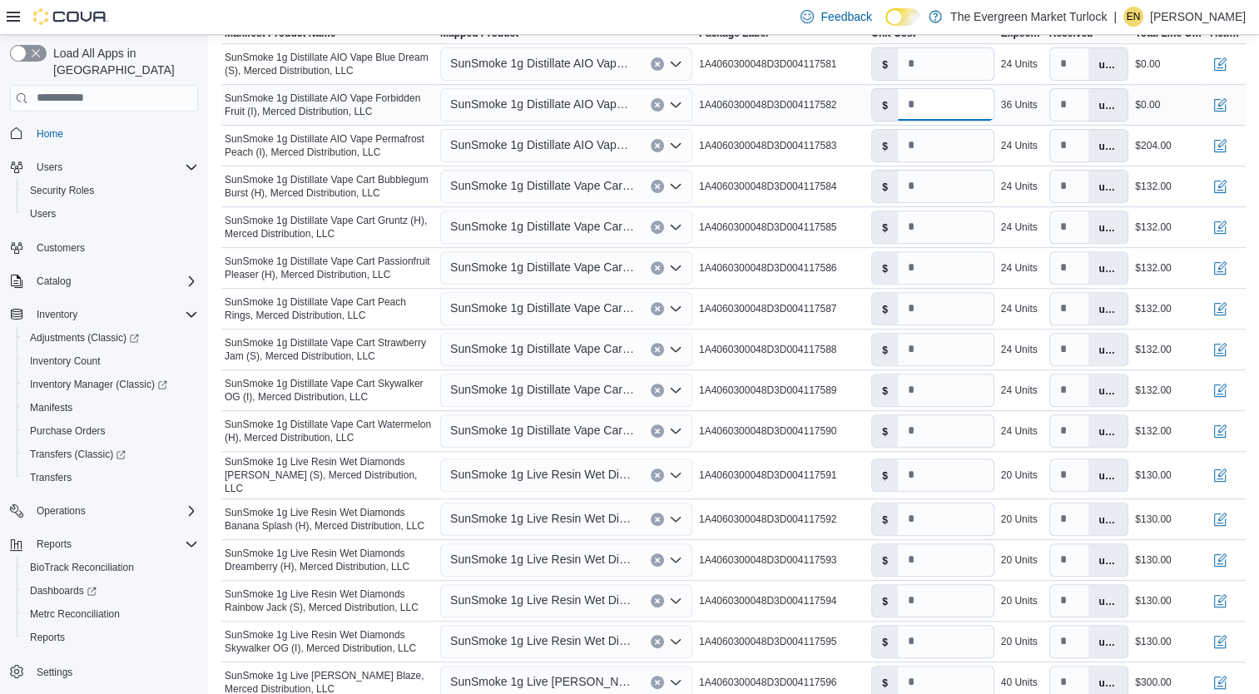
click at [943, 101] on input "*" at bounding box center [946, 105] width 96 height 32
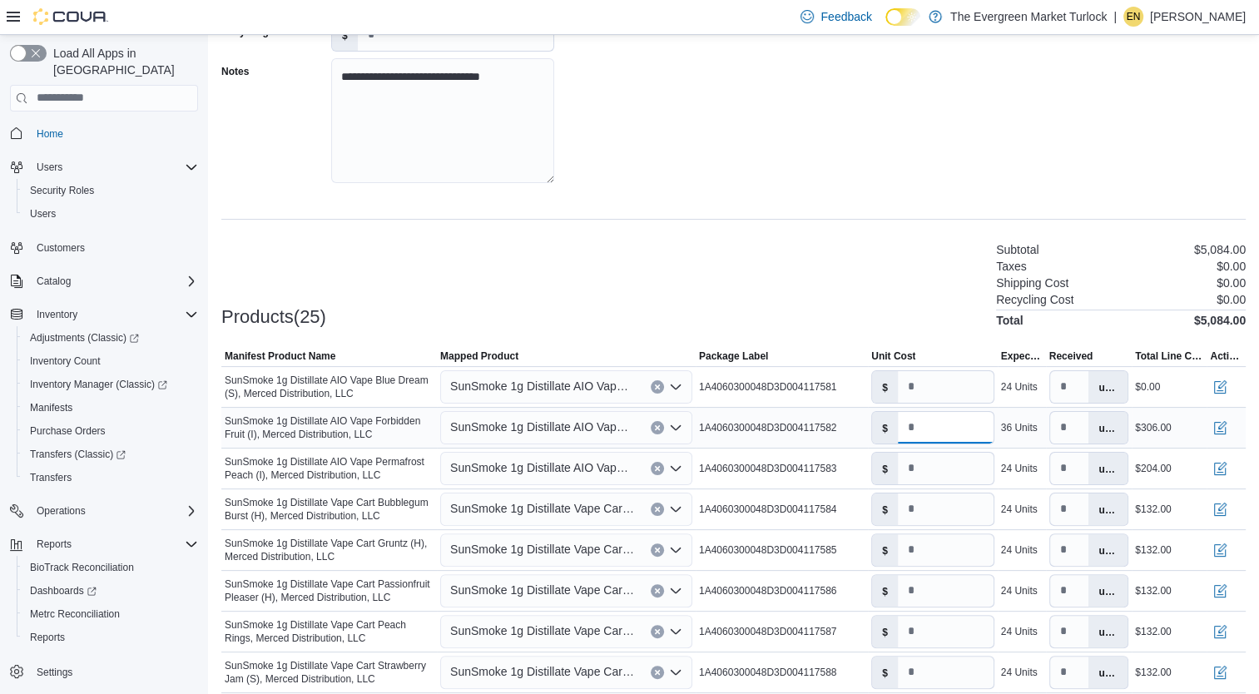
scroll to position [270, 0]
type input "***"
click at [938, 376] on input "*" at bounding box center [946, 386] width 96 height 32
type input "***"
click at [902, 283] on div "Products(25) Subtotal $5,288.00 Taxes $0.00 Shipping Cost $0.00 Recycling Cost …" at bounding box center [733, 282] width 1024 height 87
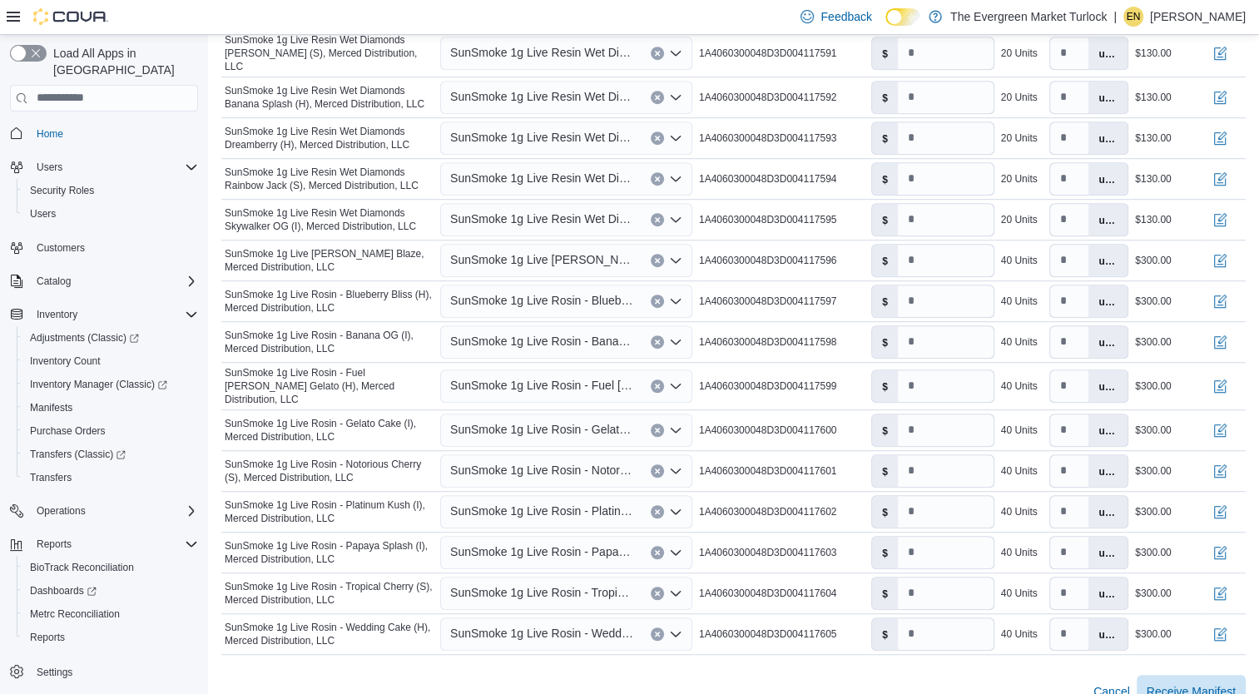
scroll to position [1023, 0]
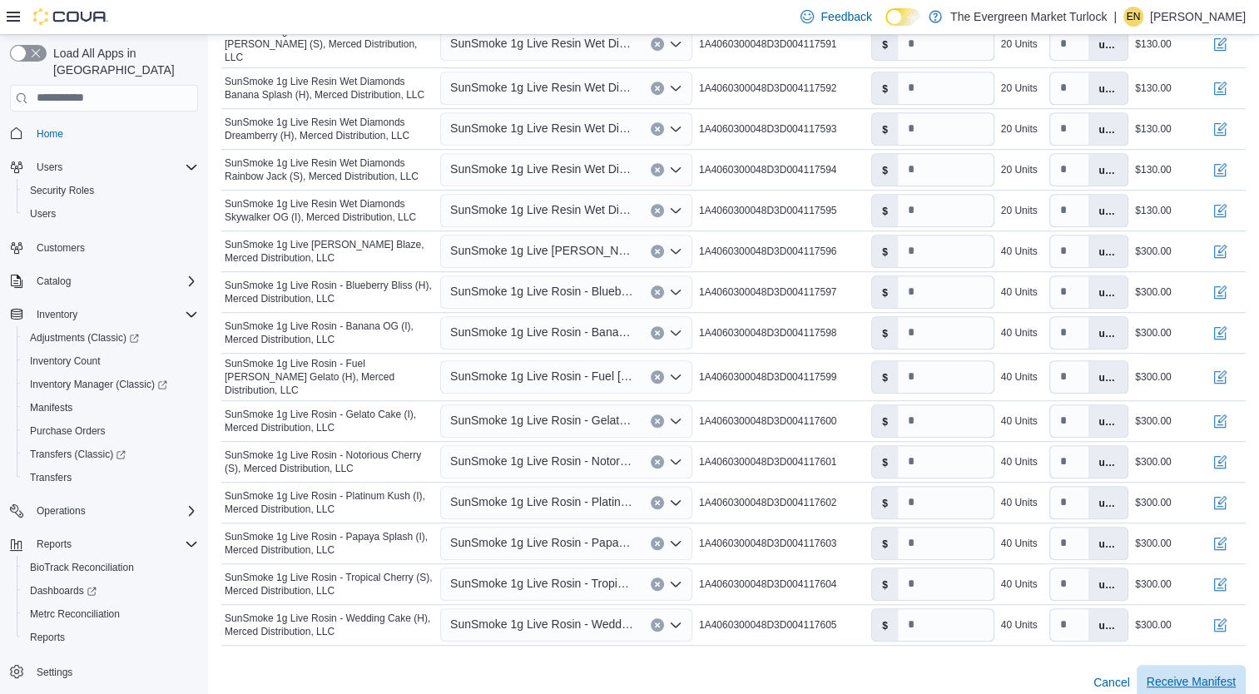
click at [1209, 673] on span "Receive Manifest" at bounding box center [1190, 681] width 89 height 17
